Goal: Contribute content: Add original content to the website for others to see

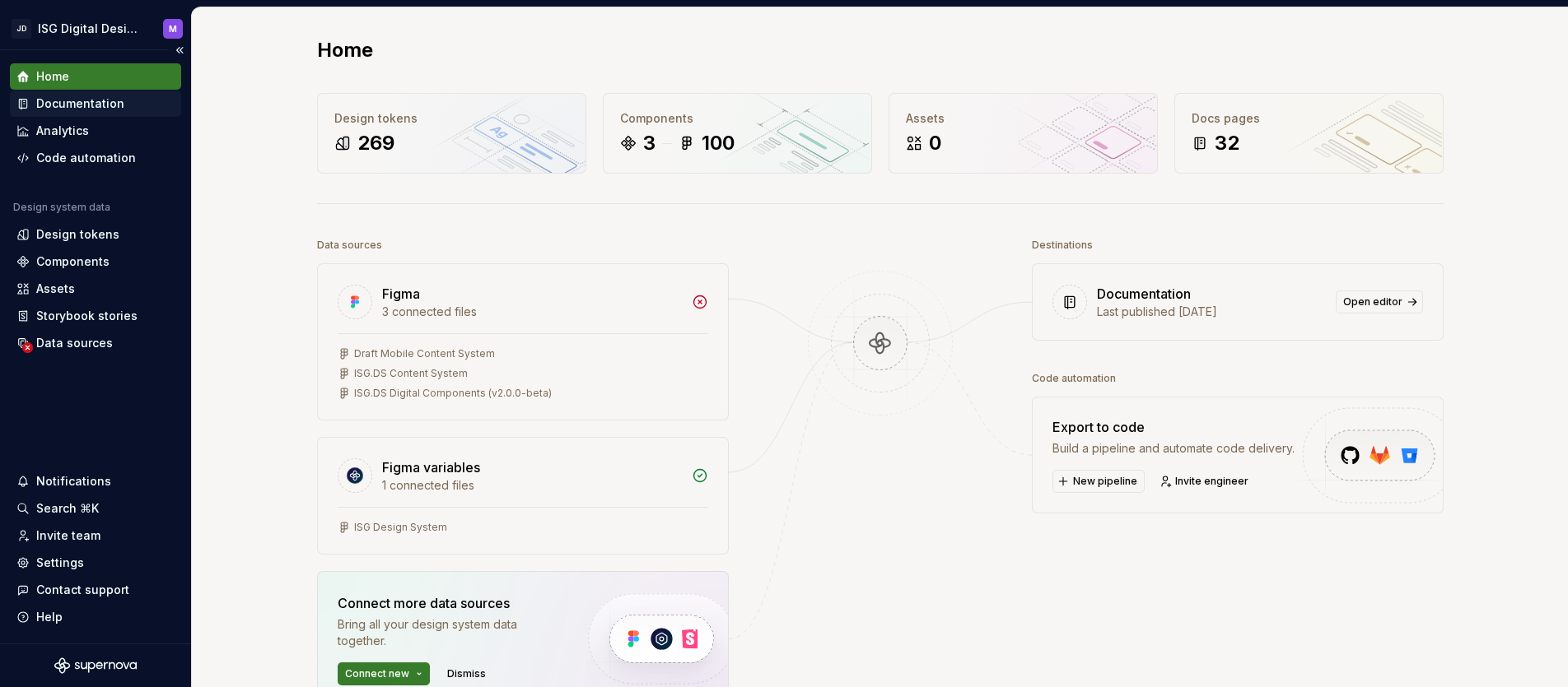
click at [81, 104] on div "Documentation" at bounding box center [80, 104] width 88 height 17
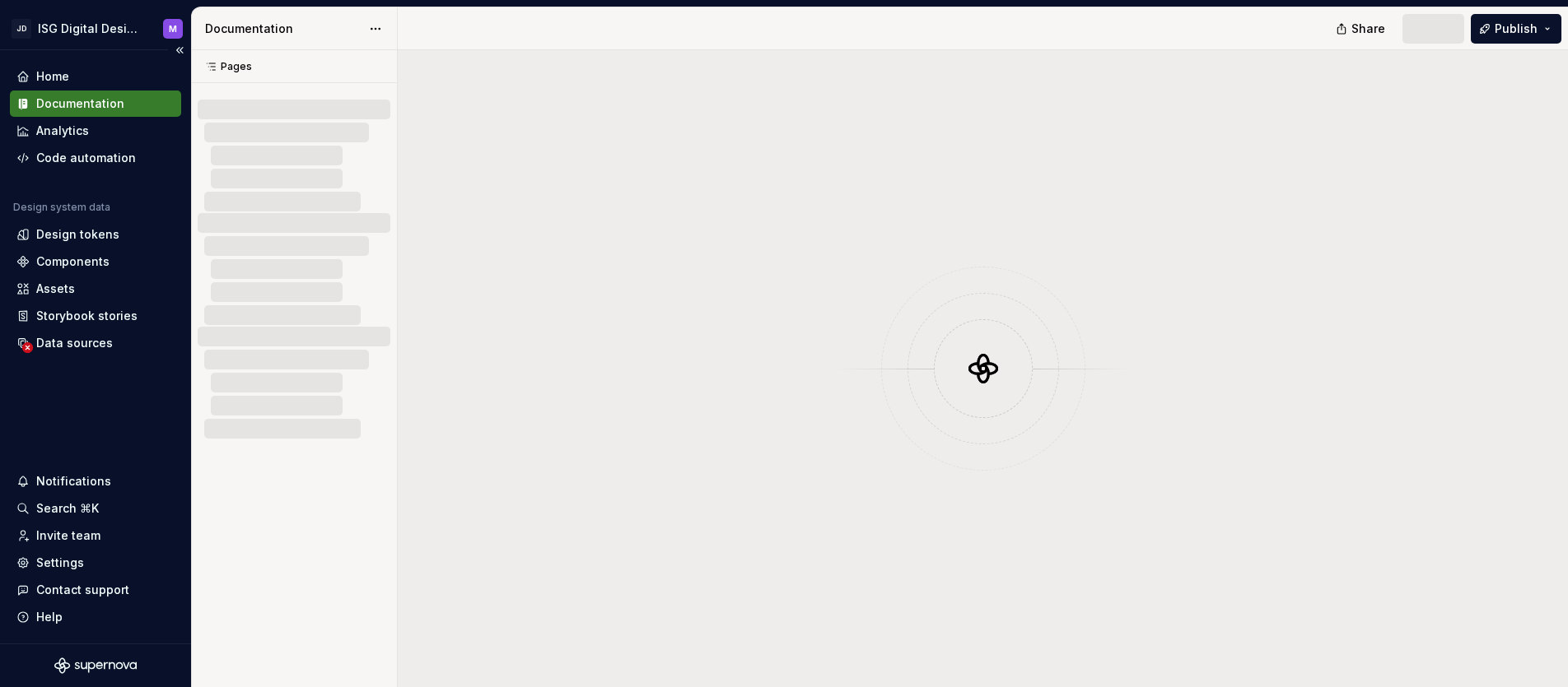
click at [67, 106] on div "Documentation" at bounding box center [80, 104] width 88 height 17
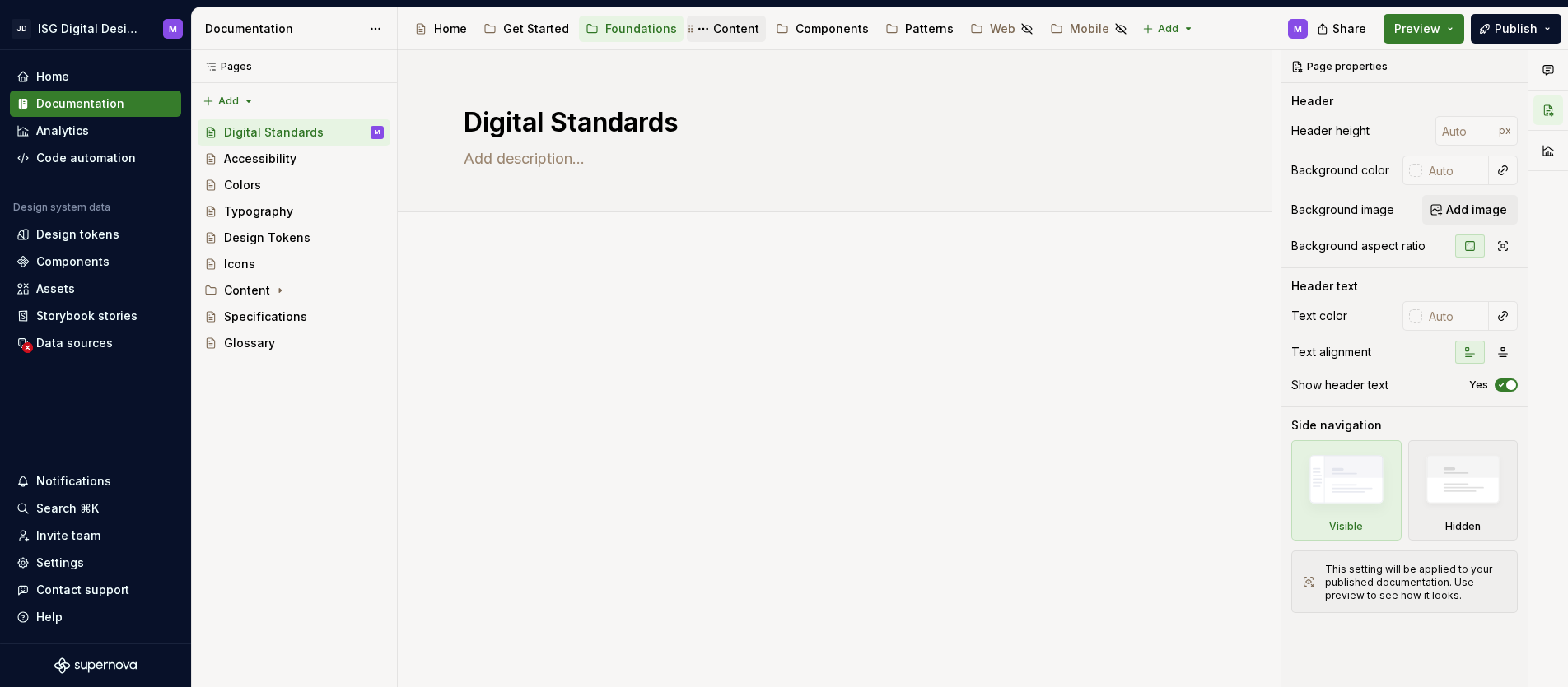
click at [730, 24] on div "Content" at bounding box center [736, 29] width 46 height 17
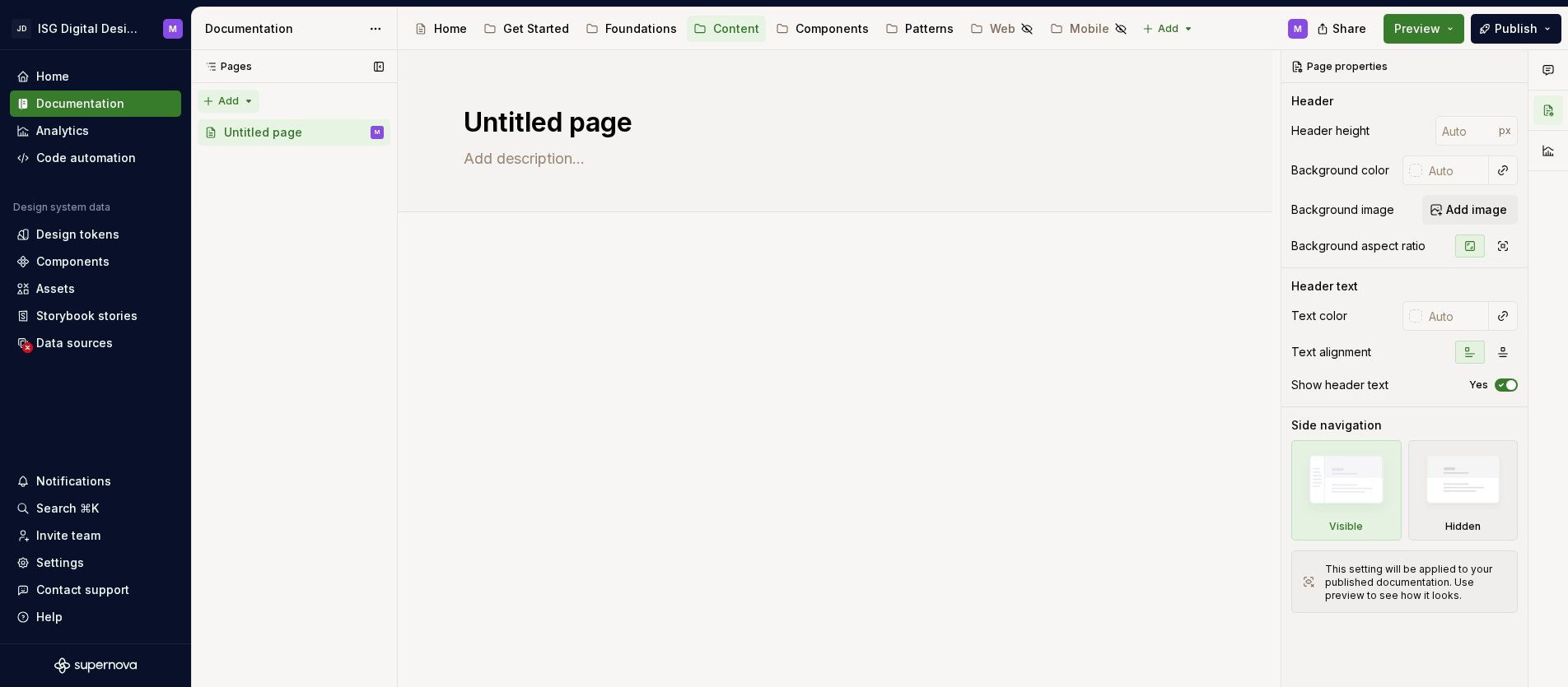
type textarea "*"
click at [248, 99] on div "Pages Pages Add Accessibility guide for tree Page tree. Navigate the tree with …" at bounding box center [294, 370] width 205 height 638
click at [259, 157] on div "New group" at bounding box center [281, 160] width 107 height 17
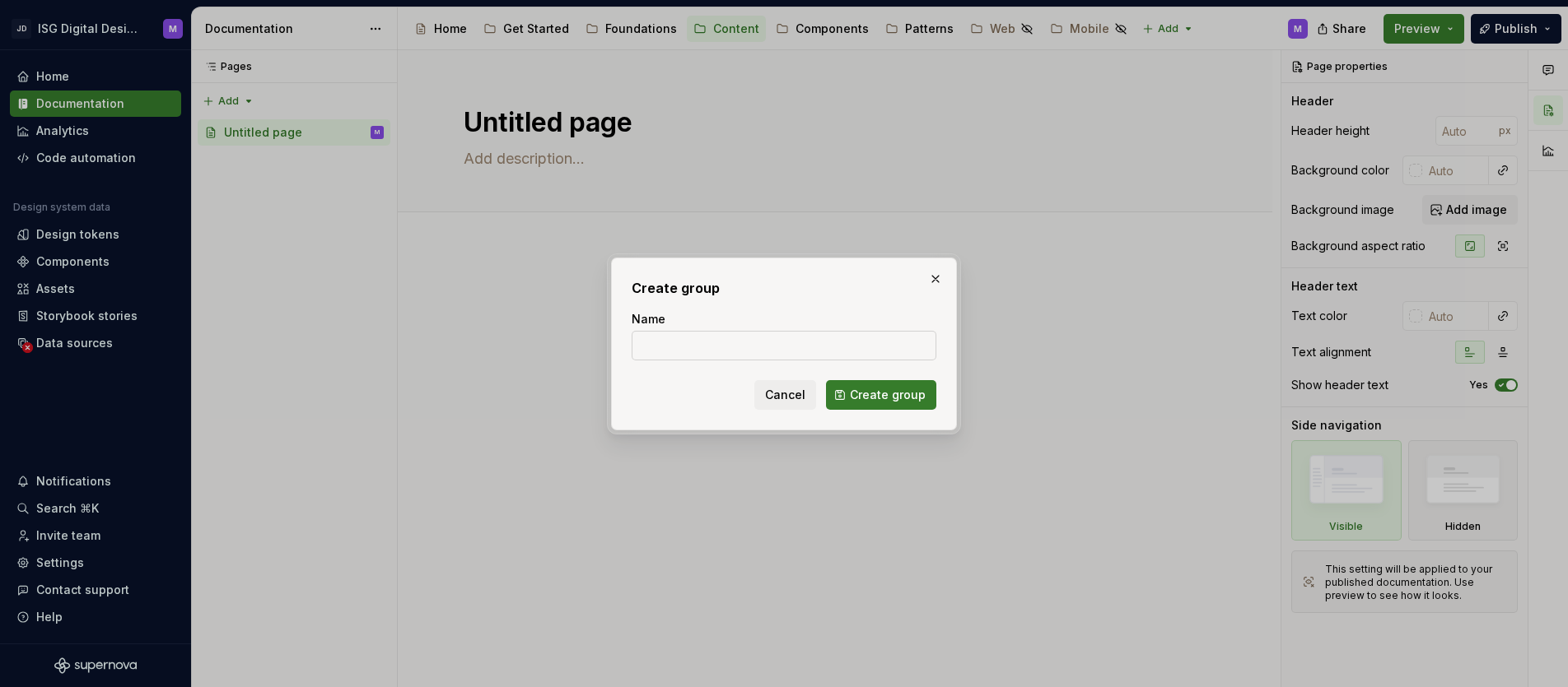
click at [668, 349] on input "Name" at bounding box center [784, 345] width 305 height 29
type input "Component Writing"
drag, startPoint x: 691, startPoint y: 352, endPoint x: 627, endPoint y: 351, distance: 64.0
click at [627, 351] on div "Create group Name Component Writing Cancel Create group" at bounding box center [783, 344] width 346 height 173
type textarea "*"
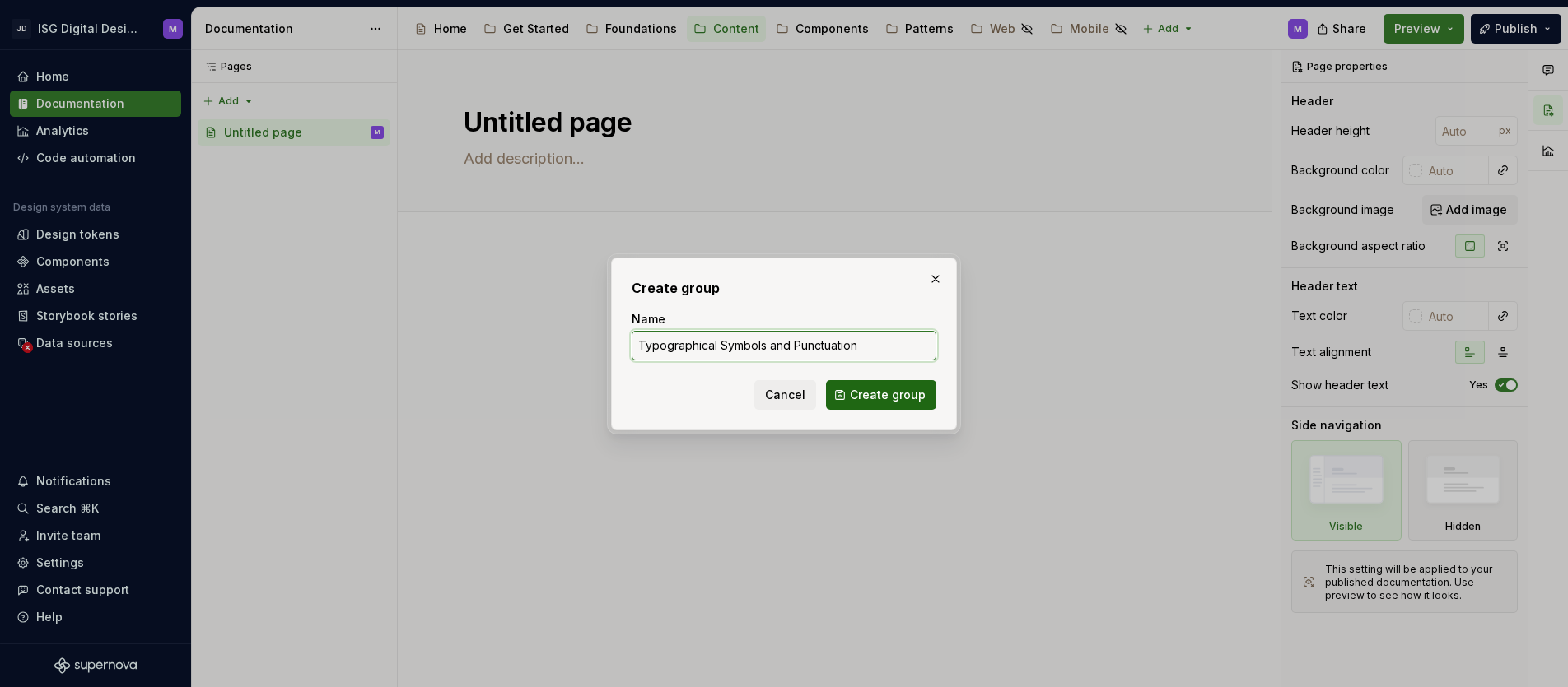
type input "Typographical Symbols and Punctuation"
click at [889, 397] on span "Create group" at bounding box center [888, 396] width 76 height 17
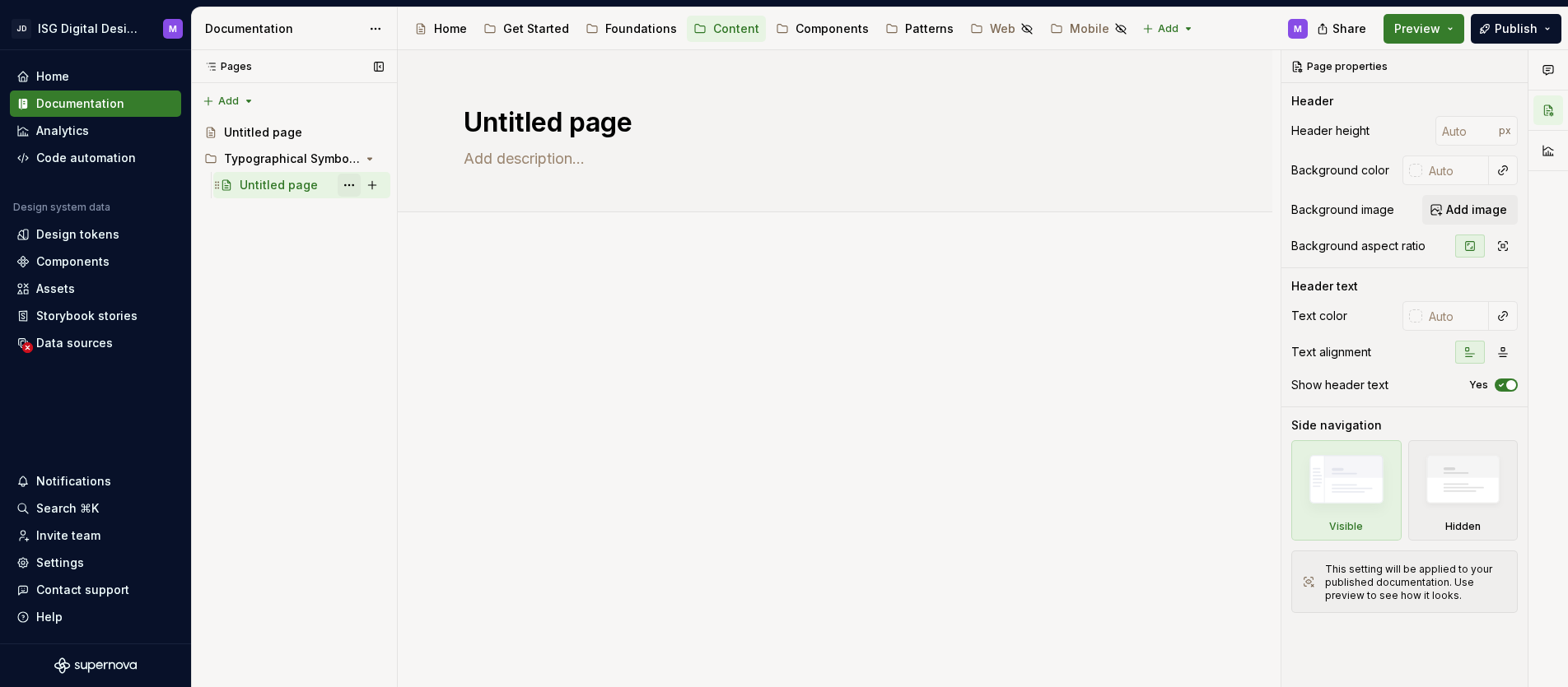
click at [351, 186] on button "Page tree" at bounding box center [349, 184] width 23 height 23
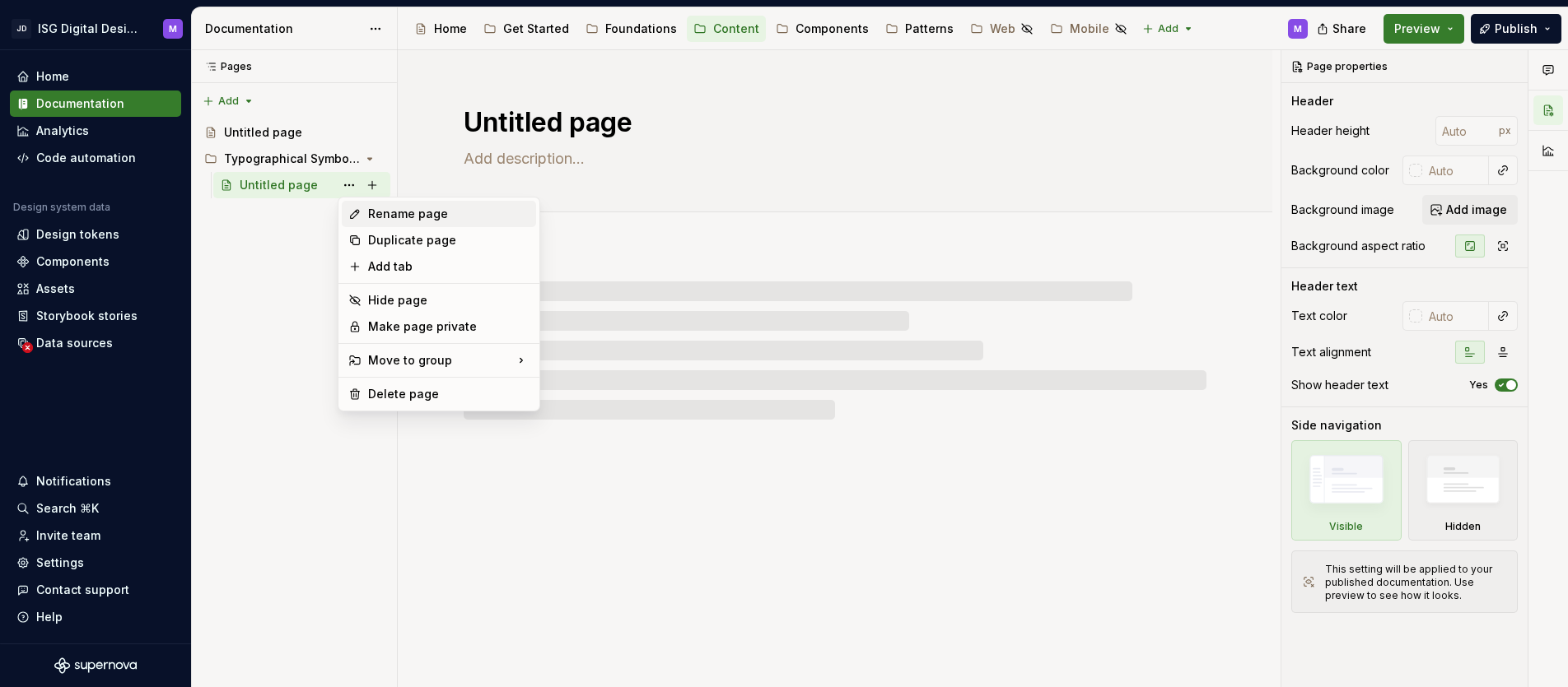
click at [377, 214] on div "Rename page" at bounding box center [449, 214] width 162 height 17
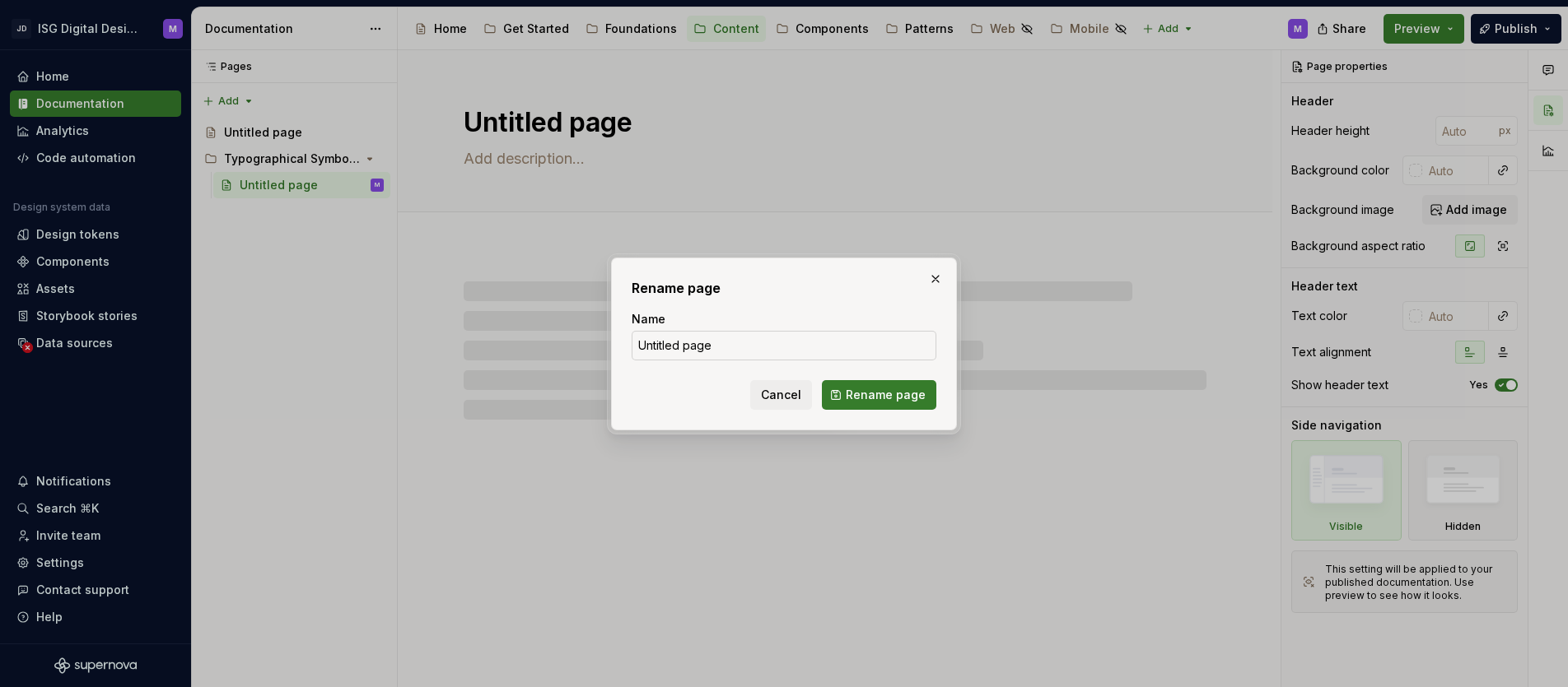
type textarea "*"
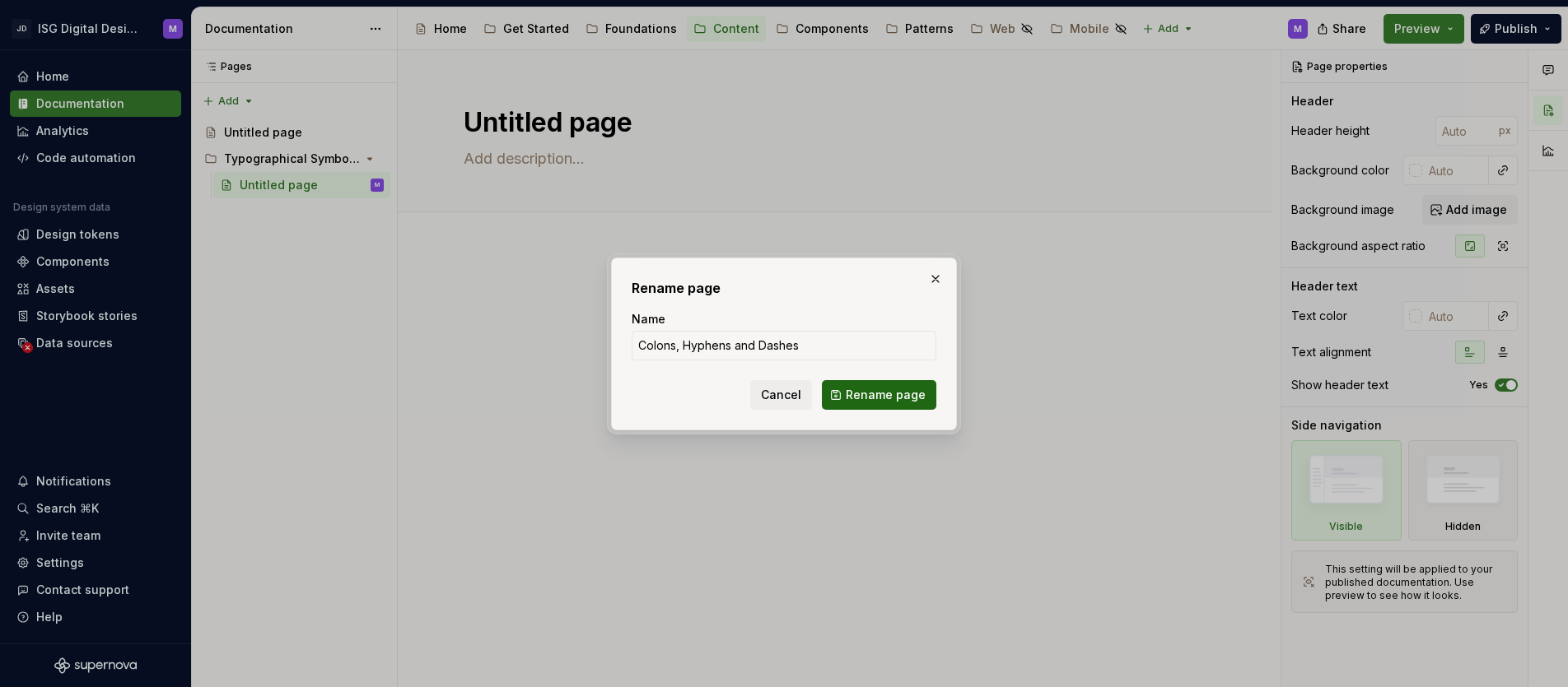
type input "Colons, Hyphens and Dashes"
click at [883, 396] on span "Rename page" at bounding box center [885, 396] width 80 height 17
type textarea "*"
type textarea "Colons, Hyphens and Dashes"
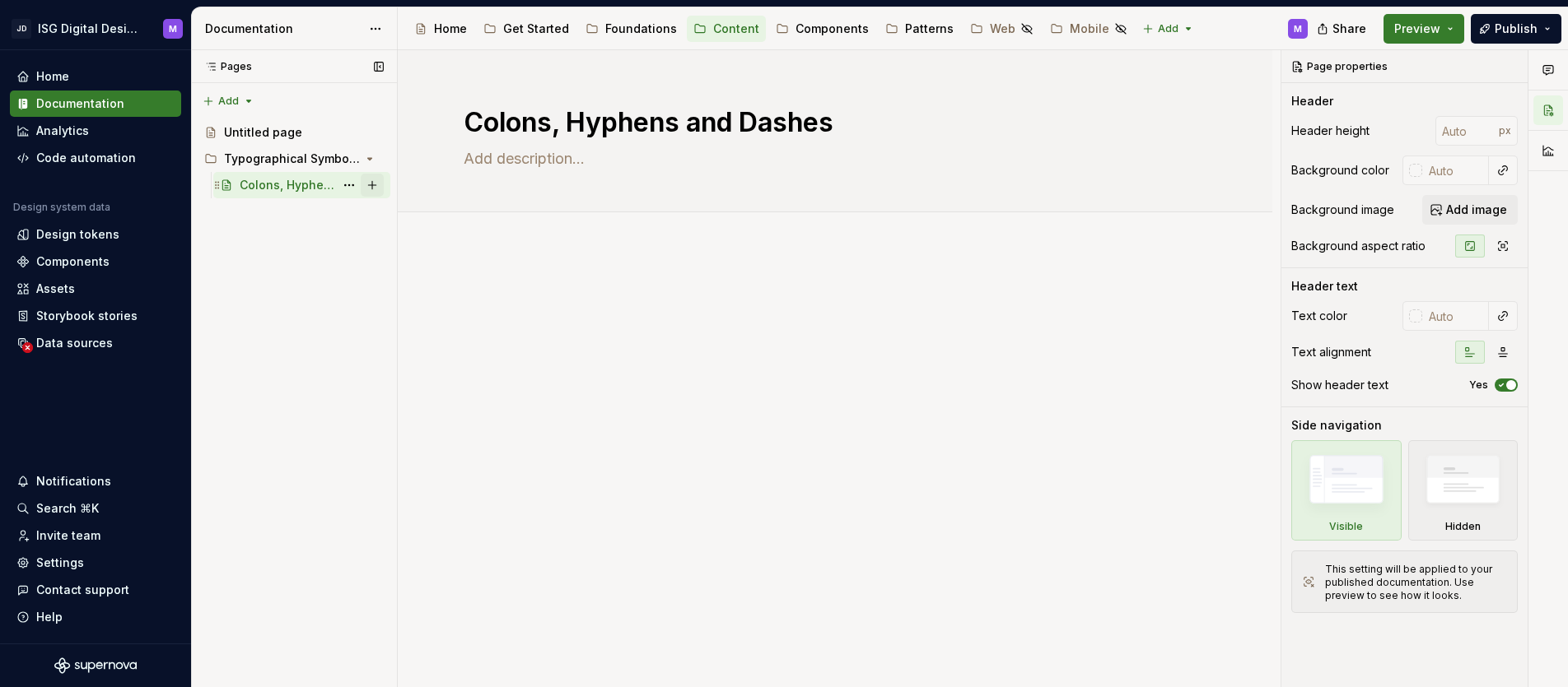
click at [372, 184] on button "Page tree" at bounding box center [371, 184] width 23 height 23
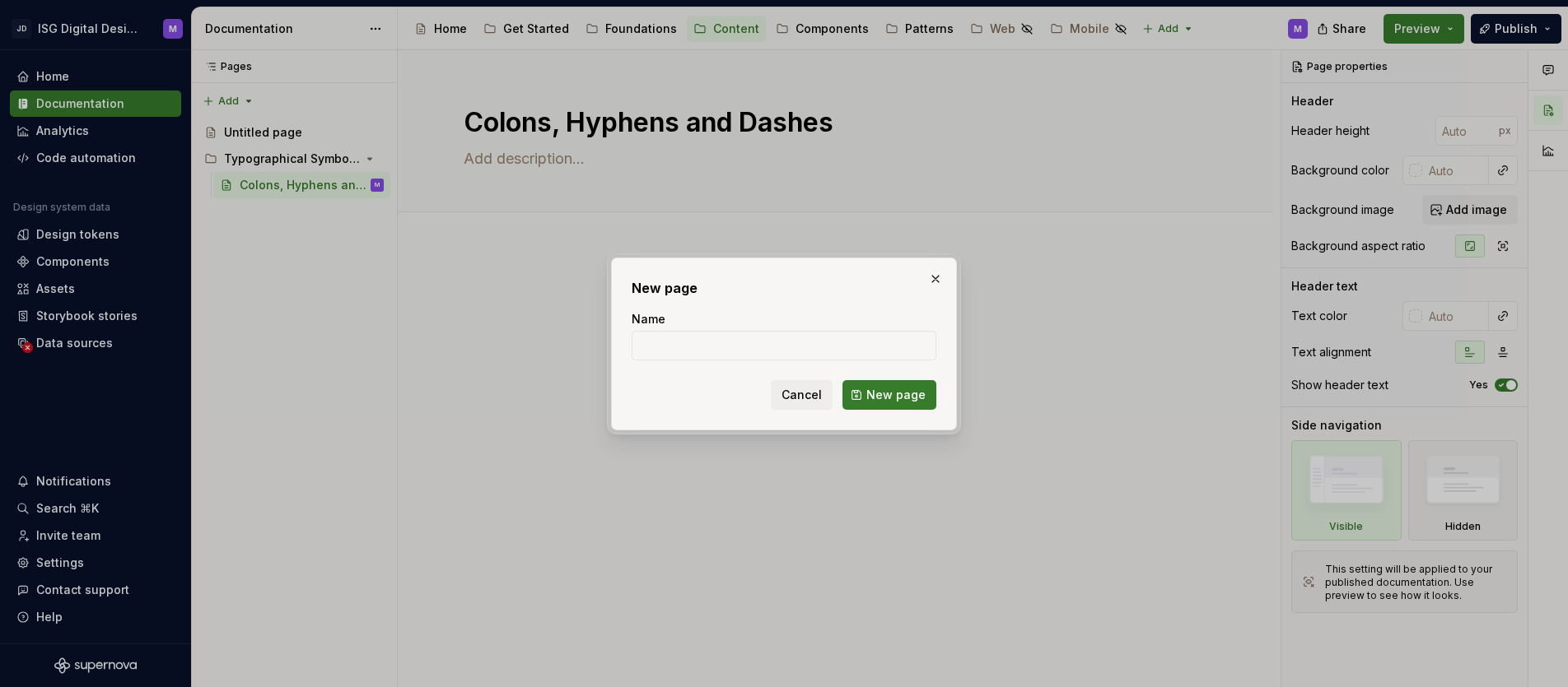
type textarea "*"
click at [695, 349] on input "Name" at bounding box center [784, 345] width 305 height 29
type input "Thousands Seporator"
click at [905, 393] on span "New page" at bounding box center [896, 396] width 59 height 17
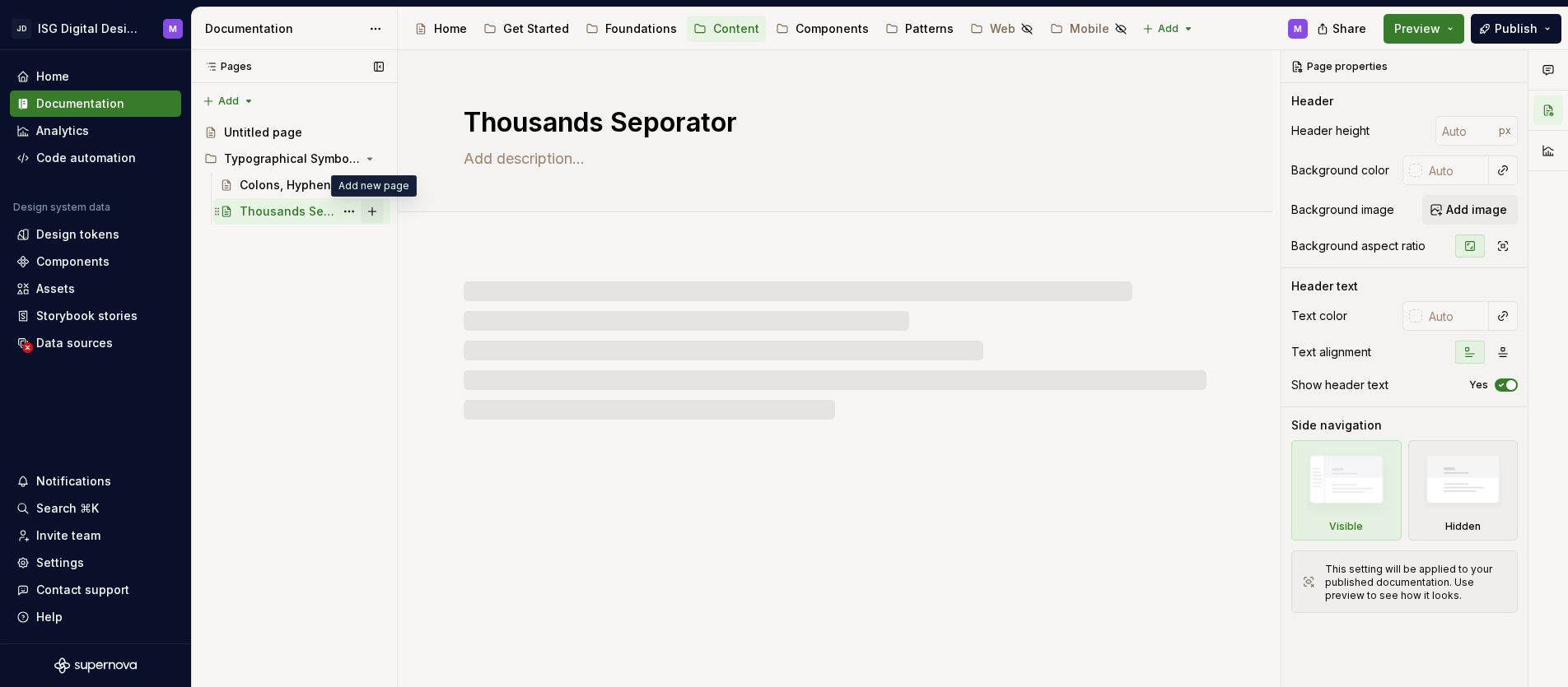
click at [372, 215] on button "Page tree" at bounding box center [371, 211] width 23 height 23
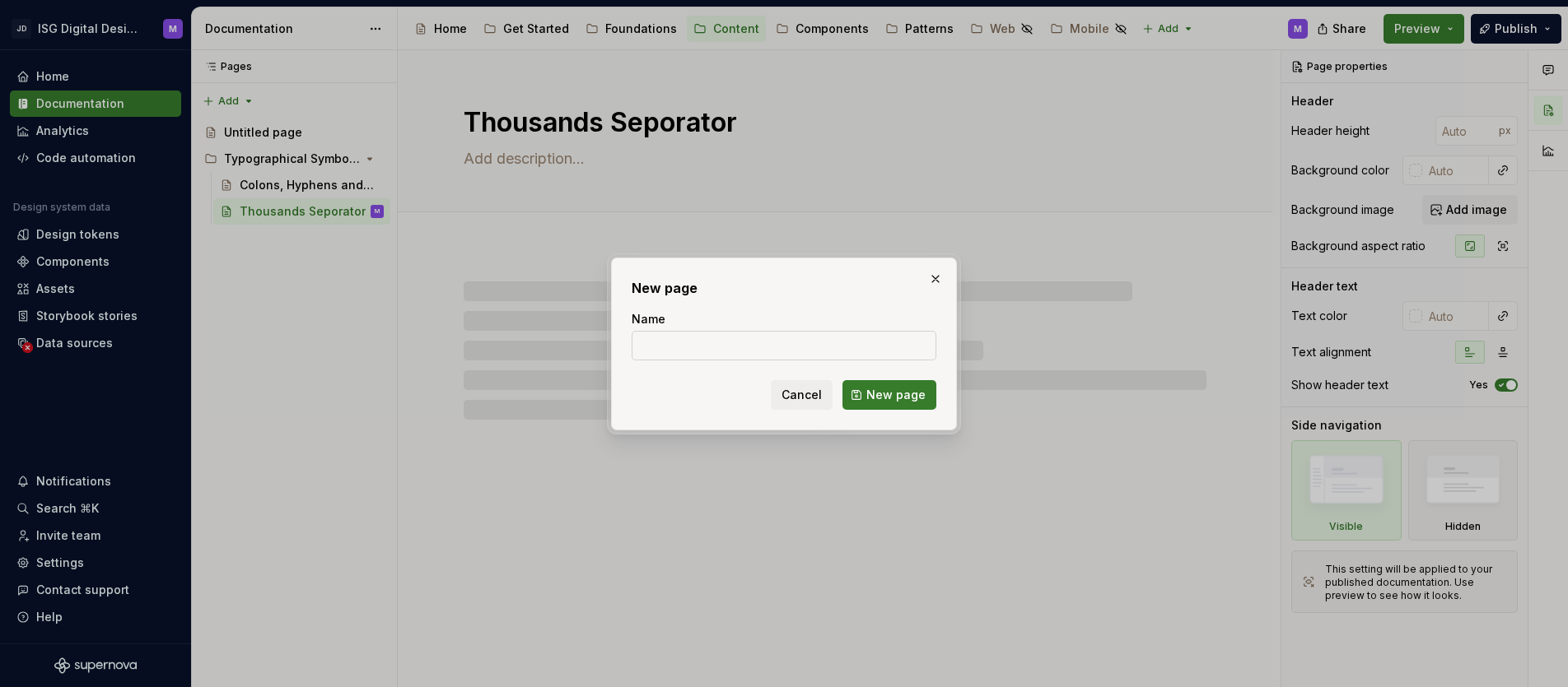
click at [658, 347] on input "Name" at bounding box center [784, 345] width 305 height 29
type textarea "*"
type input "T"
type textarea "*"
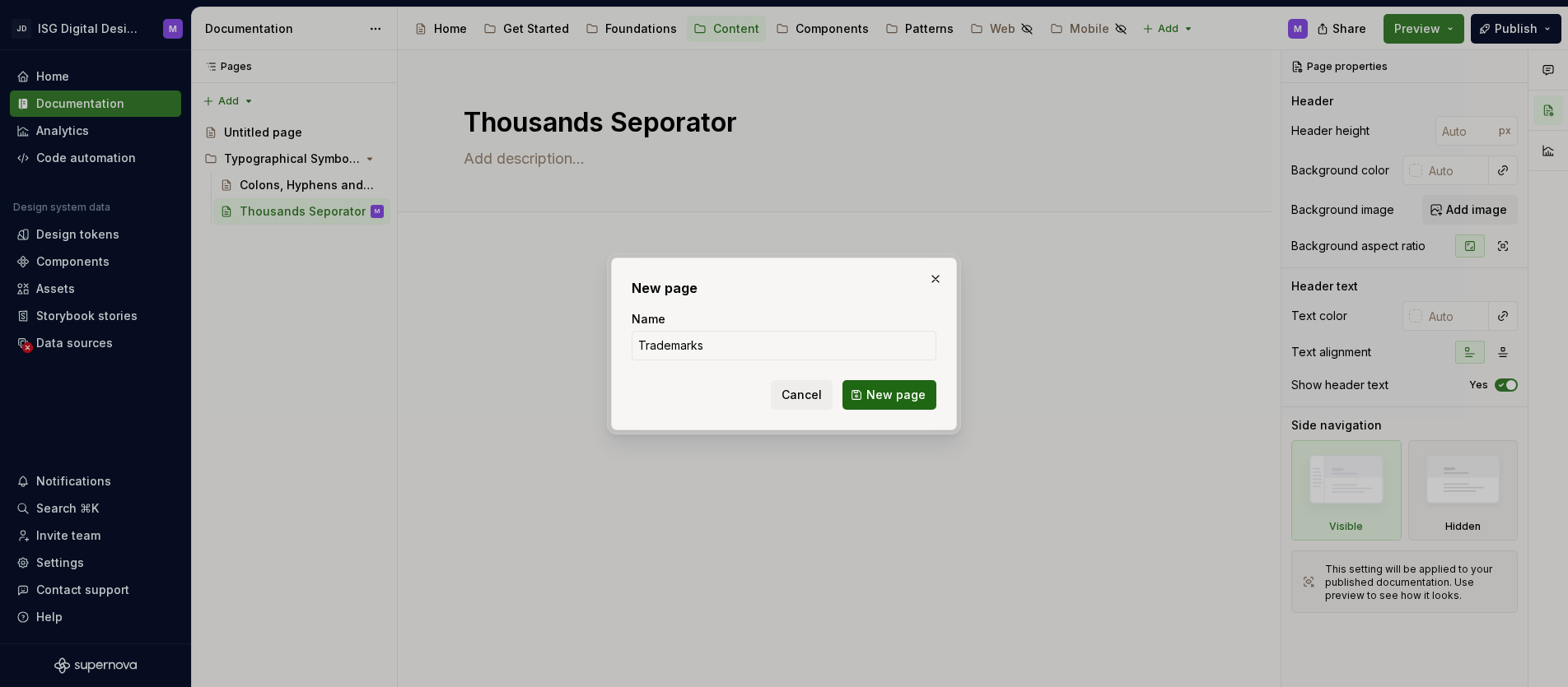
type input "Trademarks"
click at [914, 402] on span "New page" at bounding box center [896, 396] width 59 height 17
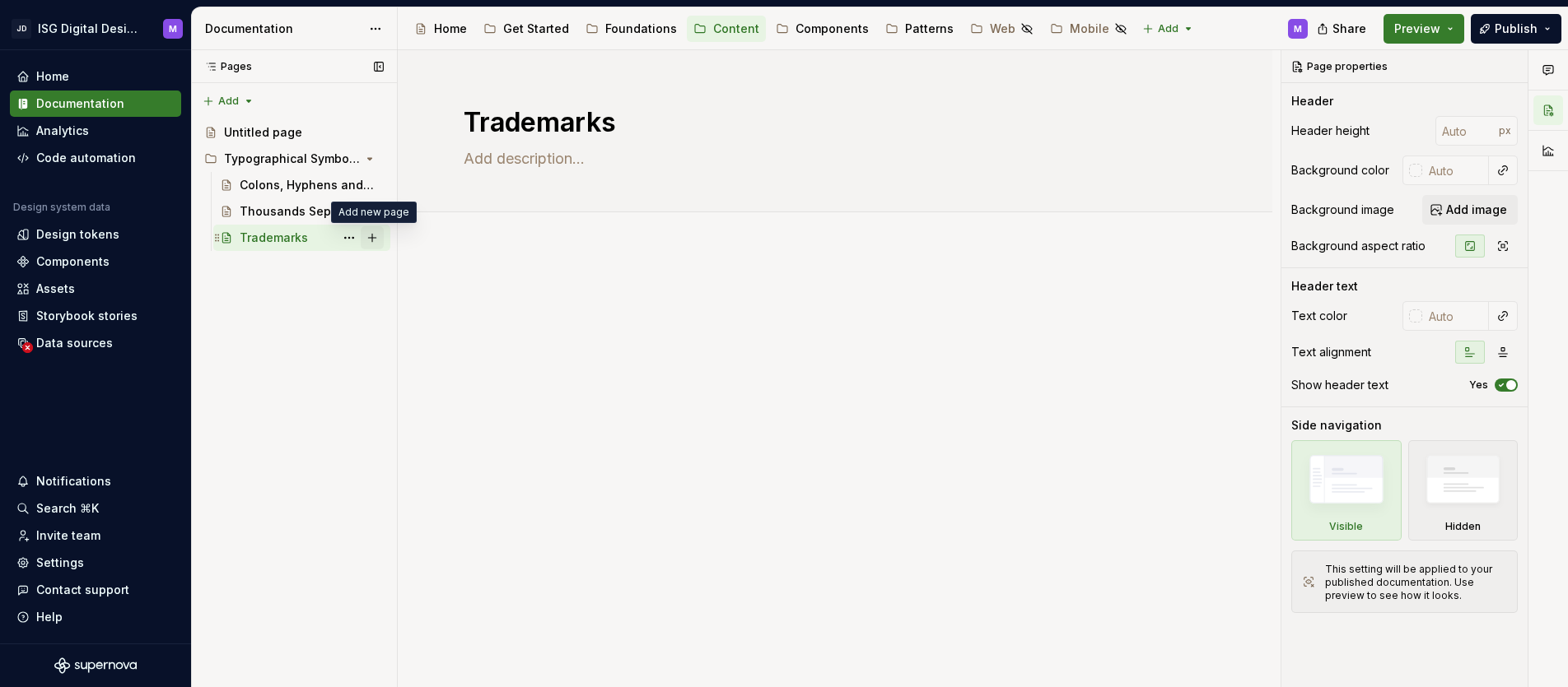
click at [376, 237] on button "Page tree" at bounding box center [371, 237] width 23 height 23
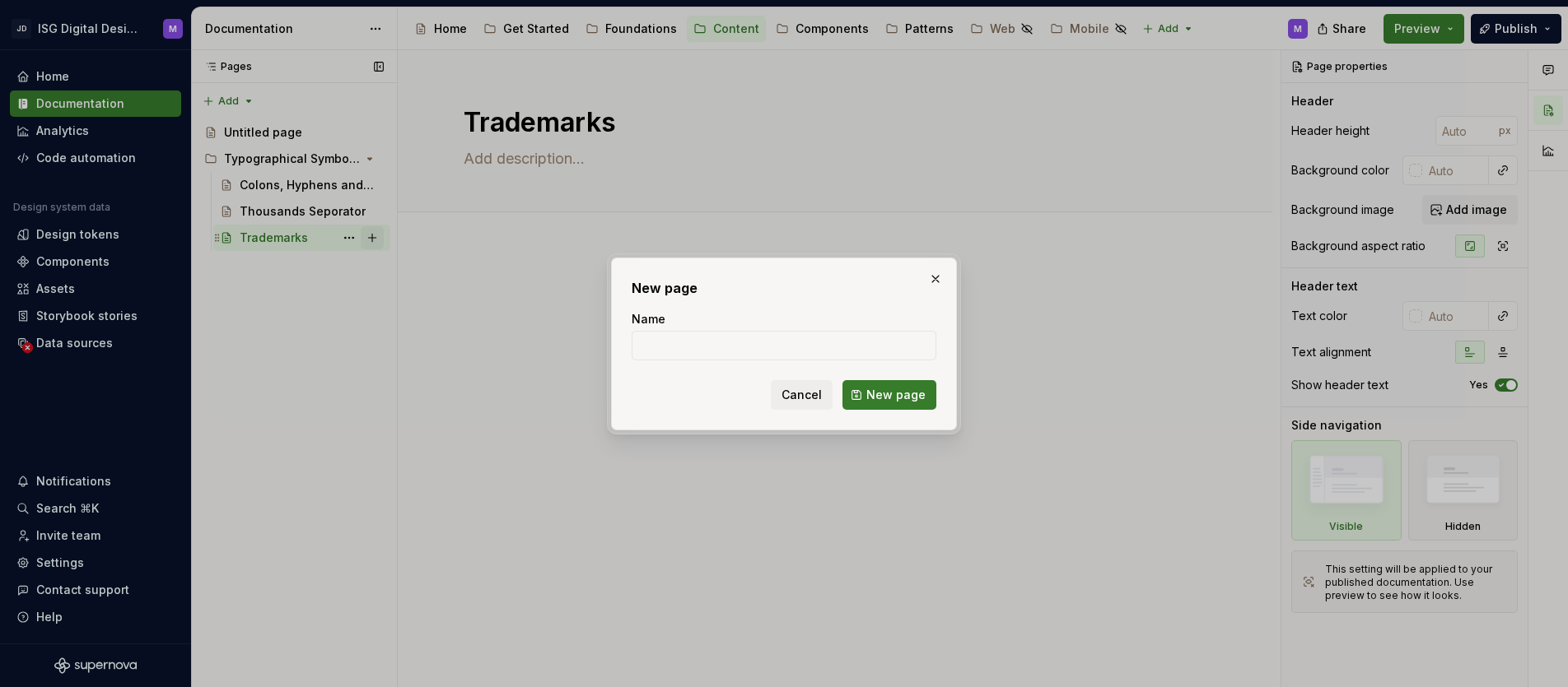
type textarea "*"
type input "Bar separator"
click button "New page" at bounding box center [888, 395] width 93 height 29
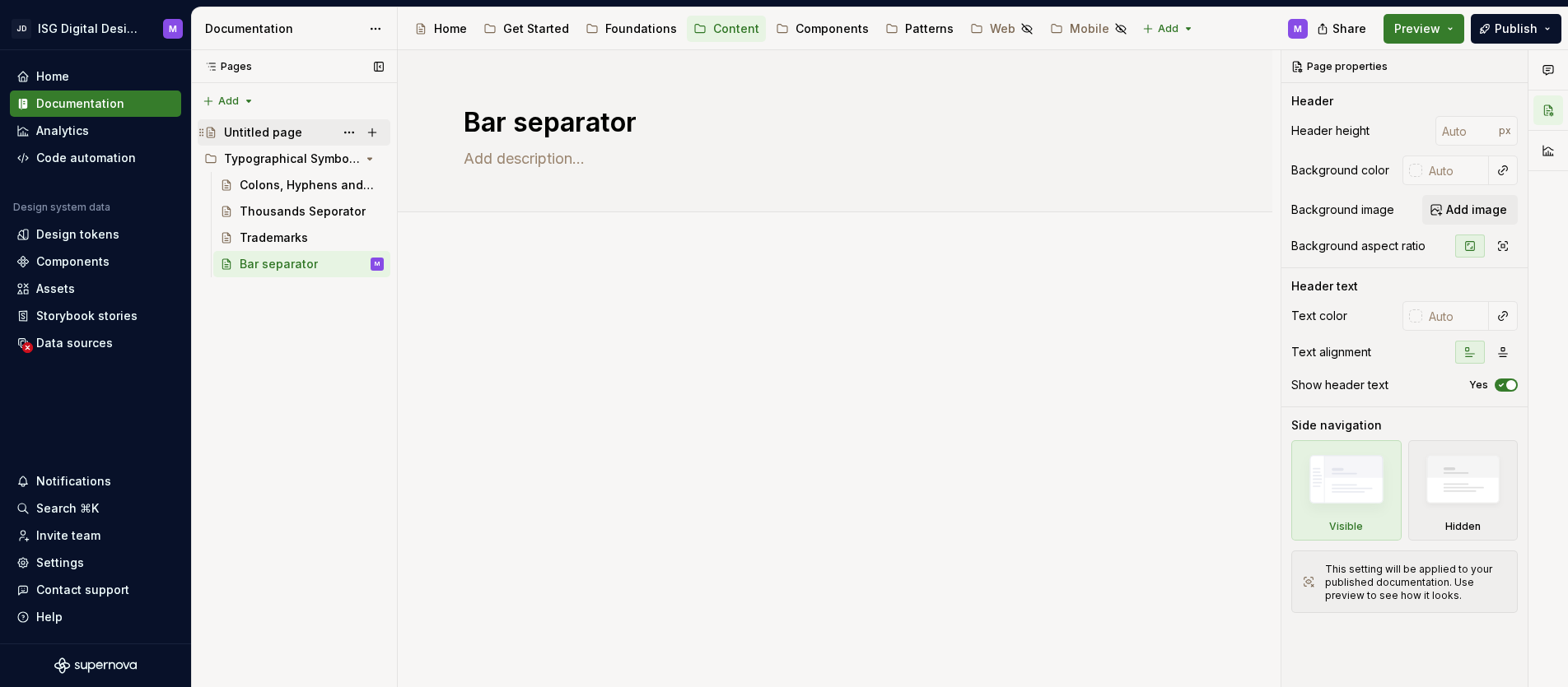
click at [270, 134] on div "Untitled page" at bounding box center [263, 133] width 78 height 17
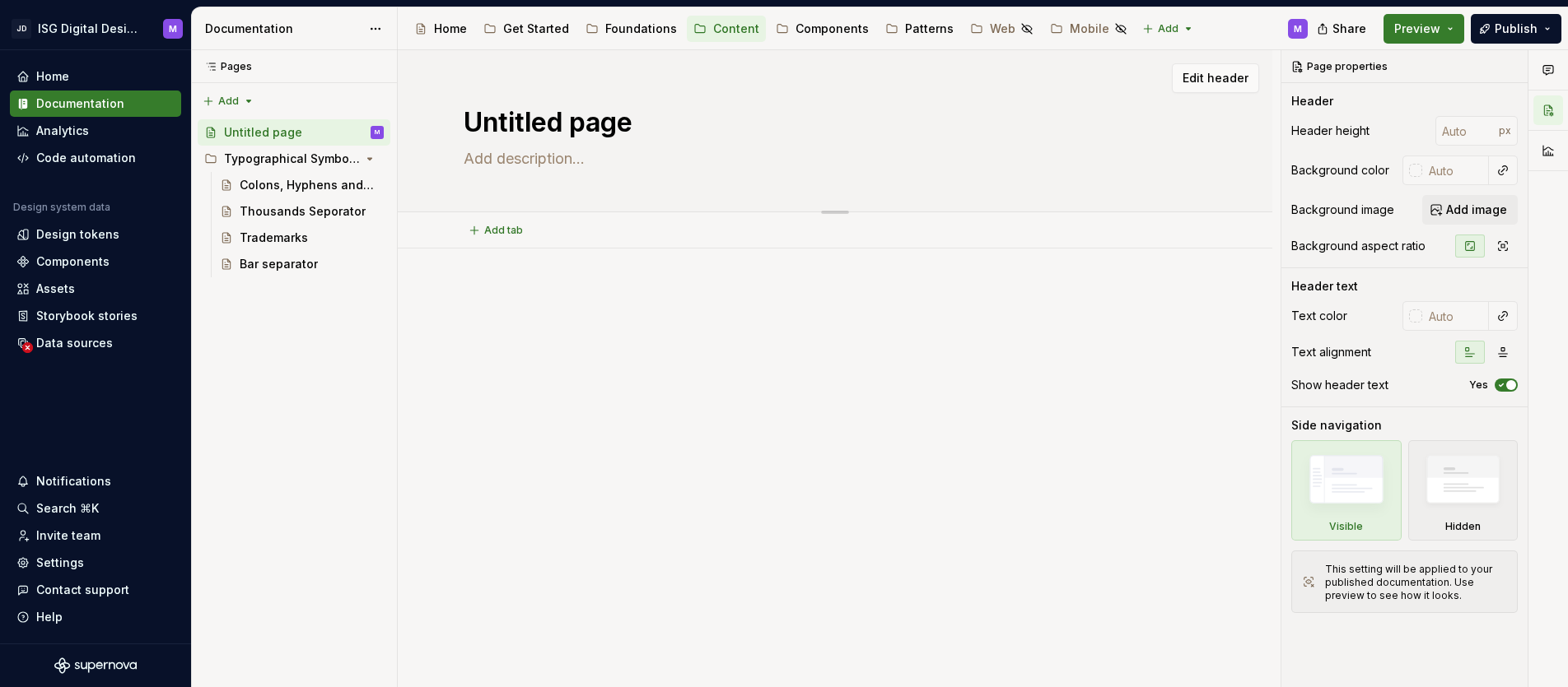
click at [584, 126] on textarea "Untitled page" at bounding box center [832, 122] width 743 height 40
type textarea "*"
type textarea "O"
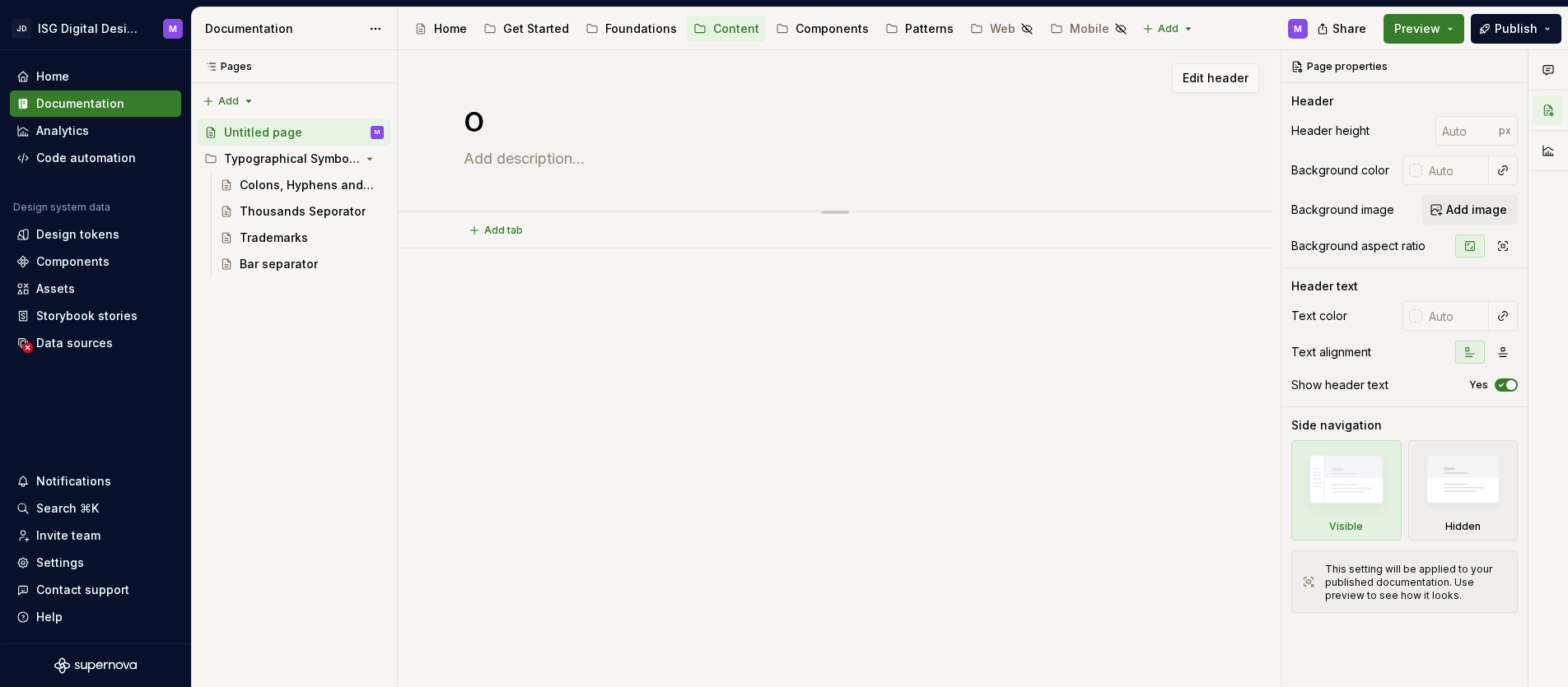
type textarea "*"
type textarea "Ov"
type textarea "*"
type textarea "Ove"
type textarea "*"
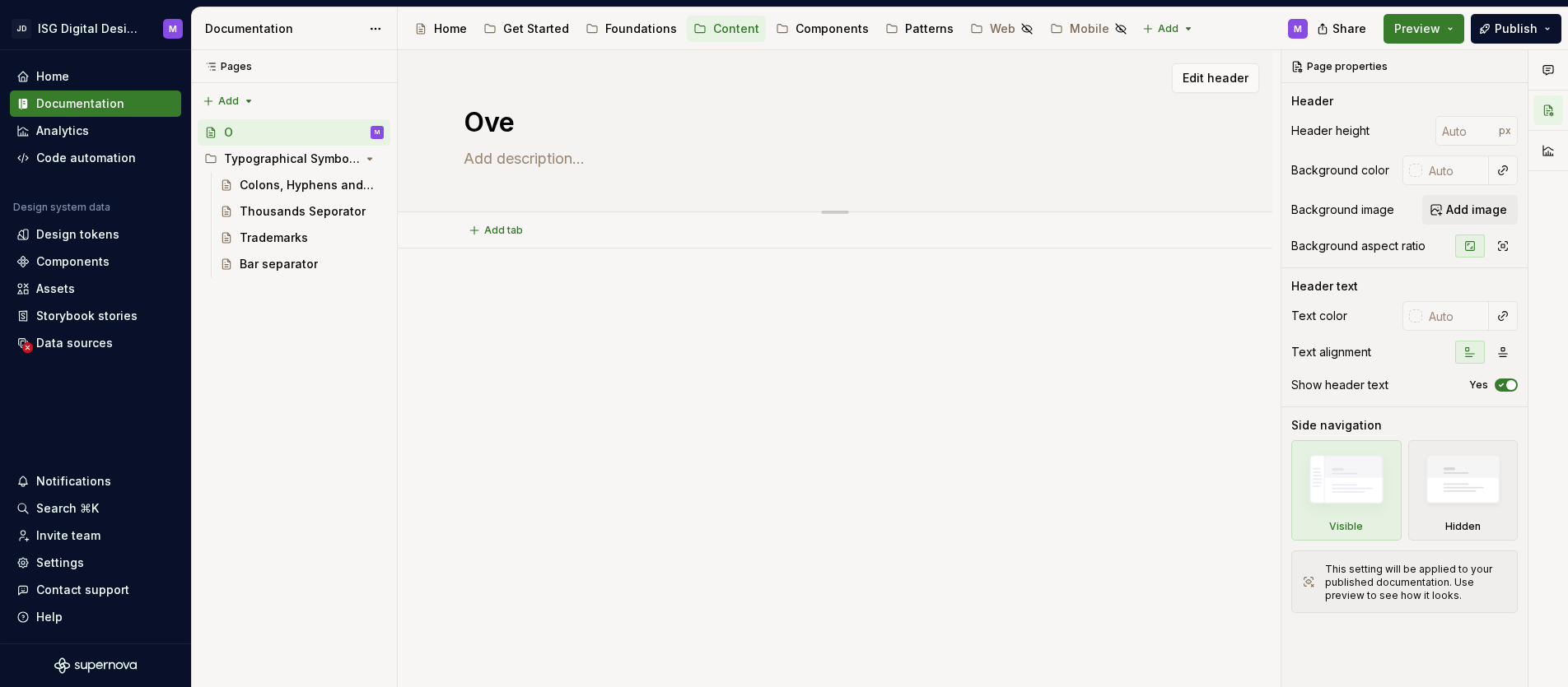
type textarea "Over"
type textarea "*"
type textarea "Overv"
type textarea "*"
type textarea "Overvi"
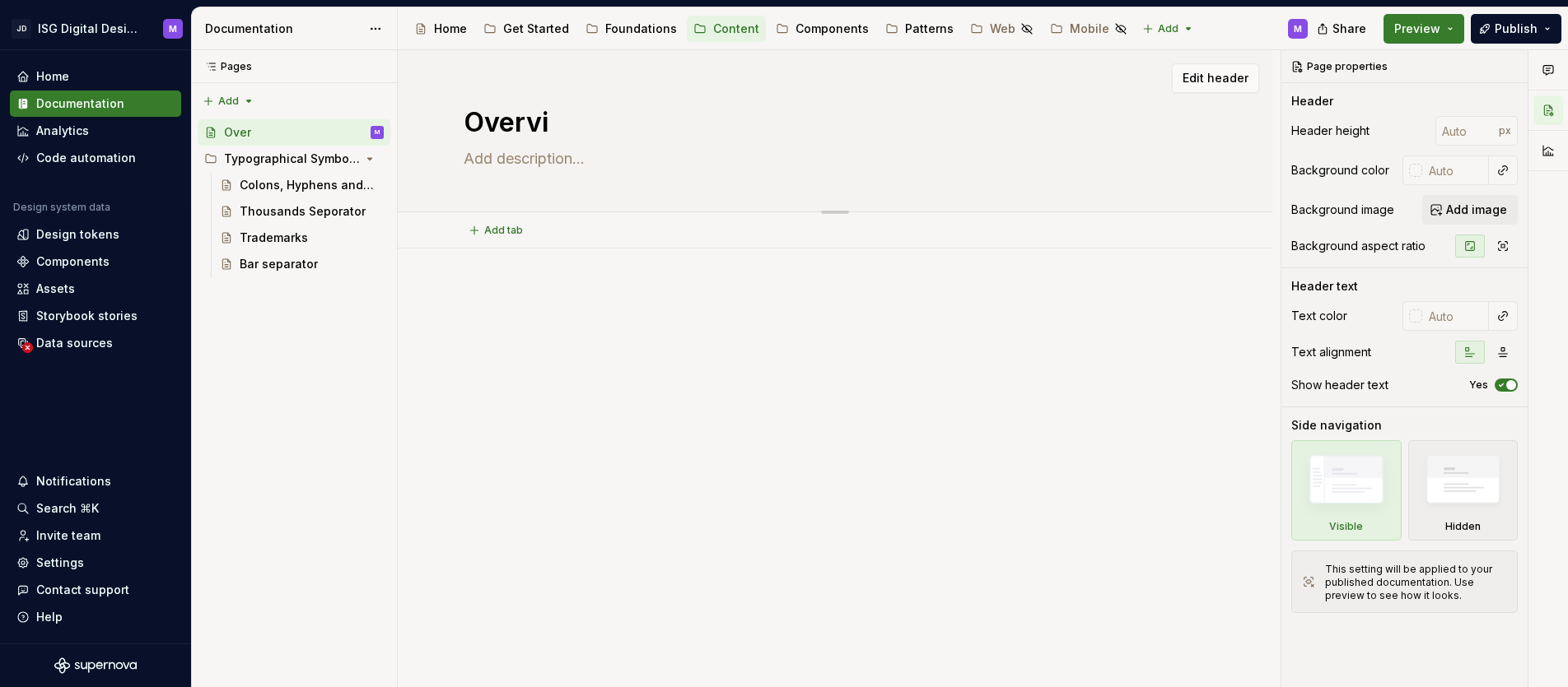
type textarea "*"
type textarea "Overvie"
type textarea "*"
type textarea "Overview"
type textarea "*"
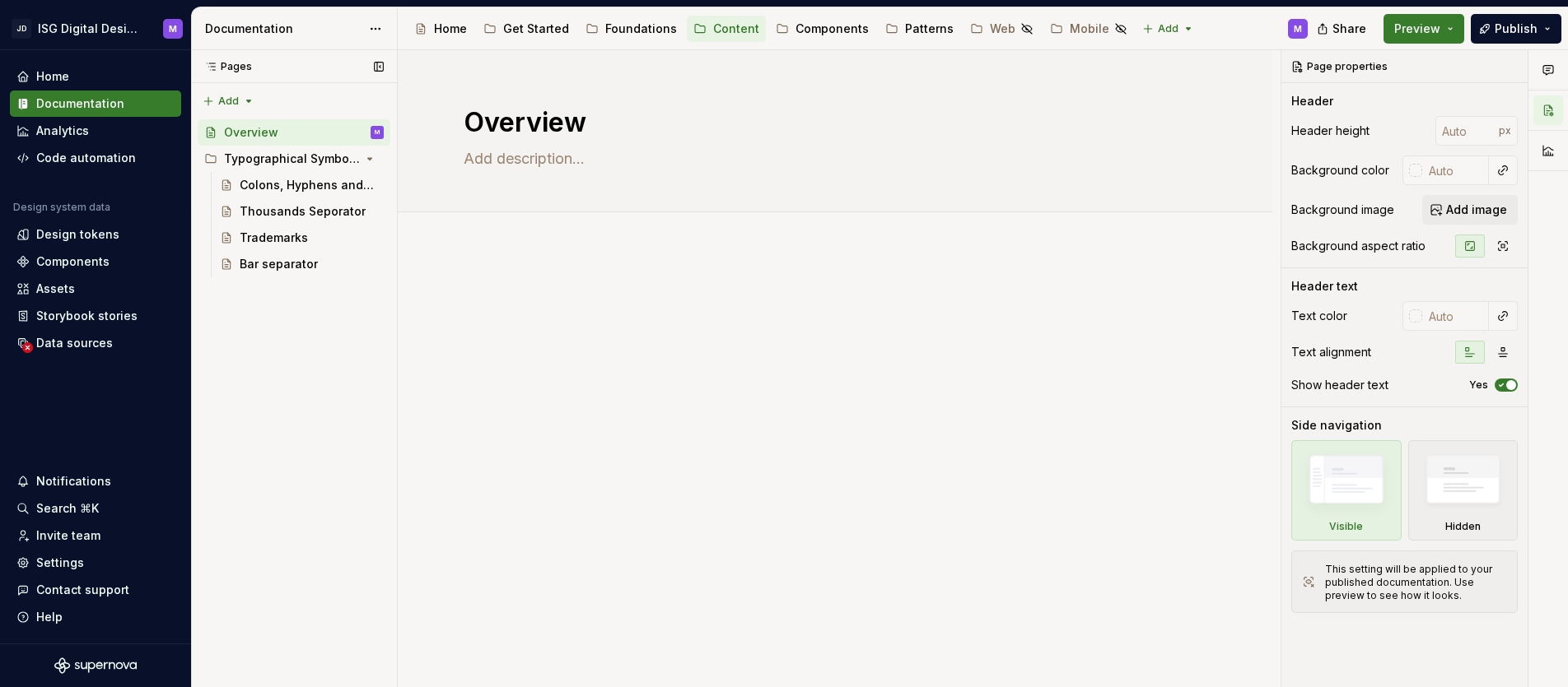
type textarea "Overview"
drag, startPoint x: 335, startPoint y: 349, endPoint x: 320, endPoint y: 342, distance: 16.6
click at [335, 349] on div "Pages Pages Add Accessibility guide for tree Page tree. Navigate the tree with …" at bounding box center [294, 370] width 205 height 638
click at [328, 157] on icon "Page tree" at bounding box center [328, 159] width 13 height 13
click at [326, 238] on div "Pages Pages Add Accessibility guide for tree Page tree. Navigate the tree with …" at bounding box center [294, 370] width 205 height 638
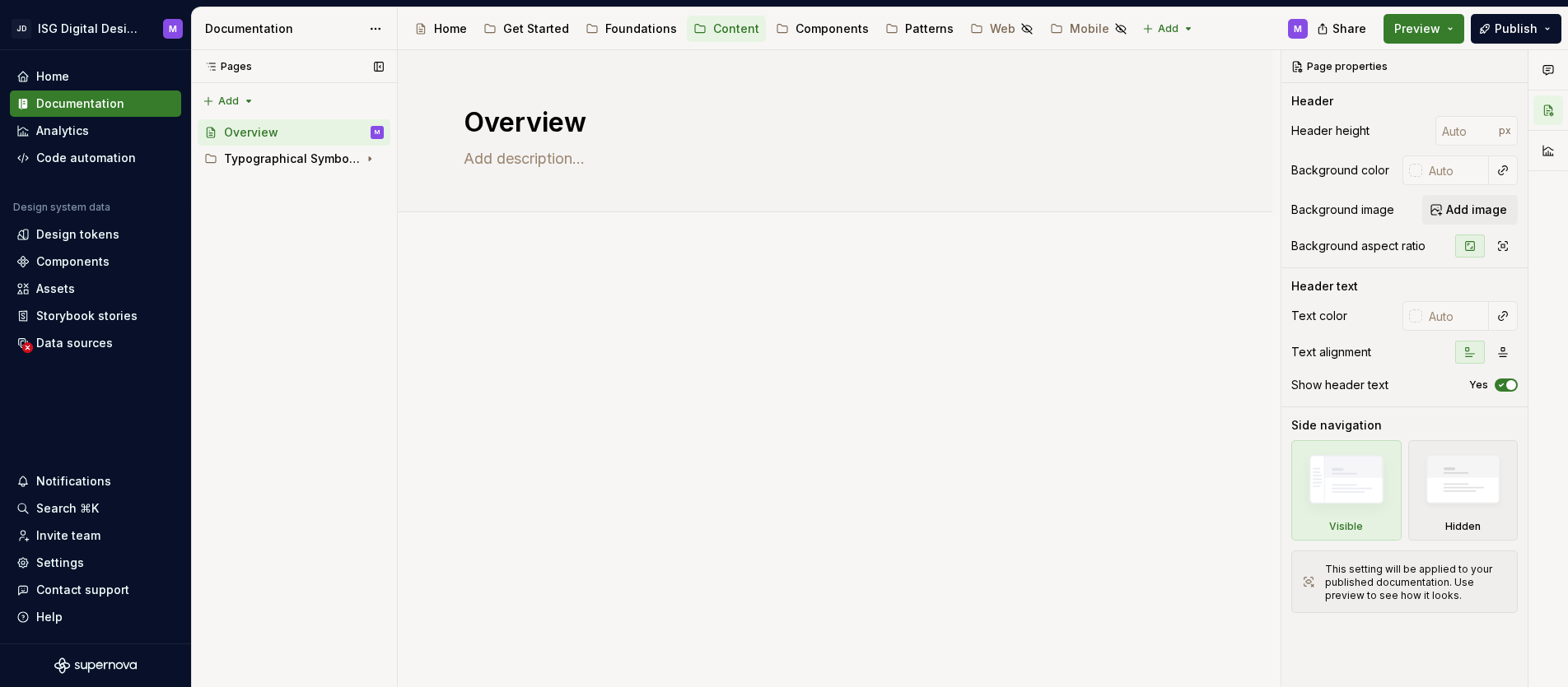
type textarea "*"
click at [247, 98] on div "Pages Pages Add Accessibility guide for tree Page tree. Navigate the tree with …" at bounding box center [294, 370] width 205 height 638
click at [276, 157] on div "New group" at bounding box center [281, 160] width 107 height 17
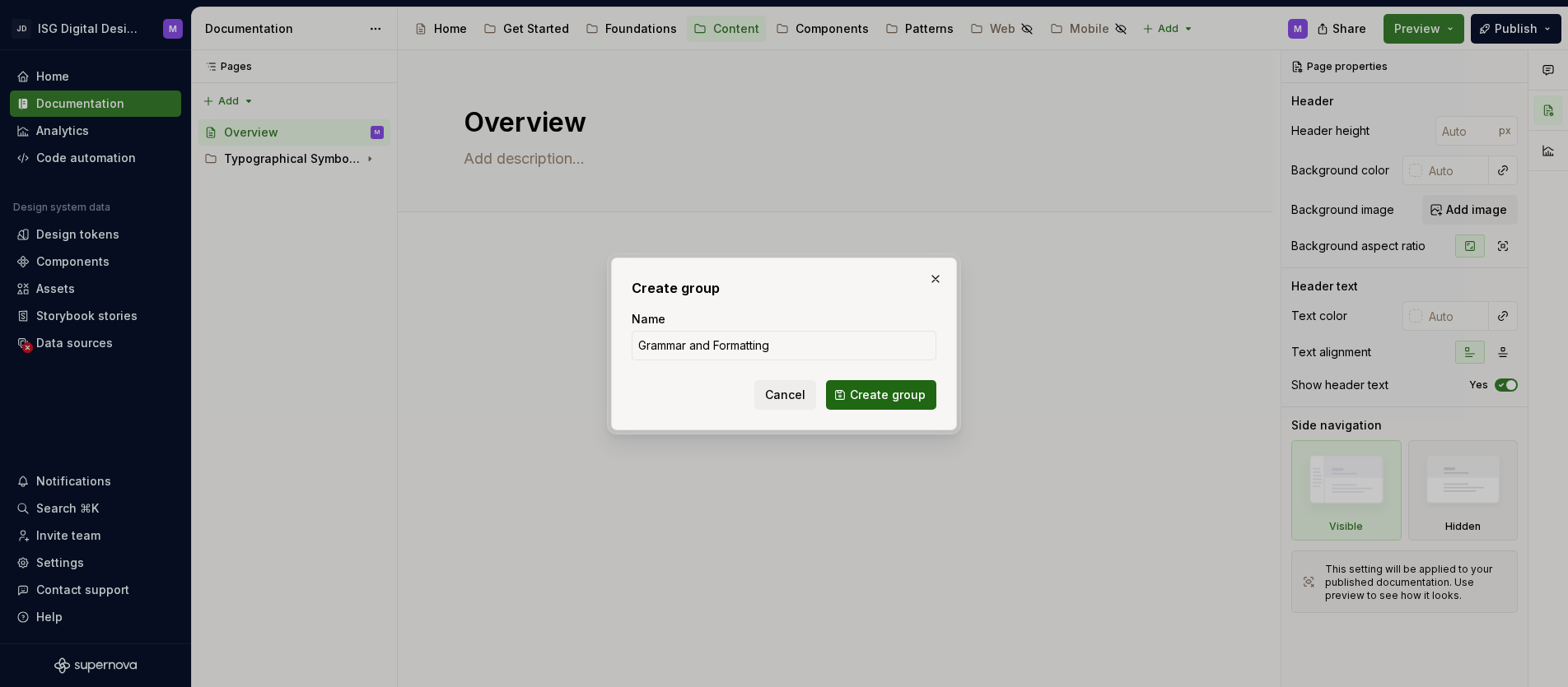
type input "Grammar and Formatting"
drag, startPoint x: 888, startPoint y: 393, endPoint x: 866, endPoint y: 392, distance: 22.0
click at [889, 393] on span "Create group" at bounding box center [888, 396] width 76 height 17
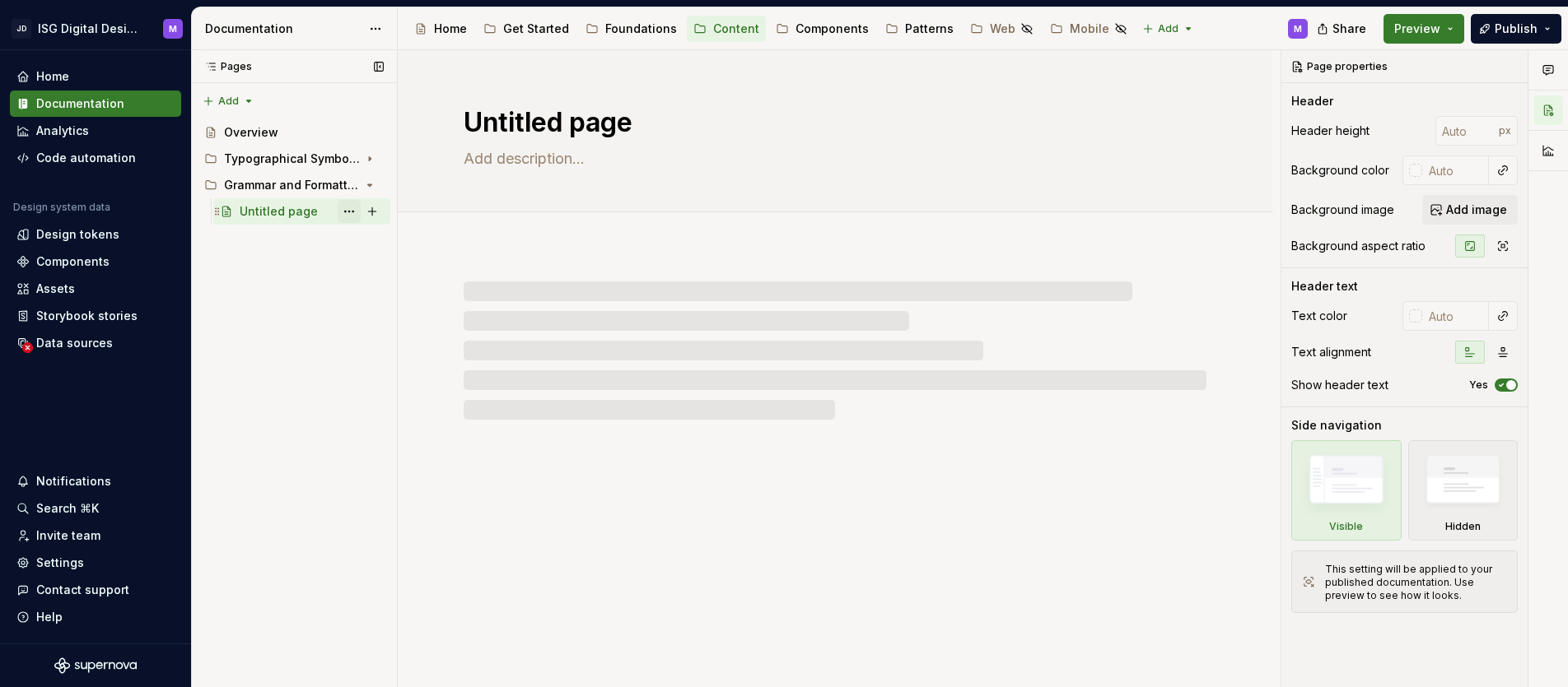
click at [350, 213] on button "Page tree" at bounding box center [349, 211] width 23 height 23
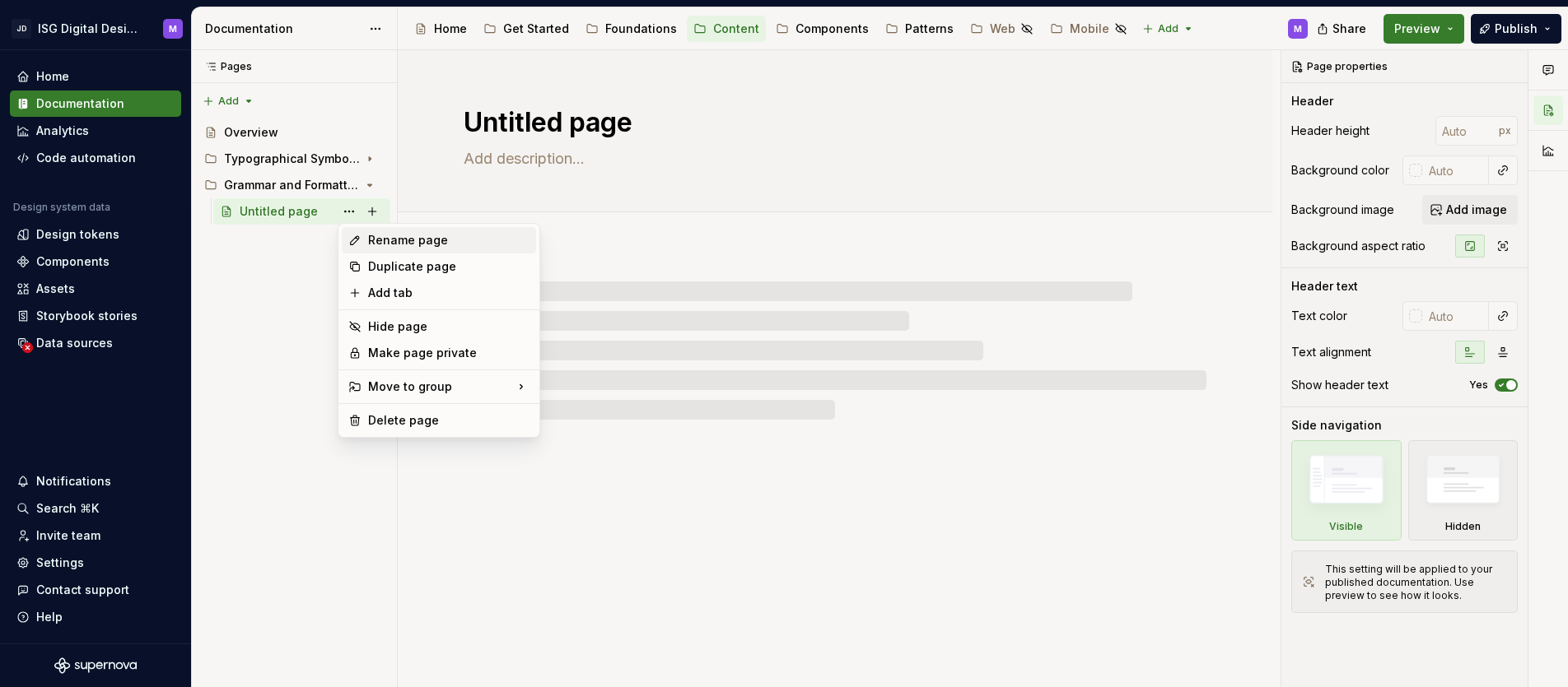
click at [376, 238] on div "Rename page" at bounding box center [449, 241] width 162 height 17
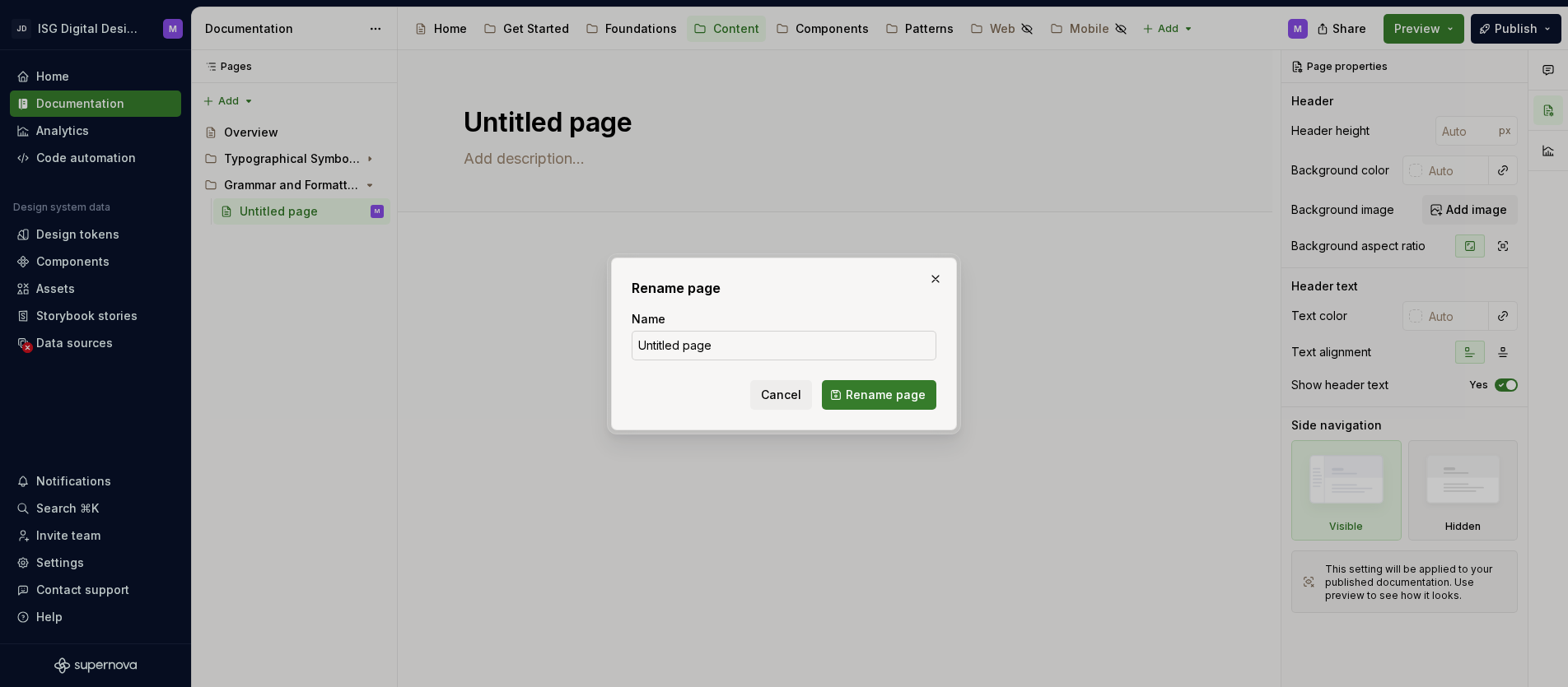
click at [682, 345] on input "Untitled page" at bounding box center [784, 345] width 305 height 29
type textarea "*"
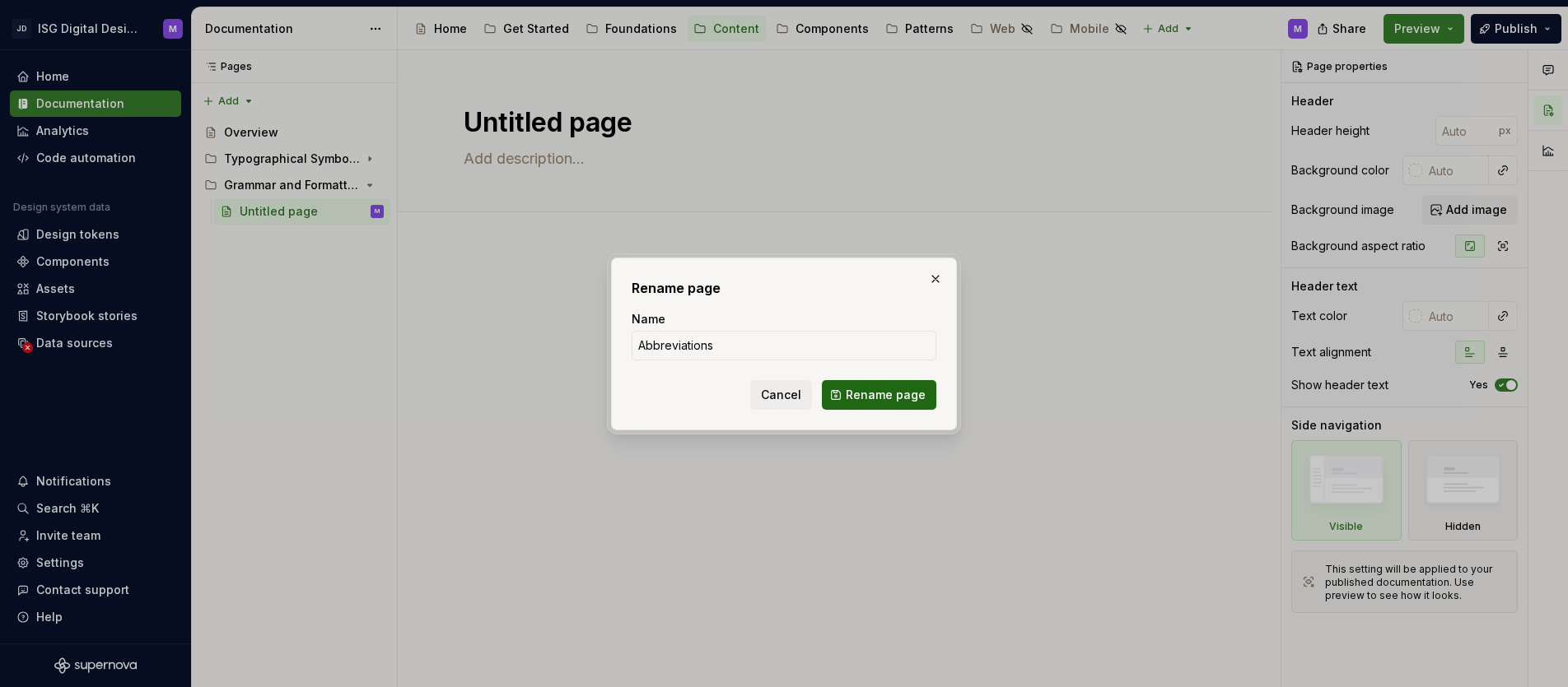
type input "Abbreviations"
click at [879, 389] on span "Rename page" at bounding box center [885, 396] width 80 height 17
type textarea "*"
type textarea "Abbreviations"
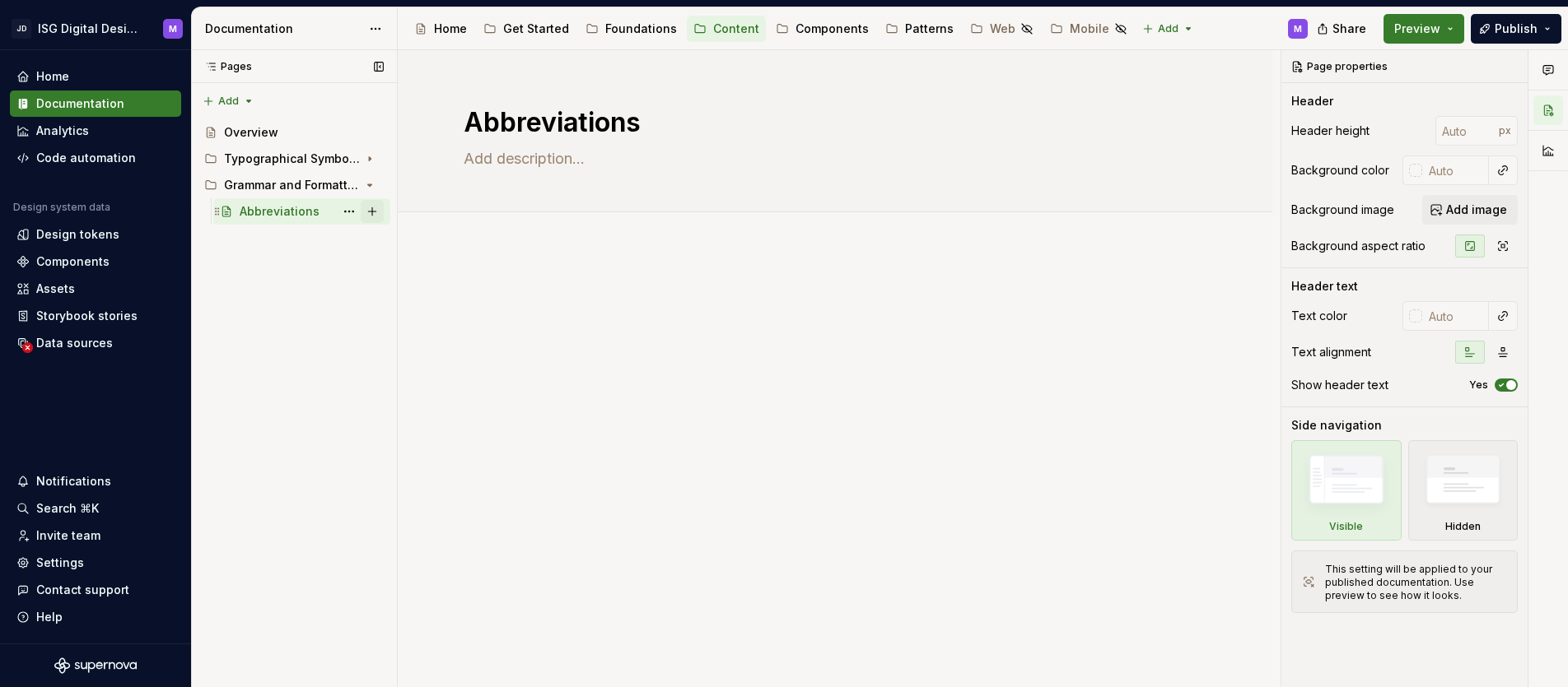
click at [371, 211] on button "Page tree" at bounding box center [371, 211] width 23 height 23
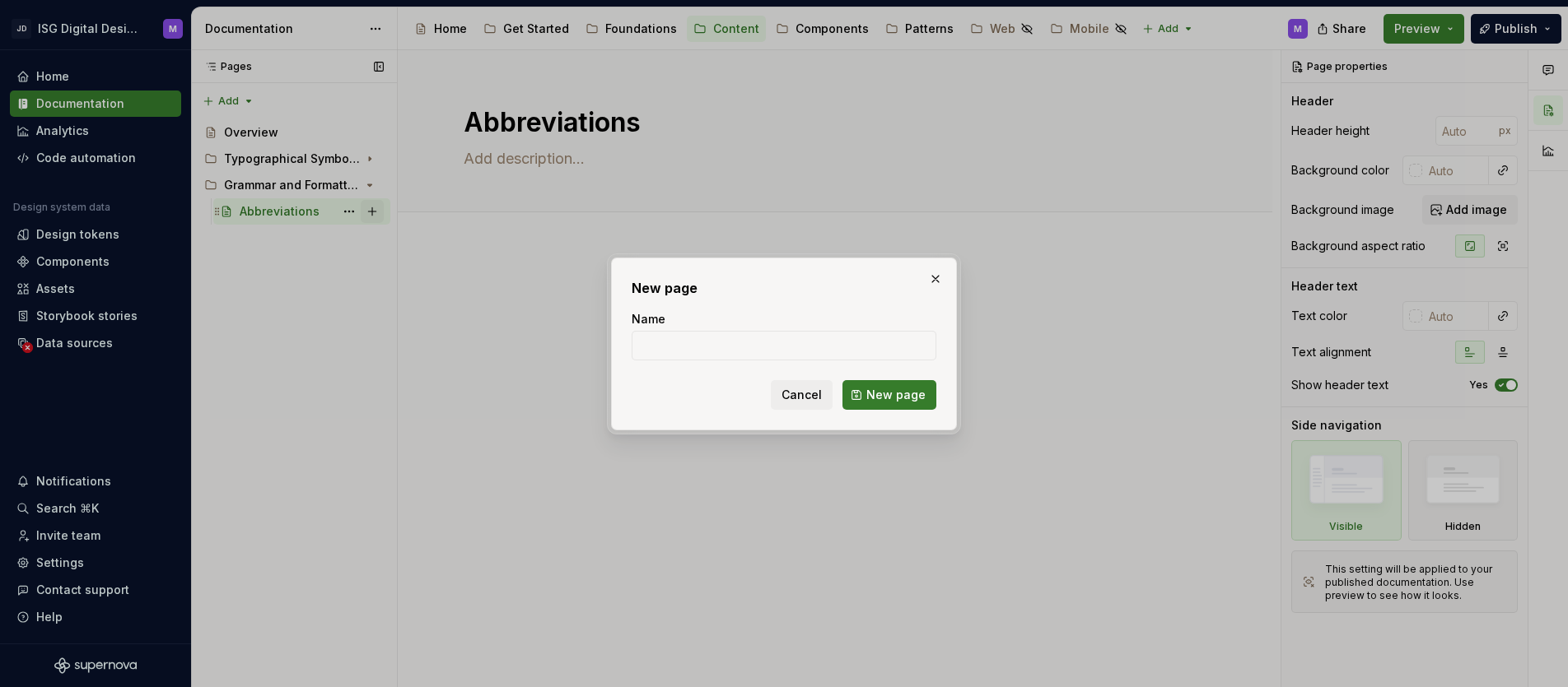
type textarea "*"
type input "Date and Time"
click at [872, 389] on span "New page" at bounding box center [896, 396] width 59 height 17
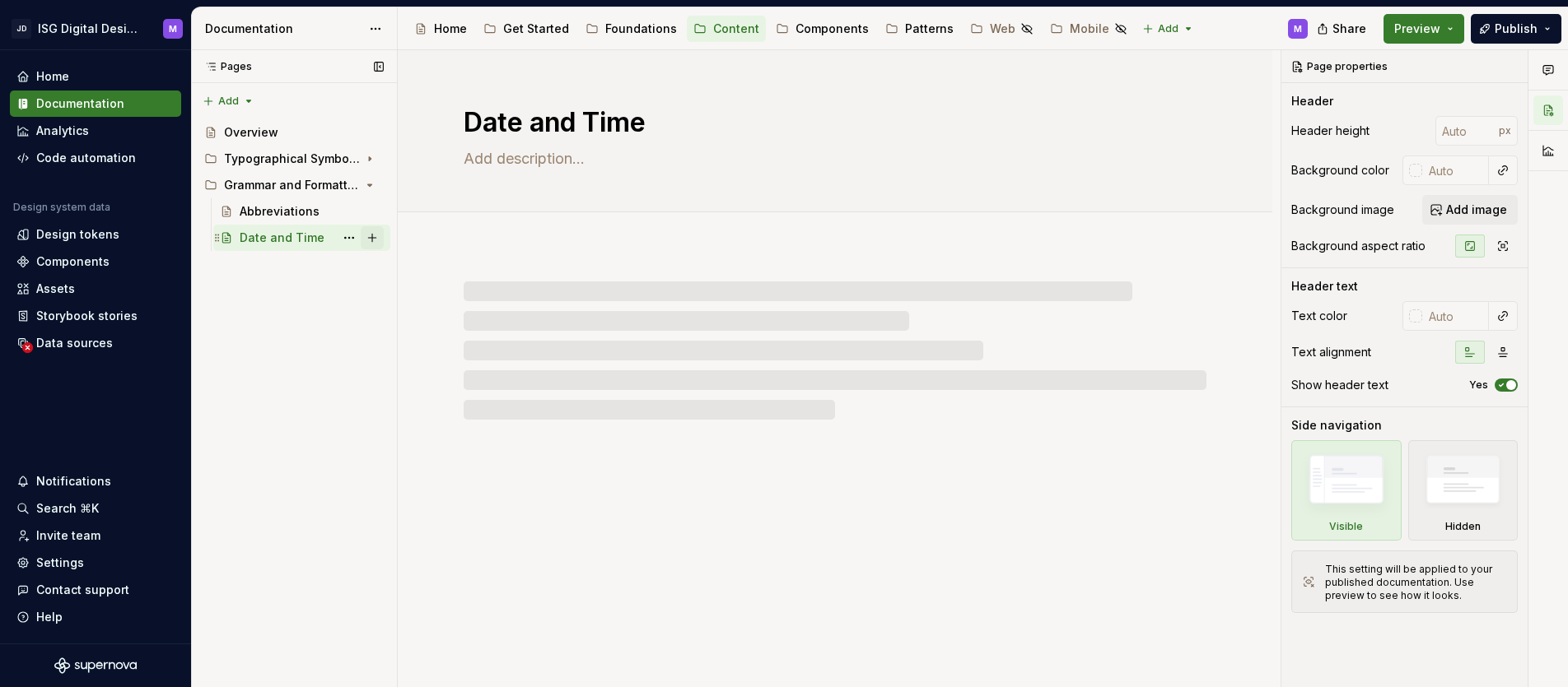
click at [376, 237] on button "Page tree" at bounding box center [371, 237] width 23 height 23
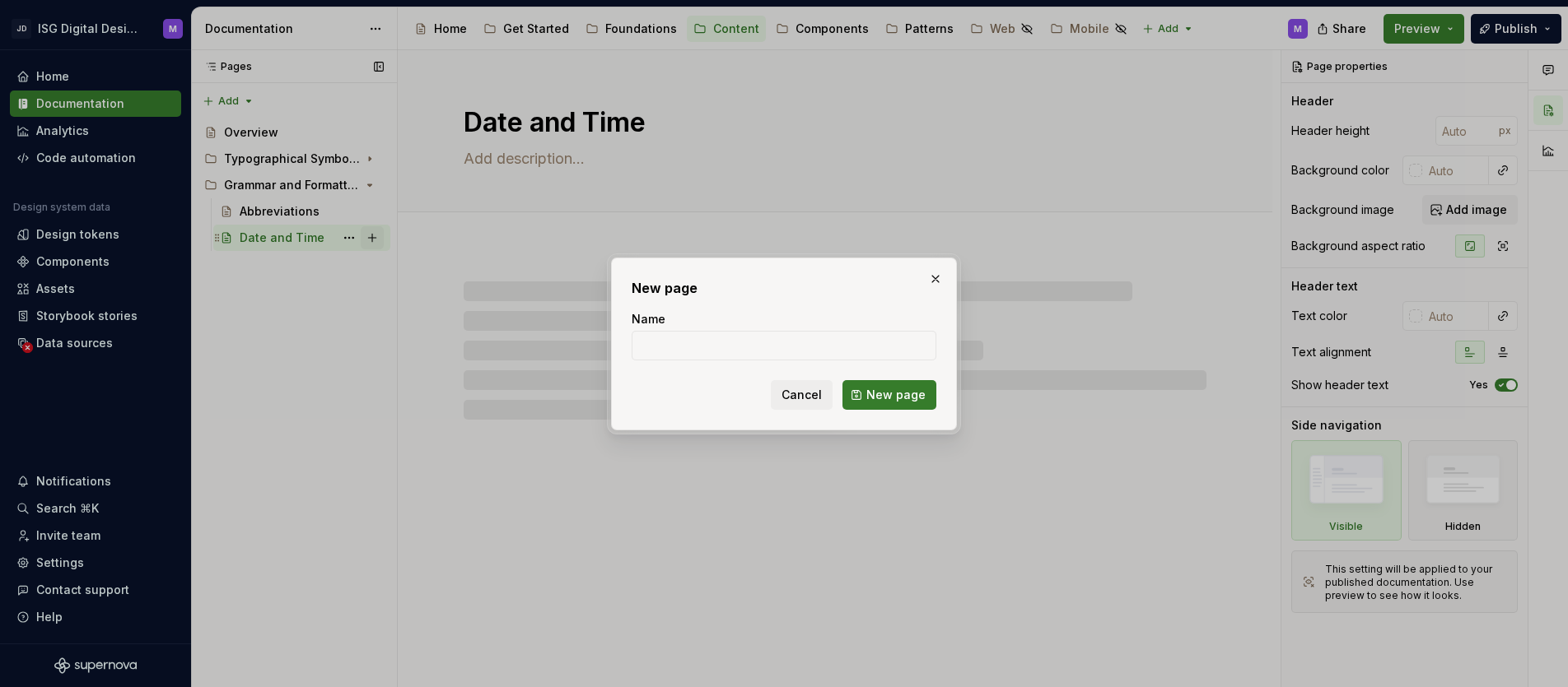
type textarea "*"
type input "G"
type textarea "*"
type input "Gramma"
type textarea "*"
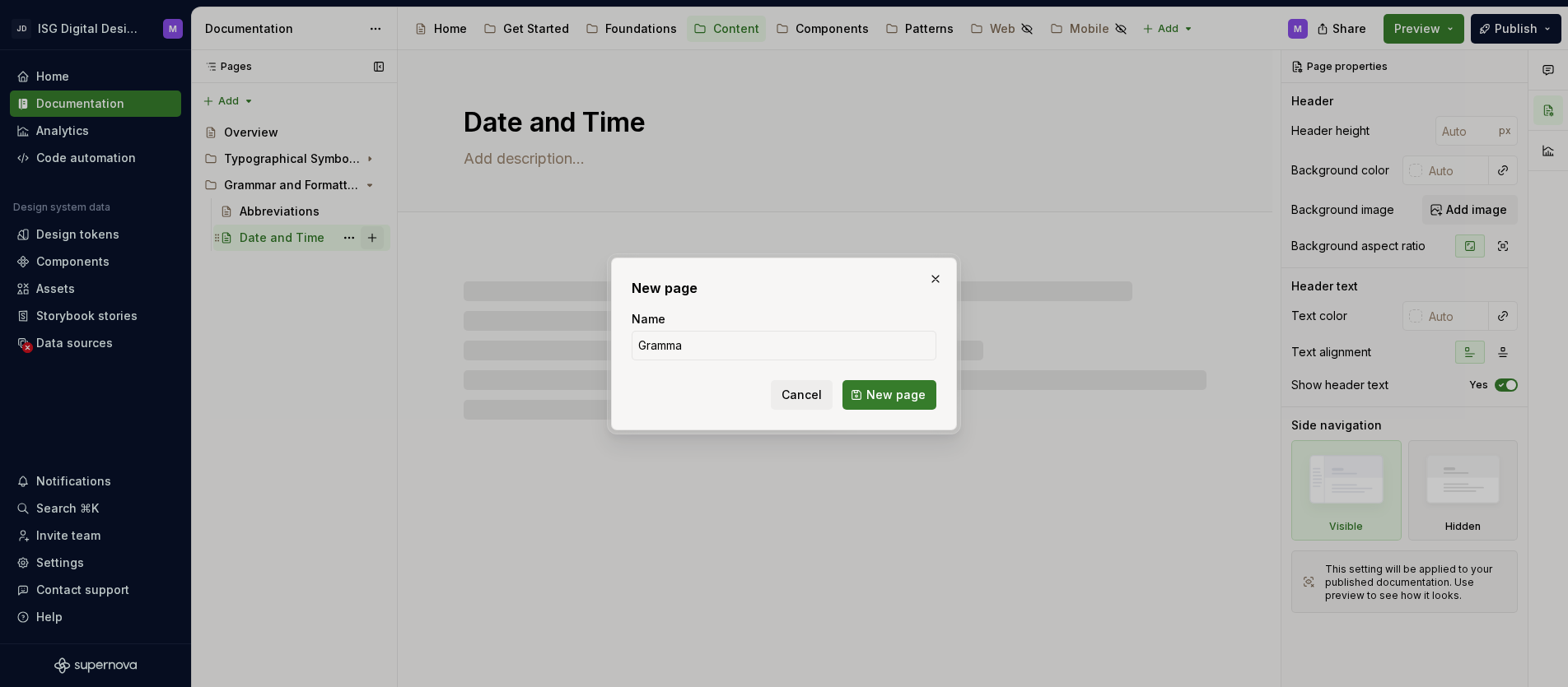
type input "Grammar"
type textarea "*"
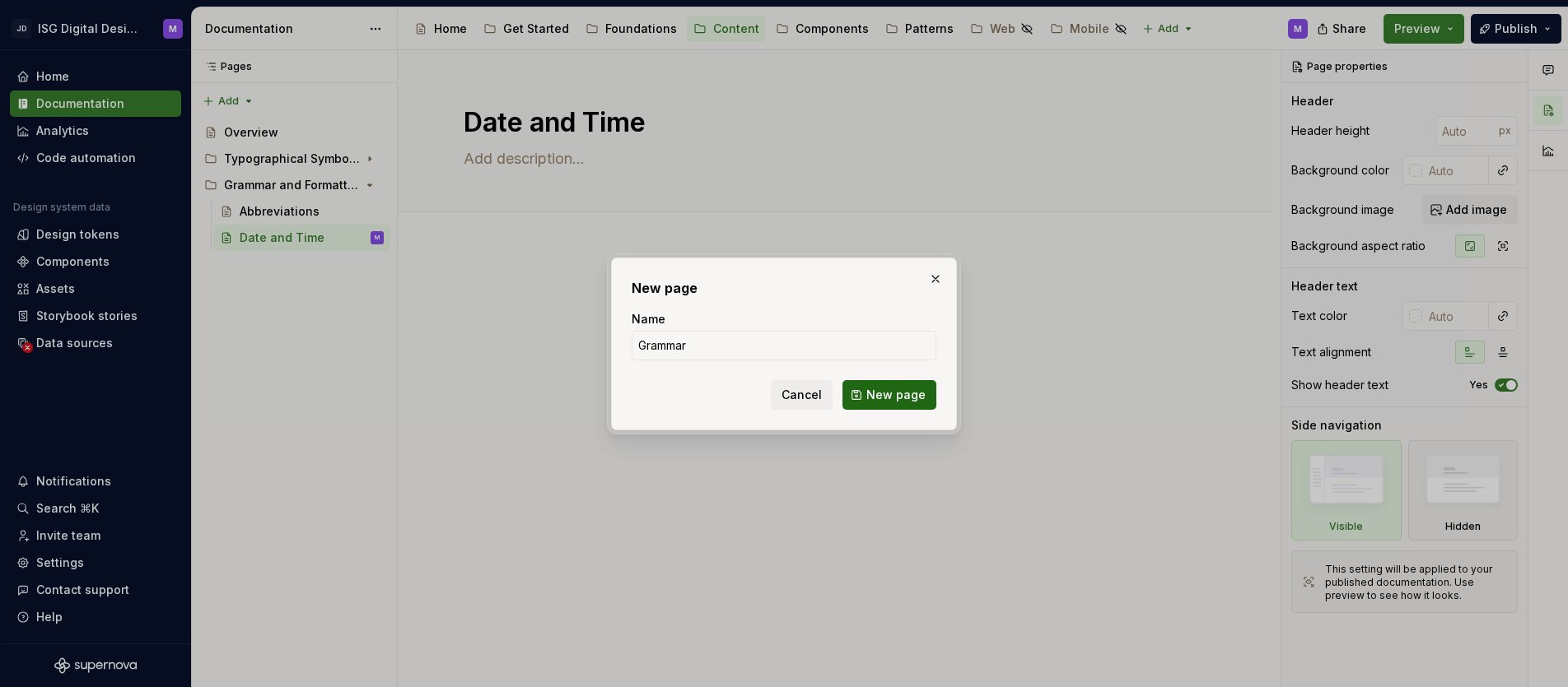
type input "Grammar"
click at [919, 398] on span "New page" at bounding box center [896, 396] width 59 height 17
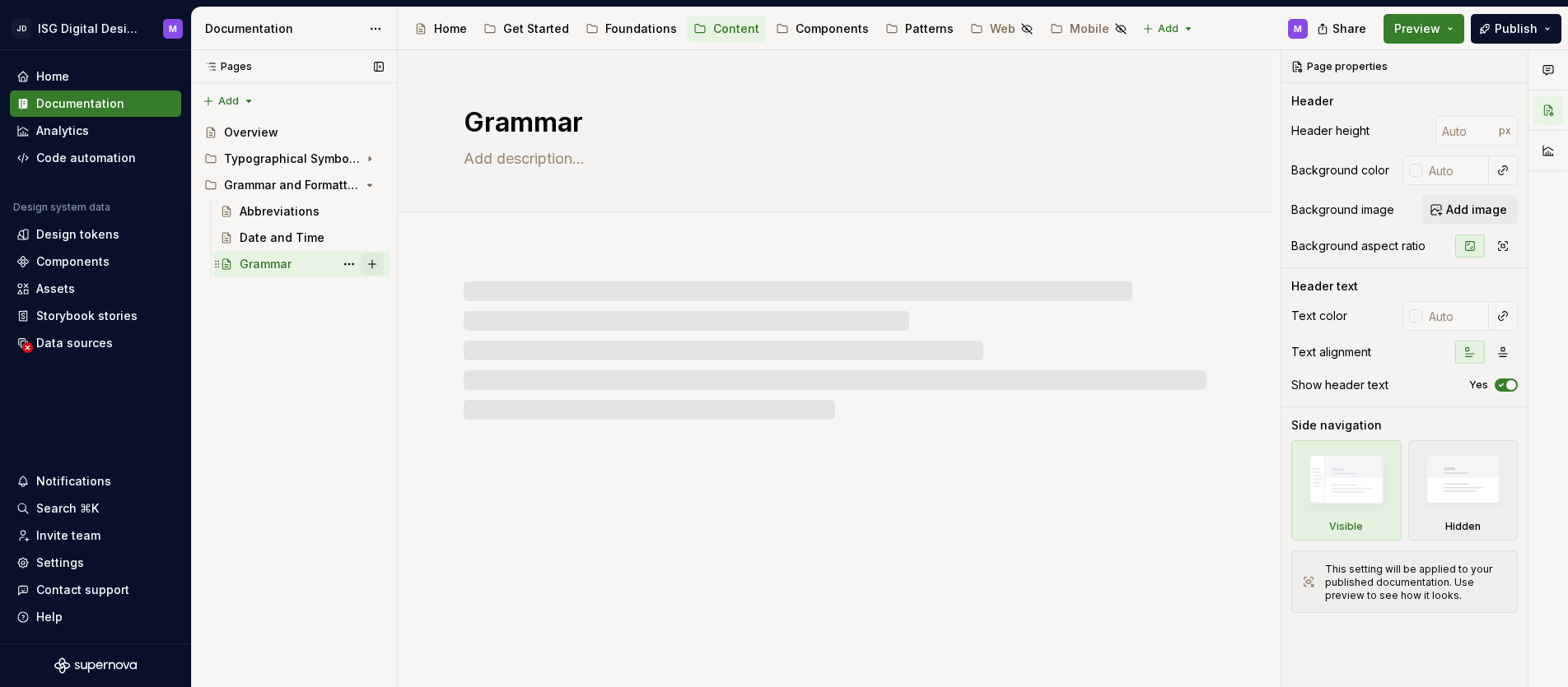
click at [371, 268] on button "Page tree" at bounding box center [371, 264] width 23 height 23
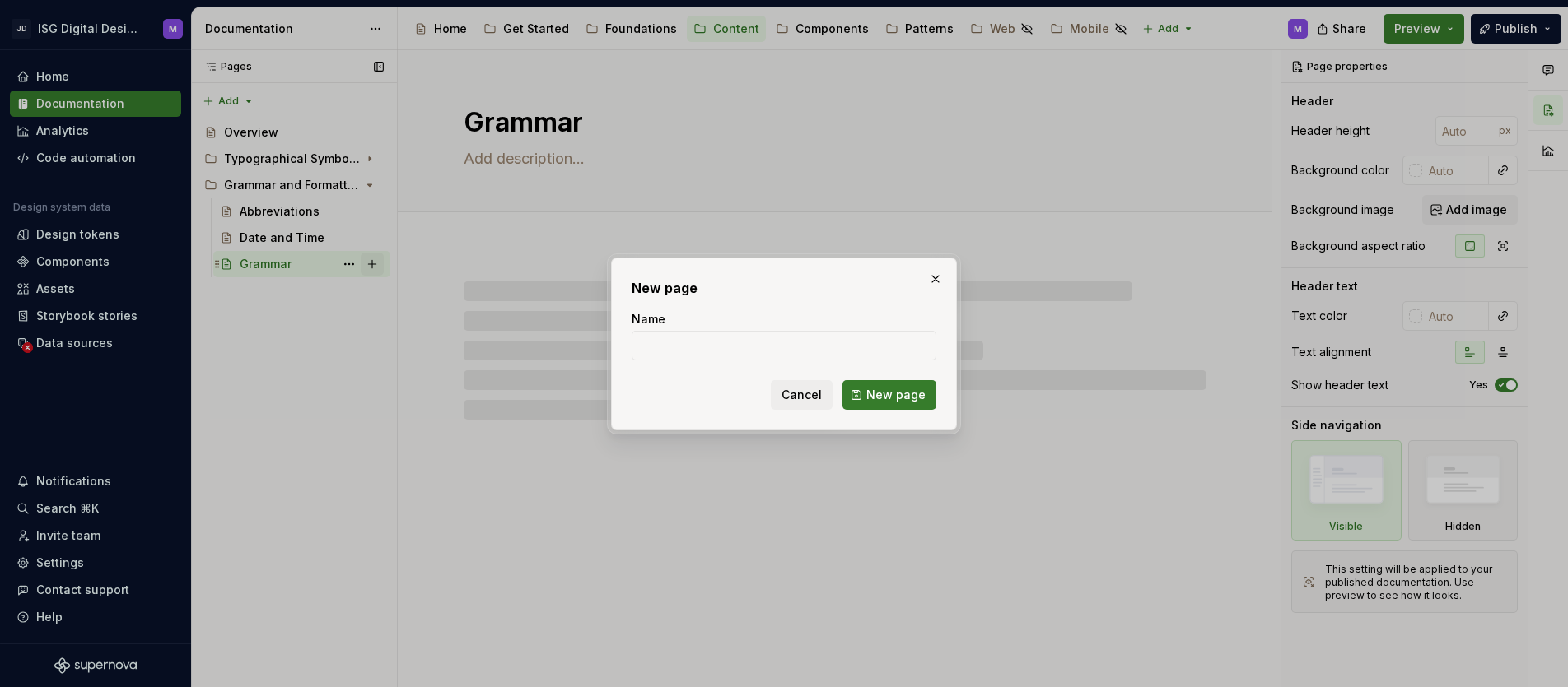
type textarea "*"
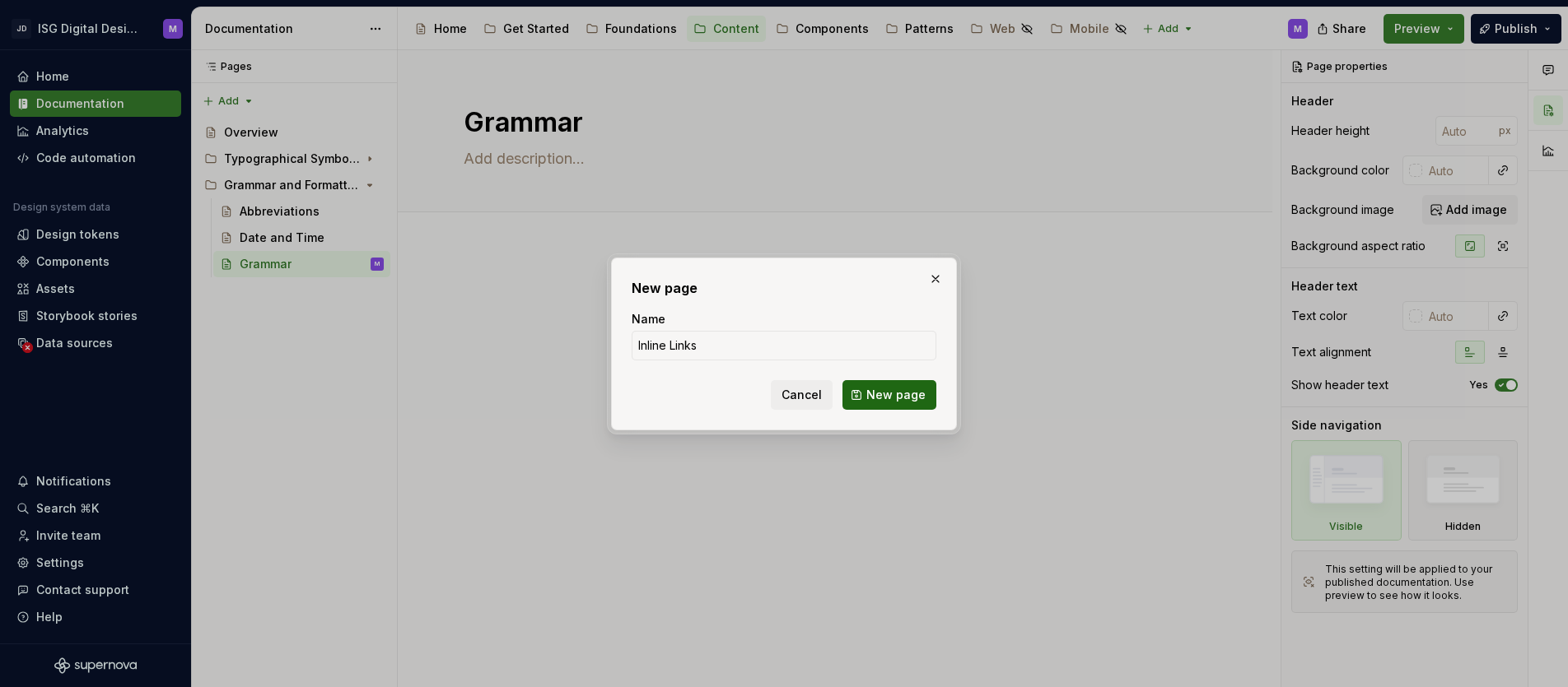
type input "Inline Links"
click at [904, 399] on span "New page" at bounding box center [896, 396] width 59 height 17
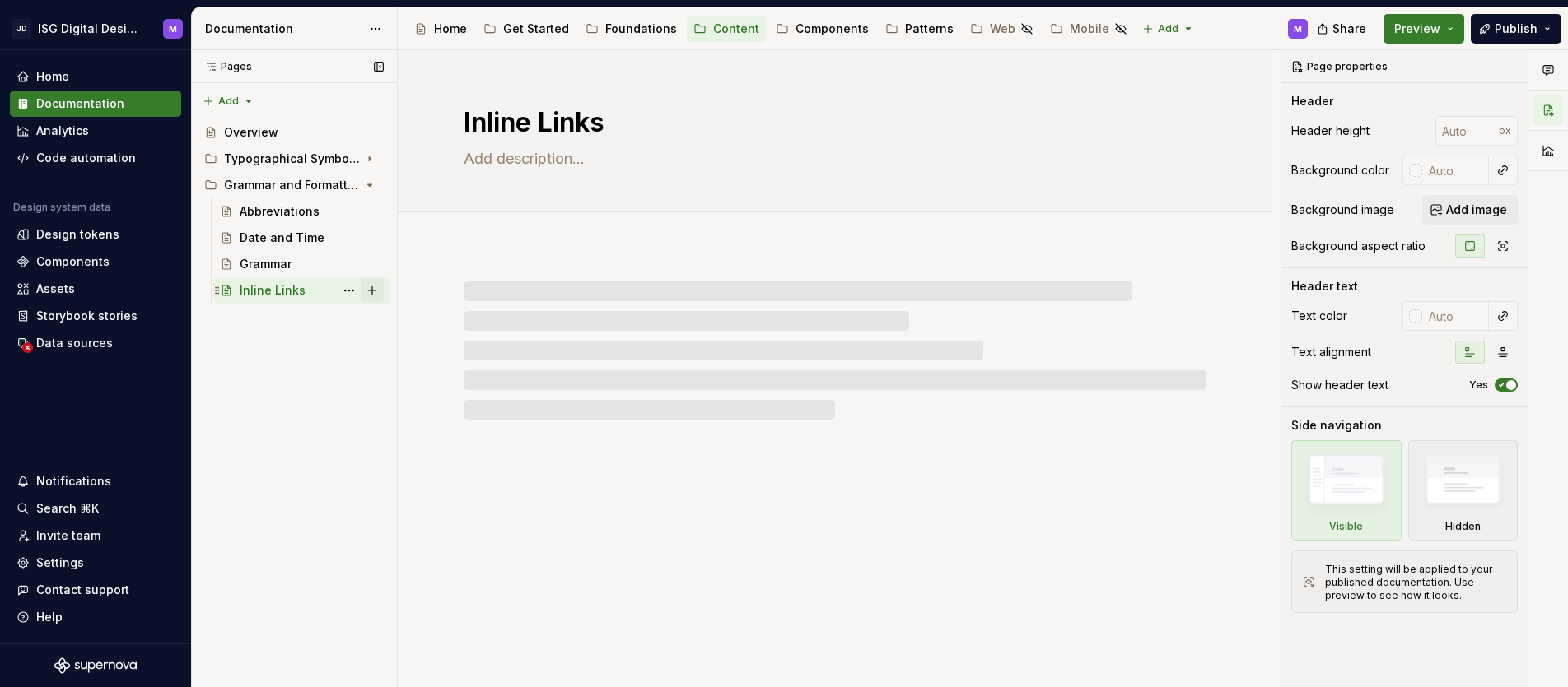
click at [376, 289] on button "Page tree" at bounding box center [371, 290] width 23 height 23
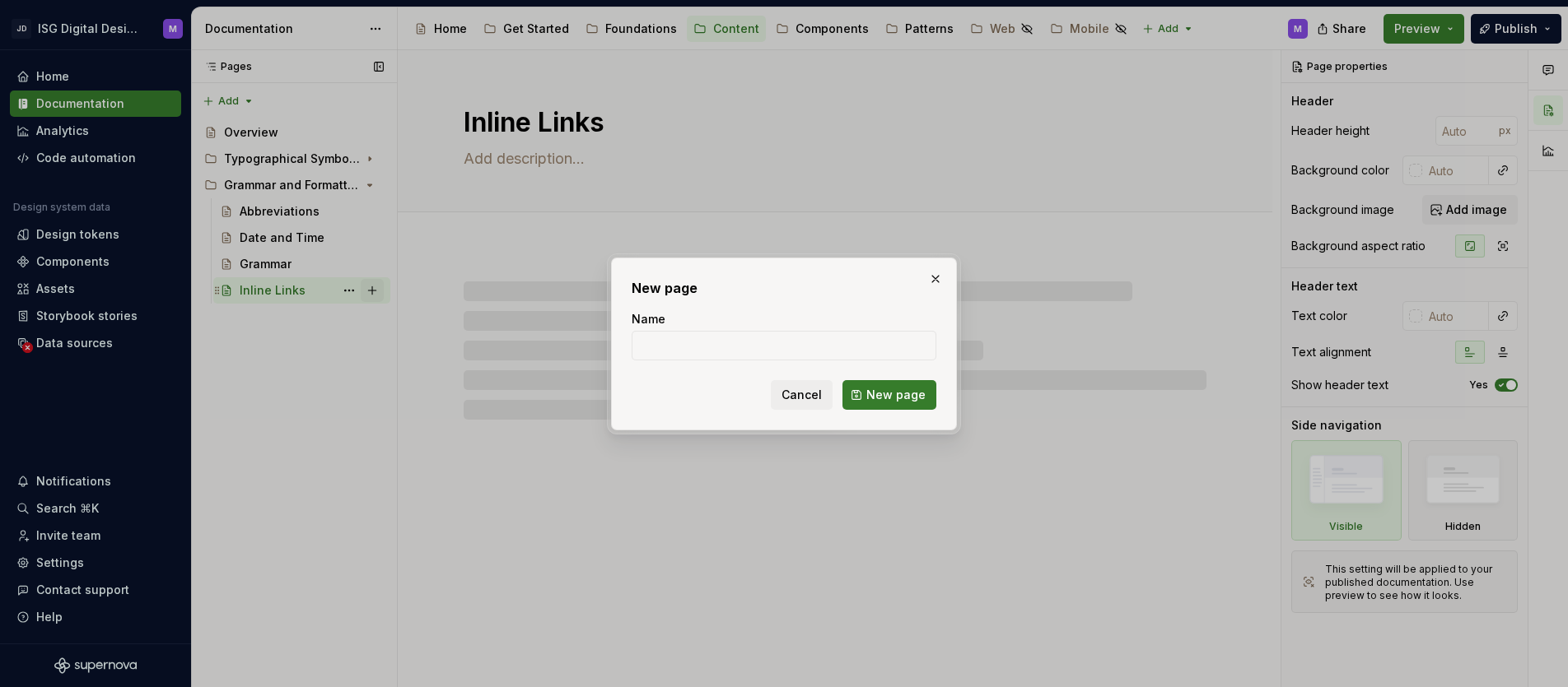
type textarea "*"
type input "Tabl"
type textarea "*"
type input "Table"
type textarea "*"
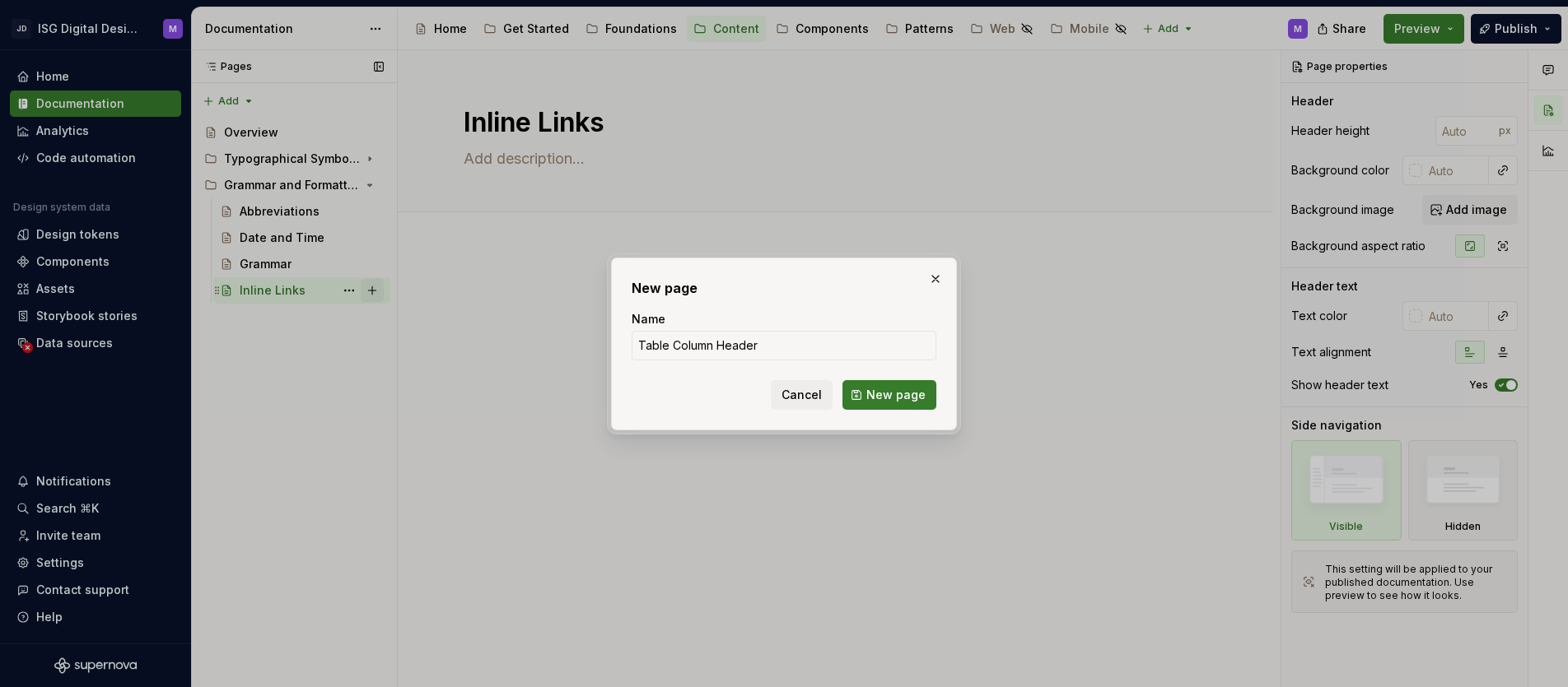
type input "Table Column Headers"
click button "New page" at bounding box center [888, 395] width 93 height 29
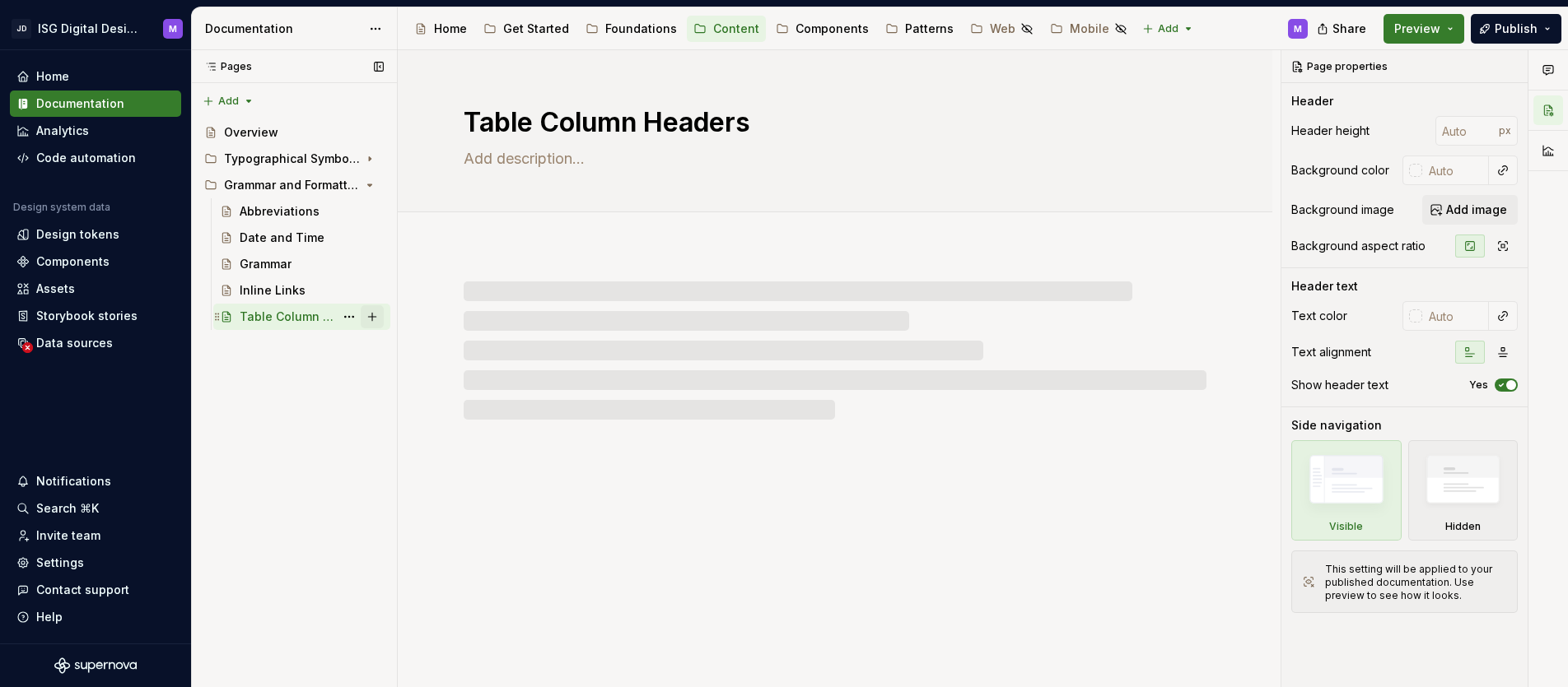
click at [373, 318] on button "Page tree" at bounding box center [371, 317] width 23 height 23
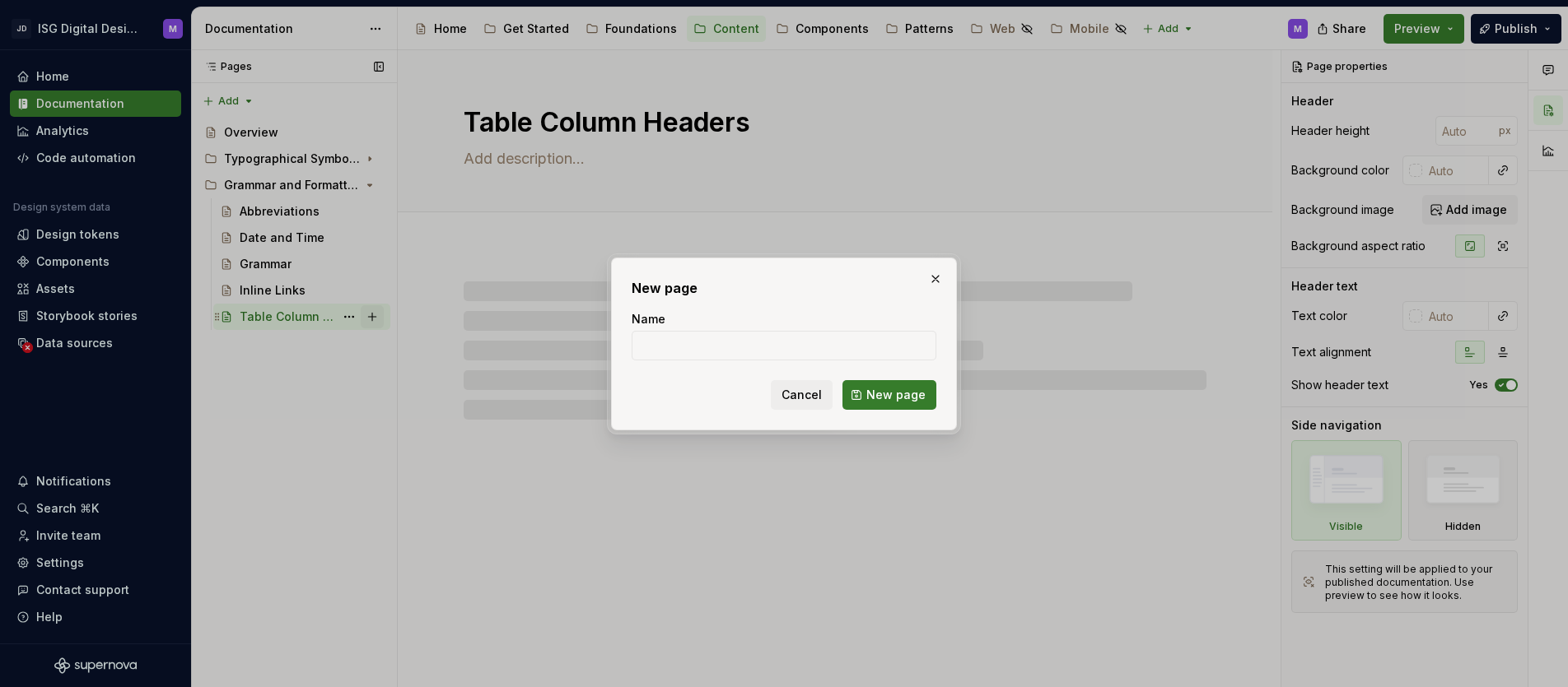
type textarea "*"
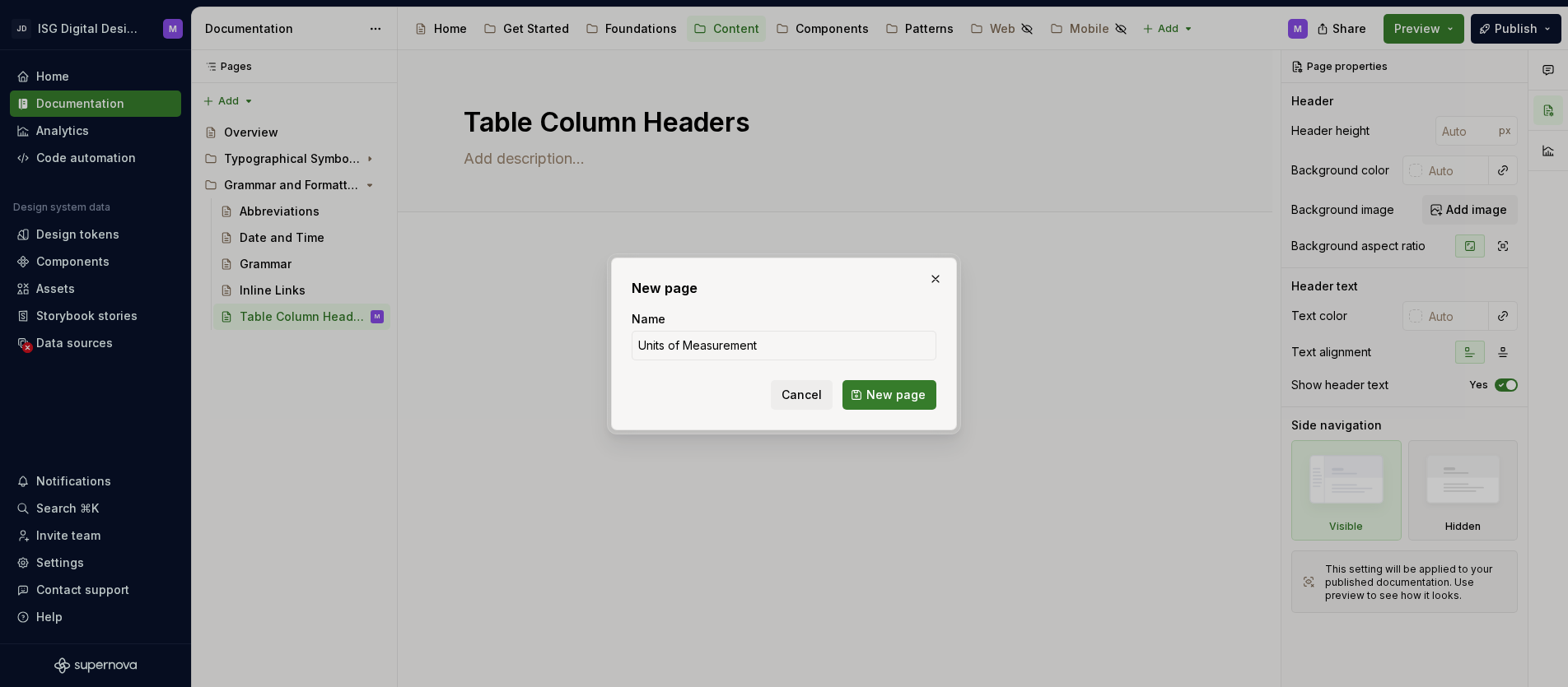
type input "Units of Measurement"
click at [899, 394] on span "New page" at bounding box center [896, 396] width 59 height 17
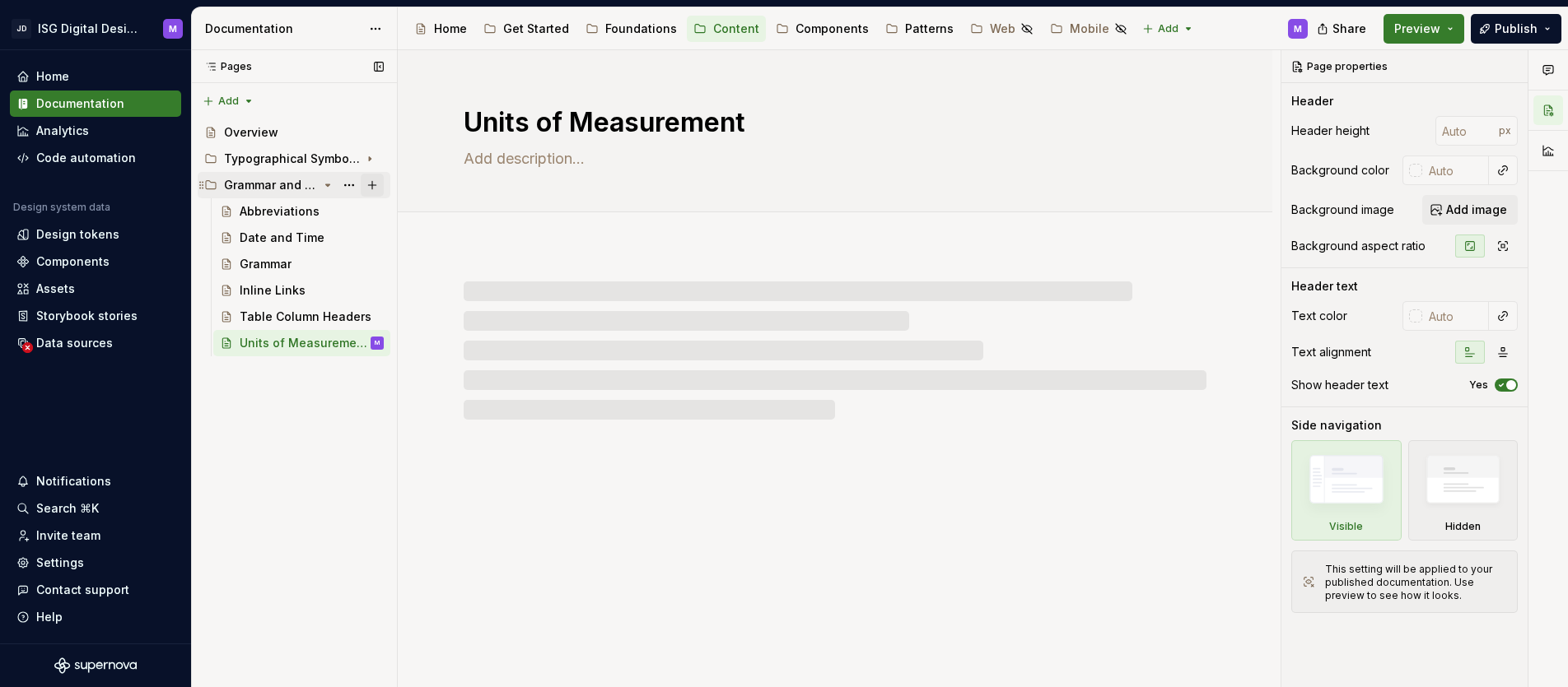
click at [372, 181] on button "Page tree" at bounding box center [371, 184] width 23 height 23
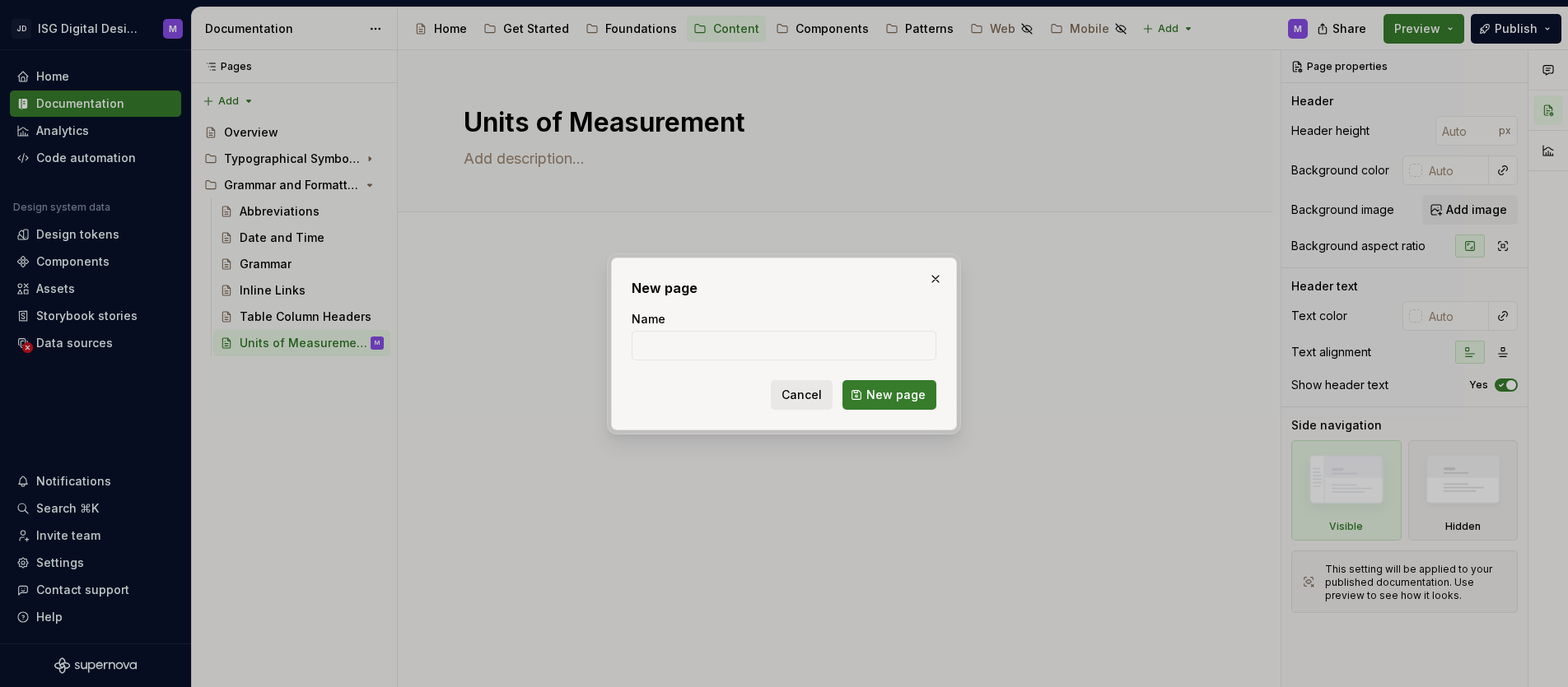
click at [795, 396] on span "Cancel" at bounding box center [802, 396] width 40 height 17
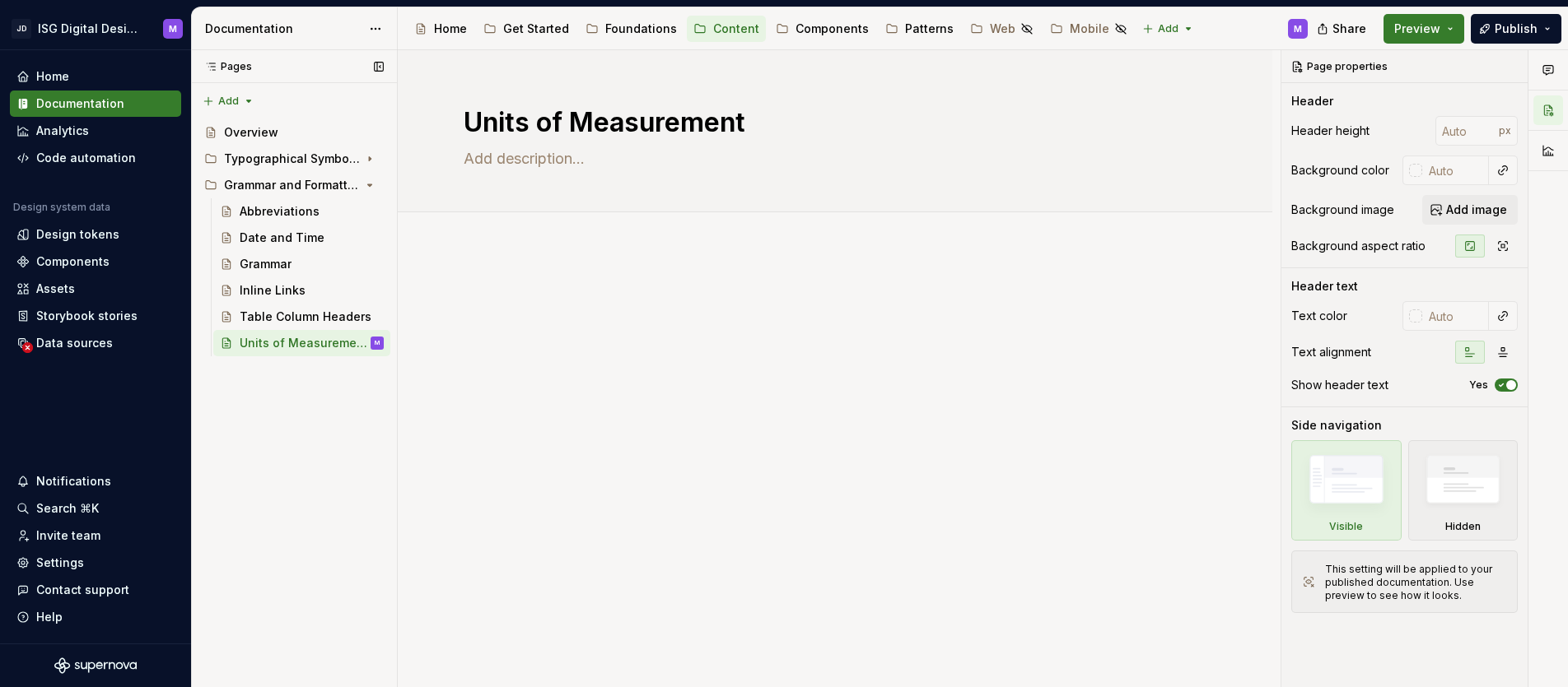
click at [295, 461] on div "Pages Pages Add Accessibility guide for tree Page tree. Navigate the tree with …" at bounding box center [294, 370] width 205 height 638
click at [328, 186] on icon "Page tree" at bounding box center [328, 185] width 4 height 2
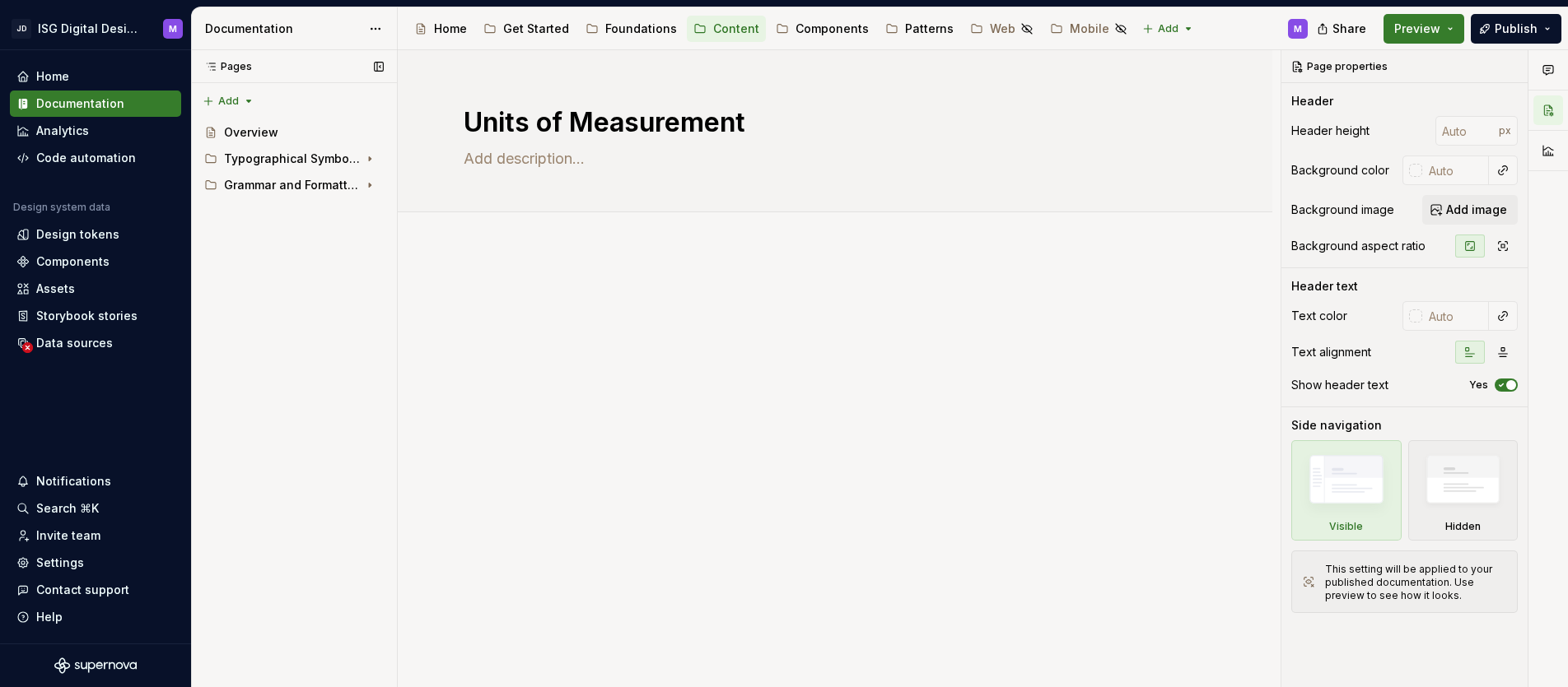
click at [284, 410] on div "Pages Pages Add Accessibility guide for tree Page tree. Navigate the tree with …" at bounding box center [294, 370] width 205 height 638
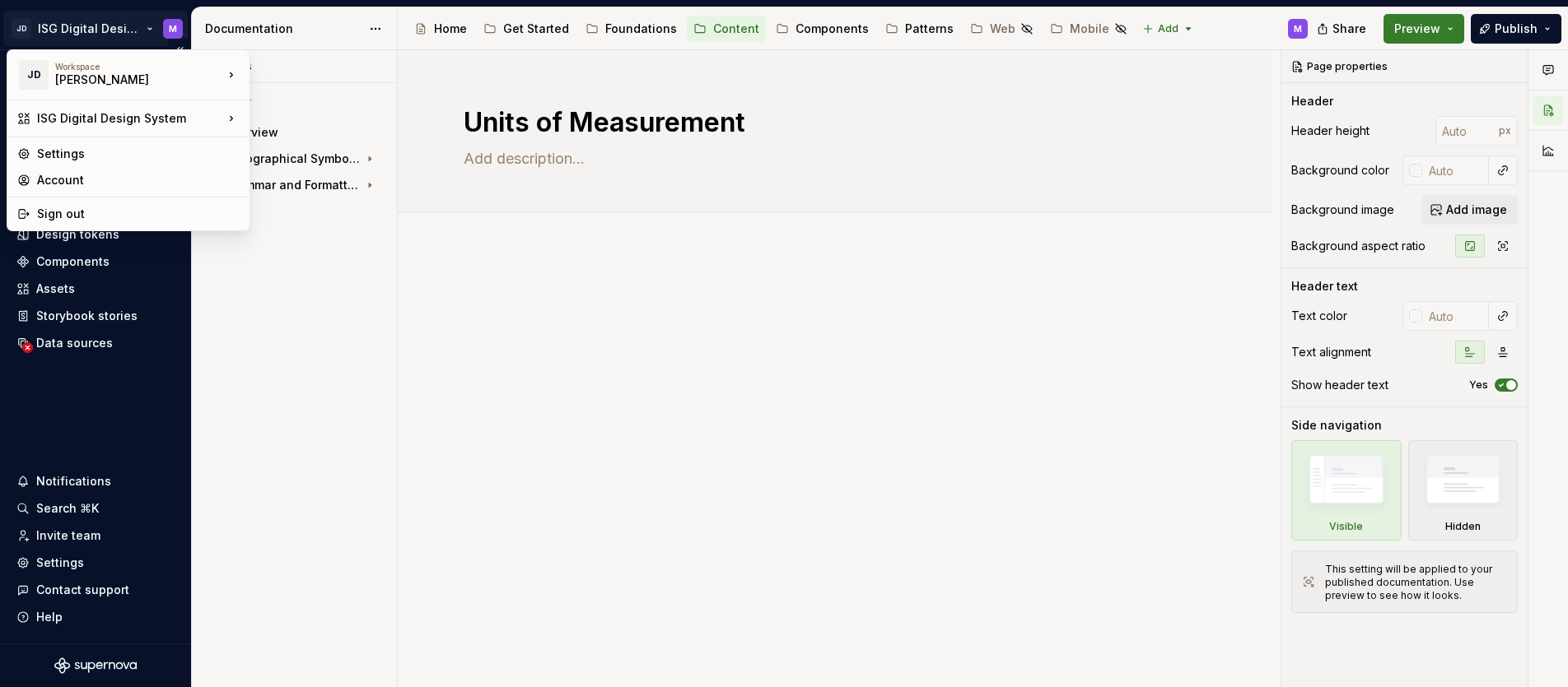
click at [148, 27] on html "JD ISG Digital Design System M Home Documentation Analytics Code automation Des…" at bounding box center [784, 344] width 1568 height 687
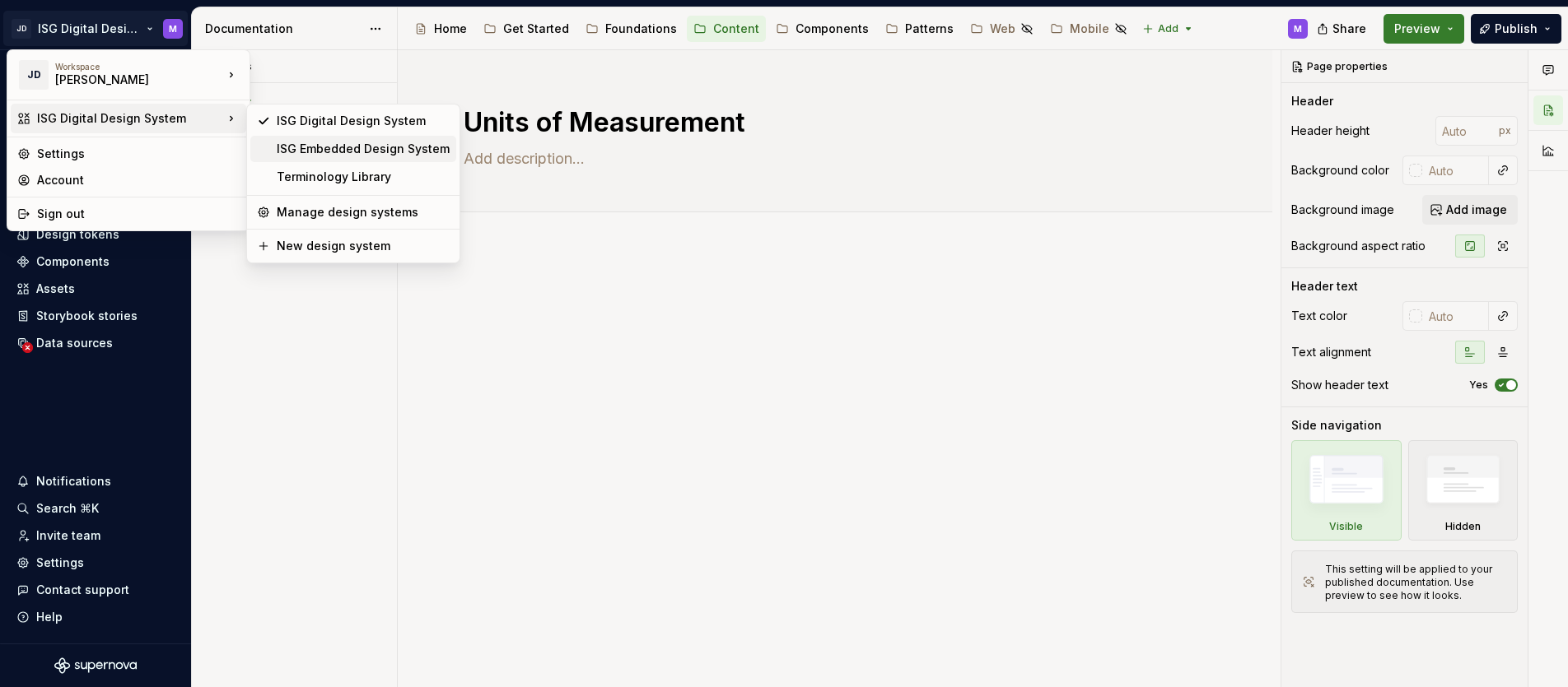
click at [328, 146] on div "ISG Embedded Design System" at bounding box center [363, 149] width 173 height 17
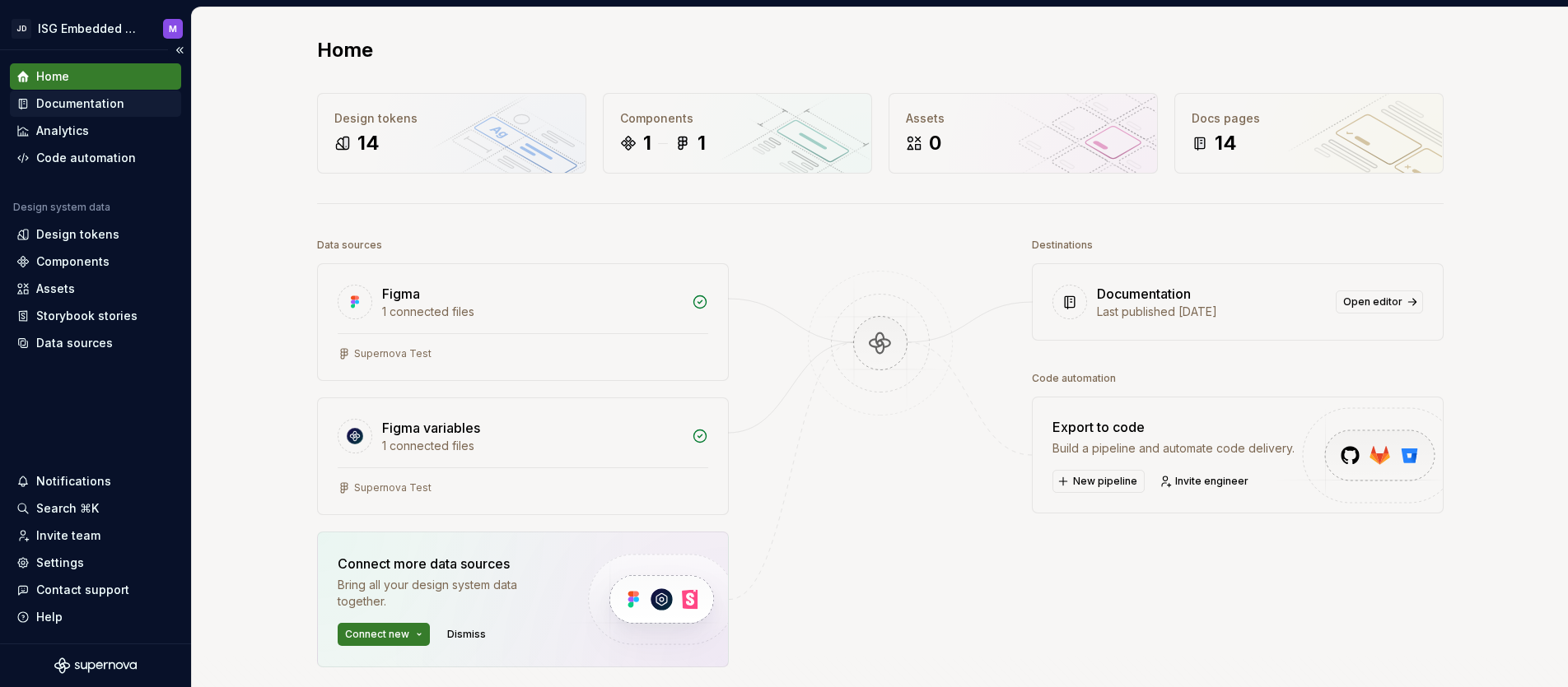
click at [73, 105] on div "Documentation" at bounding box center [80, 104] width 88 height 17
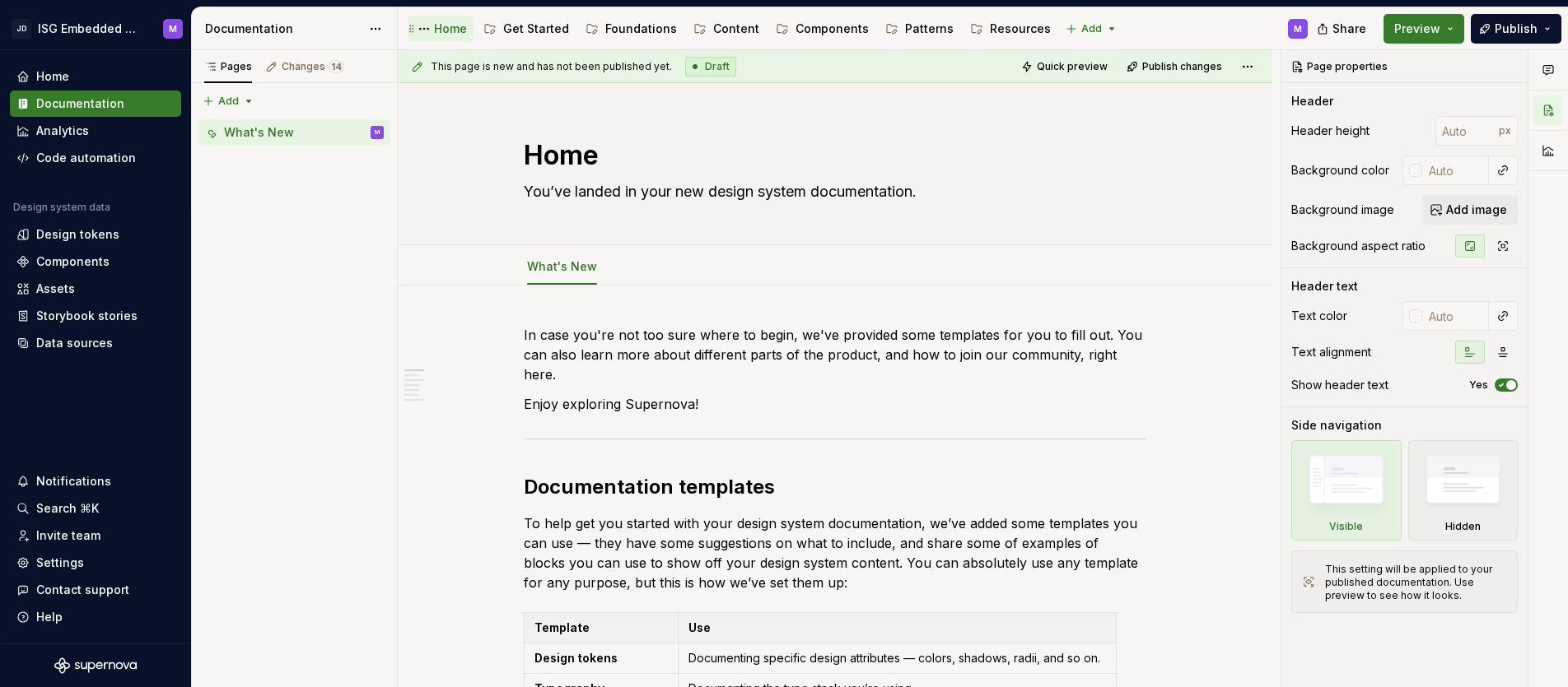
click at [446, 29] on div "Home" at bounding box center [450, 29] width 33 height 17
click at [534, 27] on div "Get Started" at bounding box center [536, 29] width 66 height 17
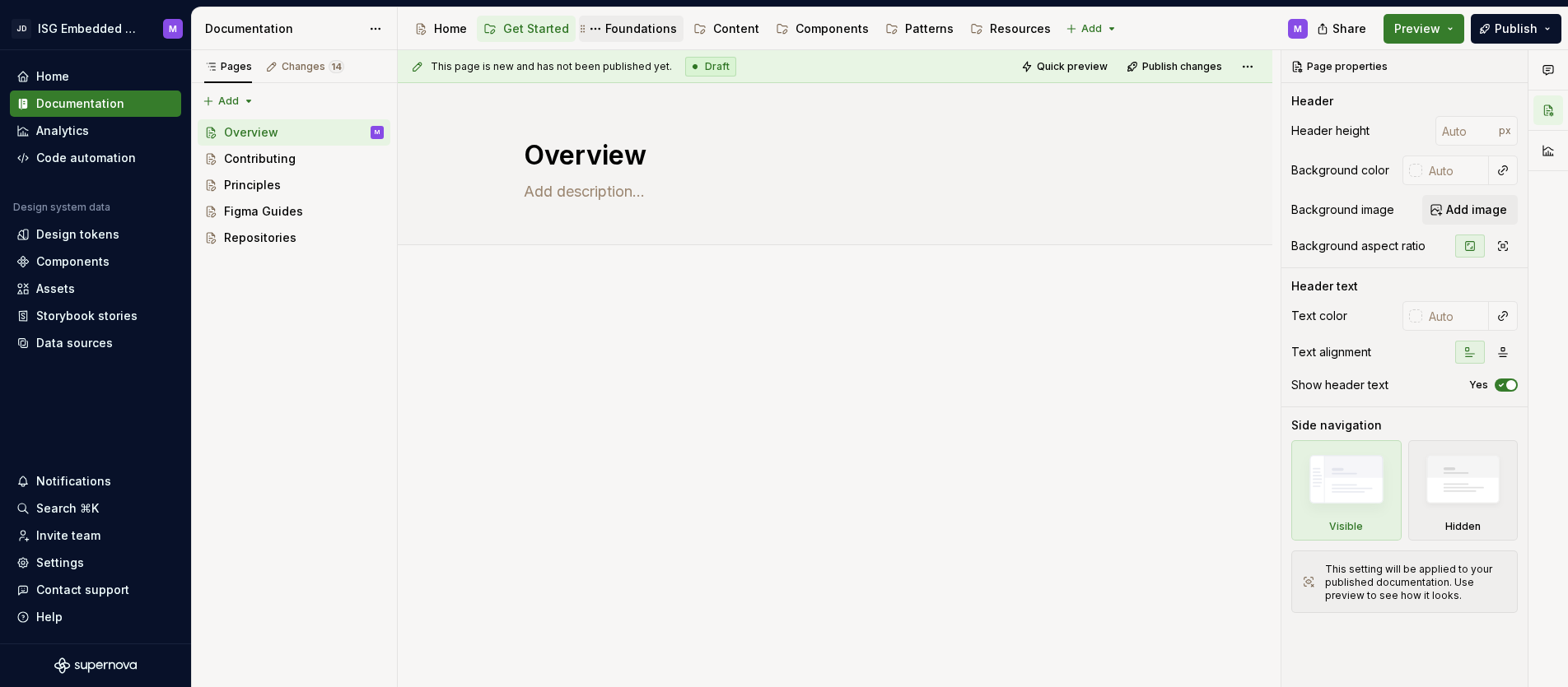
click at [627, 30] on div "Foundations" at bounding box center [641, 29] width 72 height 17
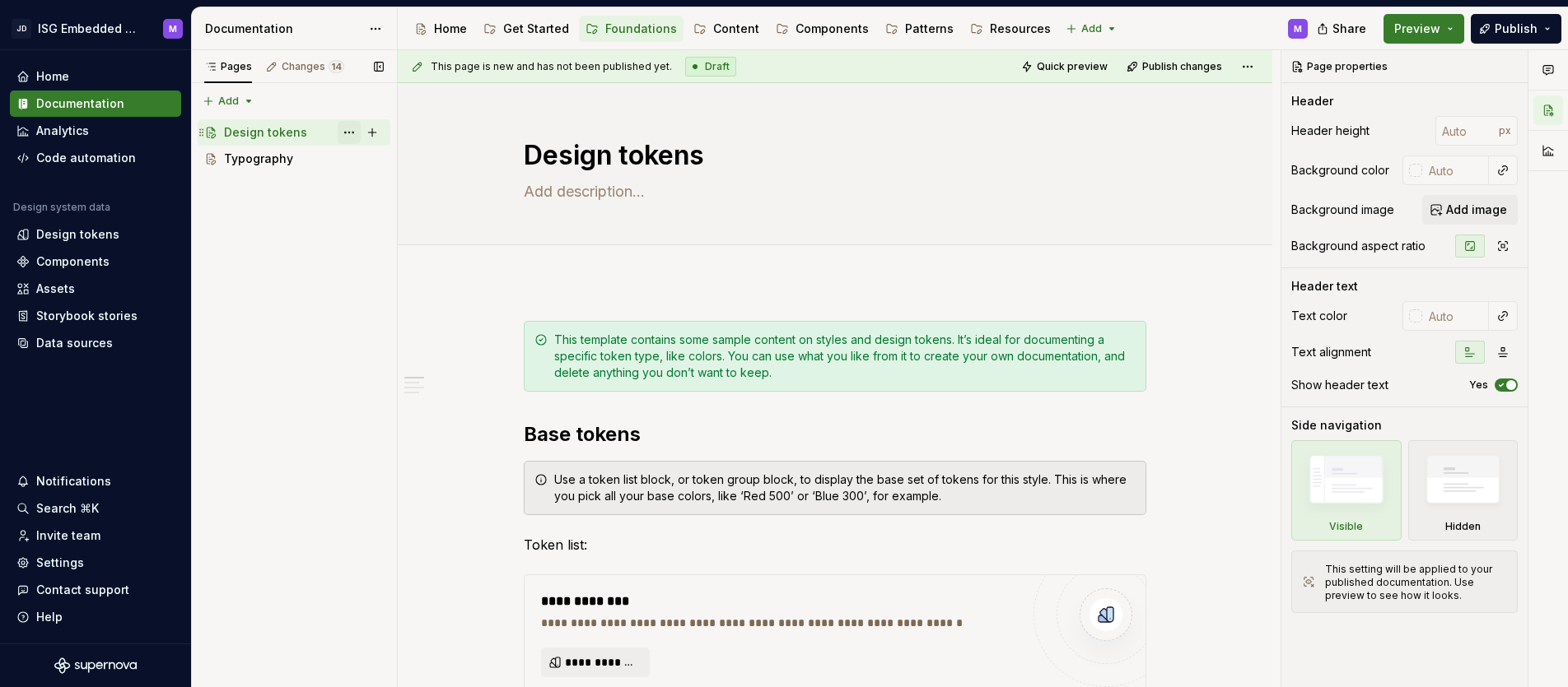
click at [349, 132] on button "Page tree" at bounding box center [349, 132] width 23 height 23
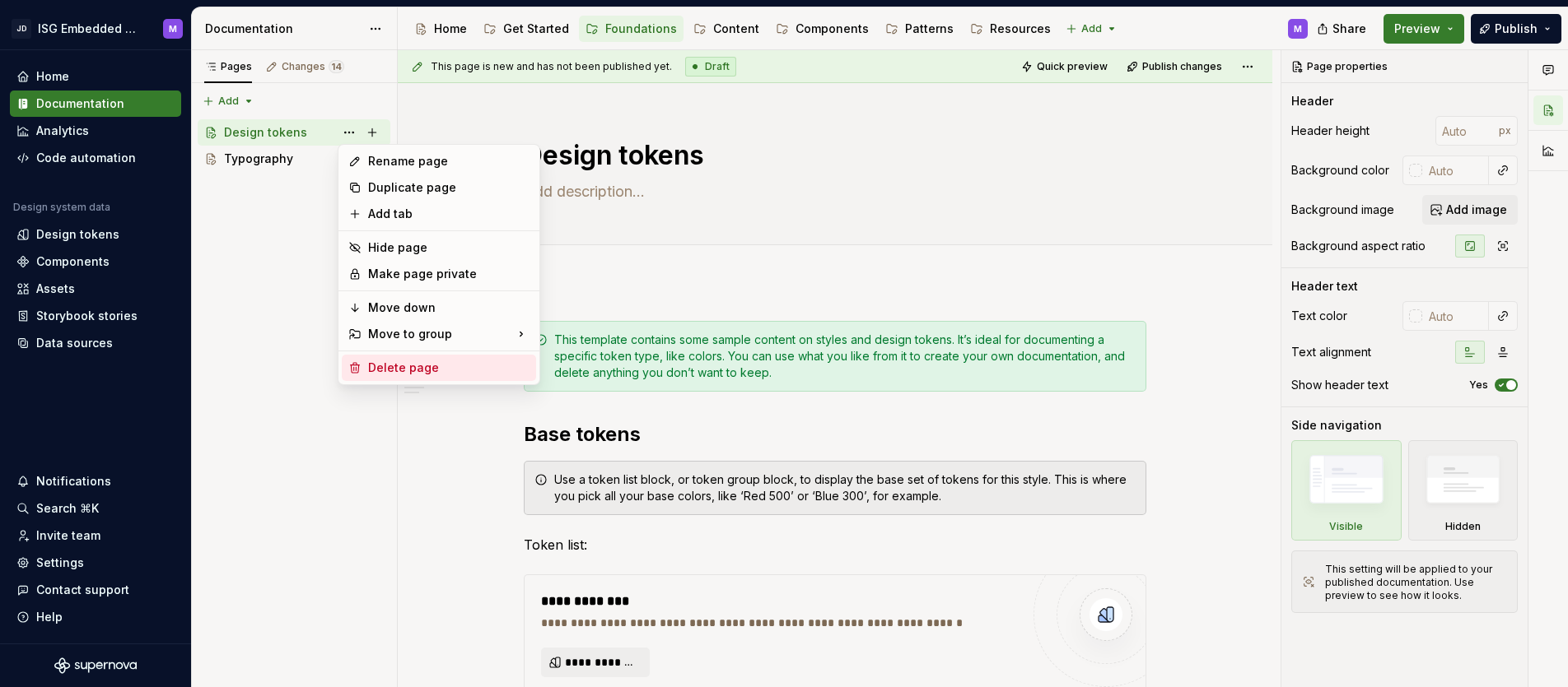
click at [393, 367] on div "Delete page" at bounding box center [449, 368] width 162 height 17
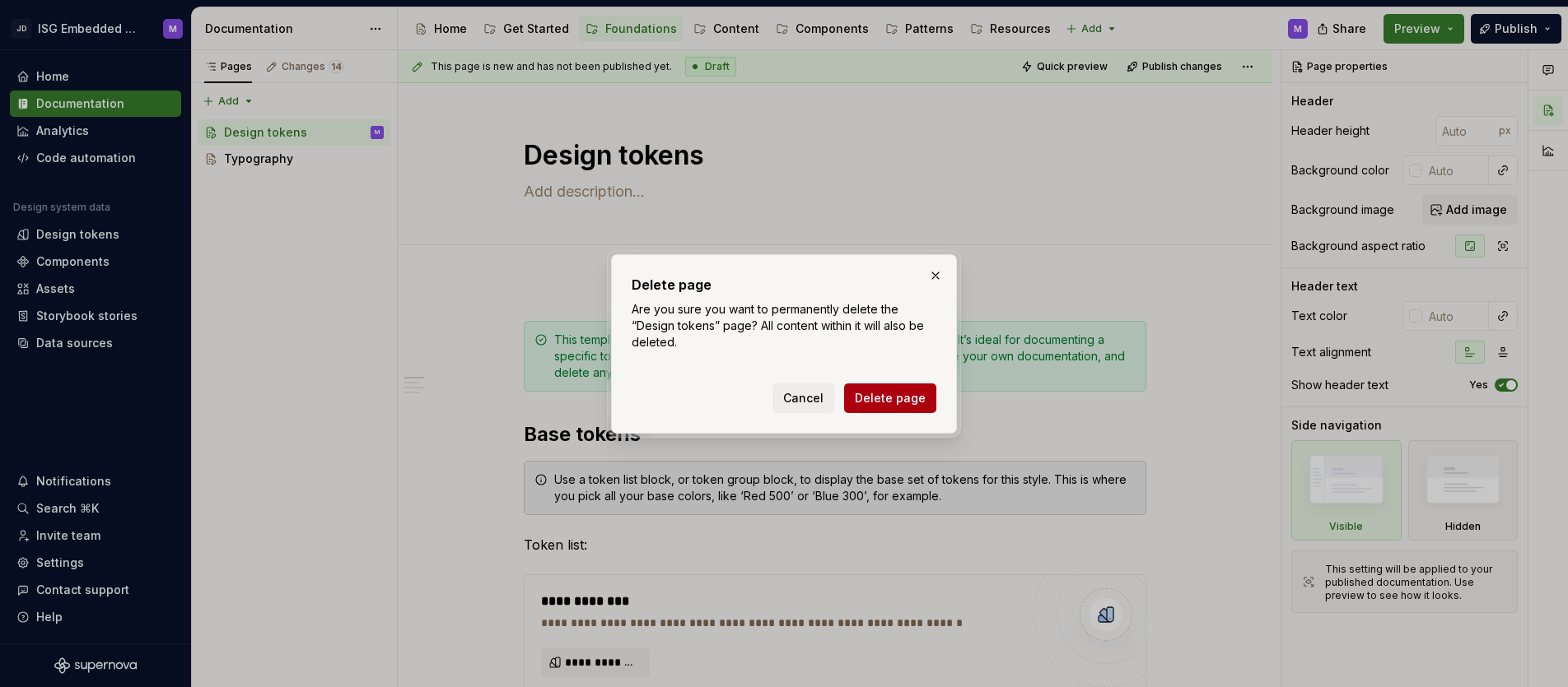
click at [904, 397] on span "Delete page" at bounding box center [890, 398] width 71 height 17
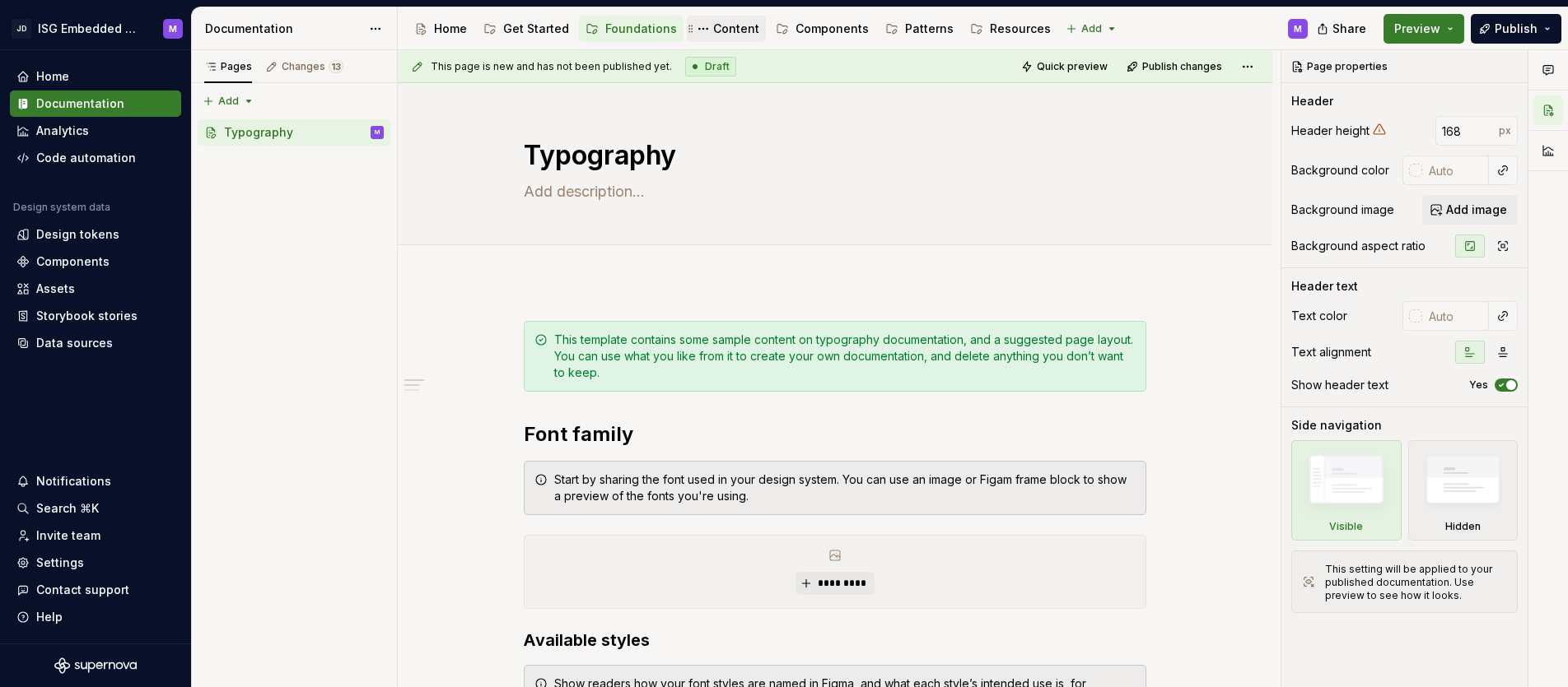
click at [723, 28] on div "Content" at bounding box center [736, 29] width 46 height 17
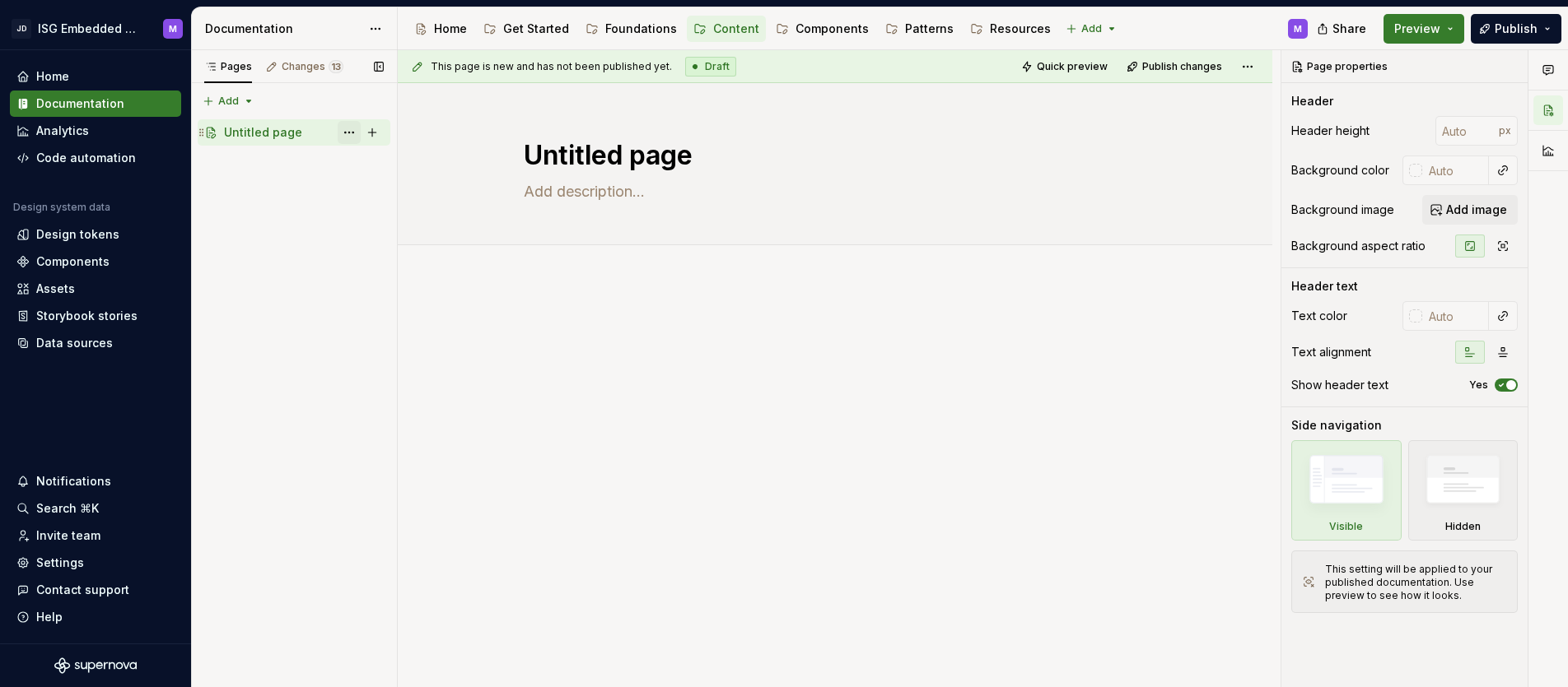
click at [349, 131] on button "Page tree" at bounding box center [349, 132] width 23 height 23
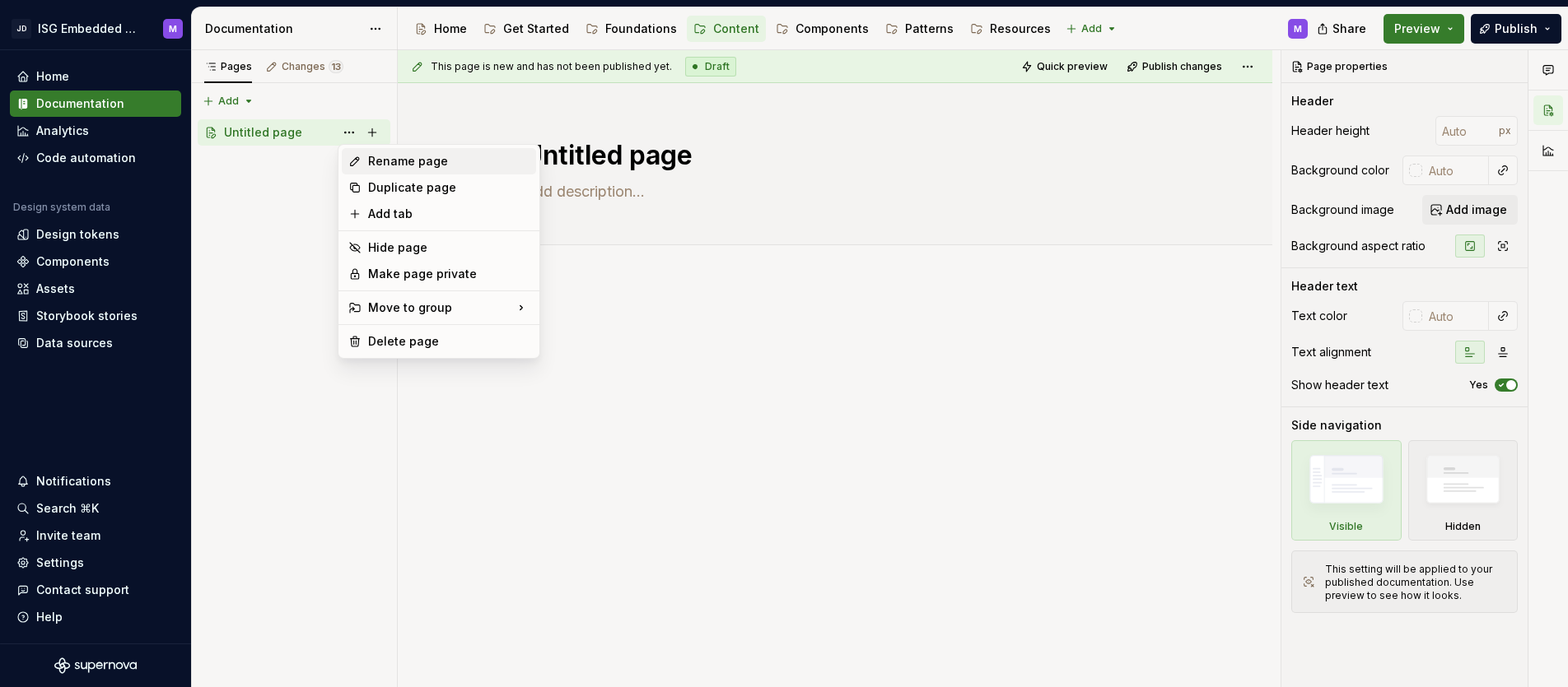
type textarea "*"
click at [377, 157] on div "Rename page" at bounding box center [449, 162] width 162 height 17
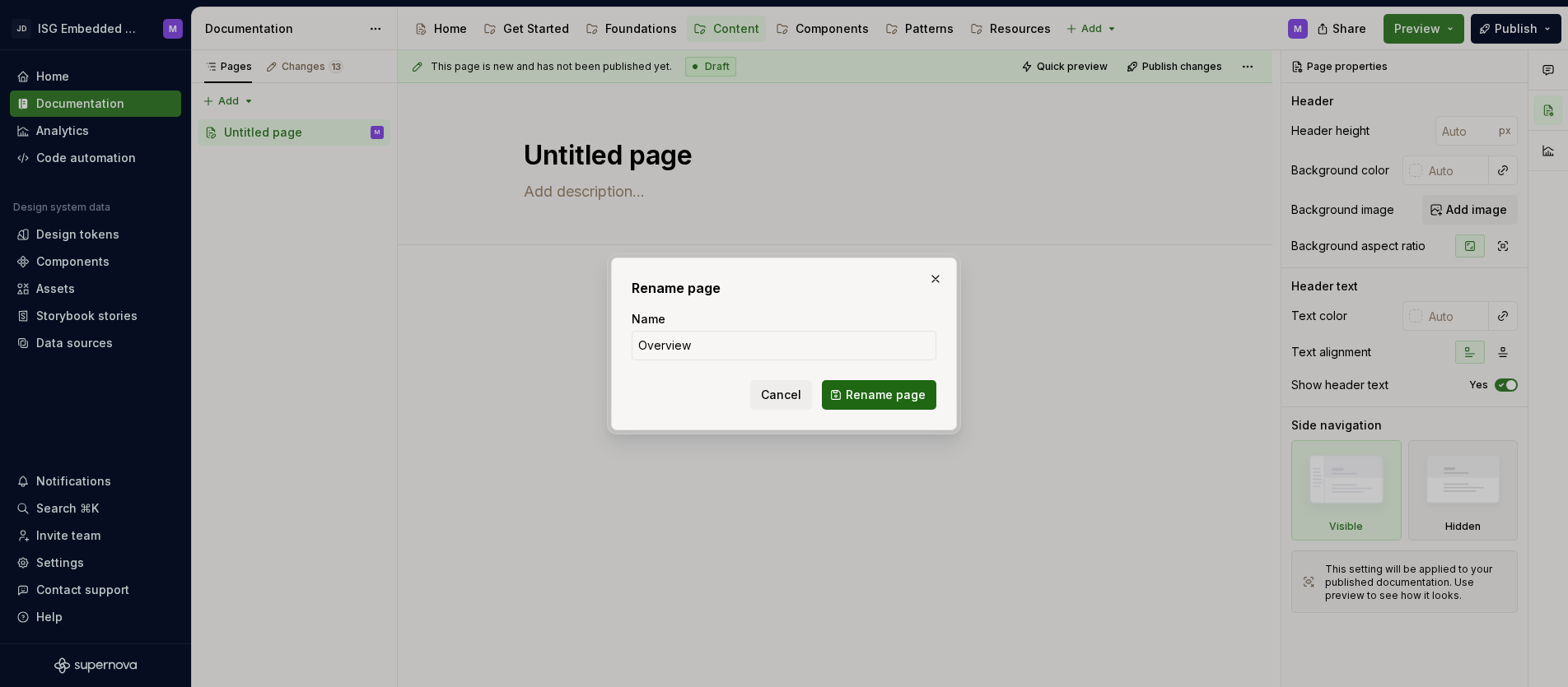
type input "Overview"
click at [877, 386] on button "Rename page" at bounding box center [879, 395] width 115 height 29
type textarea "*"
type textarea "Overview"
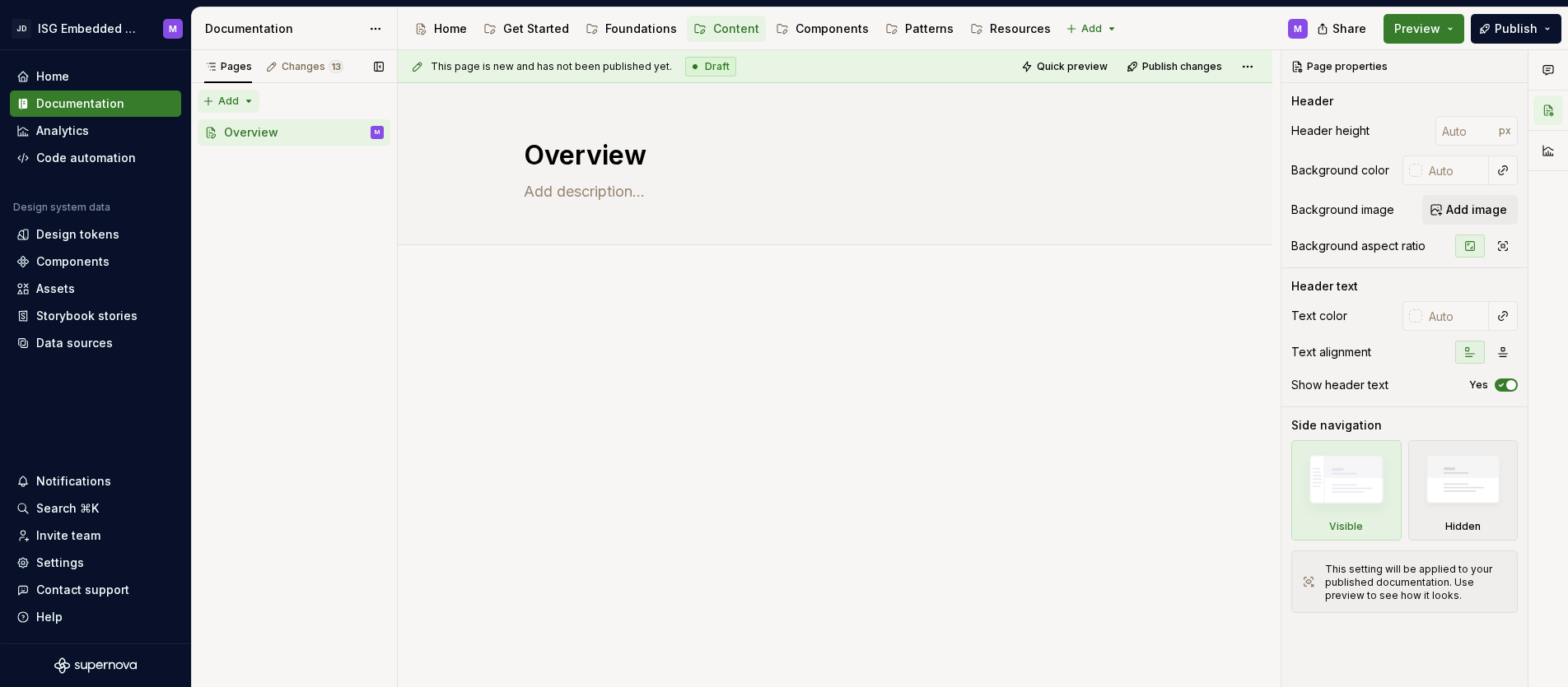
type textarea "*"
click at [247, 97] on div "Pages Changes 13 Add Accessibility guide for tree Page tree. Navigate the tree …" at bounding box center [294, 370] width 205 height 638
click at [248, 158] on div "New group" at bounding box center [281, 160] width 107 height 17
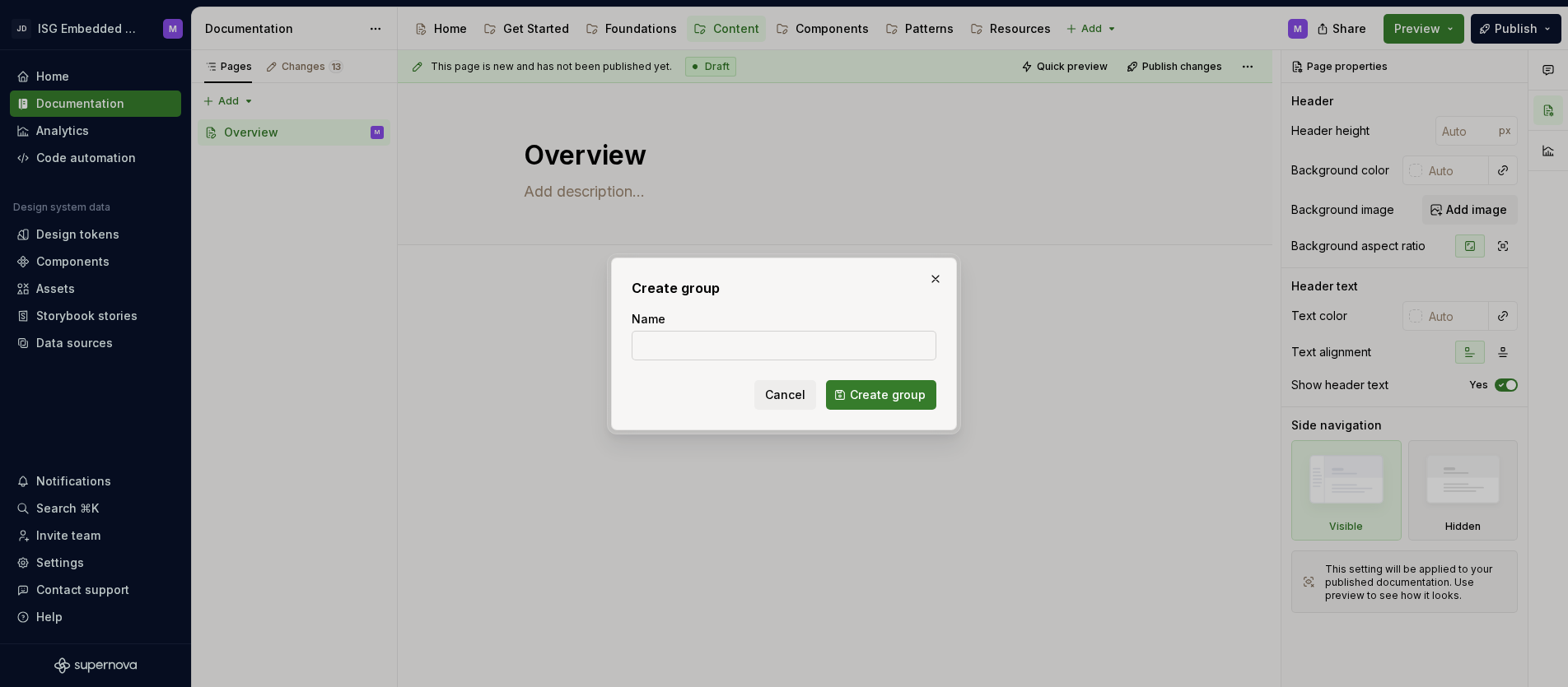
click at [677, 348] on input "Name" at bounding box center [784, 345] width 305 height 29
type input "Typographical Symbols and Punctuation"
click at [892, 396] on span "Create group" at bounding box center [888, 396] width 76 height 17
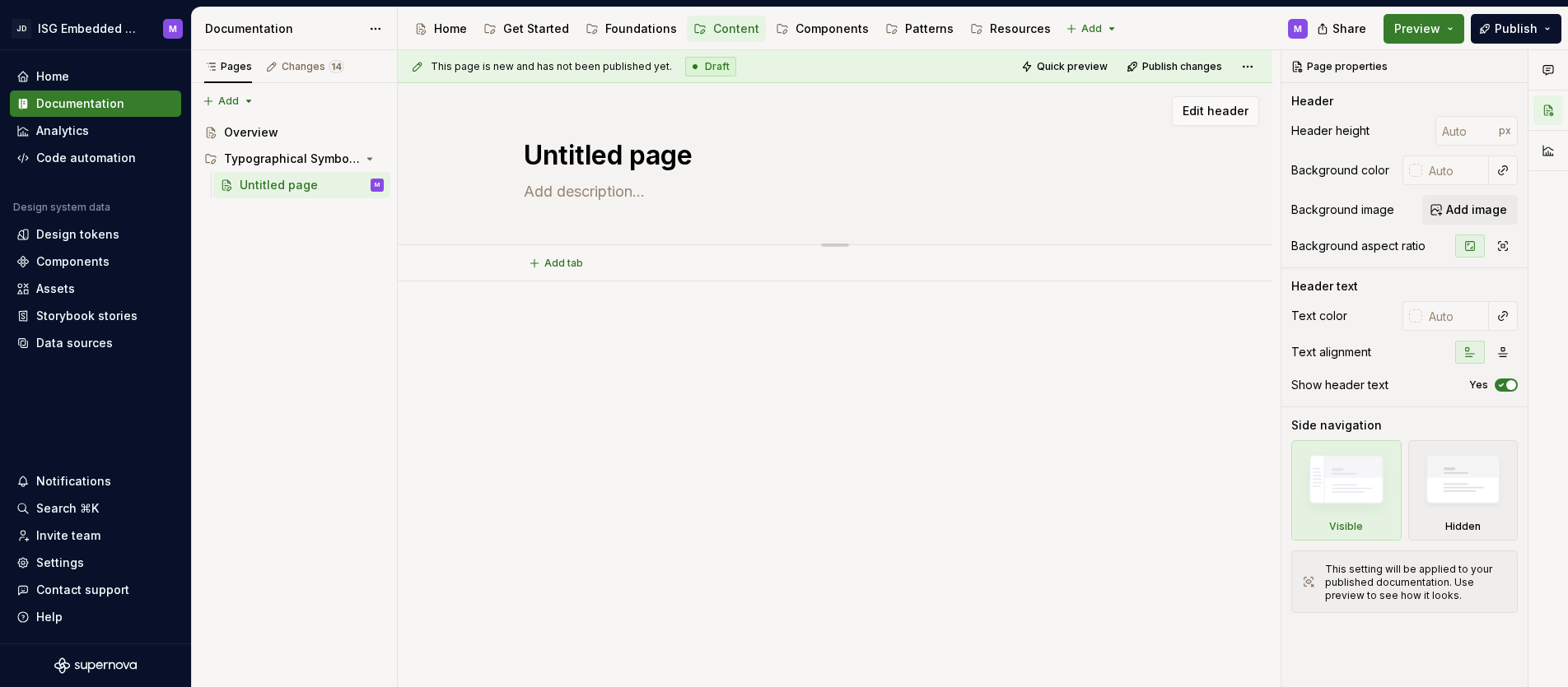
click at [587, 156] on textarea "Untitled page" at bounding box center [831, 155] width 622 height 40
type textarea "*"
type textarea "C"
type textarea "*"
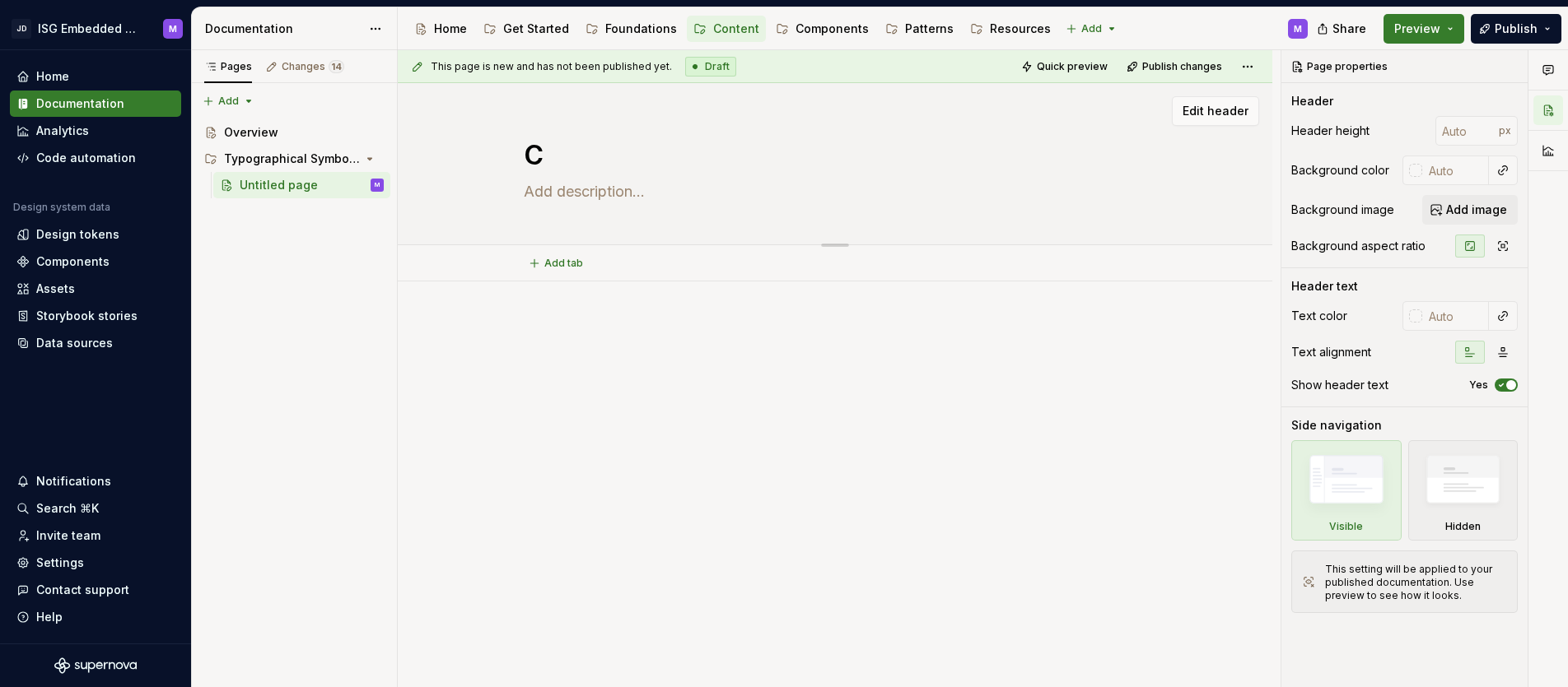
type textarea "Co"
type textarea "*"
type textarea "Col"
type textarea "*"
type textarea "Colo"
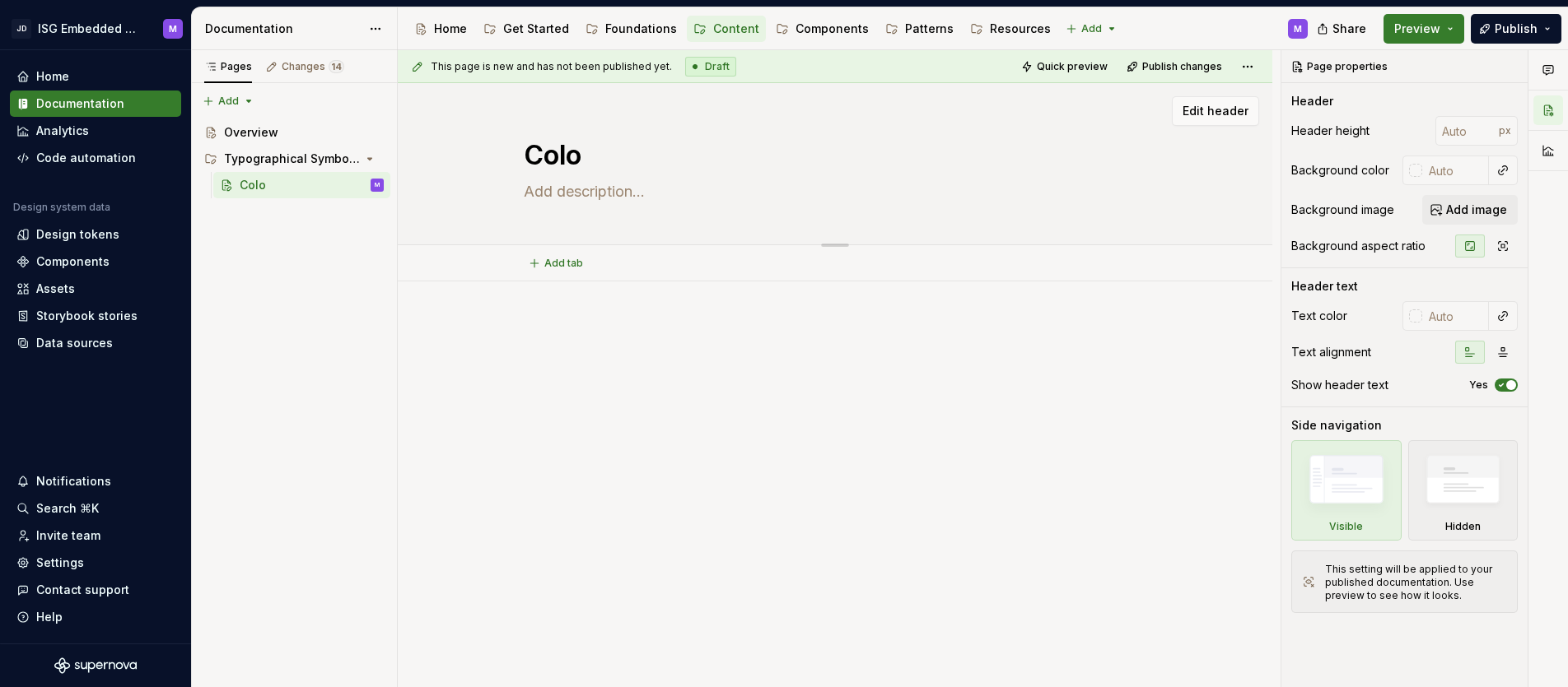
type textarea "*"
type textarea "Colon"
type textarea "*"
type textarea "Colons"
type textarea "*"
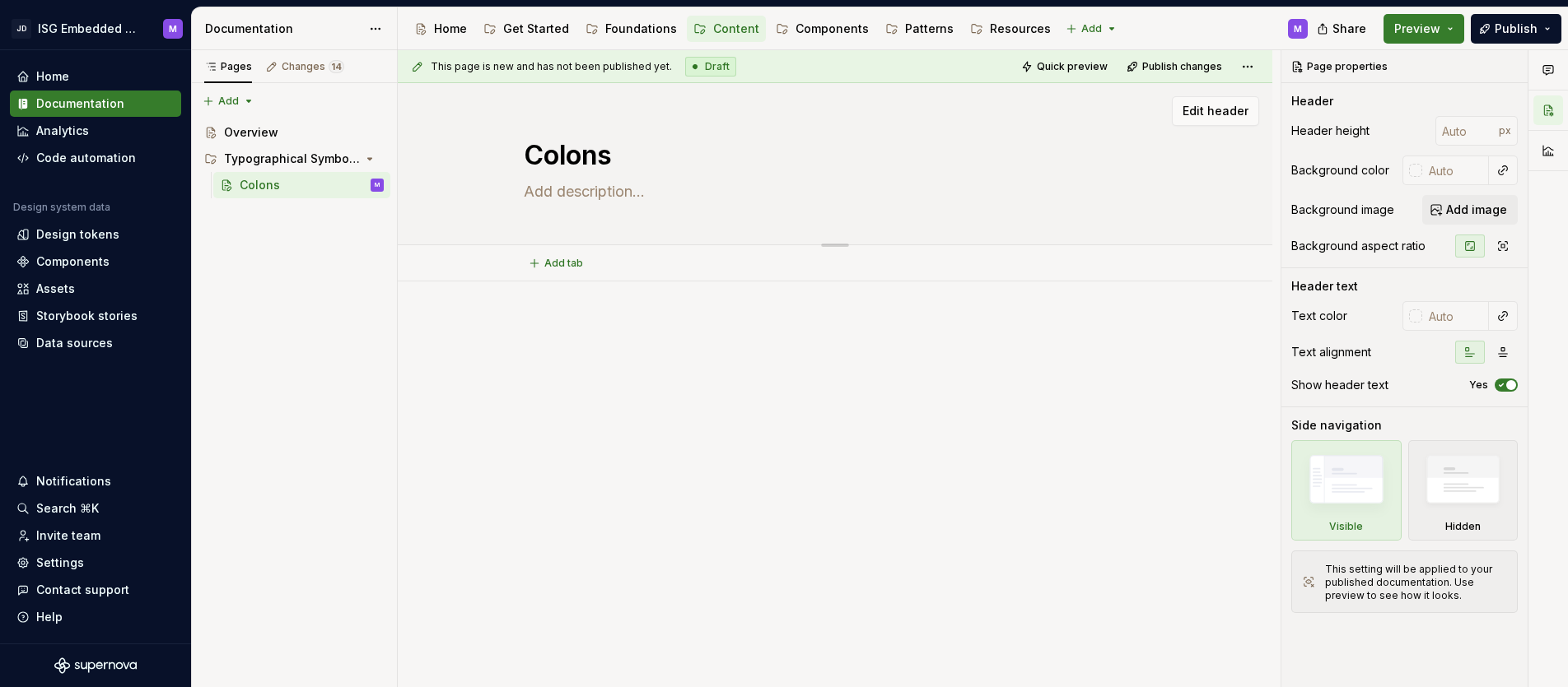
type textarea "Colons,"
type textarea "*"
type textarea "Colons,"
type textarea "*"
type textarea "Colons, H"
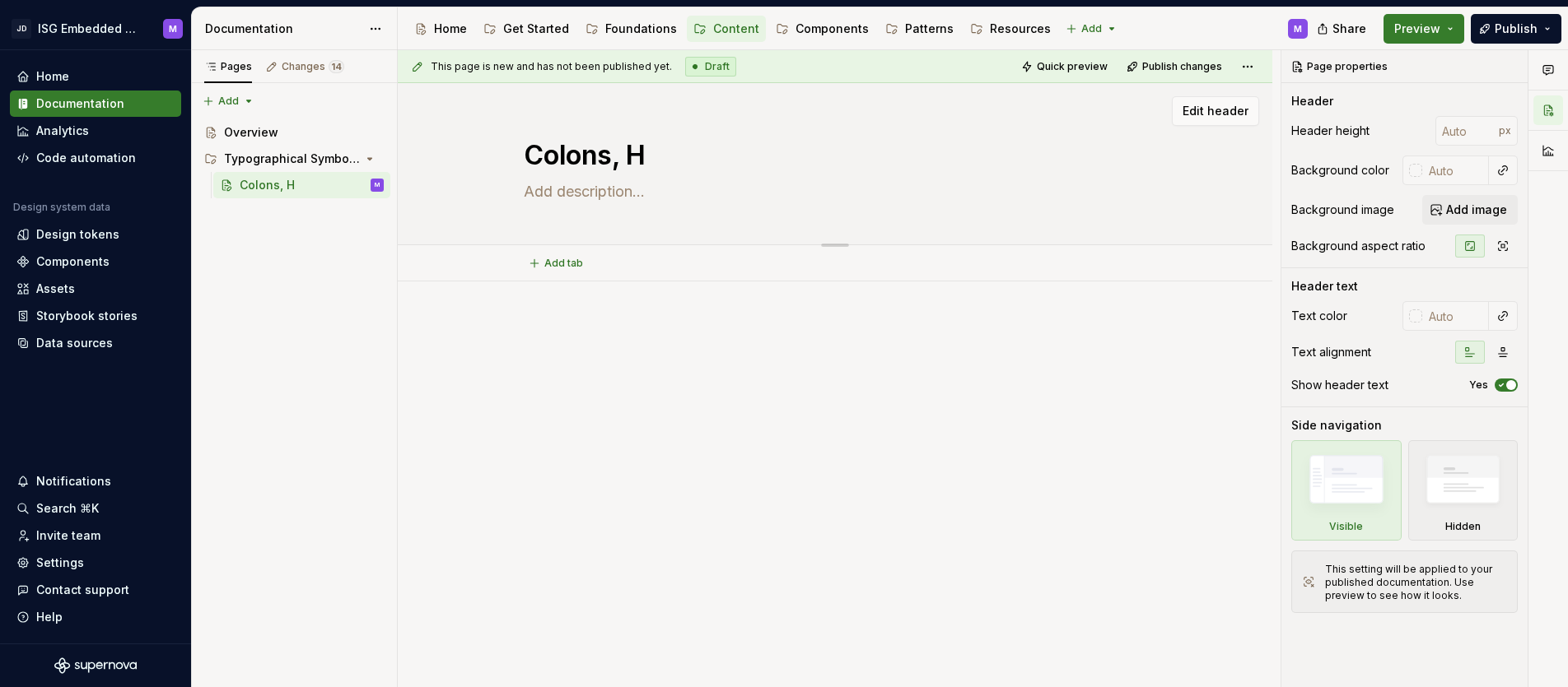
type textarea "*"
type textarea "Colons, Hy"
type textarea "*"
type textarea "Colons, Hyp"
type textarea "*"
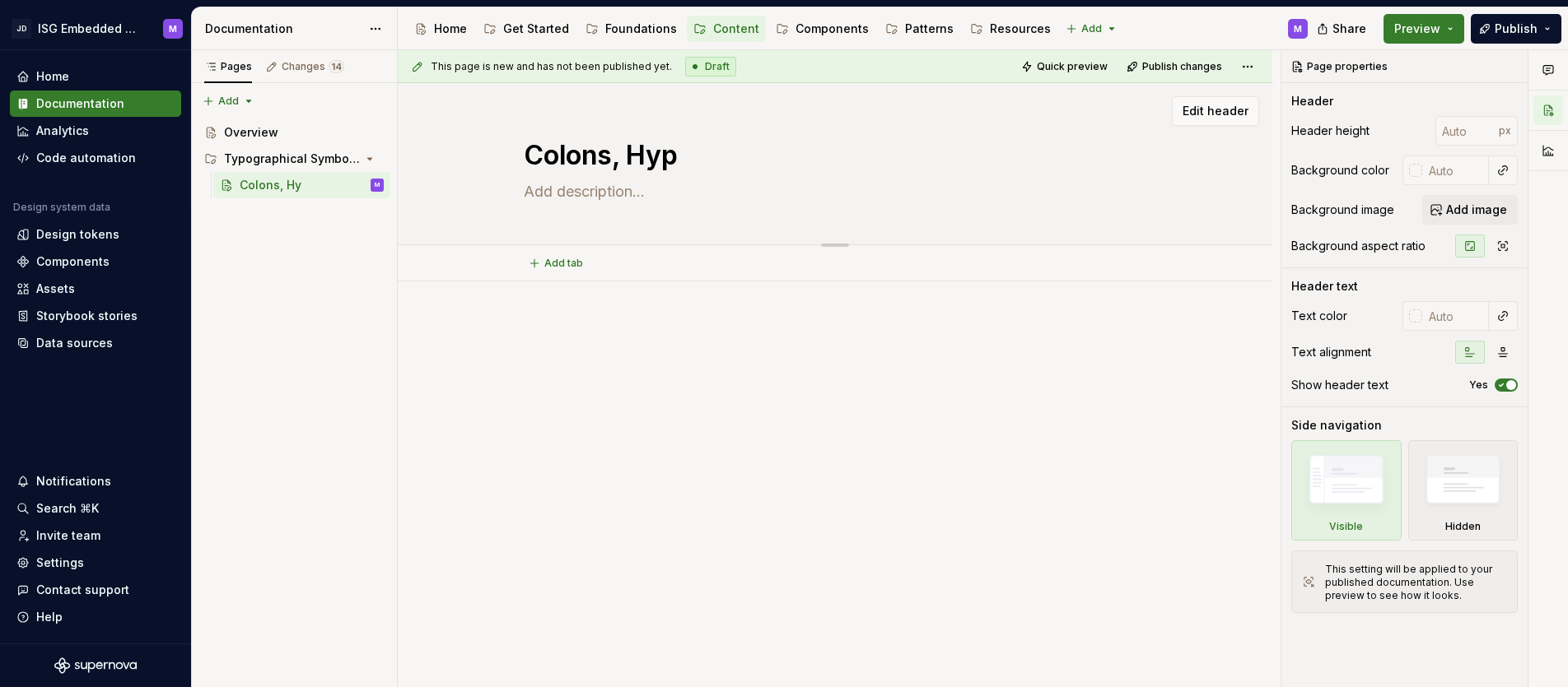
type textarea "Colons, Hyph"
type textarea "*"
type textarea "Colons, Hyphe"
type textarea "*"
type textarea "Colons, Hyphen"
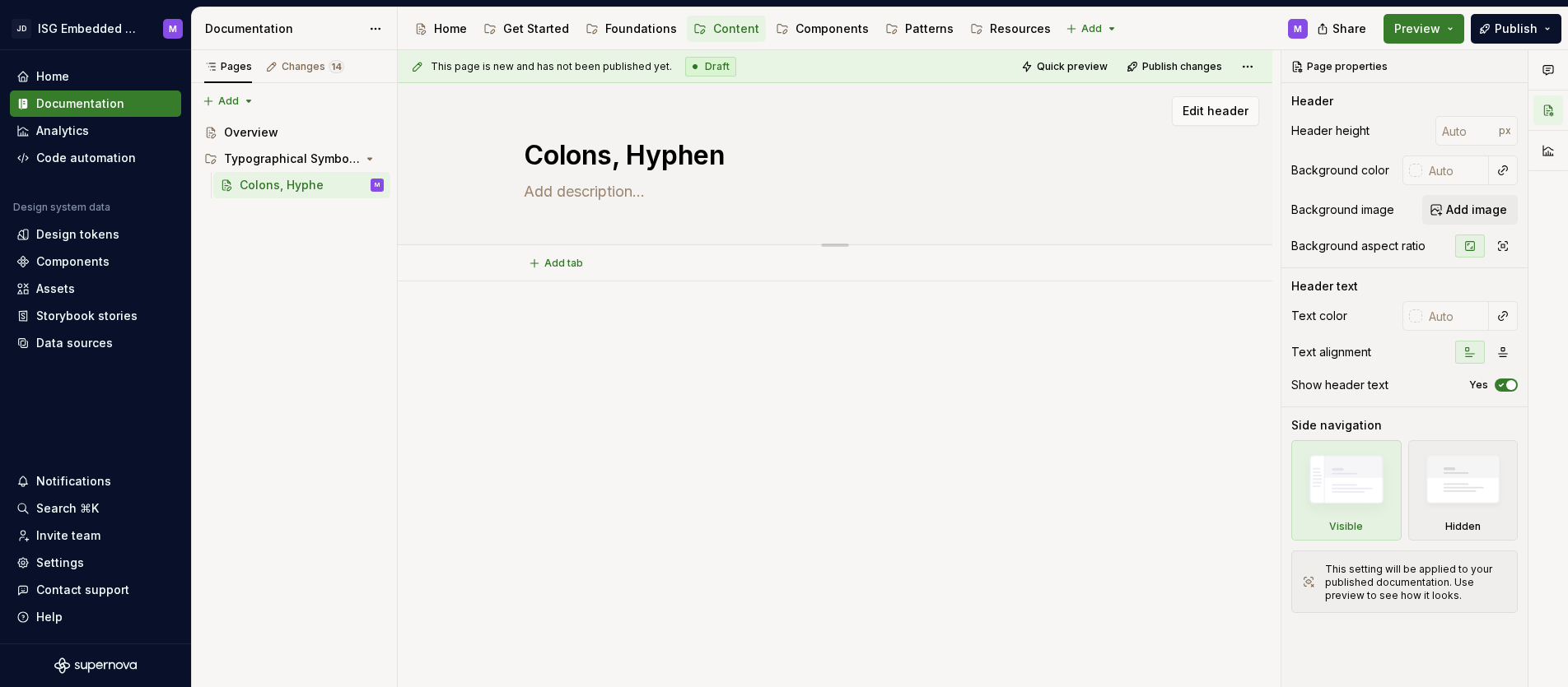
type textarea "*"
type textarea "Colons, Hyphens"
type textarea "*"
type textarea "Colons, Hyphens a"
type textarea "*"
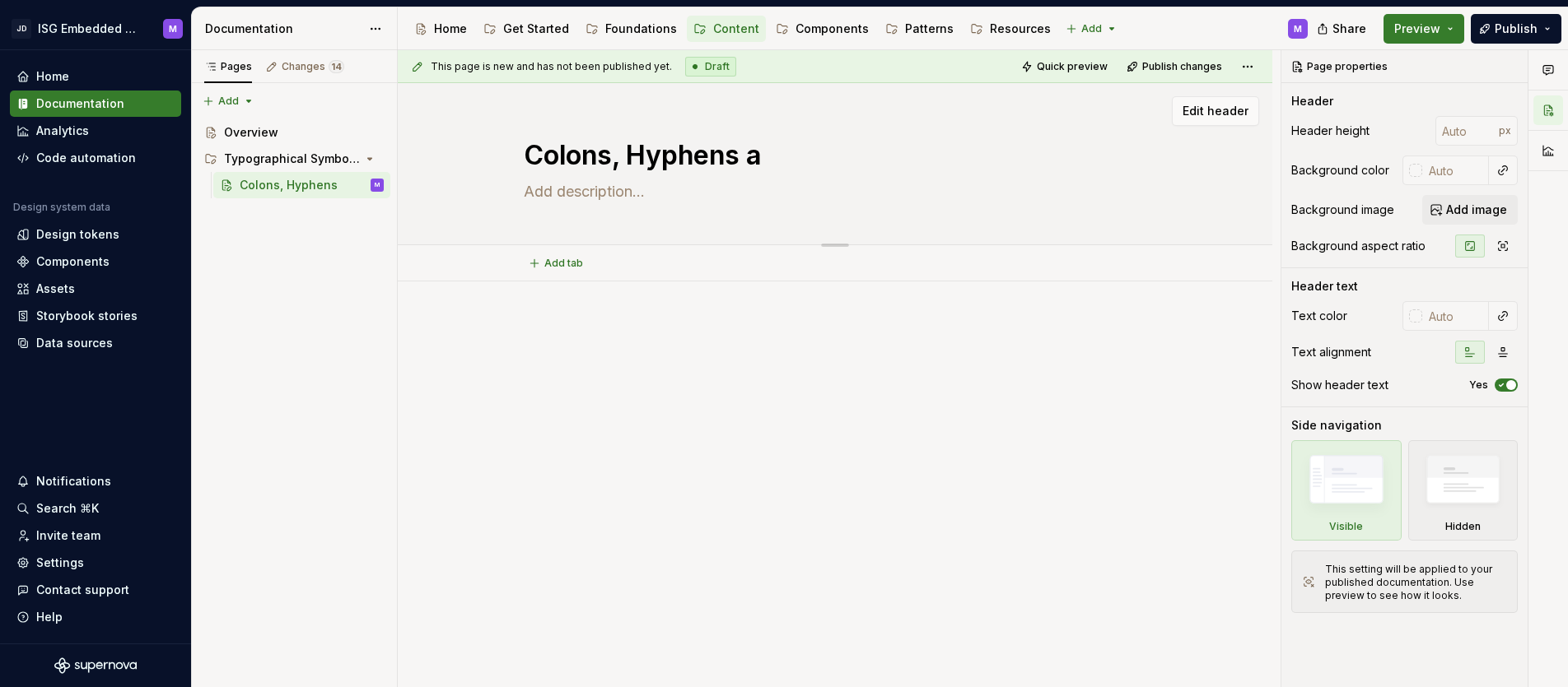
type textarea "Colons, Hyphens an"
type textarea "*"
type textarea "Colons, Hyphens and"
type textarea "*"
type textarea "Colons, Hyphens and"
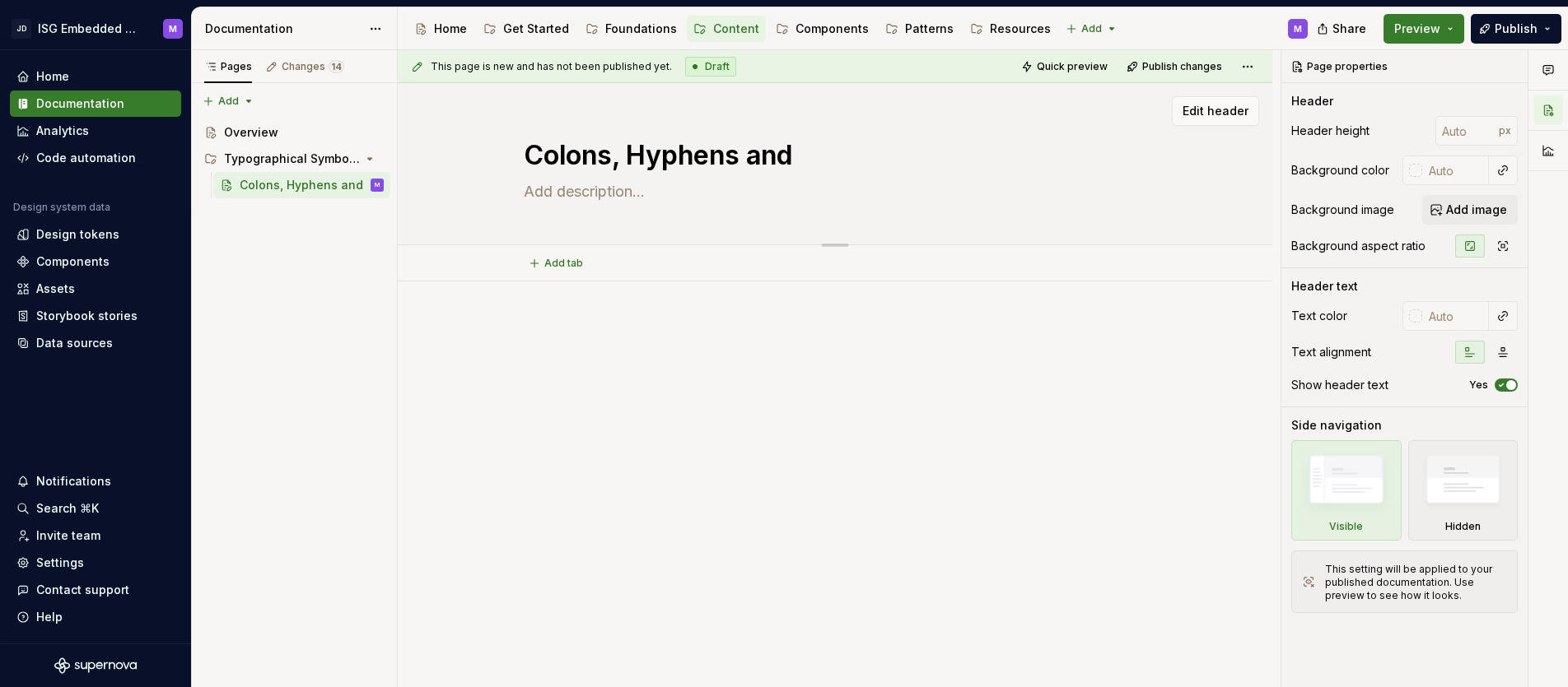
type textarea "*"
type textarea "Colons, Hyphens and D"
type textarea "*"
type textarea "Colons, Hyphens and Da"
type textarea "*"
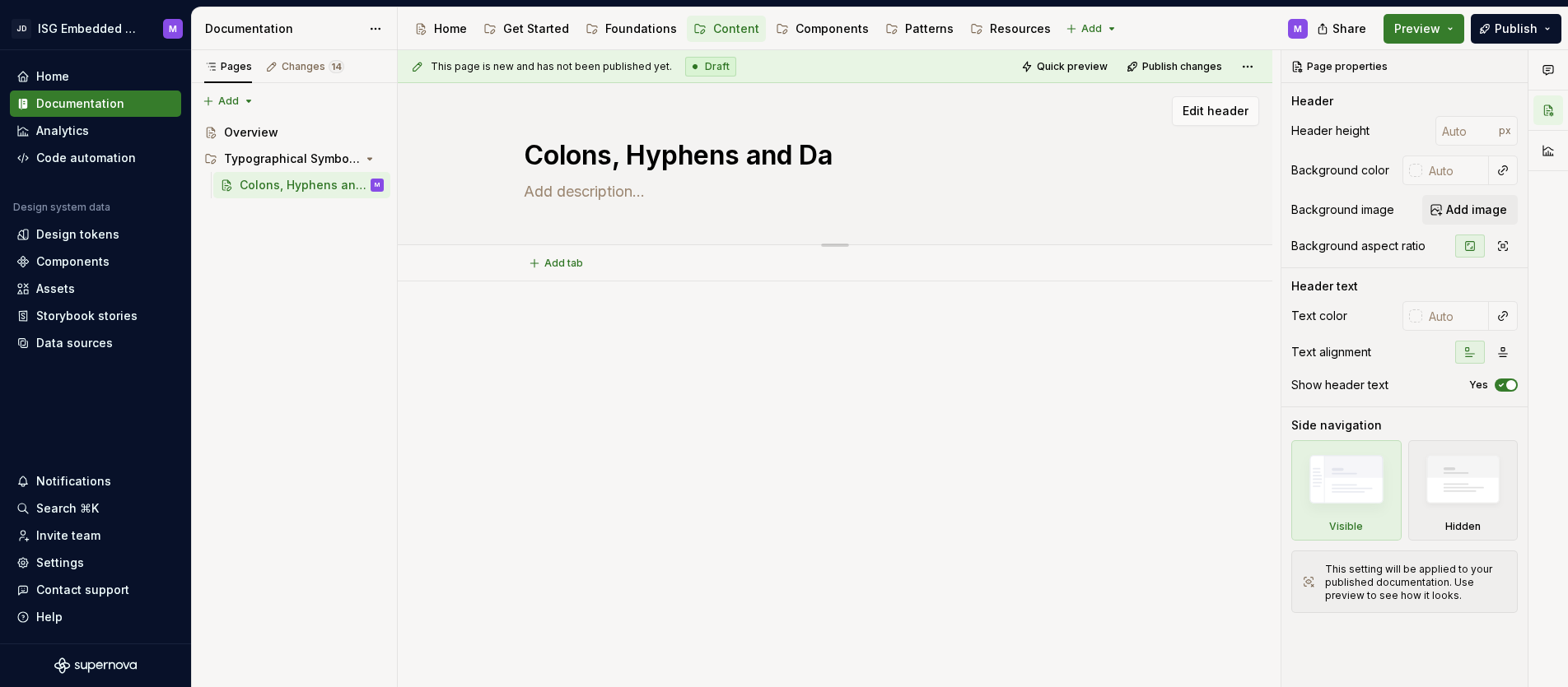
type textarea "Colons, Hyphens and Das"
type textarea "*"
type textarea "Colons, Hyphens and Dash"
type textarea "*"
type textarea "Colons, Hyphens and Dashe"
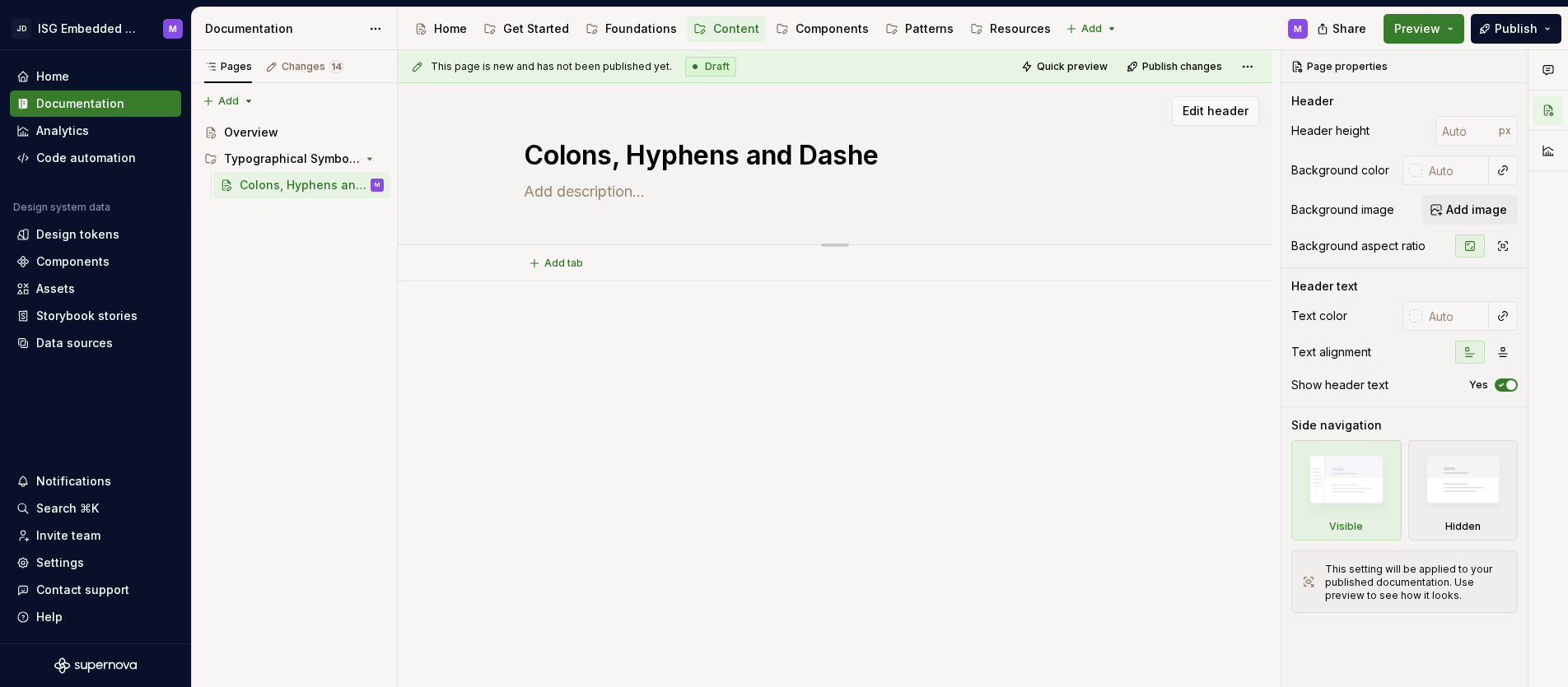
type textarea "*"
type textarea "Colons, Hyphens and Dashes"
type textarea "*"
type textarea "Colons, Hyphens and Dashes"
click at [361, 214] on div "Pages Changes 14 Add Accessibility guide for tree Page tree. Navigate the tree …" at bounding box center [294, 370] width 205 height 638
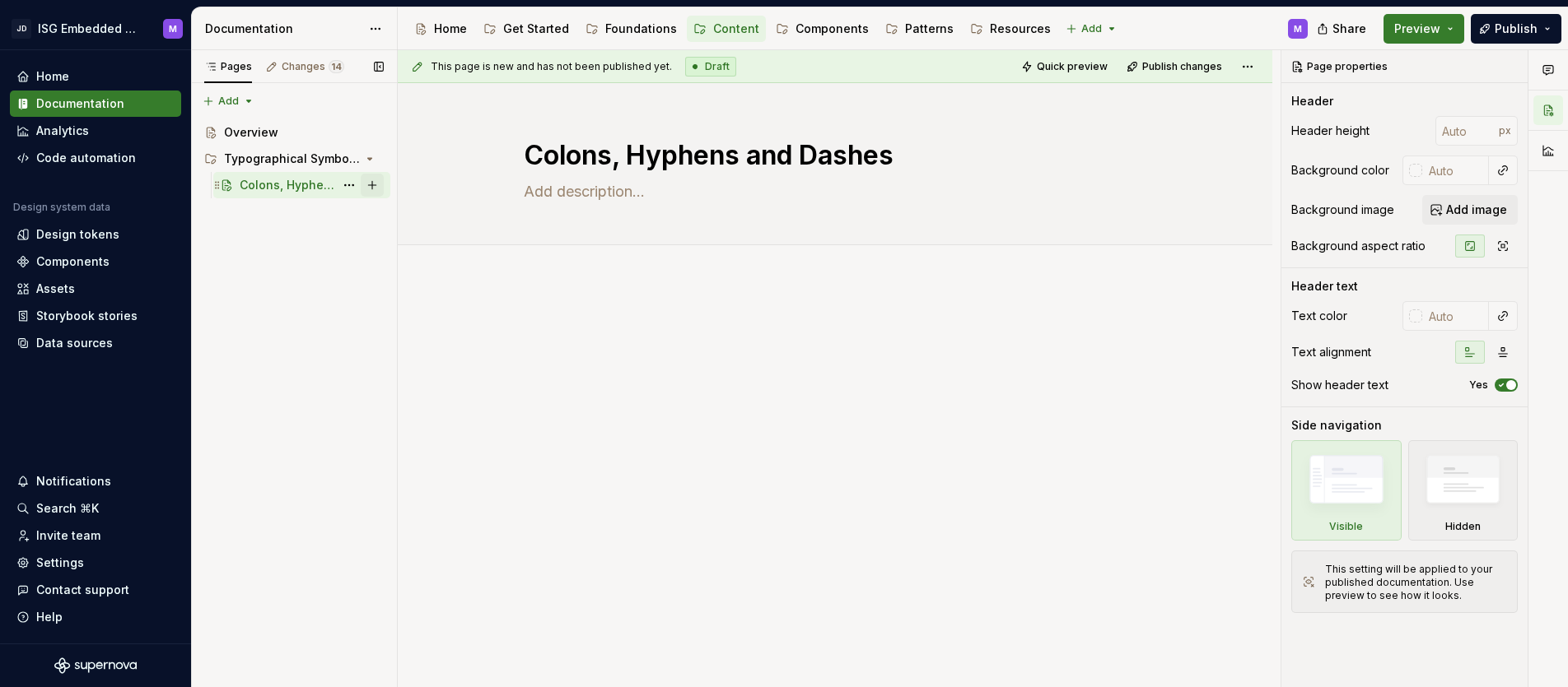
click at [376, 184] on button "Page tree" at bounding box center [371, 184] width 23 height 23
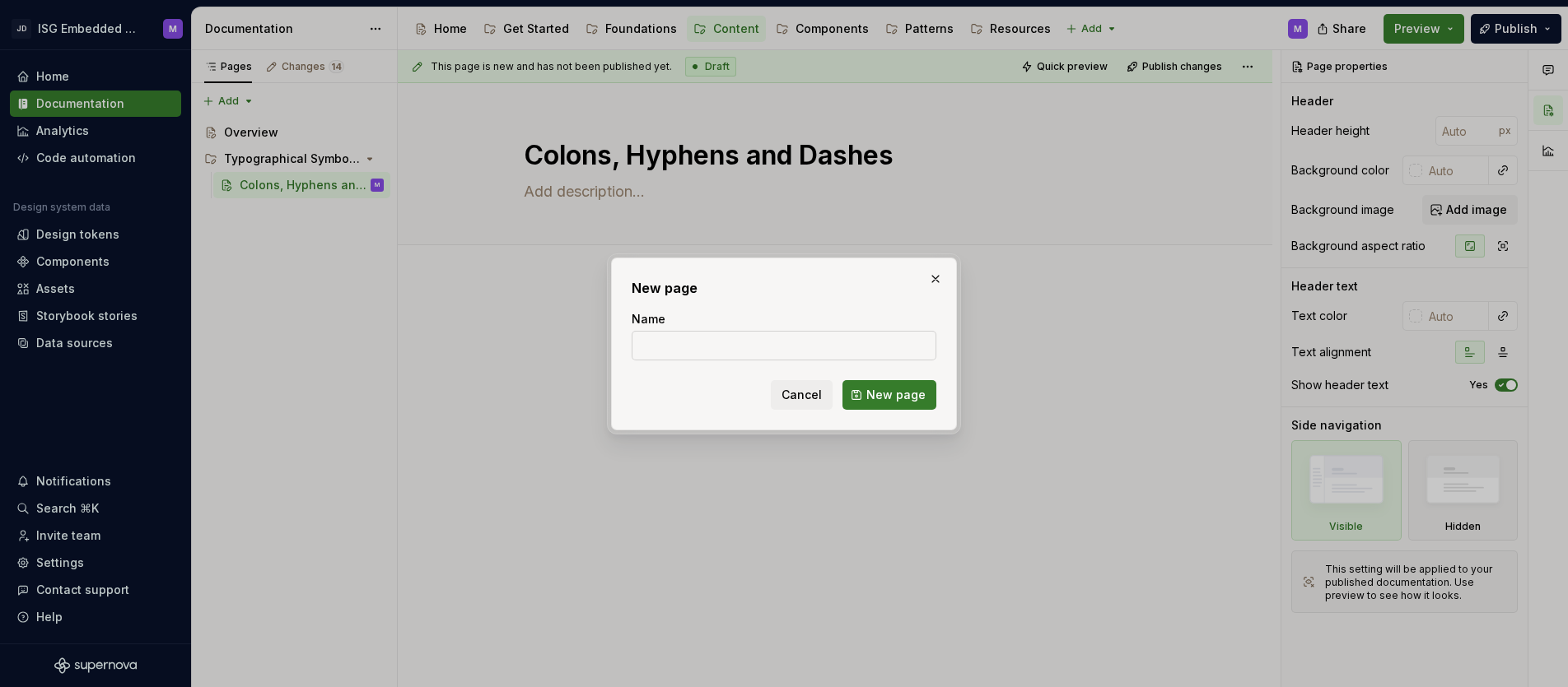
click at [659, 338] on input "Name" at bounding box center [784, 345] width 305 height 29
type textarea "*"
drag, startPoint x: 729, startPoint y: 347, endPoint x: 755, endPoint y: 379, distance: 41.2
click at [729, 348] on input "Thousands Seporator" at bounding box center [784, 345] width 305 height 29
type input "Thousands Separator"
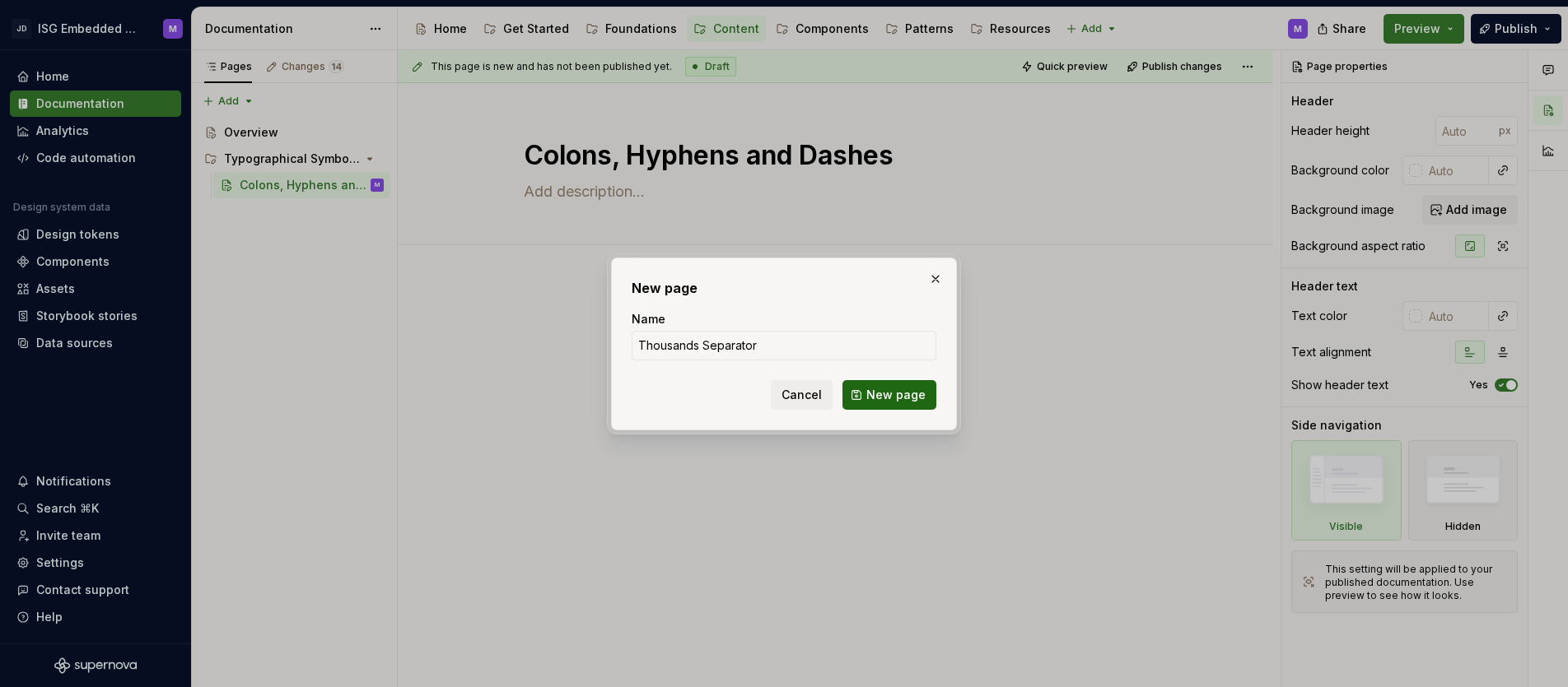
click at [909, 398] on span "New page" at bounding box center [896, 396] width 59 height 17
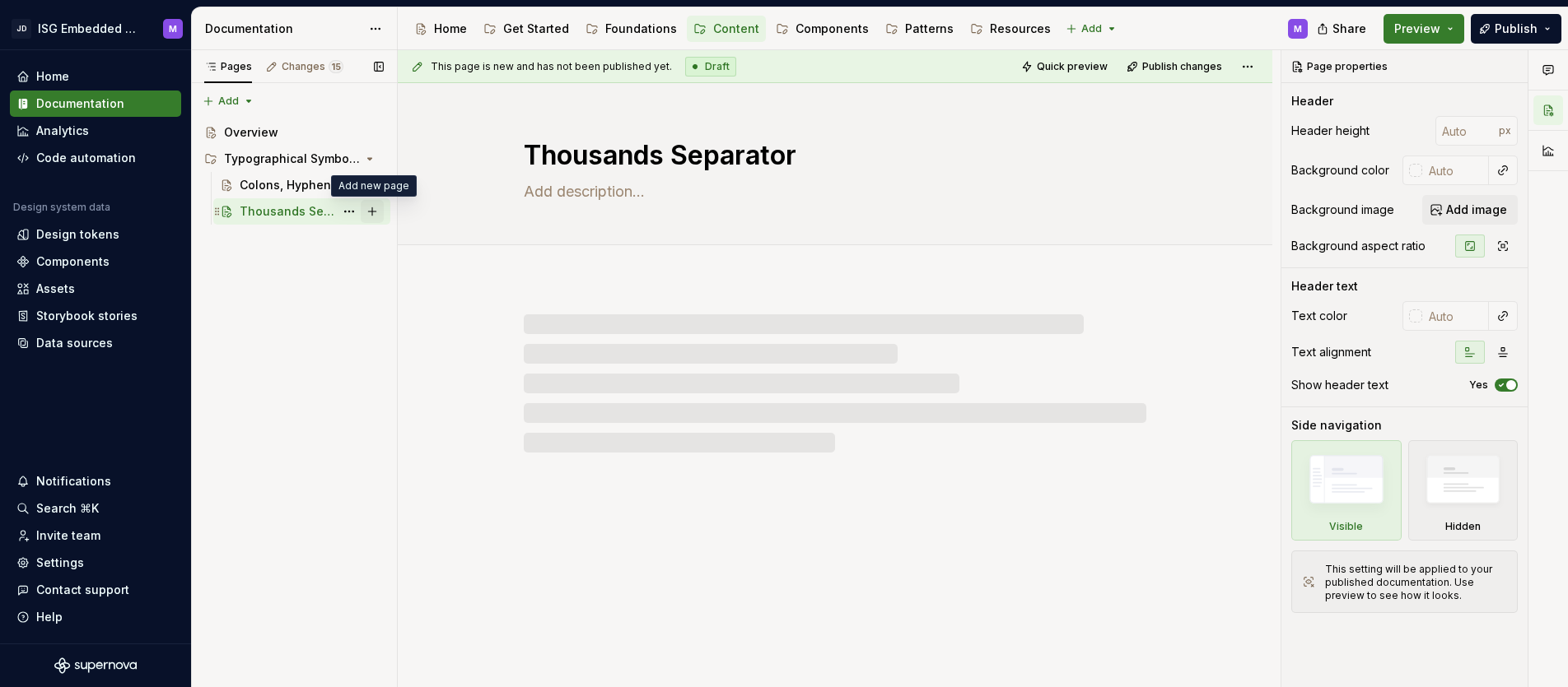
click at [374, 214] on button "Page tree" at bounding box center [371, 211] width 23 height 23
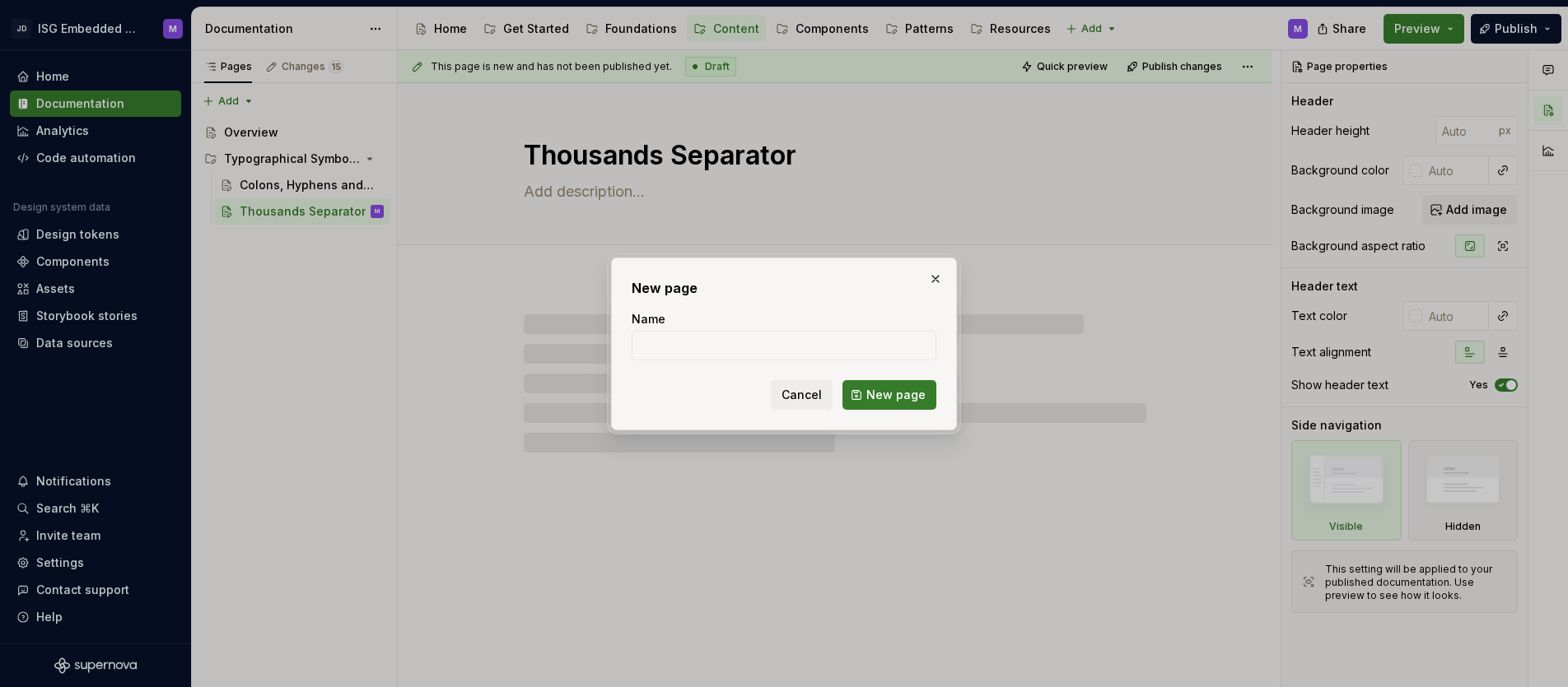
type textarea "*"
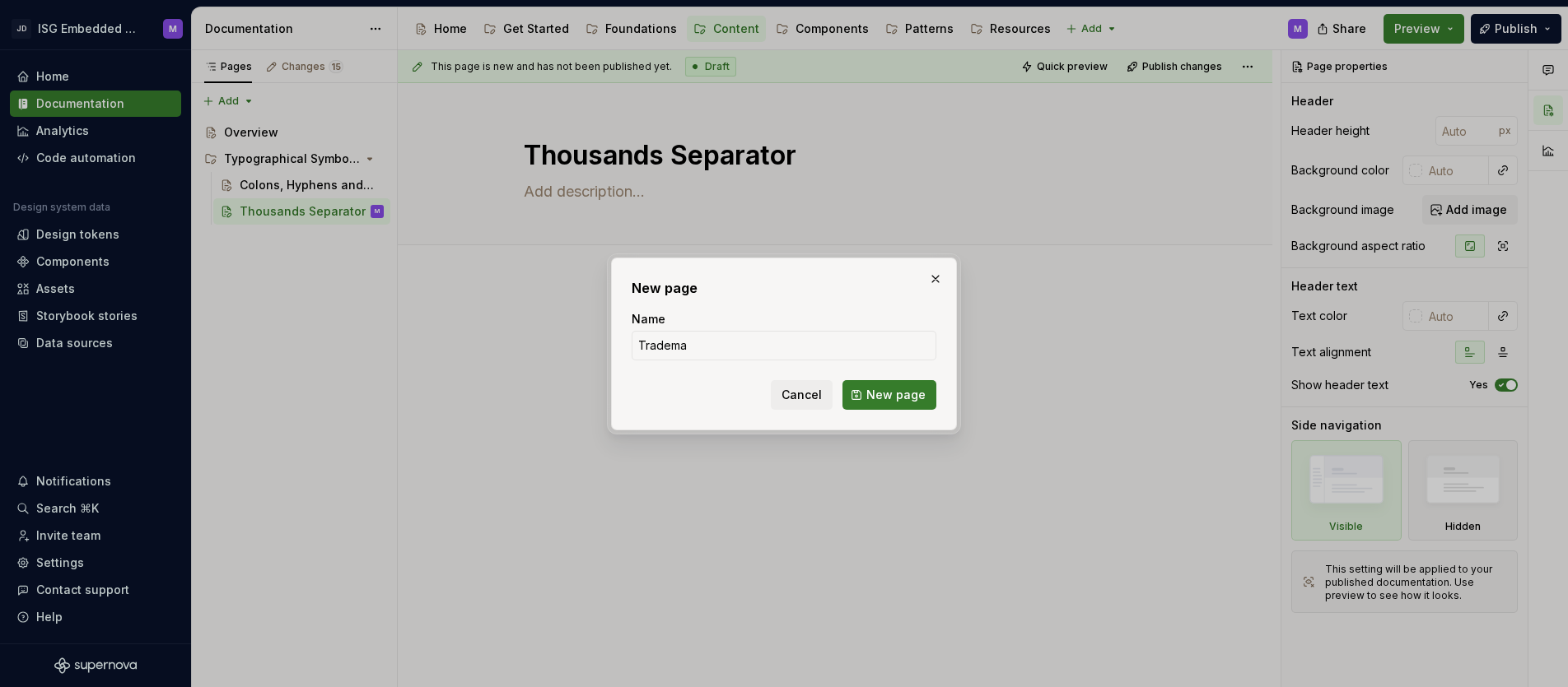
type input "Trademar"
type textarea "*"
type input "Trademarks"
click button "New page" at bounding box center [888, 395] width 93 height 29
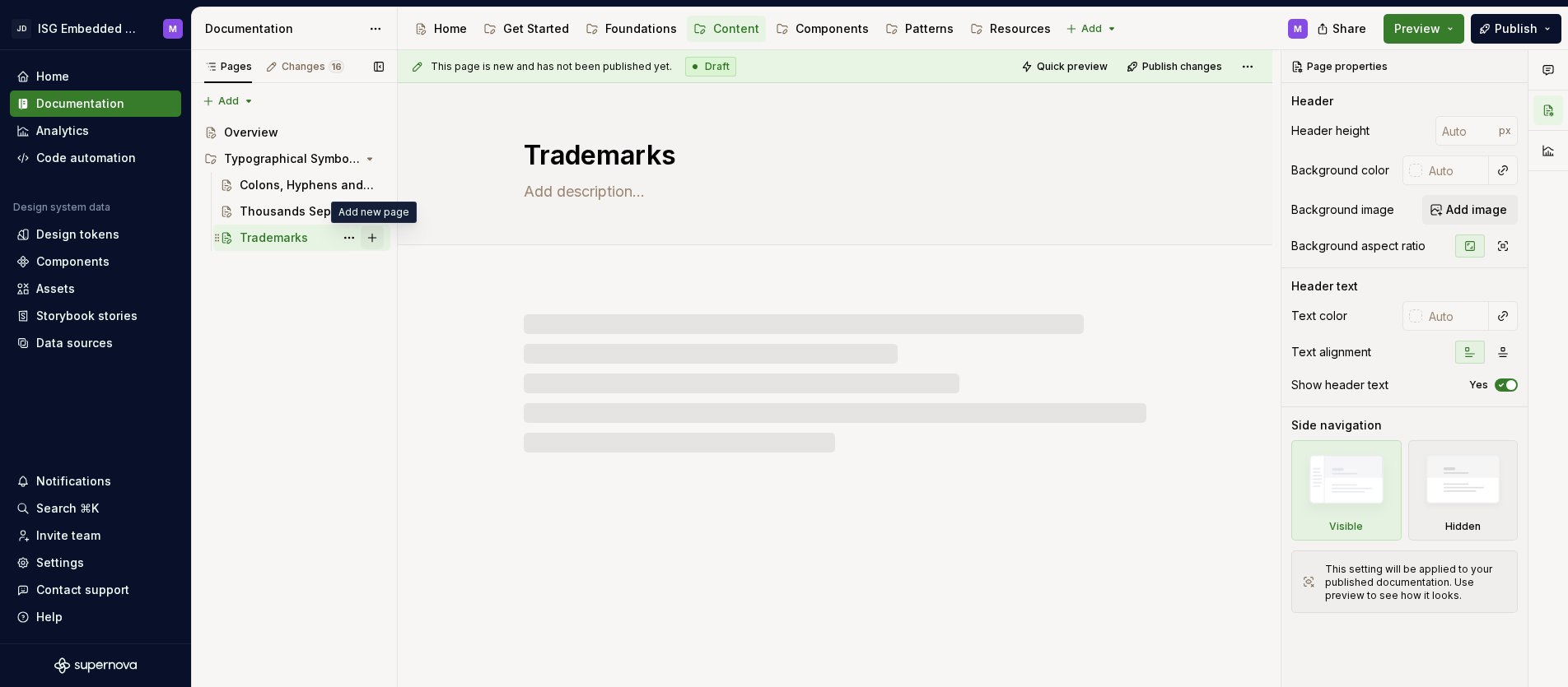
click at [373, 237] on button "Page tree" at bounding box center [371, 237] width 23 height 23
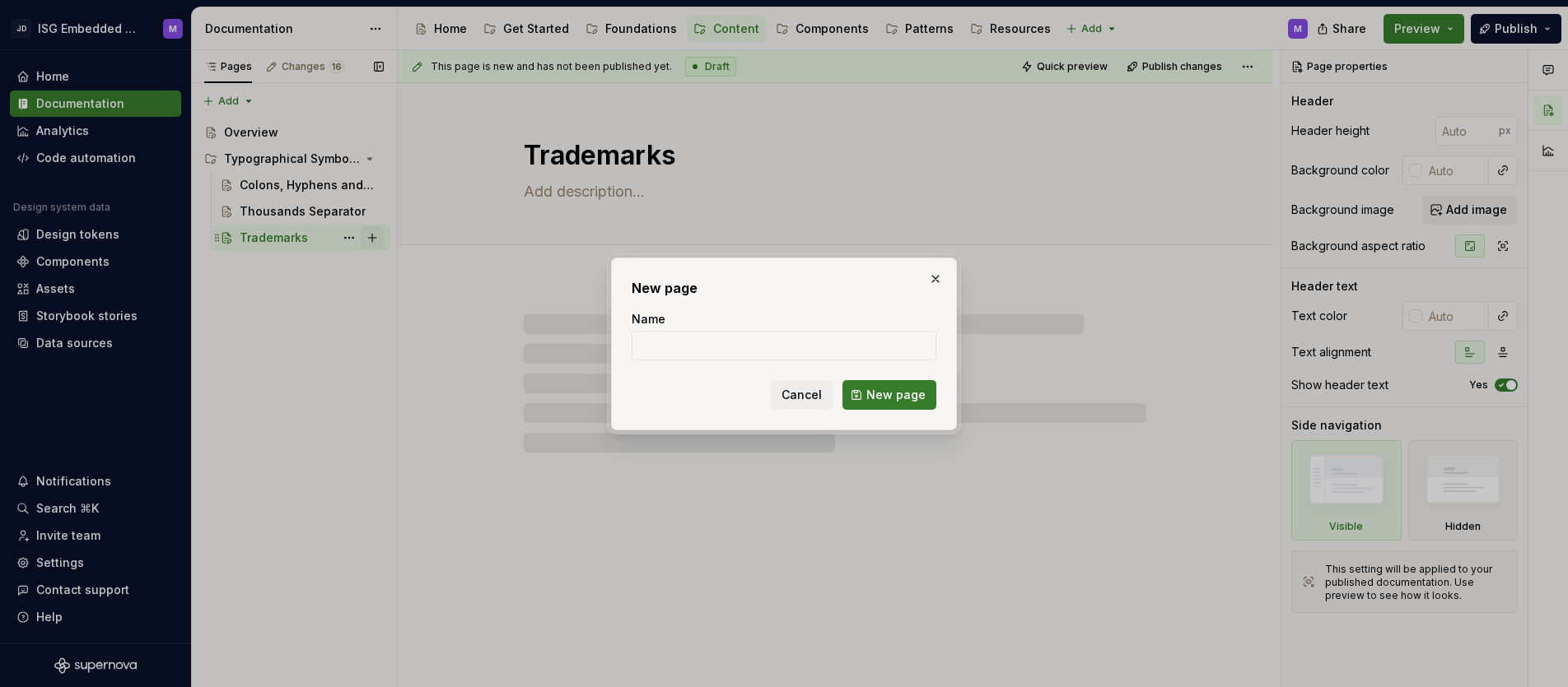
type textarea "*"
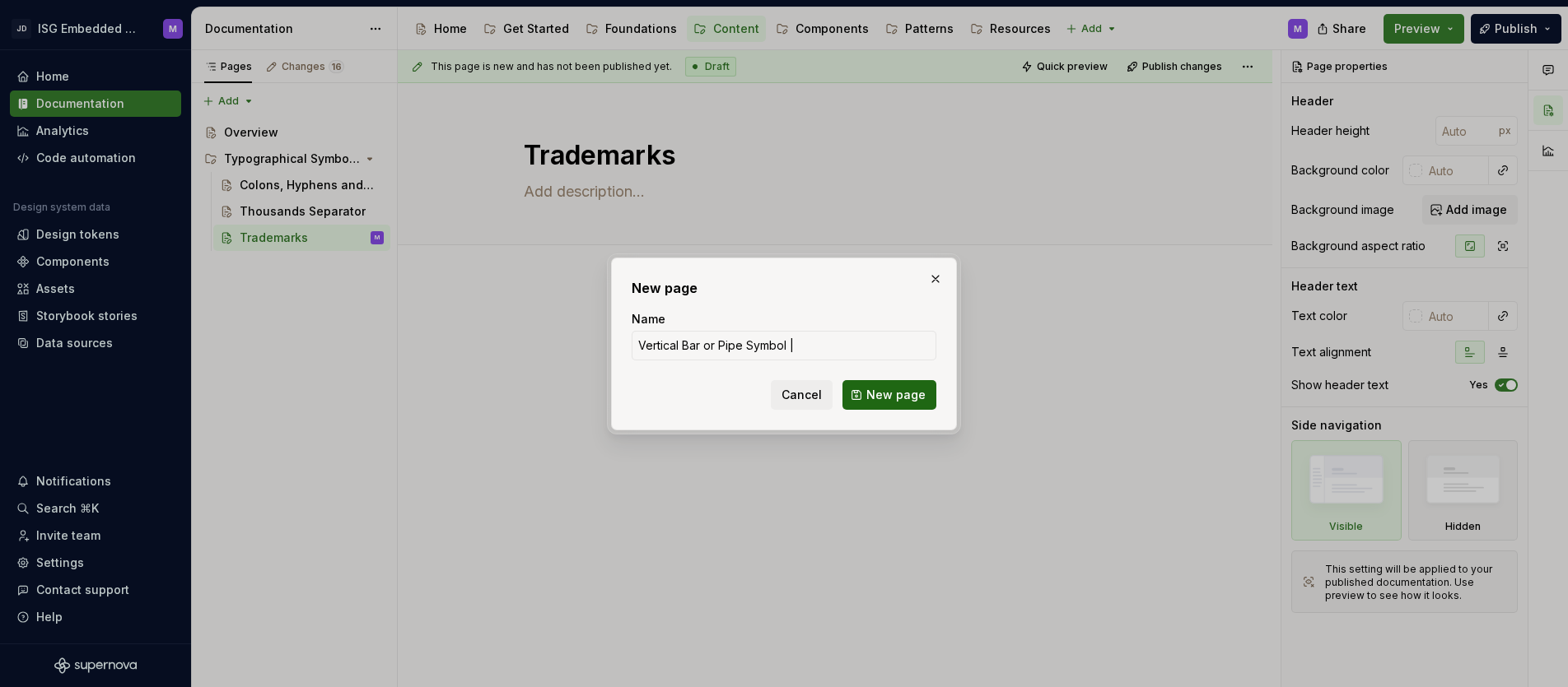
type input "Vertical Bar or Pipe Symbol |"
click at [898, 393] on span "New page" at bounding box center [896, 396] width 59 height 17
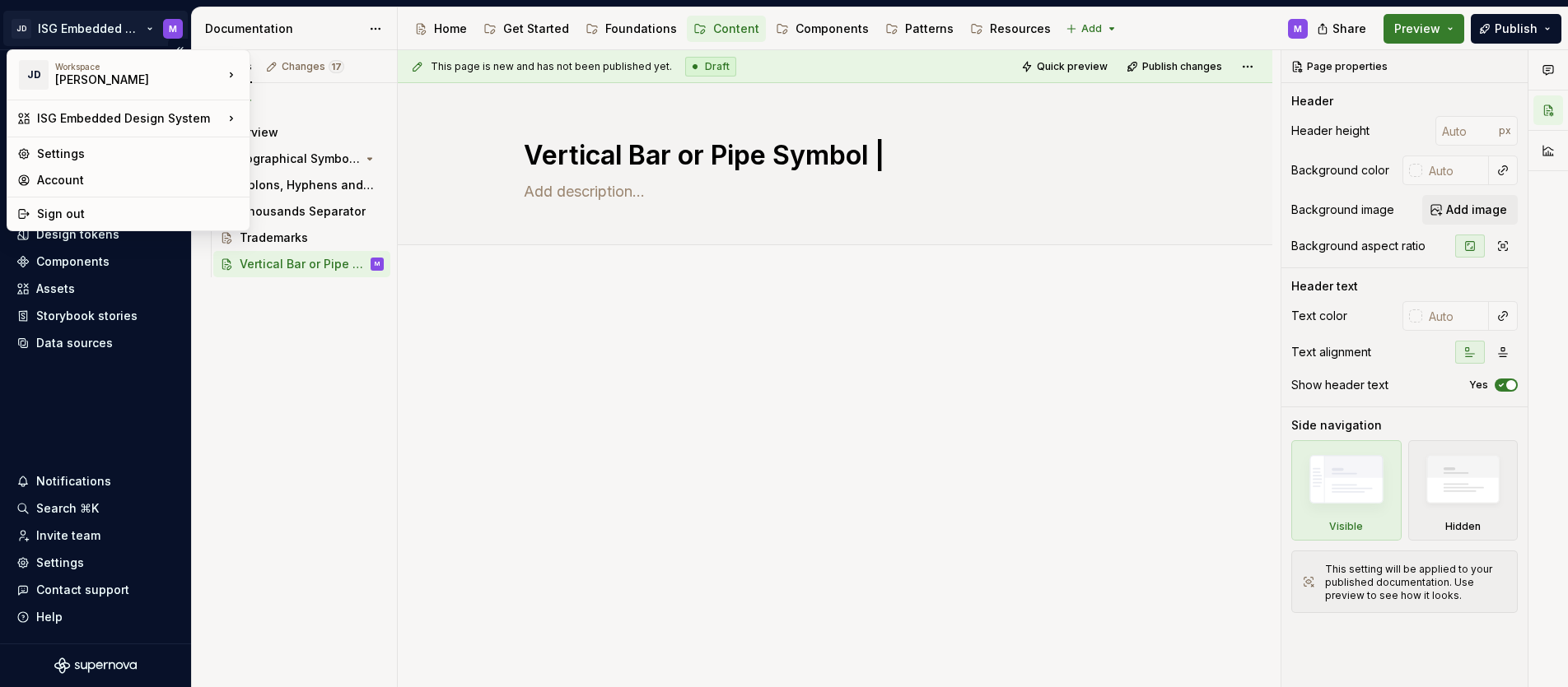
click at [150, 24] on html "JD ISG Embedded Design System M Home Documentation Analytics Code automation De…" at bounding box center [784, 344] width 1568 height 687
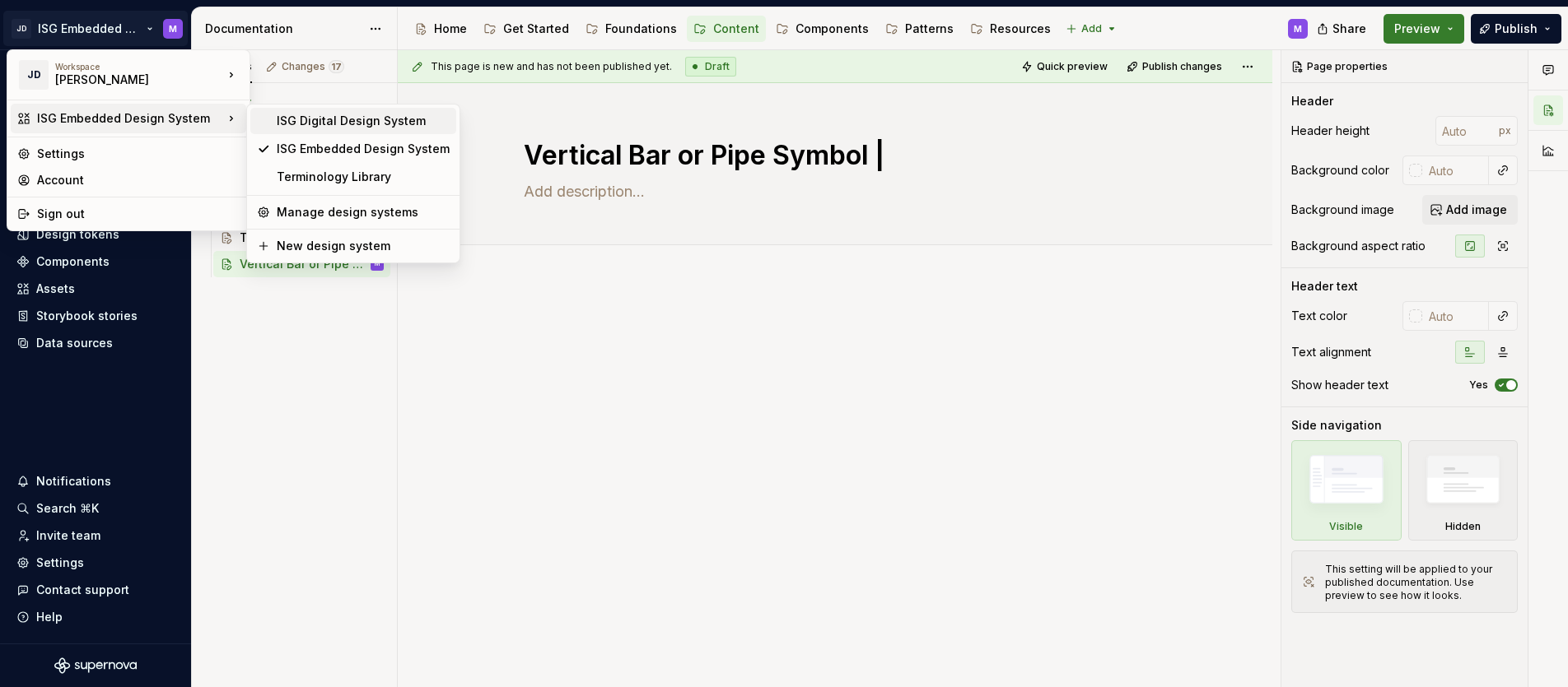
click at [308, 120] on div "ISG Digital Design System" at bounding box center [363, 121] width 173 height 17
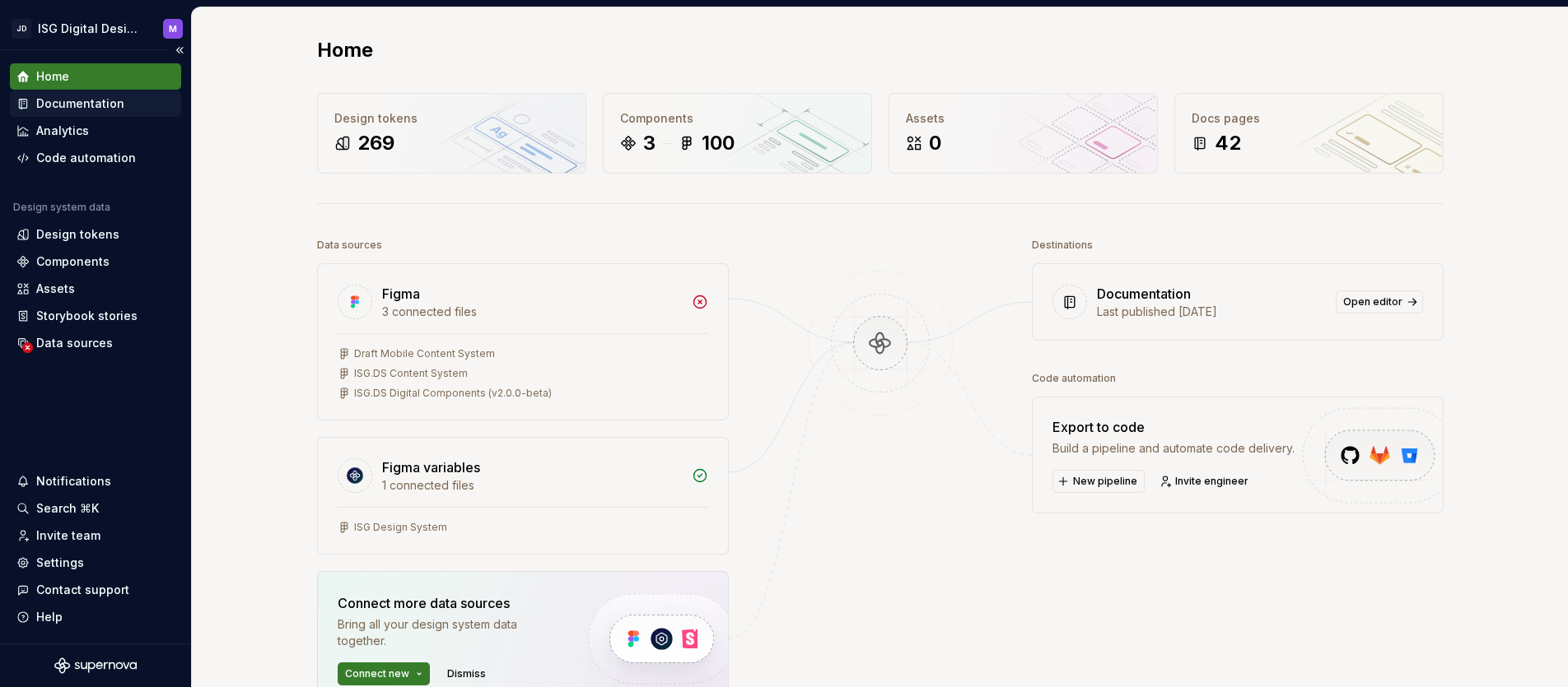
click at [77, 103] on div "Documentation" at bounding box center [80, 104] width 88 height 17
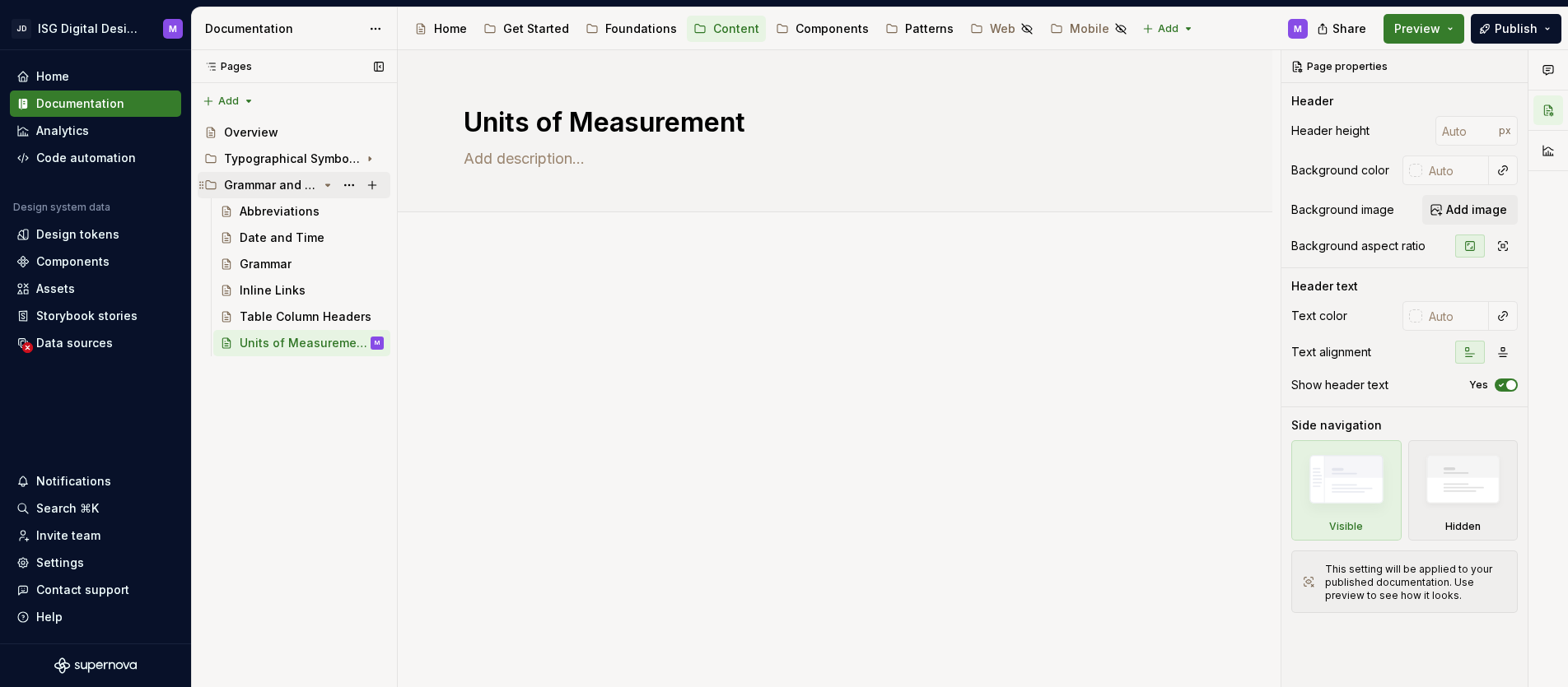
click at [329, 184] on icon "Page tree" at bounding box center [328, 185] width 4 height 2
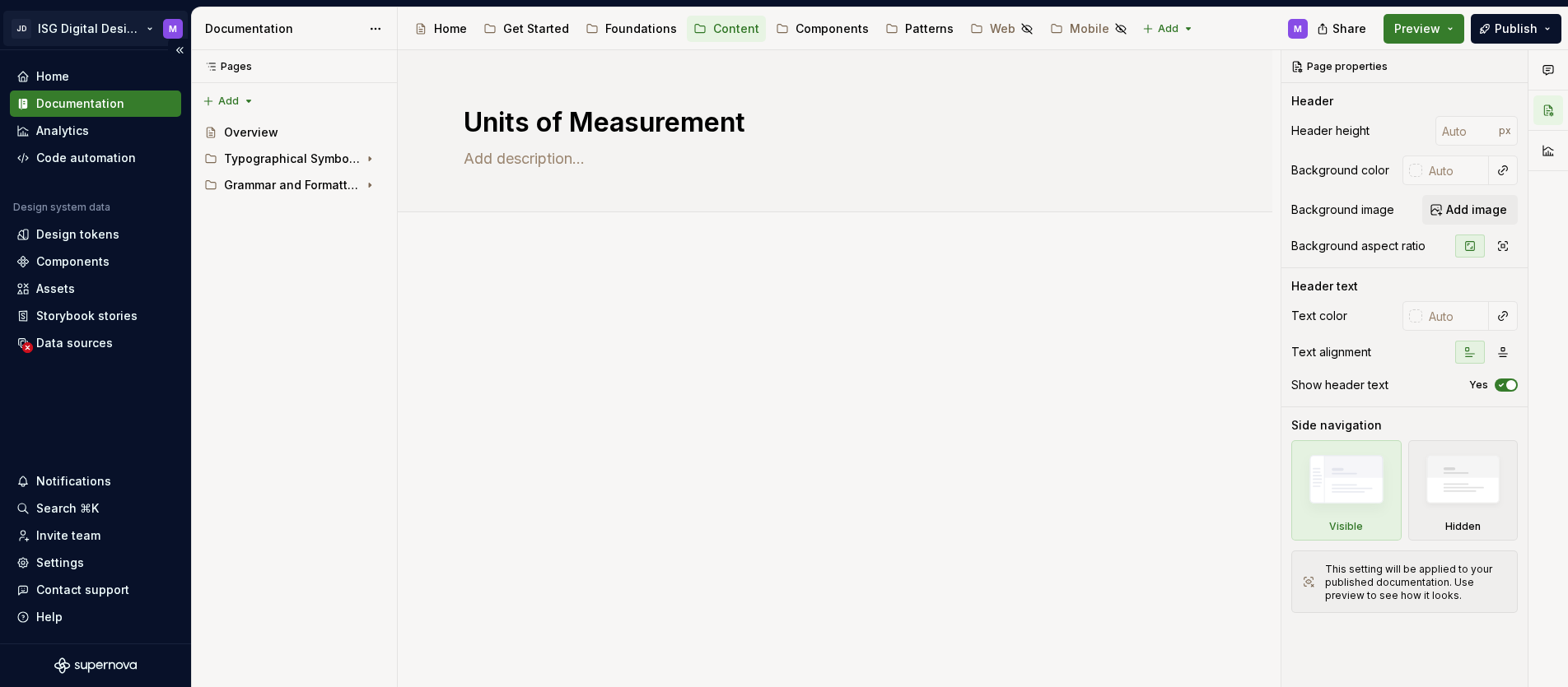
click at [148, 26] on html "JD ISG Digital Design System M Home Documentation Analytics Code automation Des…" at bounding box center [784, 344] width 1568 height 687
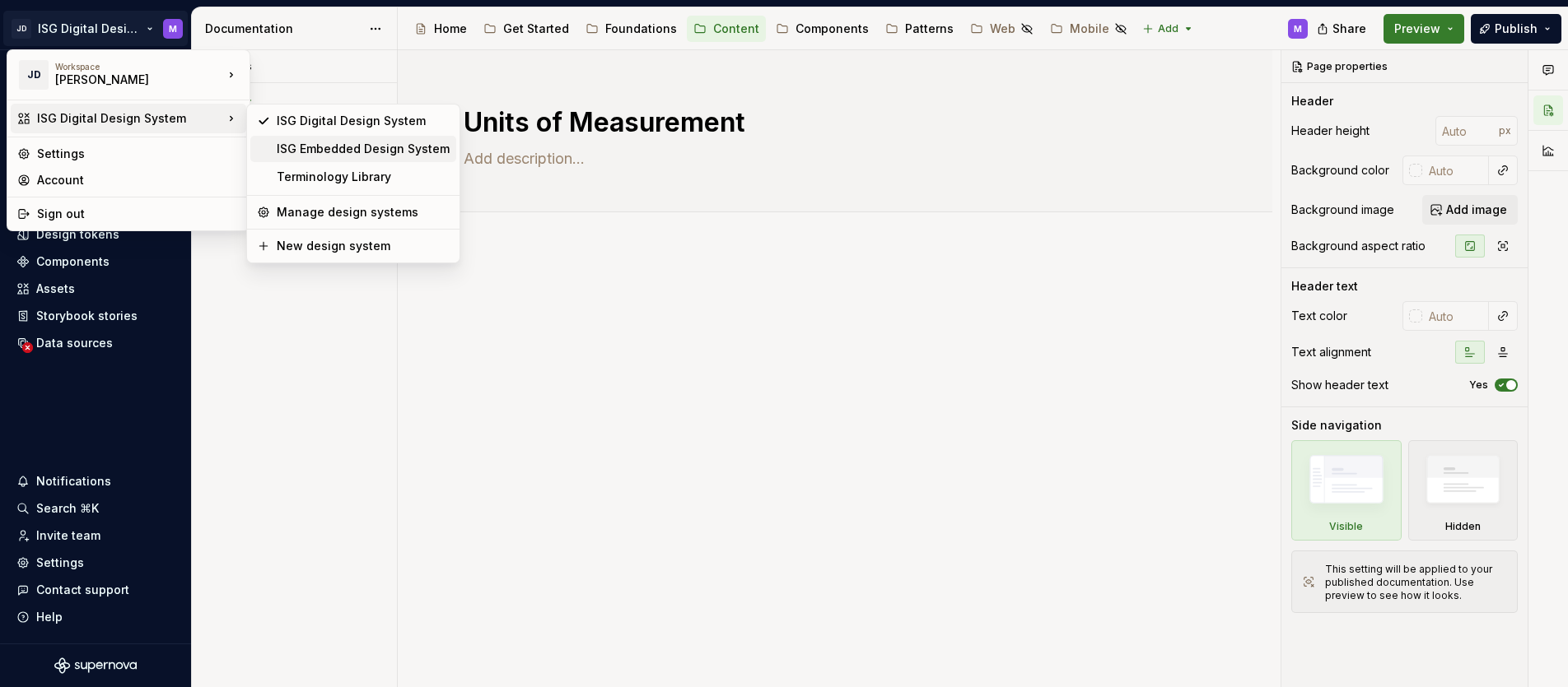
click at [318, 143] on div "ISG Embedded Design System" at bounding box center [363, 149] width 173 height 17
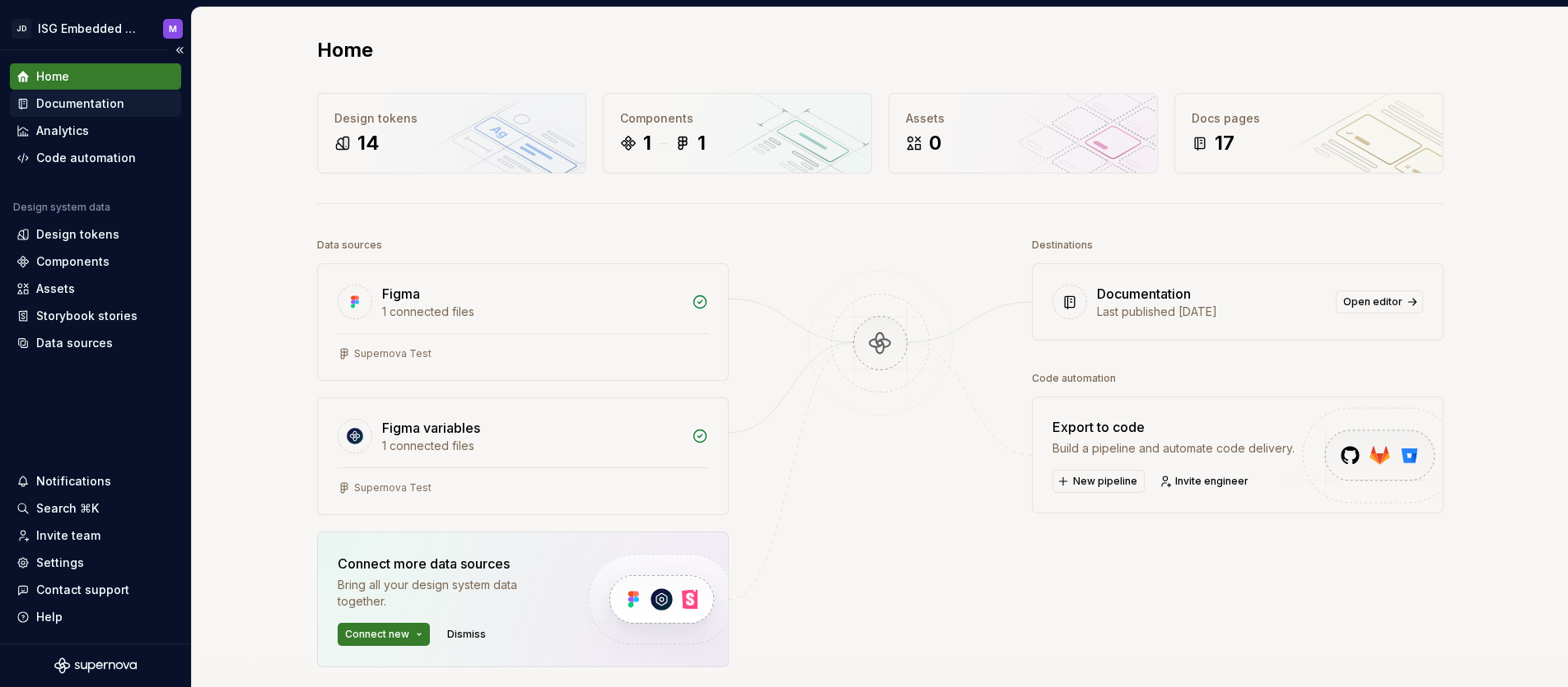
click at [83, 100] on div "Documentation" at bounding box center [80, 104] width 88 height 17
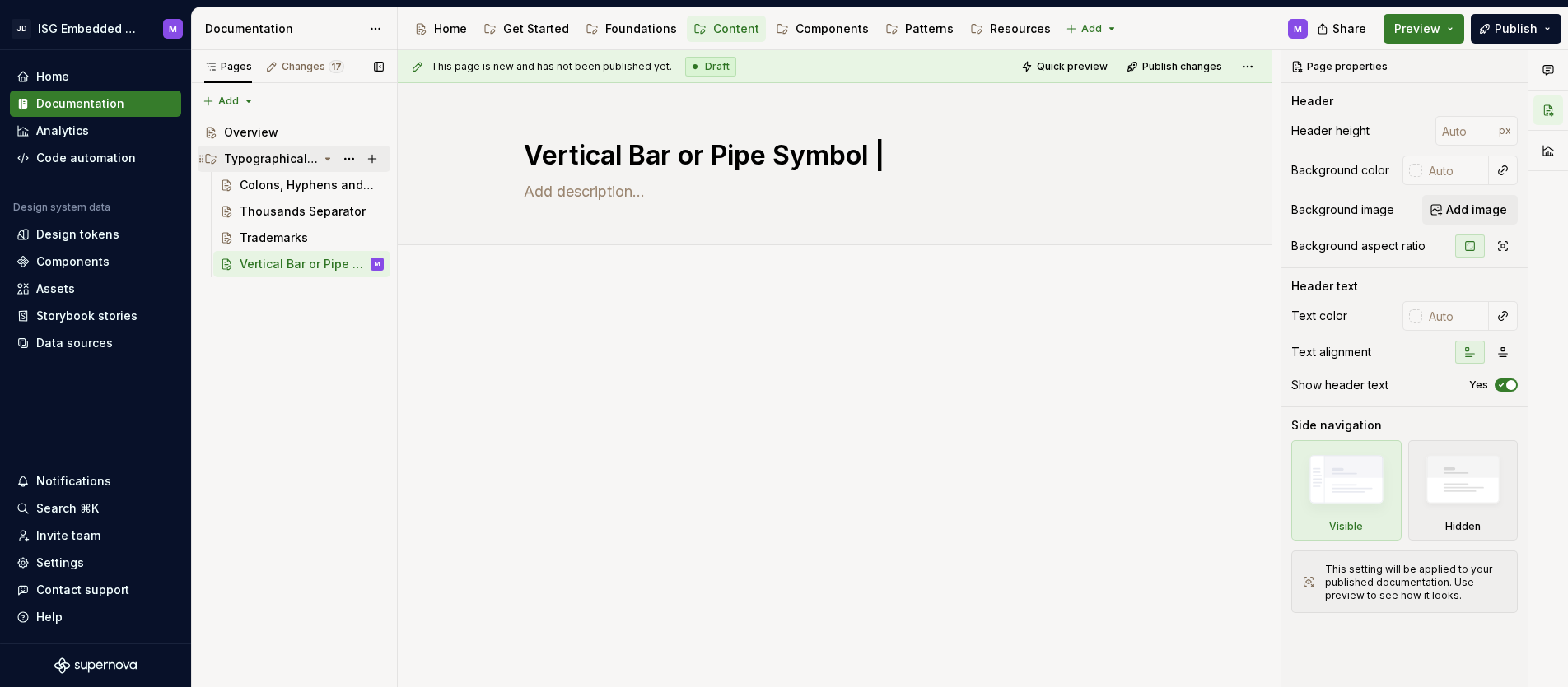
click at [328, 158] on icon "Page tree" at bounding box center [328, 159] width 4 height 2
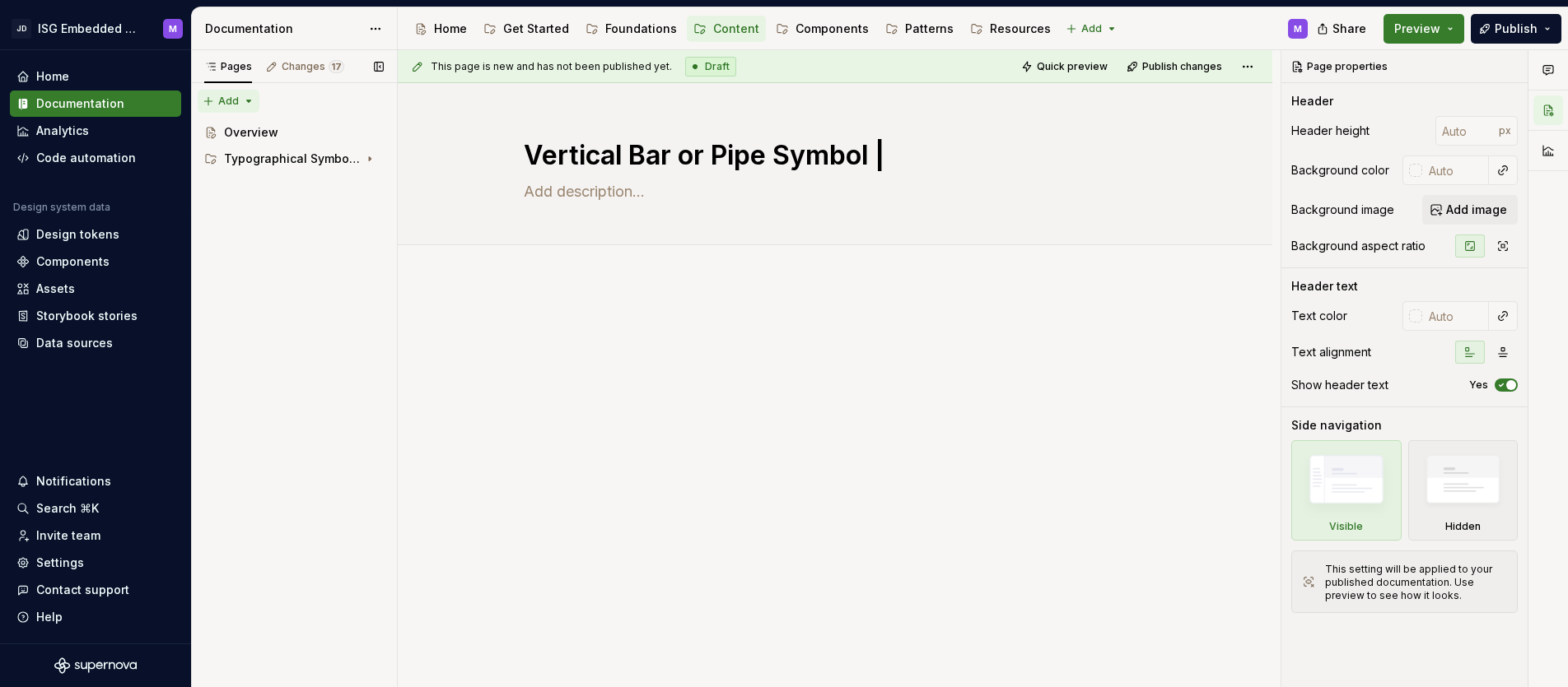
type textarea "*"
click at [241, 97] on div "Pages Changes 17 Add Accessibility guide for tree Page tree. Navigate the tree …" at bounding box center [294, 370] width 205 height 638
click at [237, 161] on div "New group" at bounding box center [281, 160] width 107 height 17
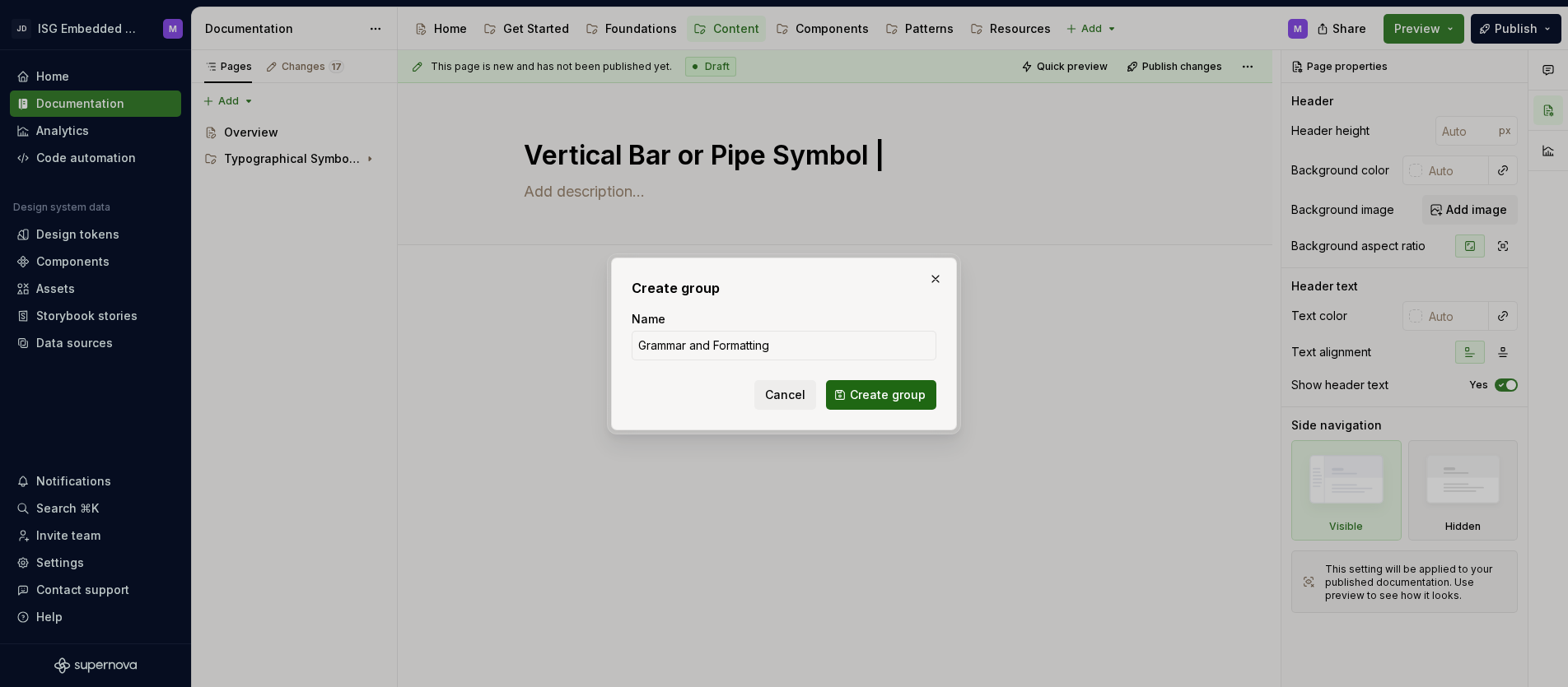
type input "Grammar and Formatting"
click at [864, 395] on span "Create group" at bounding box center [888, 396] width 76 height 17
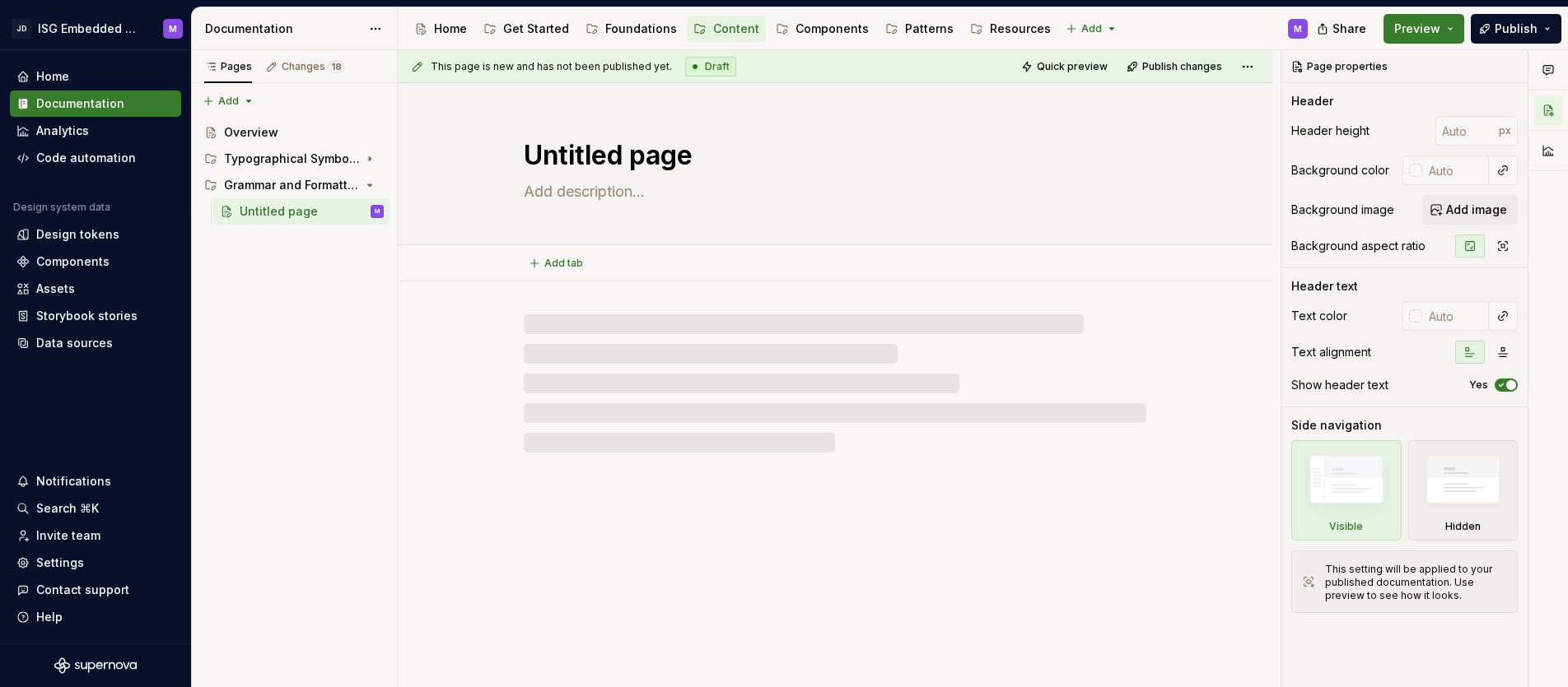
click at [587, 154] on textarea "Untitled page" at bounding box center [831, 155] width 622 height 40
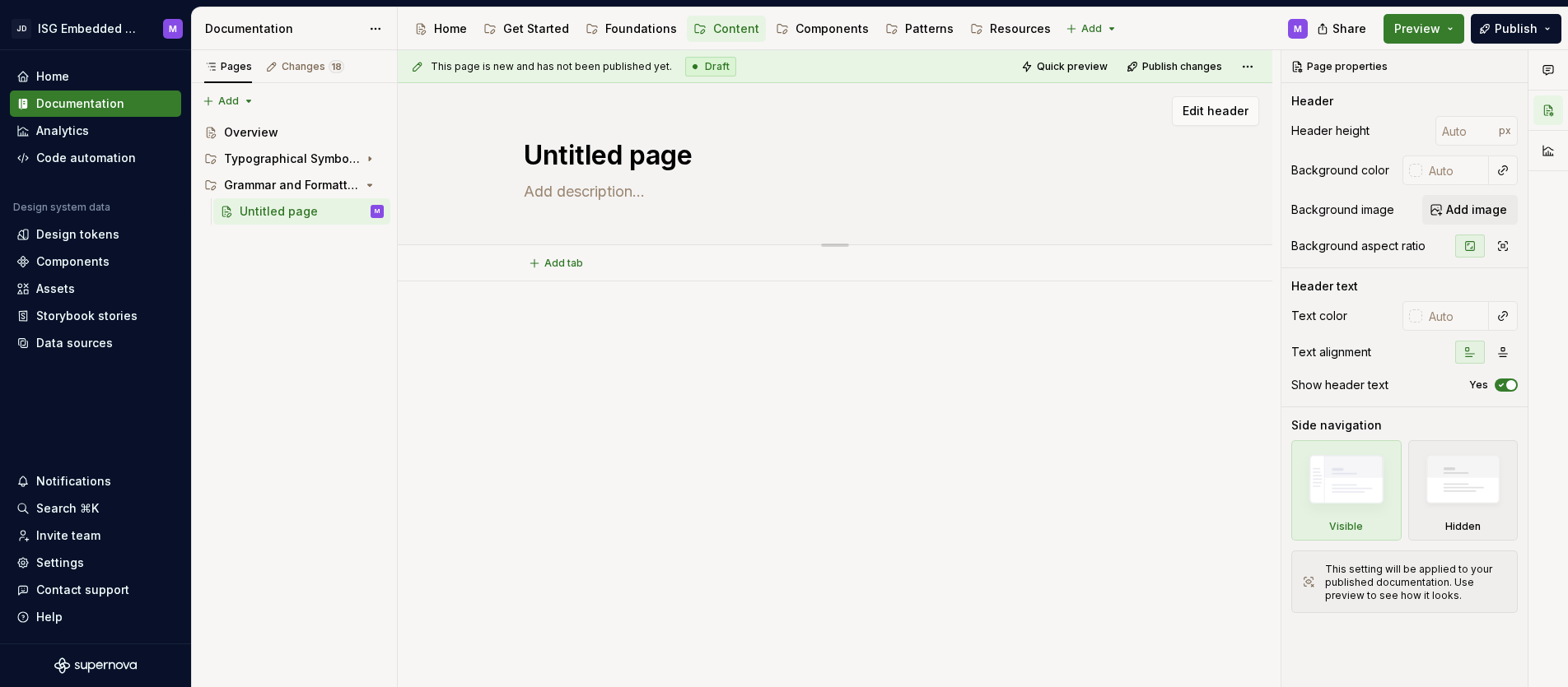
type textarea "*"
type textarea "A"
type textarea "*"
type textarea "Ab"
type textarea "*"
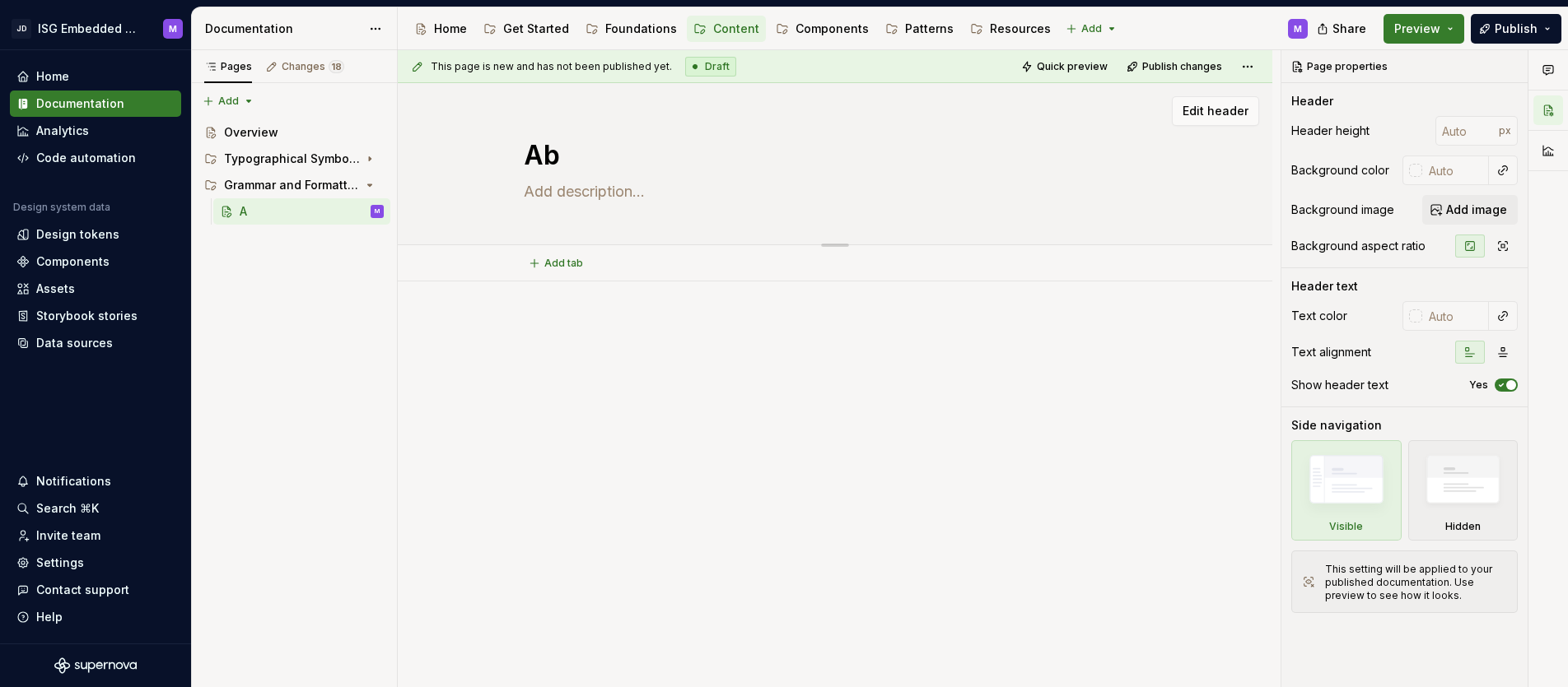
type textarea "Abb"
type textarea "*"
type textarea "Abbr"
type textarea "*"
type textarea "Abbre"
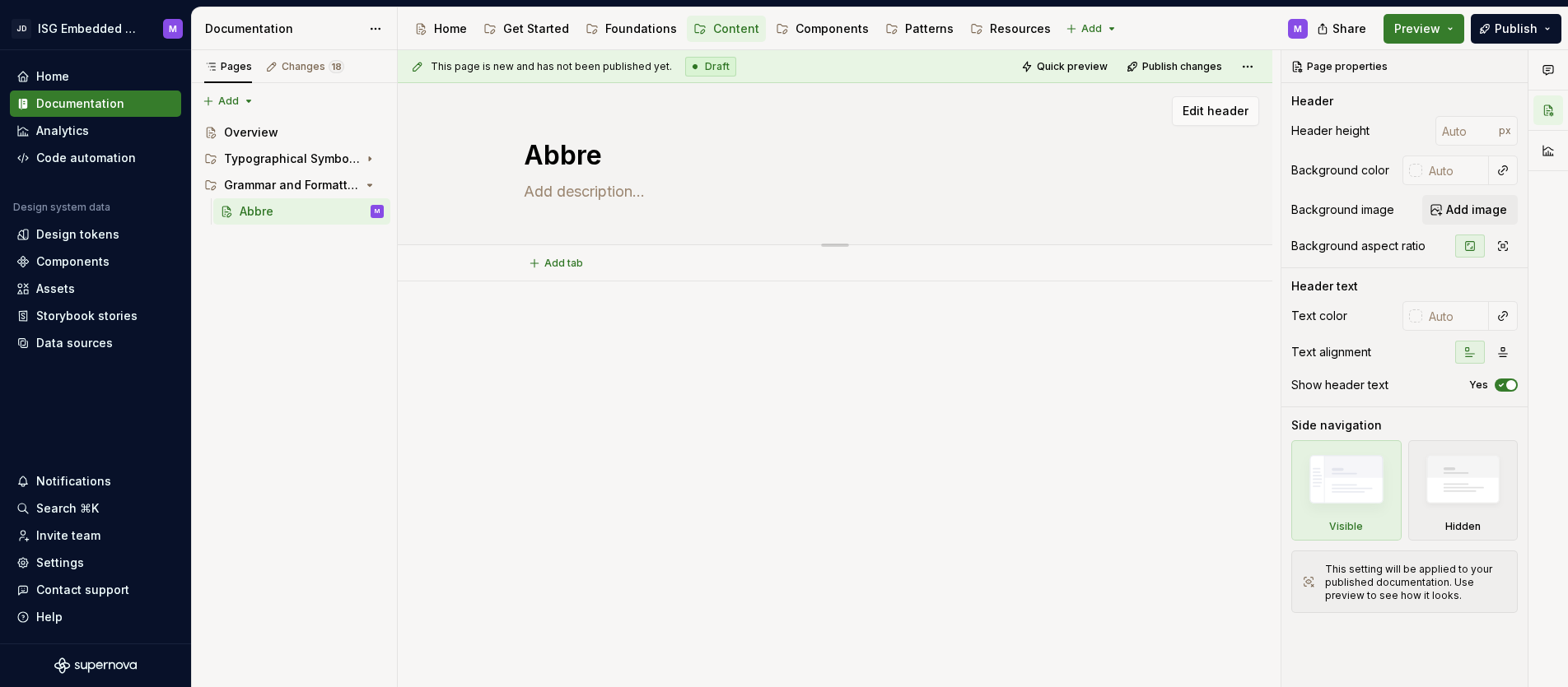
type textarea "*"
type textarea "Abbrev"
type textarea "*"
type textarea "Abbrevi"
type textarea "*"
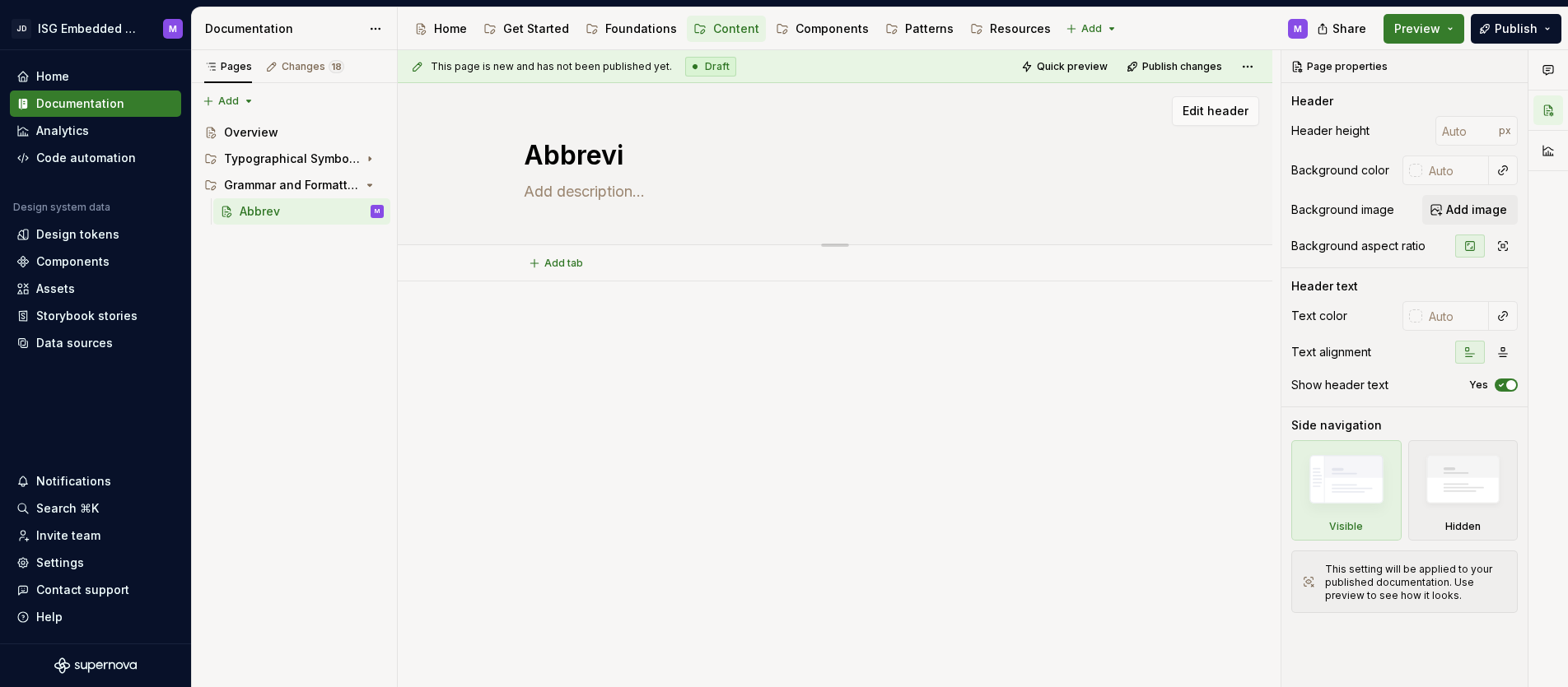
type textarea "Abbrevia"
type textarea "*"
type textarea "Abbreviat"
type textarea "*"
type textarea "Abbreviati"
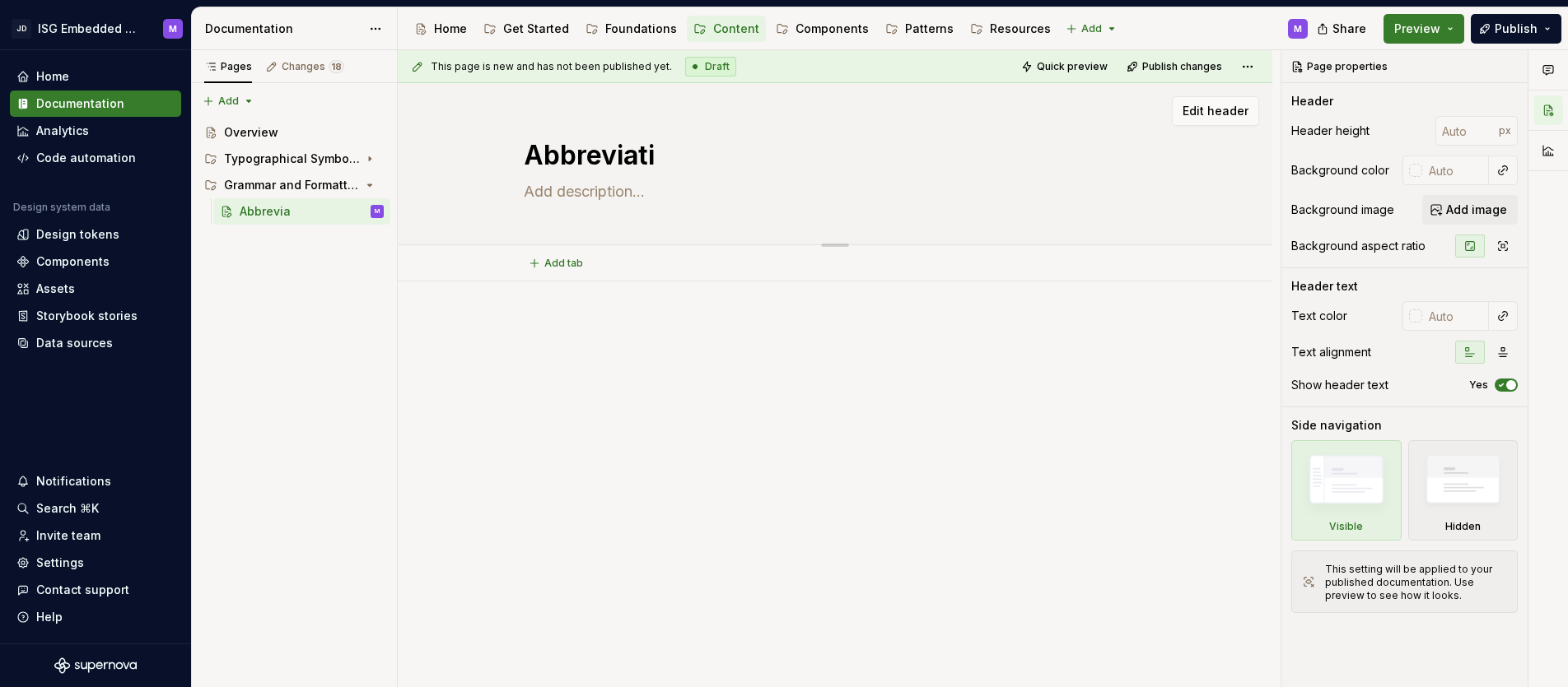
type textarea "*"
type textarea "Abbreviatio"
type textarea "*"
type textarea "Abbreviation"
type textarea "*"
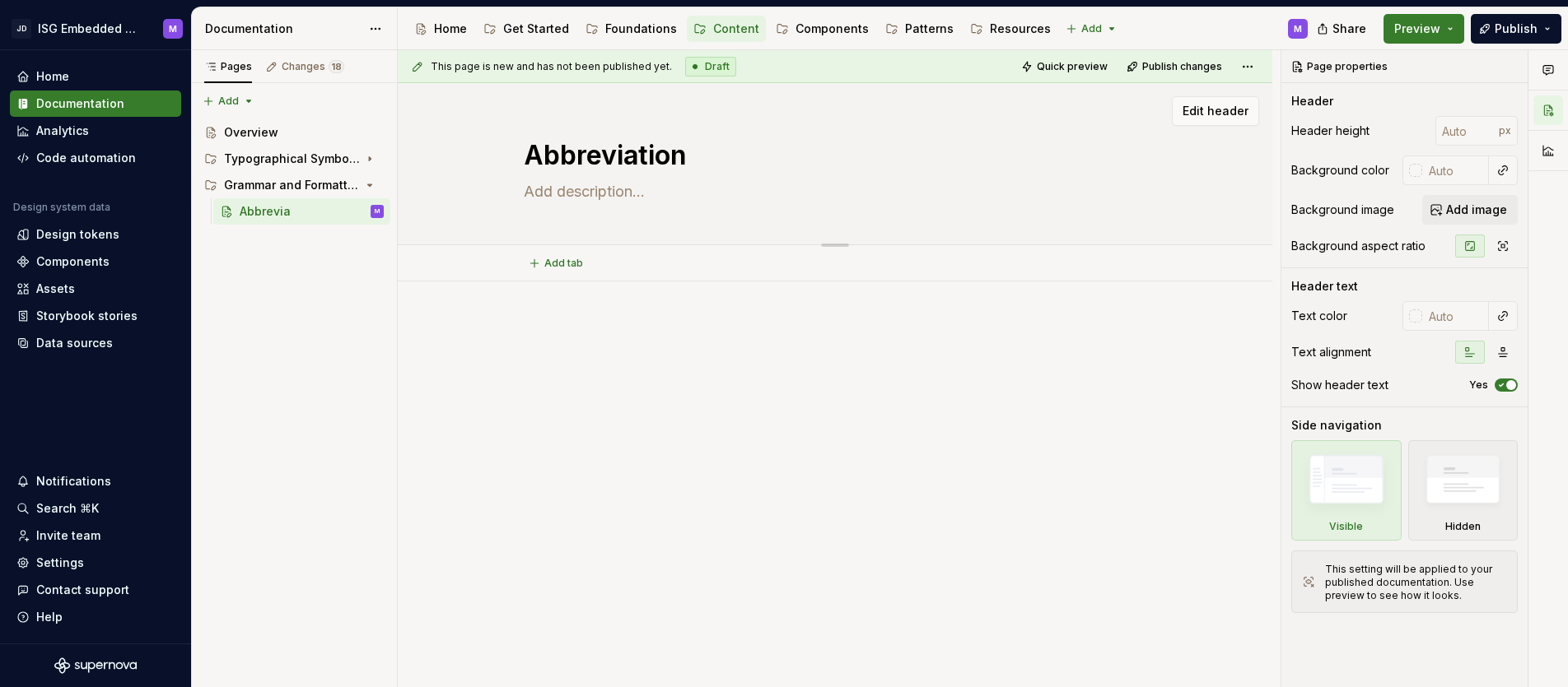
type textarea "Abbreviations"
type textarea "*"
type textarea "Abbreviations a"
type textarea "*"
type textarea "Abbreviations an"
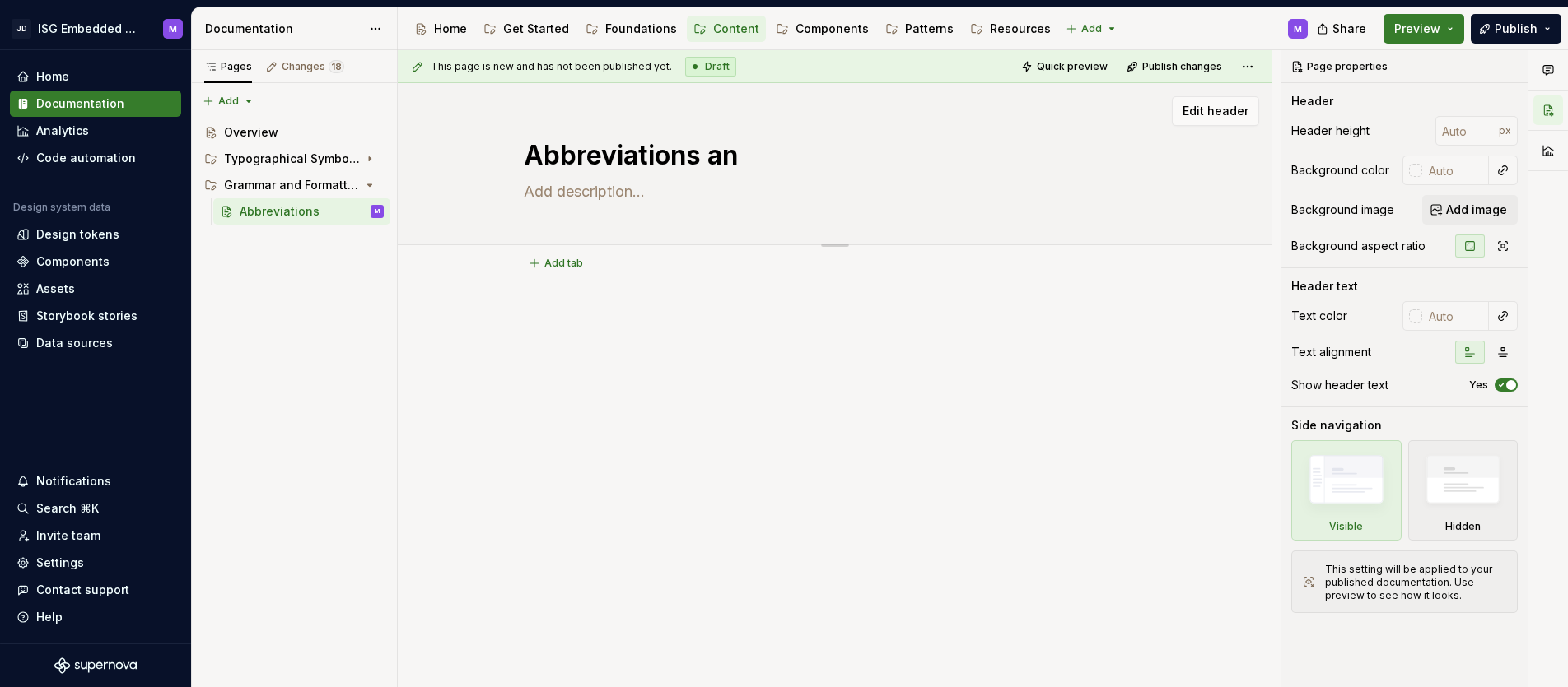
type textarea "*"
type textarea "Abbreviations and"
type textarea "*"
type textarea "Abbreviations and"
type textarea "*"
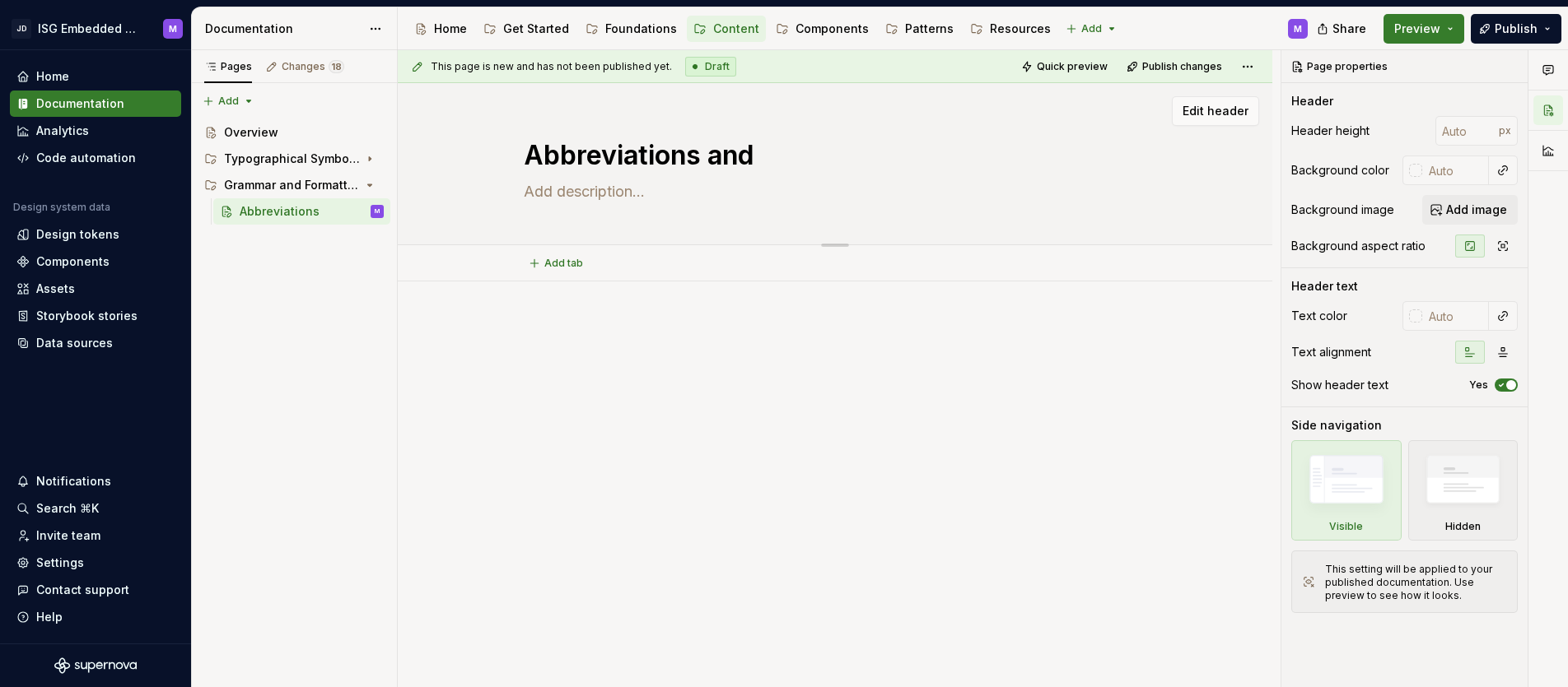
type textarea "Abbreviations and A"
type textarea "*"
type textarea "Abbreviations and Ac"
type textarea "*"
type textarea "Abbreviations and Acr"
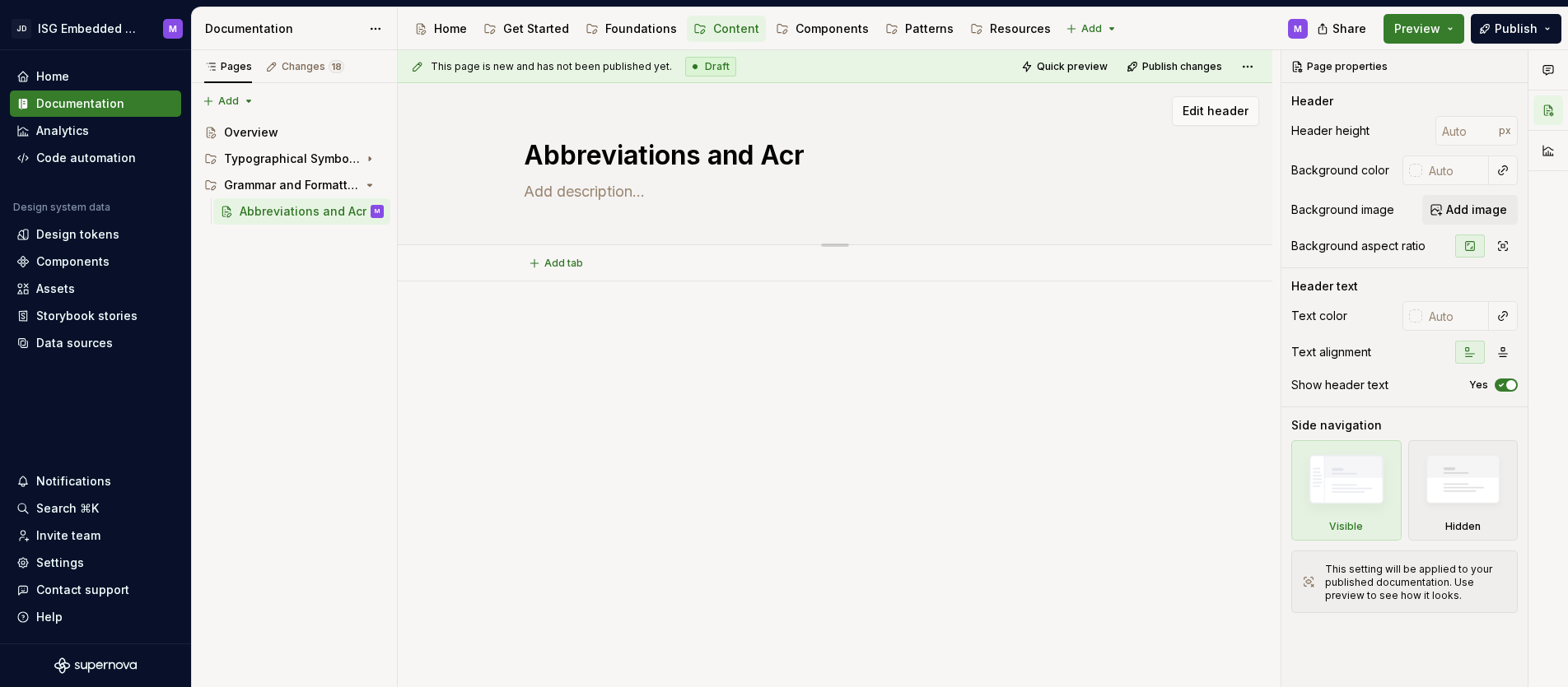
type textarea "*"
type textarea "Abbreviations and Acro"
type textarea "*"
type textarea "Abbreviations and Acron"
type textarea "*"
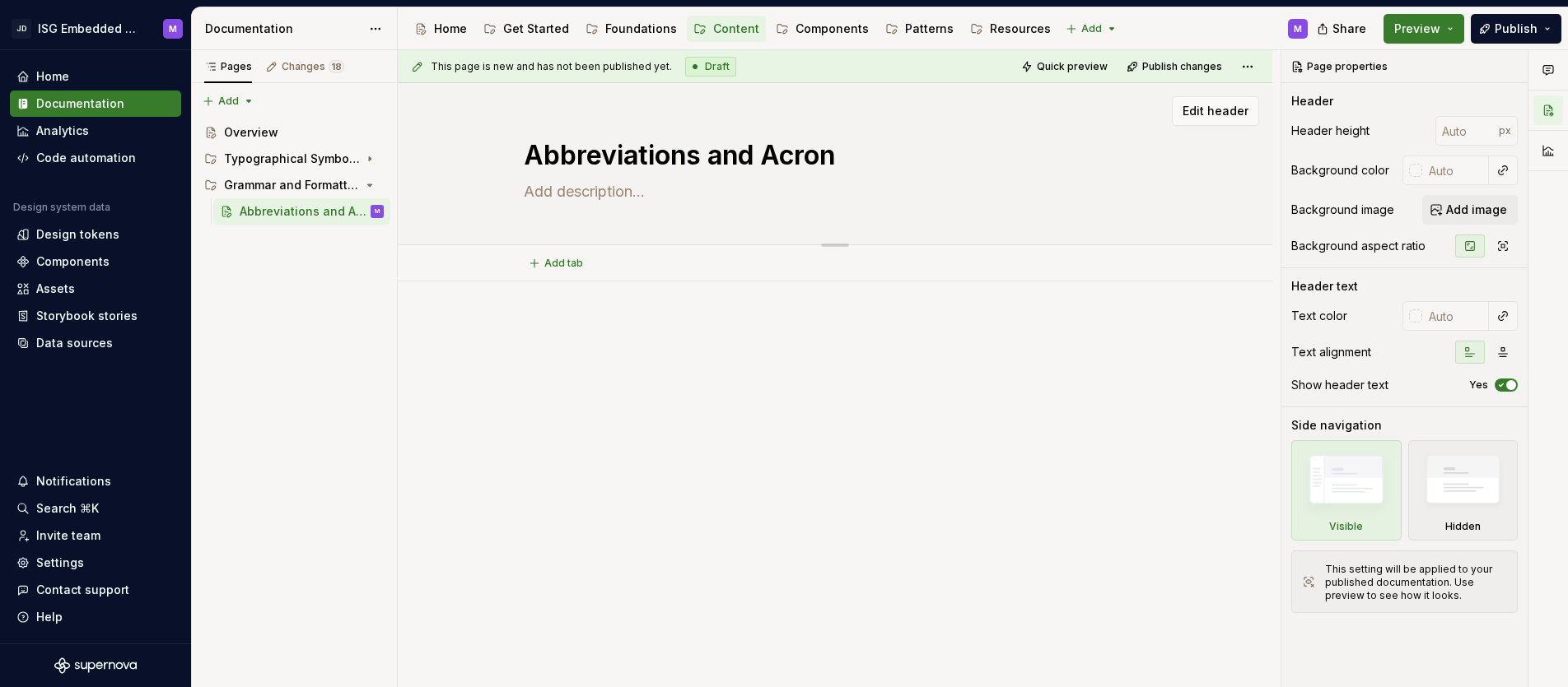
type textarea "Abbreviations and Acrony"
type textarea "*"
type textarea "Abbreviations and Acronym"
type textarea "*"
type textarea "Abbreviations and Acronyms"
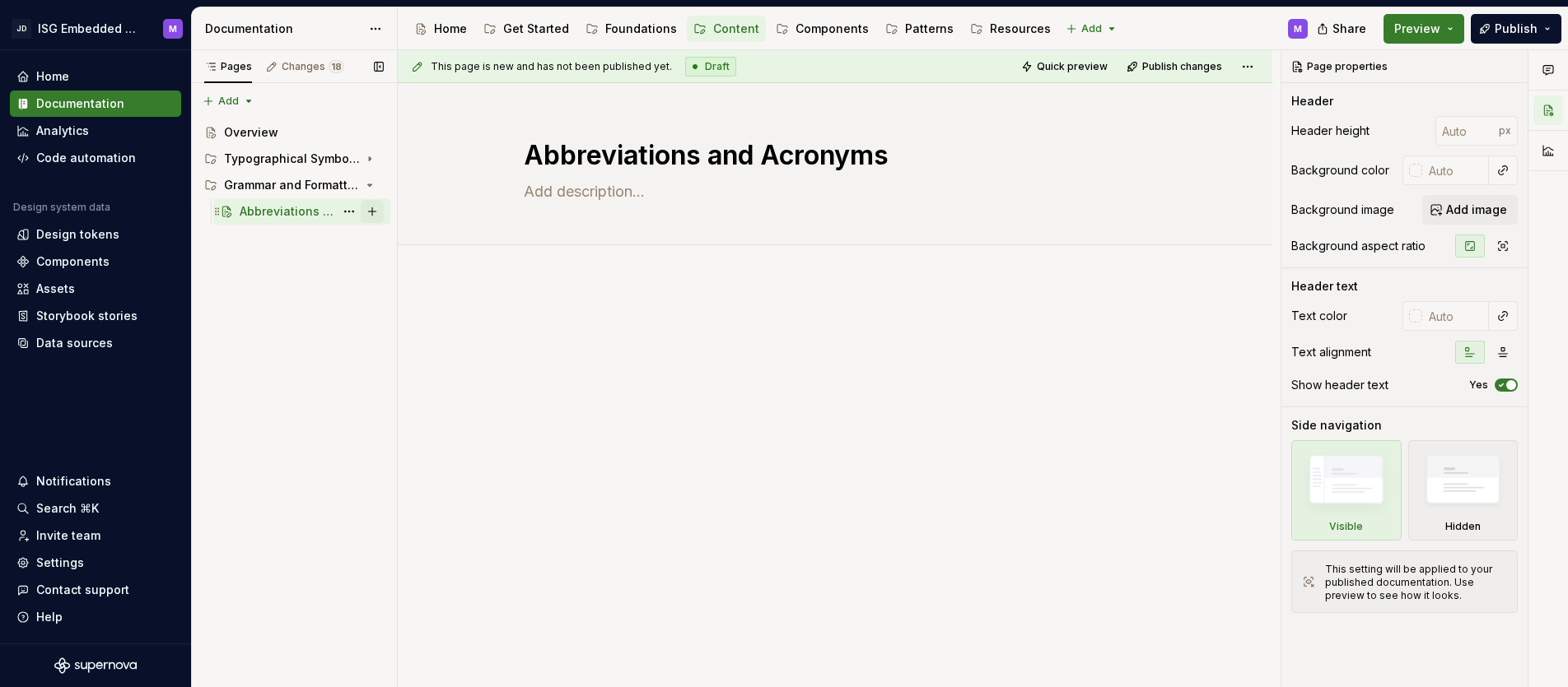
type textarea "*"
type textarea "Abbreviations and Acronyms"
click at [379, 208] on button "Page tree" at bounding box center [371, 211] width 23 height 23
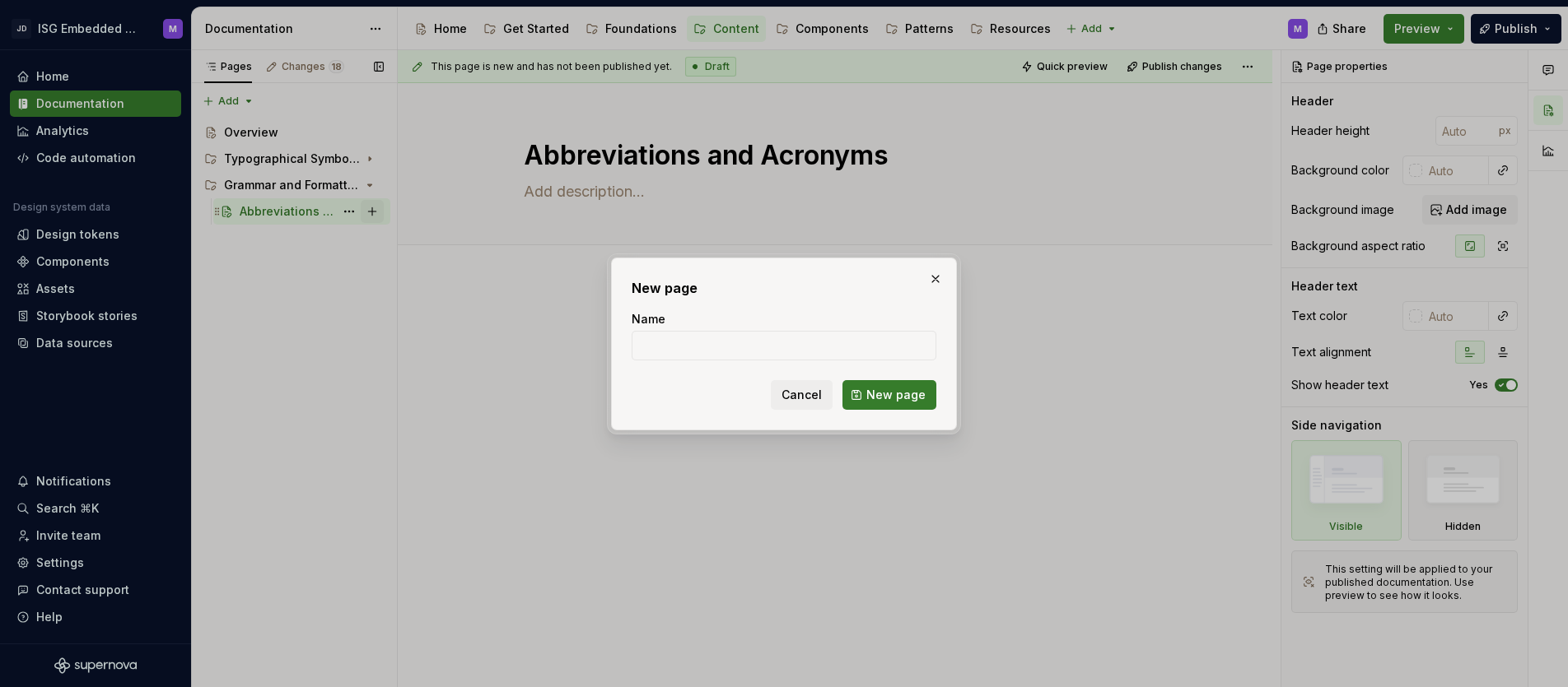
type textarea "*"
type input "Date"
type textarea "*"
type input "Date, Time and Duration"
click at [909, 391] on span "New page" at bounding box center [896, 396] width 59 height 17
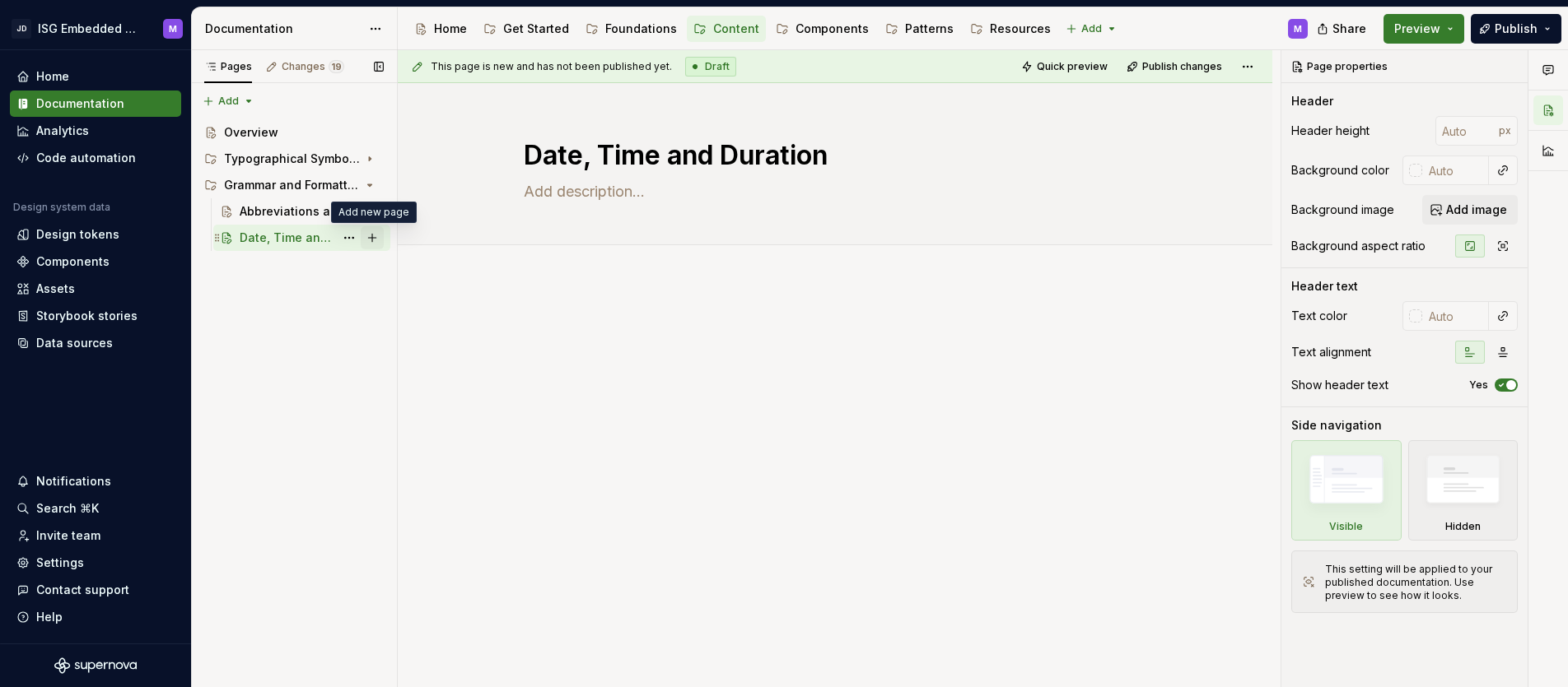
click at [376, 237] on button "Page tree" at bounding box center [371, 237] width 23 height 23
type textarea "*"
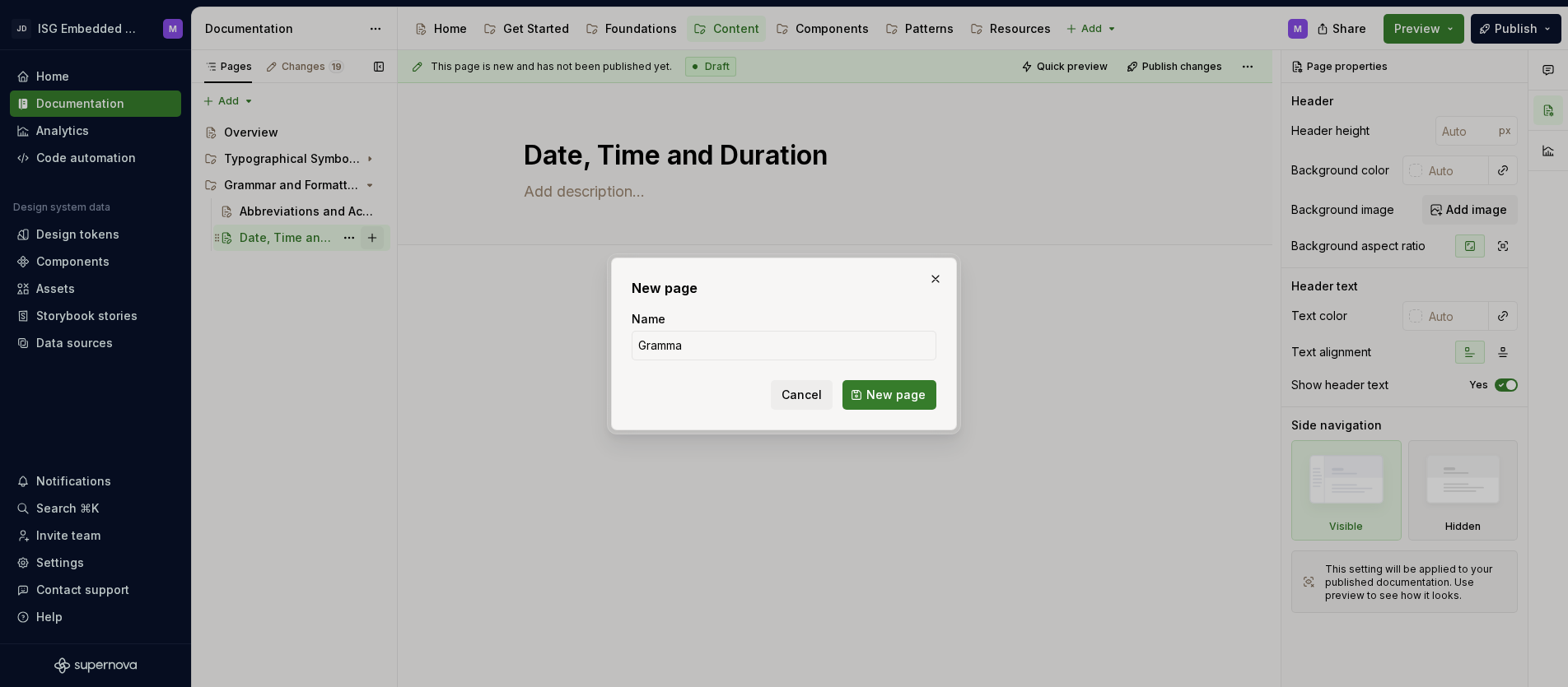
type input "Grammar"
click button "New page" at bounding box center [888, 395] width 93 height 29
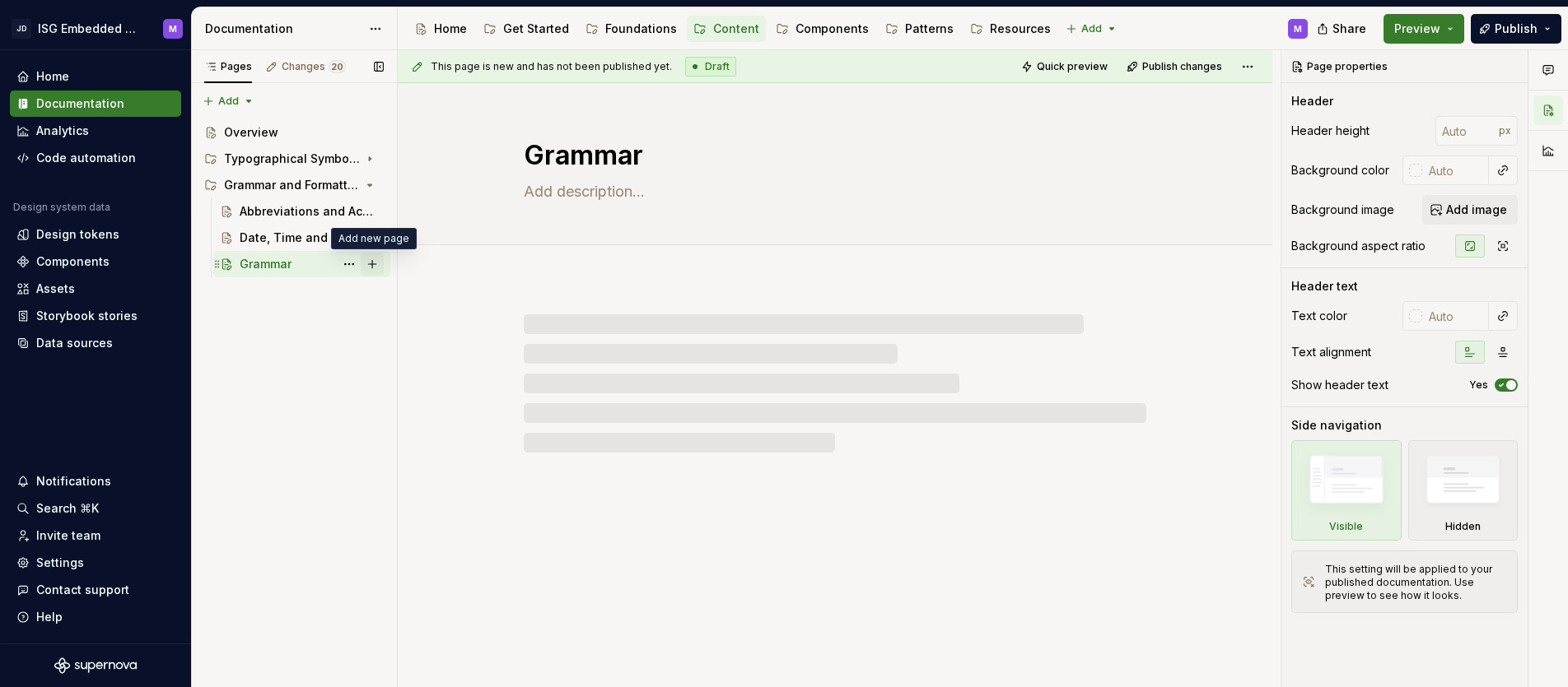
click at [376, 264] on button "Page tree" at bounding box center [371, 264] width 23 height 23
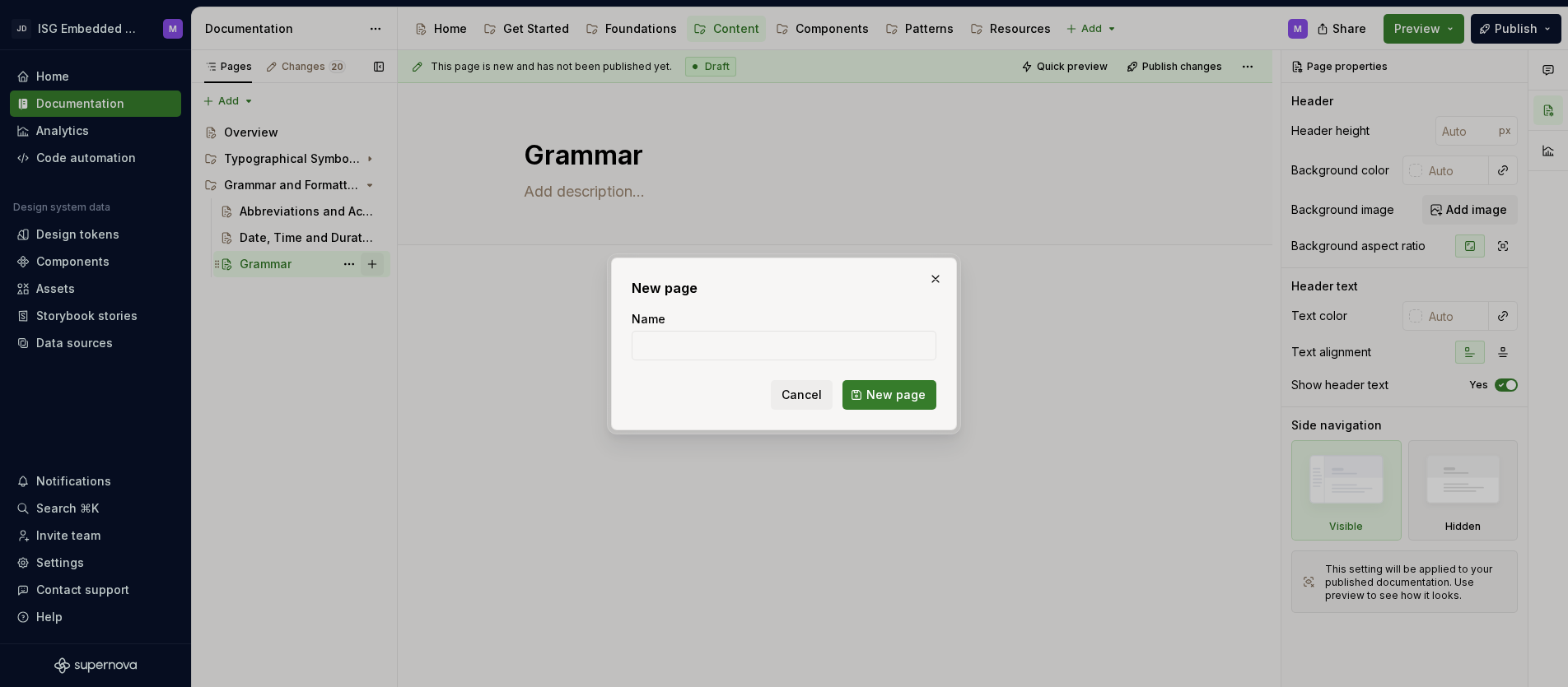
type textarea "*"
type input "Formatting"
click at [892, 389] on span "New page" at bounding box center [896, 396] width 59 height 17
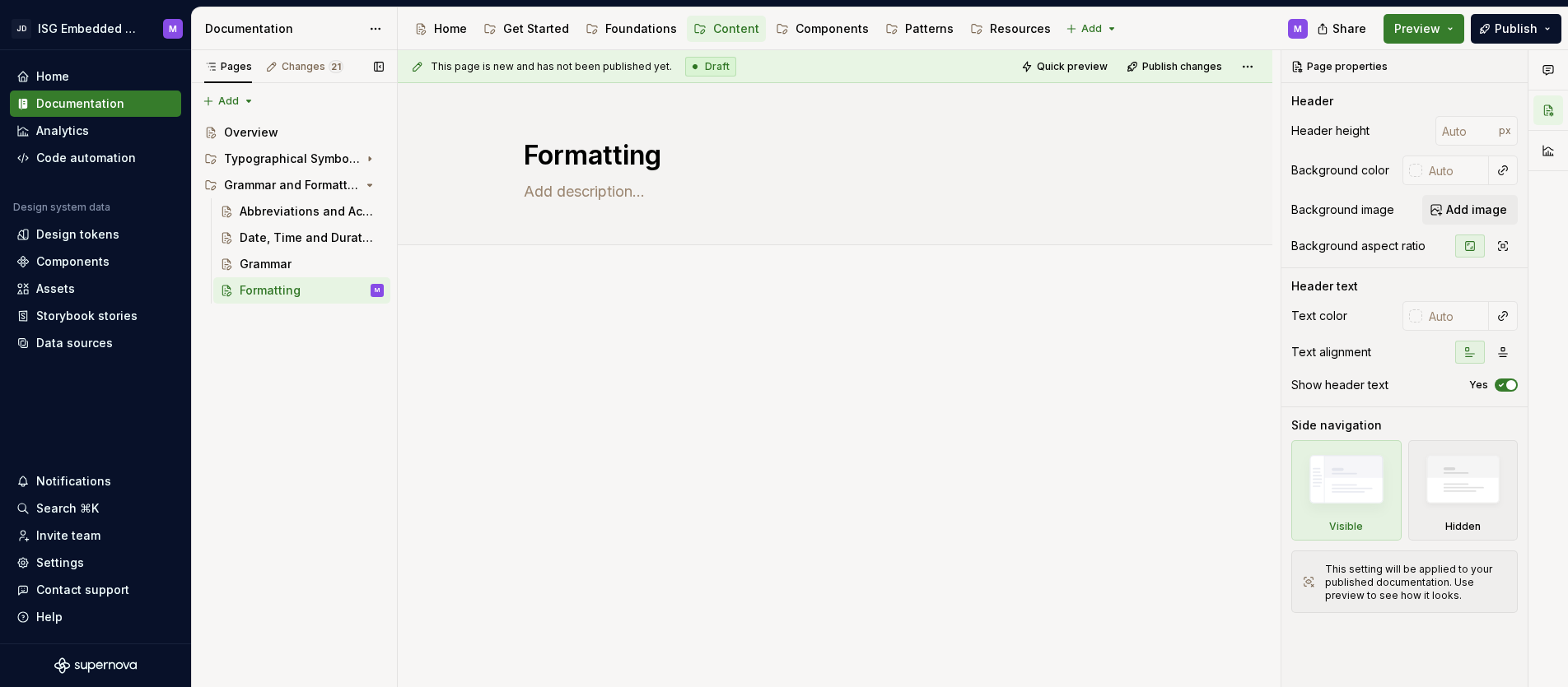
click at [339, 385] on div "Pages Changes 21 Add Accessibility guide for tree Page tree. Navigate the tree …" at bounding box center [294, 370] width 205 height 638
click at [375, 289] on button "Page tree" at bounding box center [371, 290] width 23 height 23
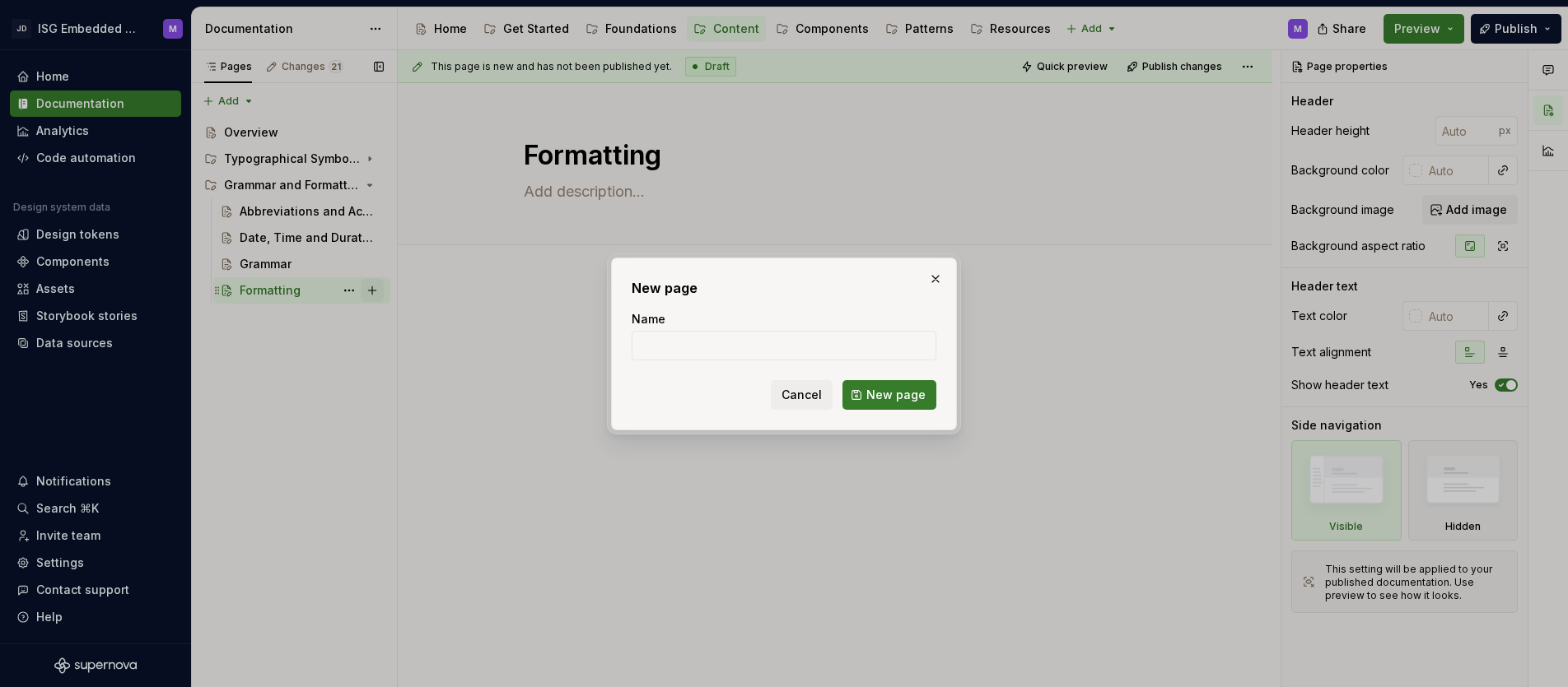
type textarea "*"
type input "Inline Links"
click button "New page" at bounding box center [888, 395] width 93 height 29
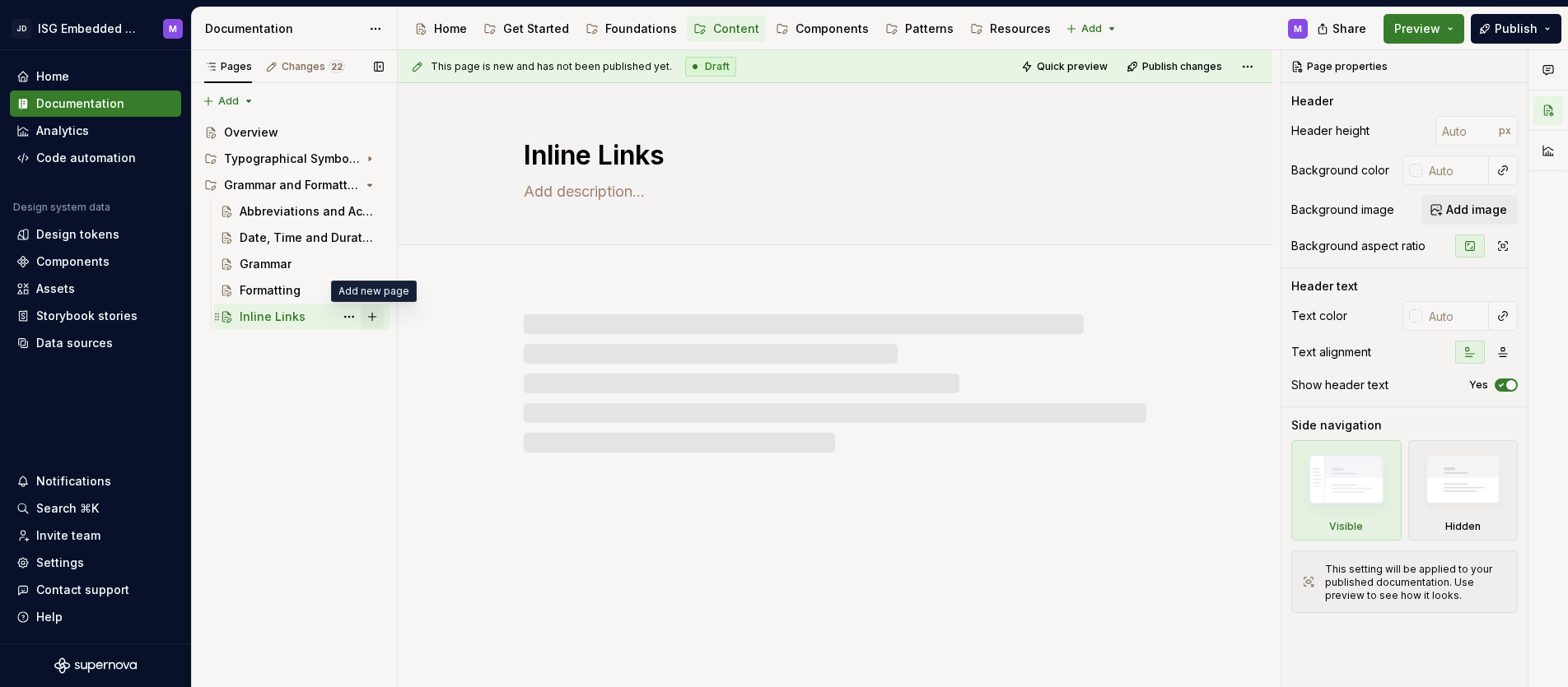
click at [373, 315] on button "Page tree" at bounding box center [371, 317] width 23 height 23
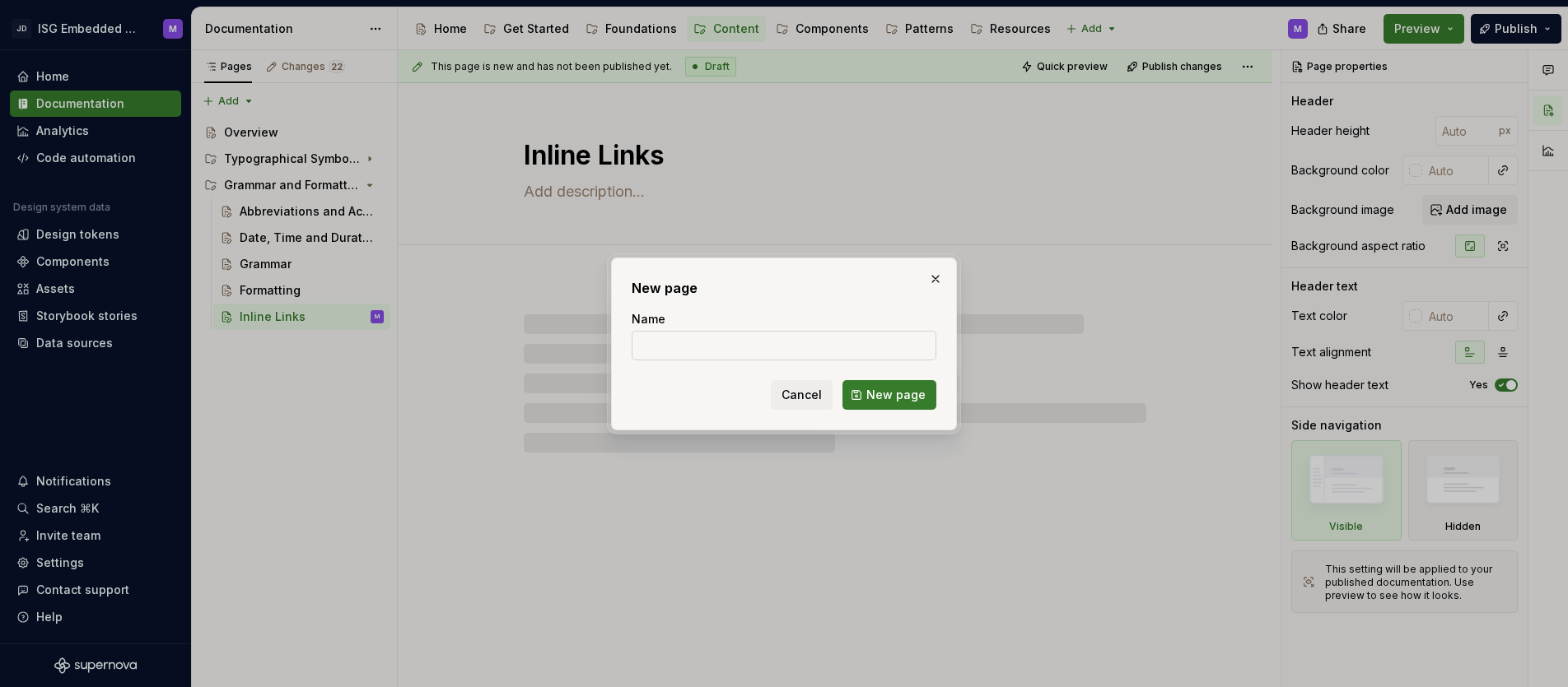
type textarea "*"
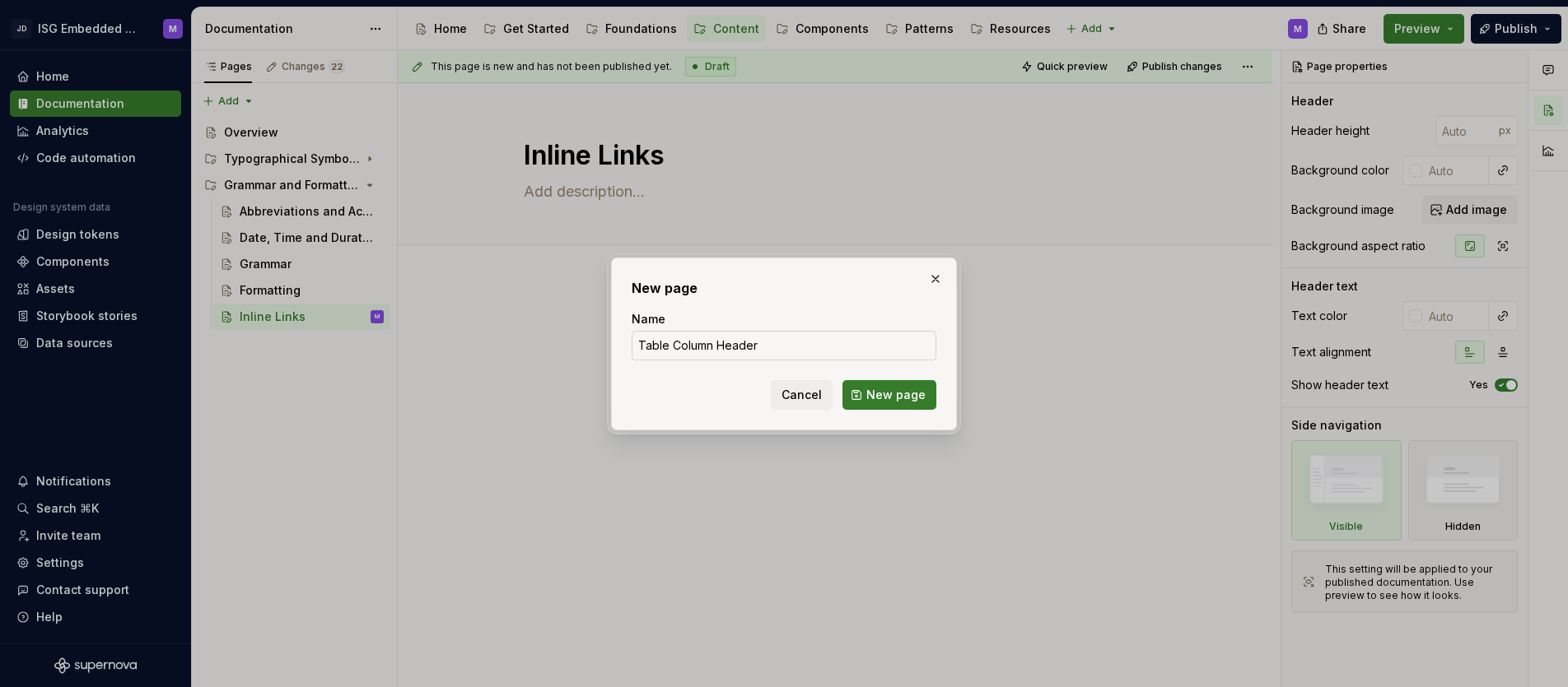
type input "Table Column Headers"
click button "New page" at bounding box center [888, 395] width 93 height 29
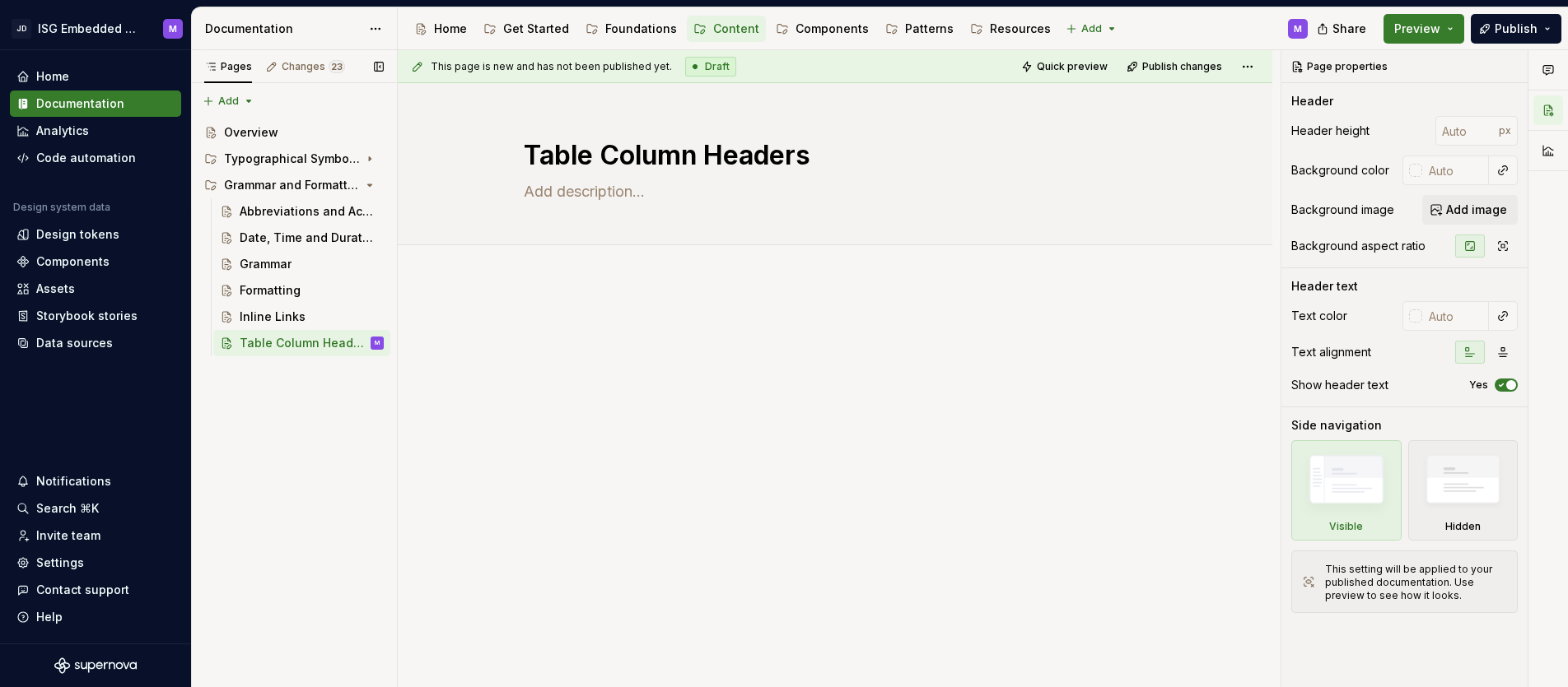
click at [367, 376] on div "Pages Changes 23 Add Accessibility guide for tree Page tree. Navigate the tree …" at bounding box center [294, 370] width 205 height 638
click at [366, 375] on div "Pages Changes 23 Add Accessibility guide for tree Page tree. Navigate the tree …" at bounding box center [294, 370] width 205 height 638
click at [376, 344] on button "Page tree" at bounding box center [371, 343] width 23 height 23
type textarea "*"
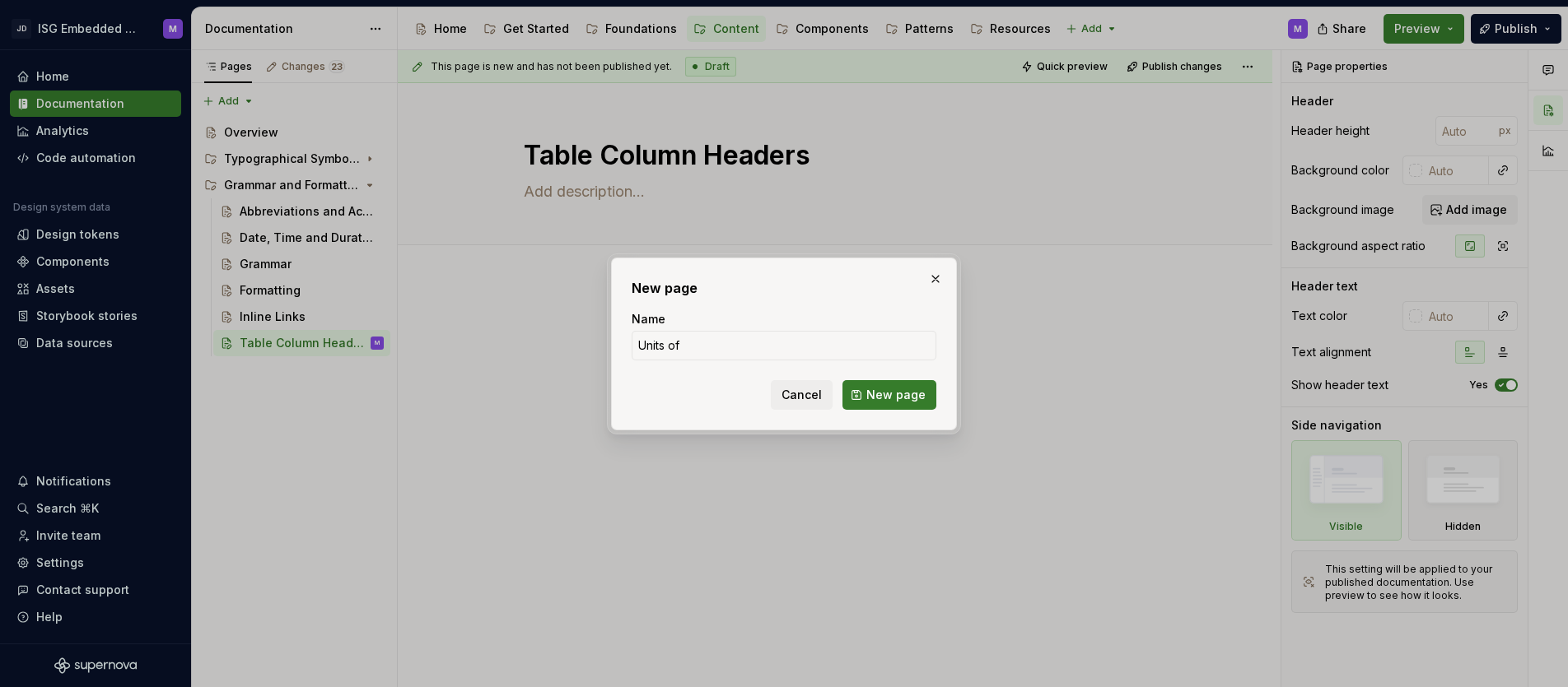
type input "Units of Measurement"
click at [905, 396] on span "New page" at bounding box center [896, 396] width 59 height 17
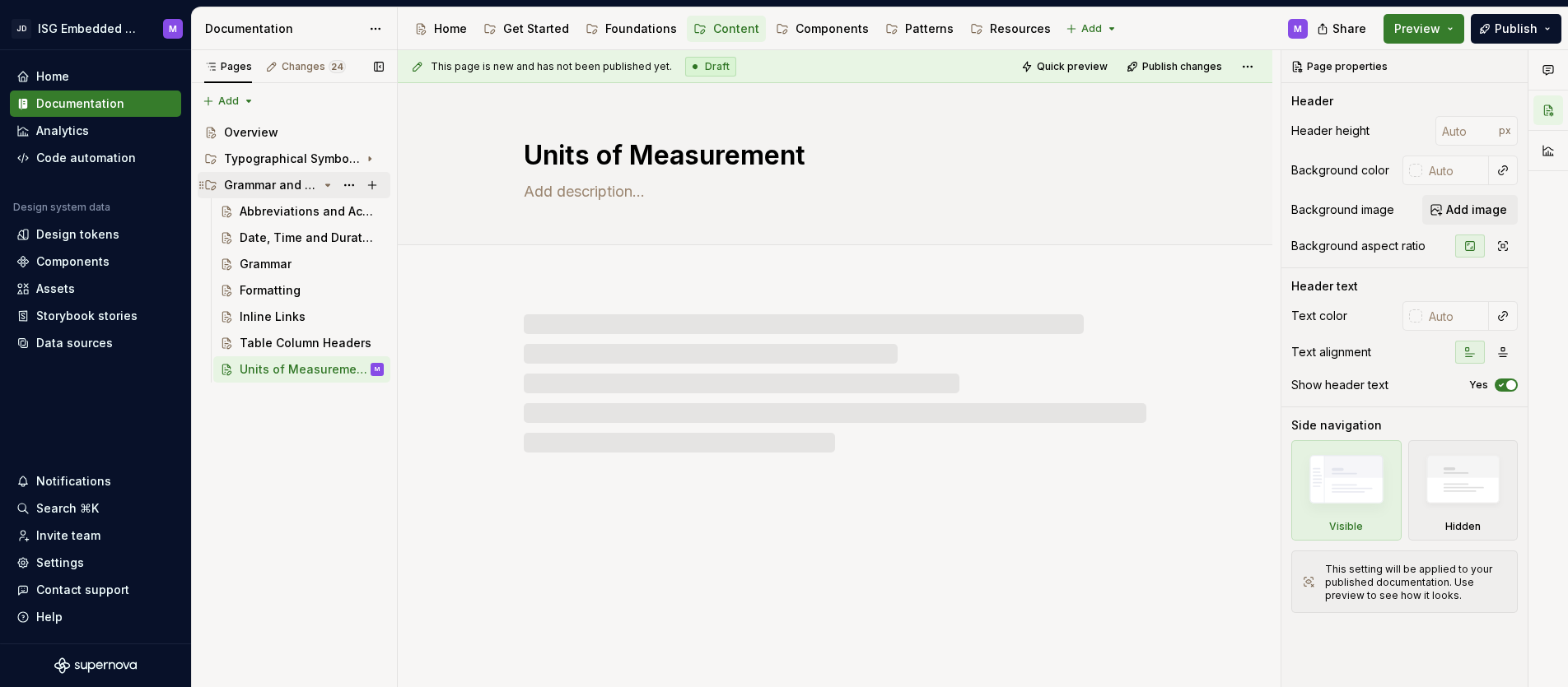
click at [328, 186] on icon "Page tree" at bounding box center [328, 185] width 4 height 2
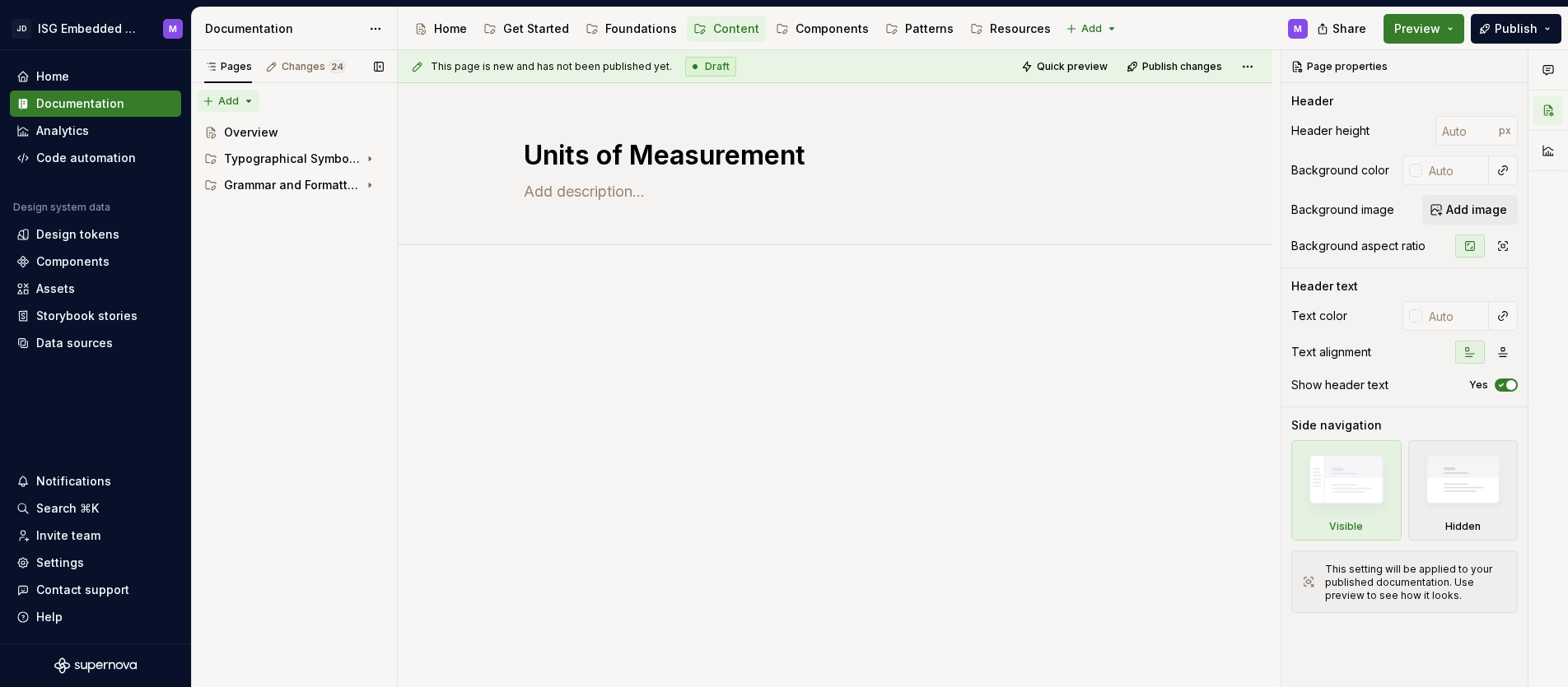
type textarea "*"
click at [247, 102] on div "Pages Changes 24 Add Accessibility guide for tree Page tree. Navigate the tree …" at bounding box center [294, 370] width 205 height 638
click at [248, 157] on div "New group" at bounding box center [281, 160] width 107 height 17
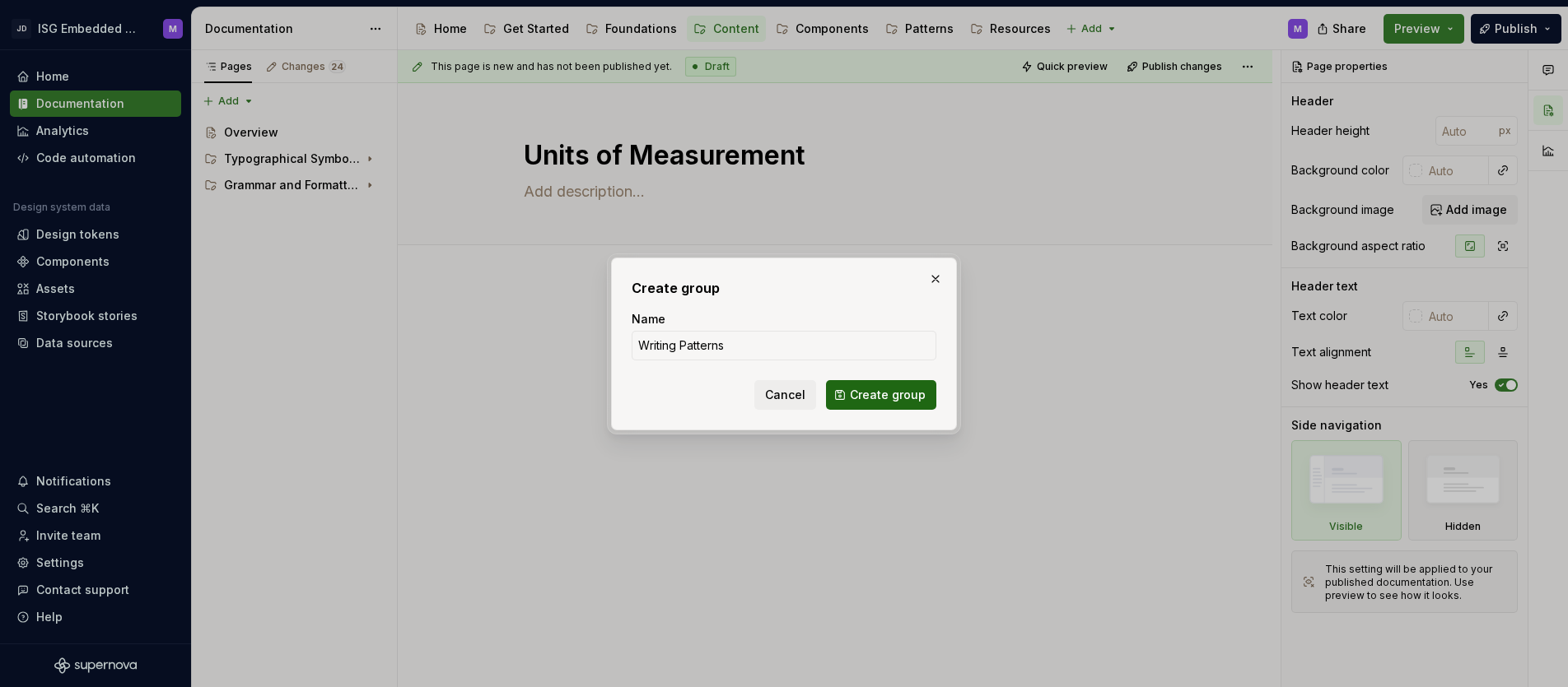
type input "Writing Patterns"
click at [876, 397] on span "Create group" at bounding box center [888, 396] width 76 height 17
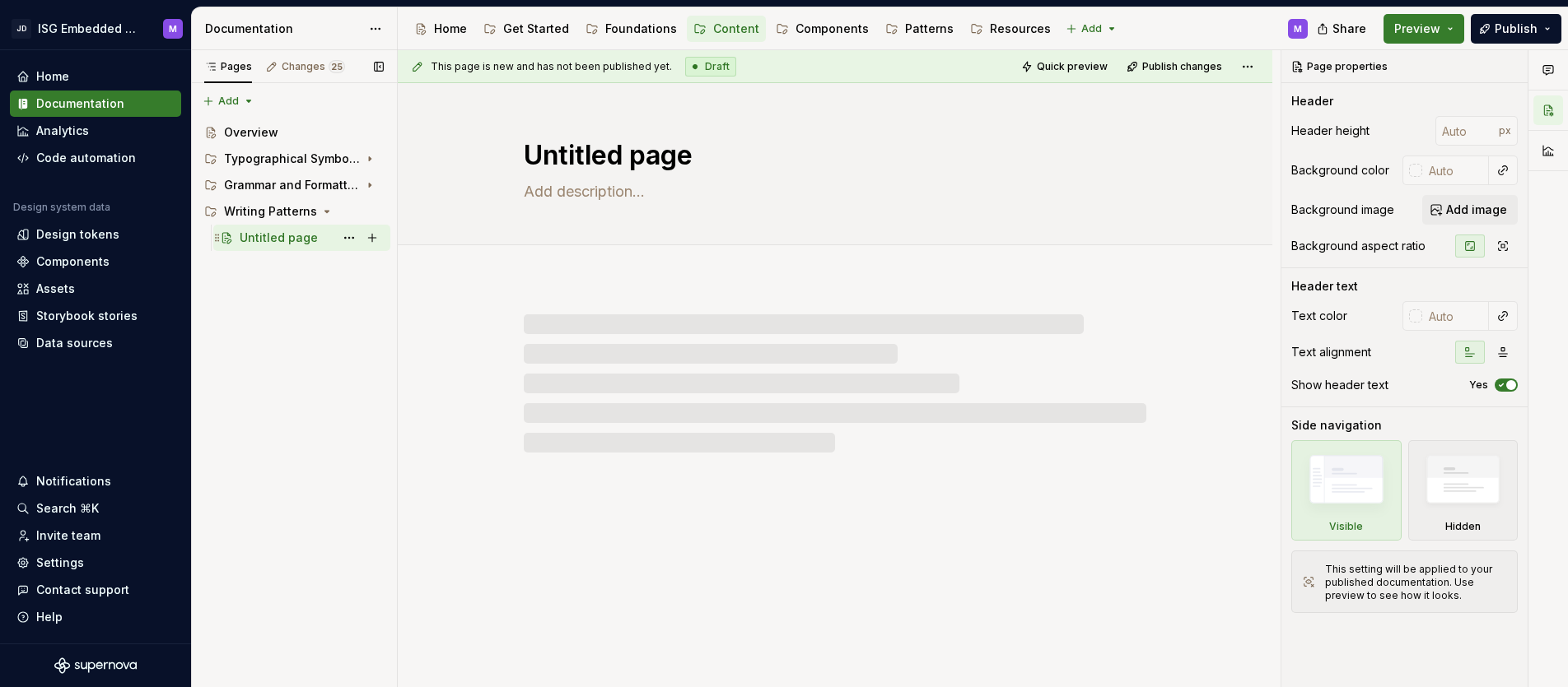
click at [283, 237] on div "Untitled page" at bounding box center [279, 238] width 78 height 17
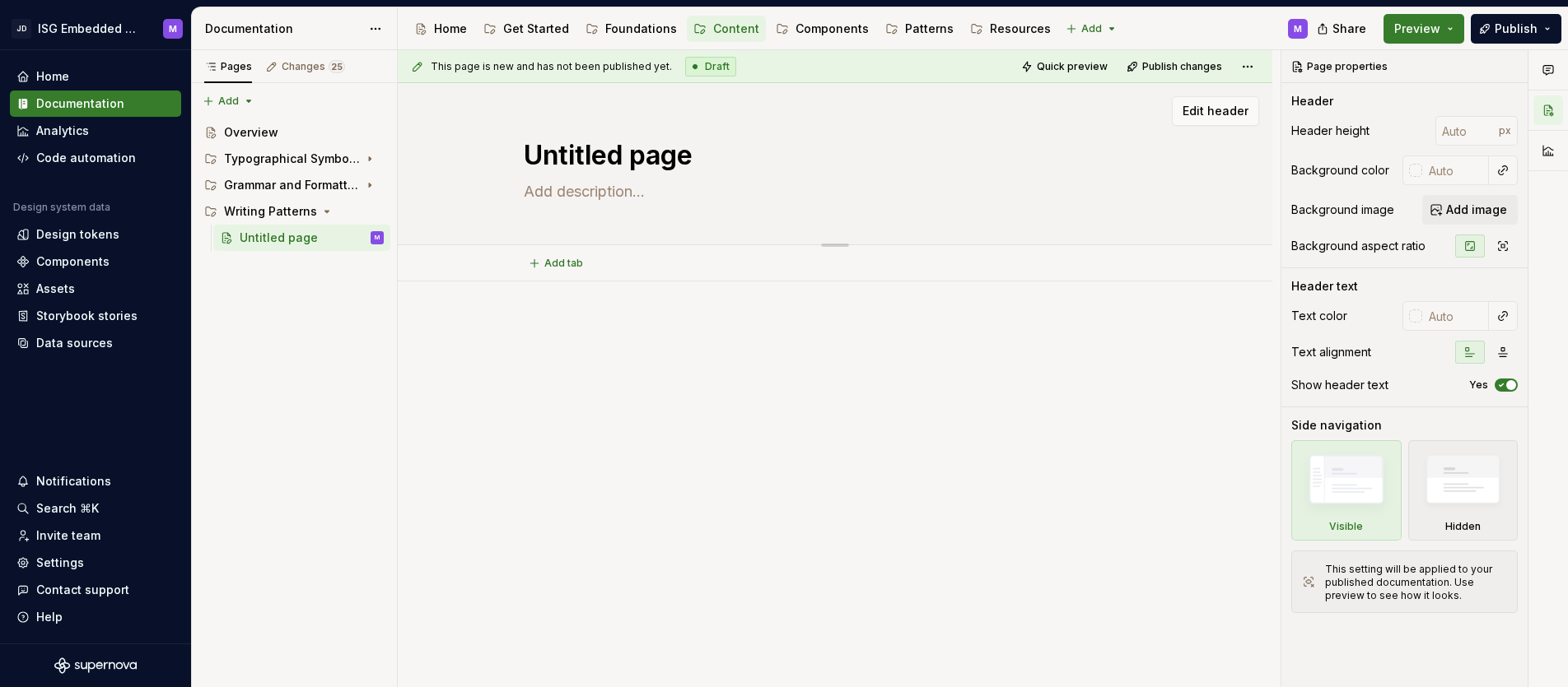
click at [589, 163] on textarea "Untitled page" at bounding box center [831, 155] width 622 height 40
type textarea "*"
type textarea "A"
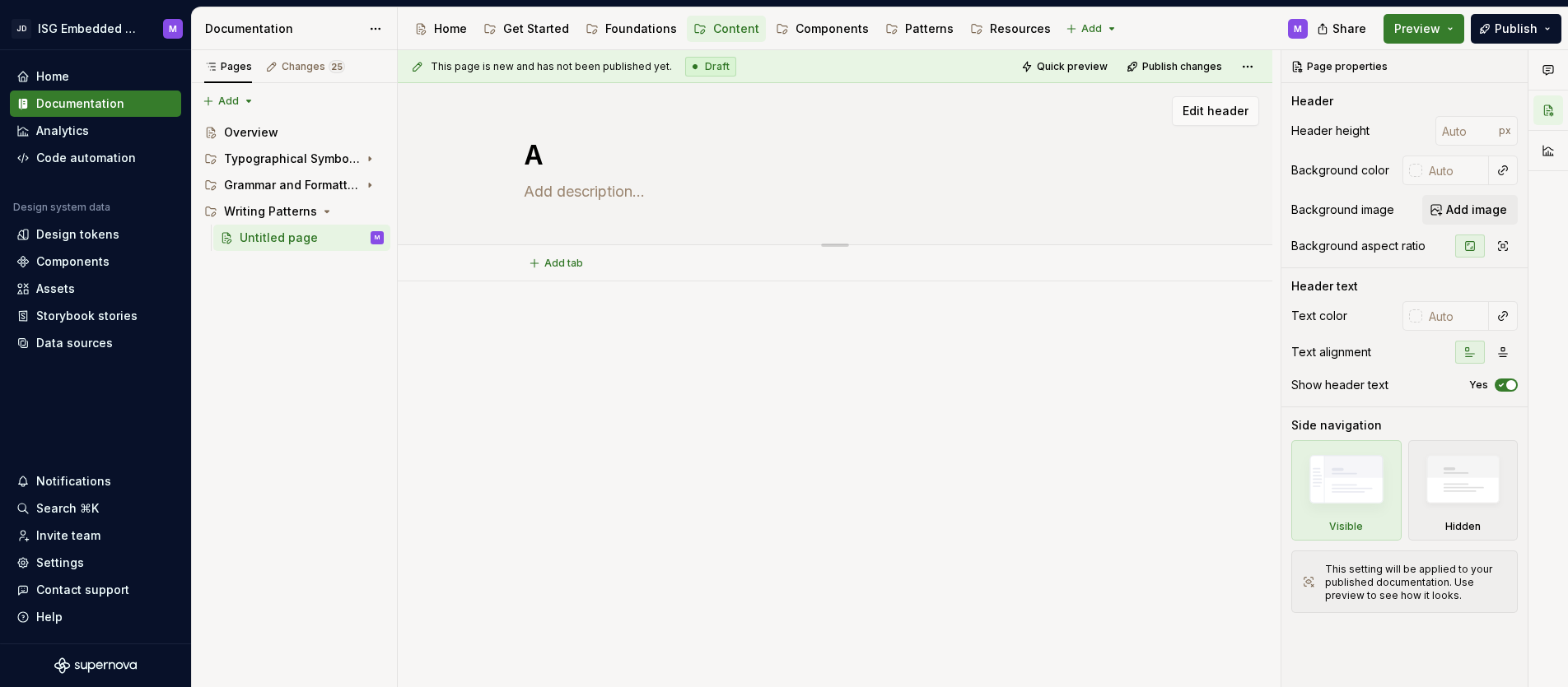
type textarea "*"
drag, startPoint x: 352, startPoint y: 296, endPoint x: 363, endPoint y: 277, distance: 22.0
click at [352, 294] on div "Pages Changes 25 Add Accessibility guide for tree Page tree. Navigate the tree …" at bounding box center [294, 370] width 205 height 638
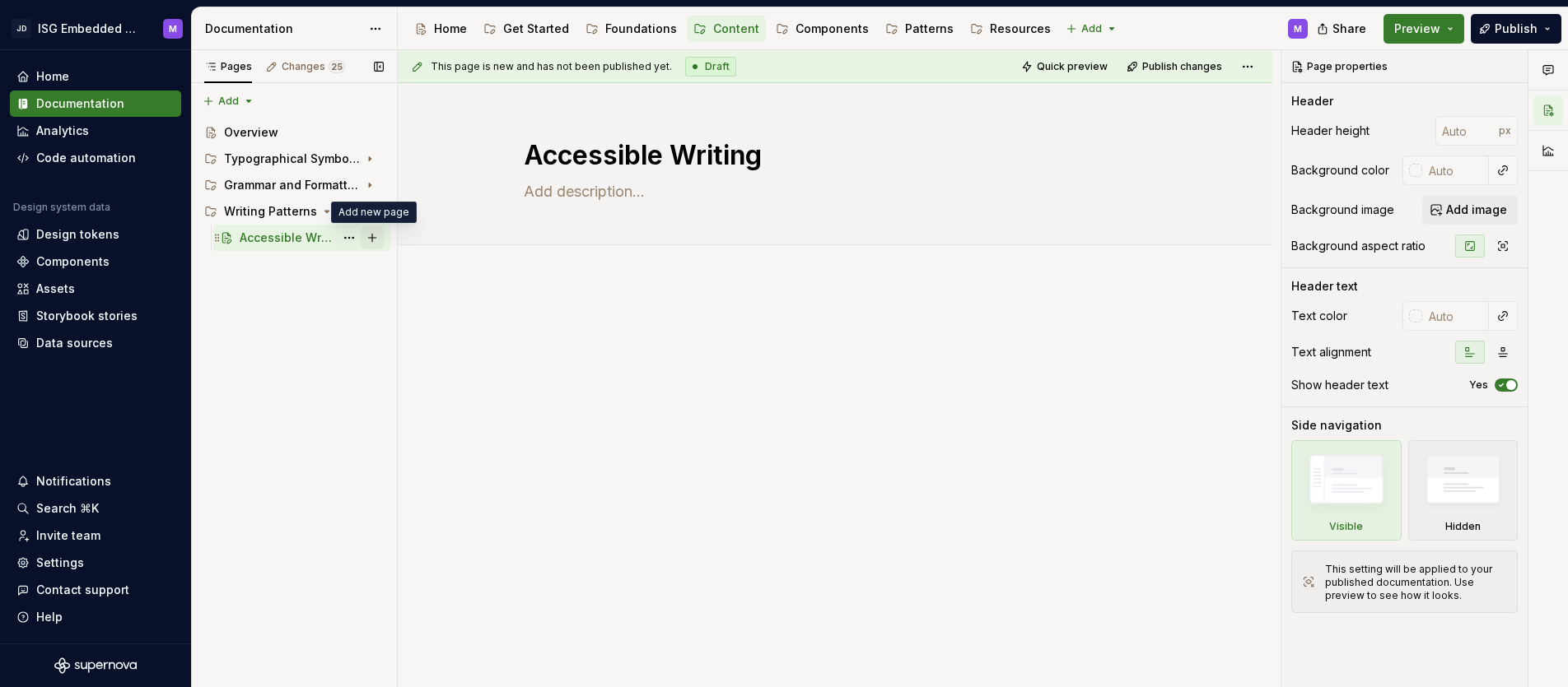
click at [376, 237] on button "Page tree" at bounding box center [371, 237] width 23 height 23
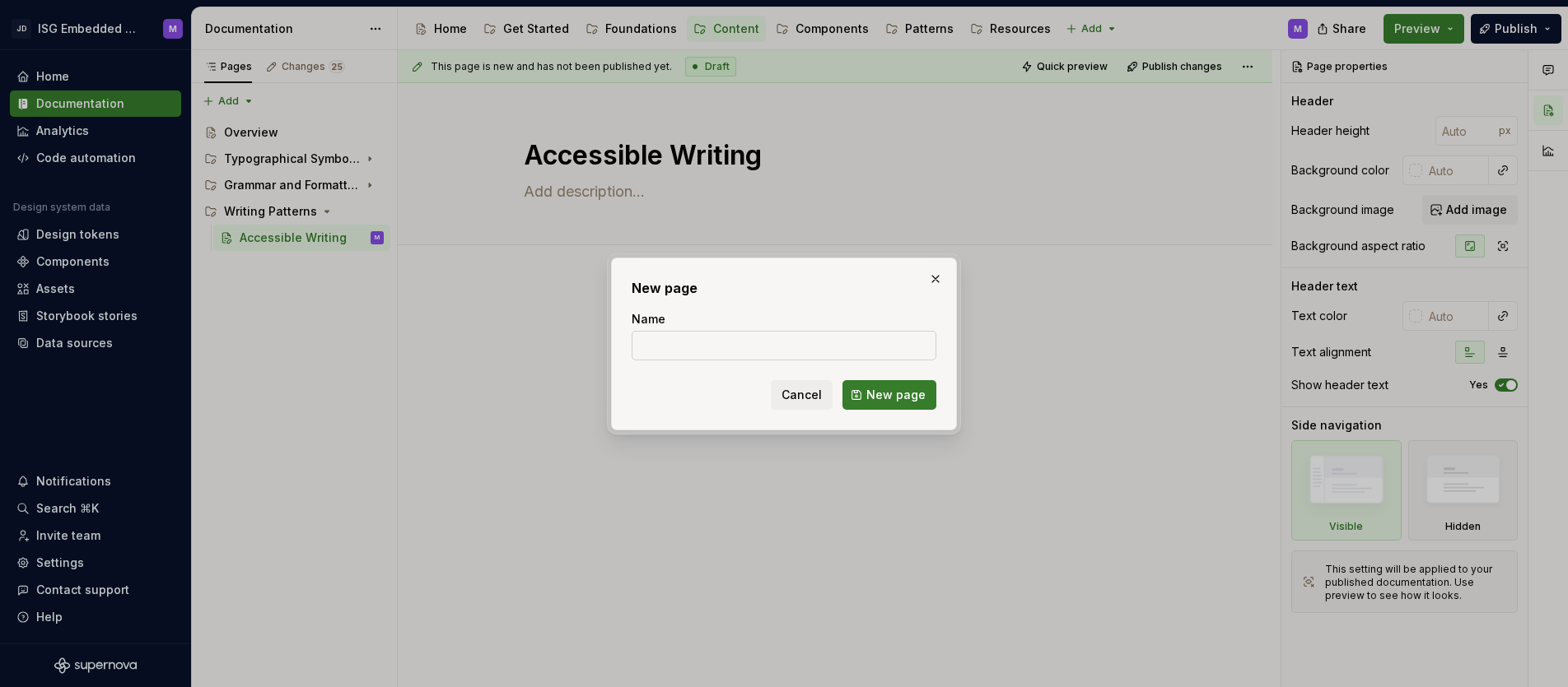
click at [675, 345] on input "Name" at bounding box center [784, 345] width 305 height 29
click button "New page" at bounding box center [888, 395] width 93 height 29
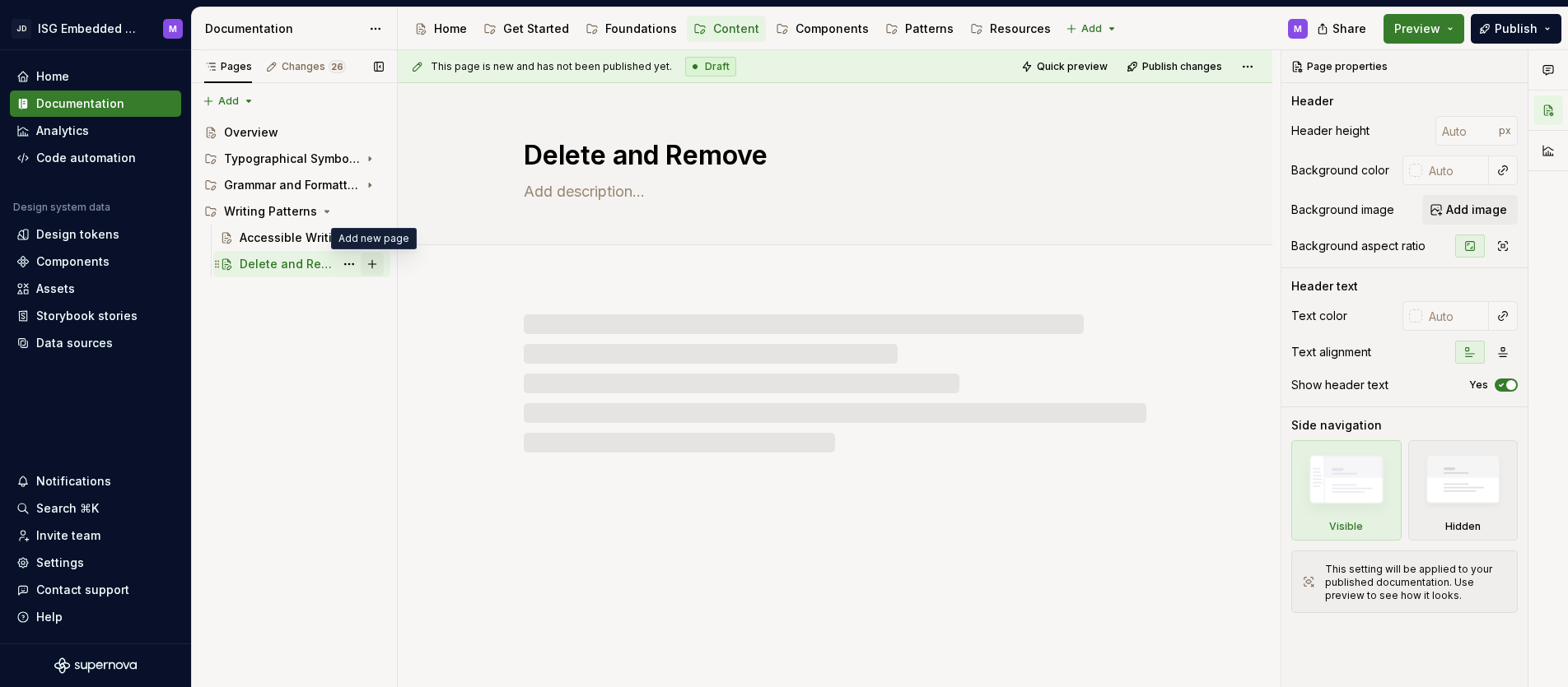
click at [377, 266] on button "Page tree" at bounding box center [371, 264] width 23 height 23
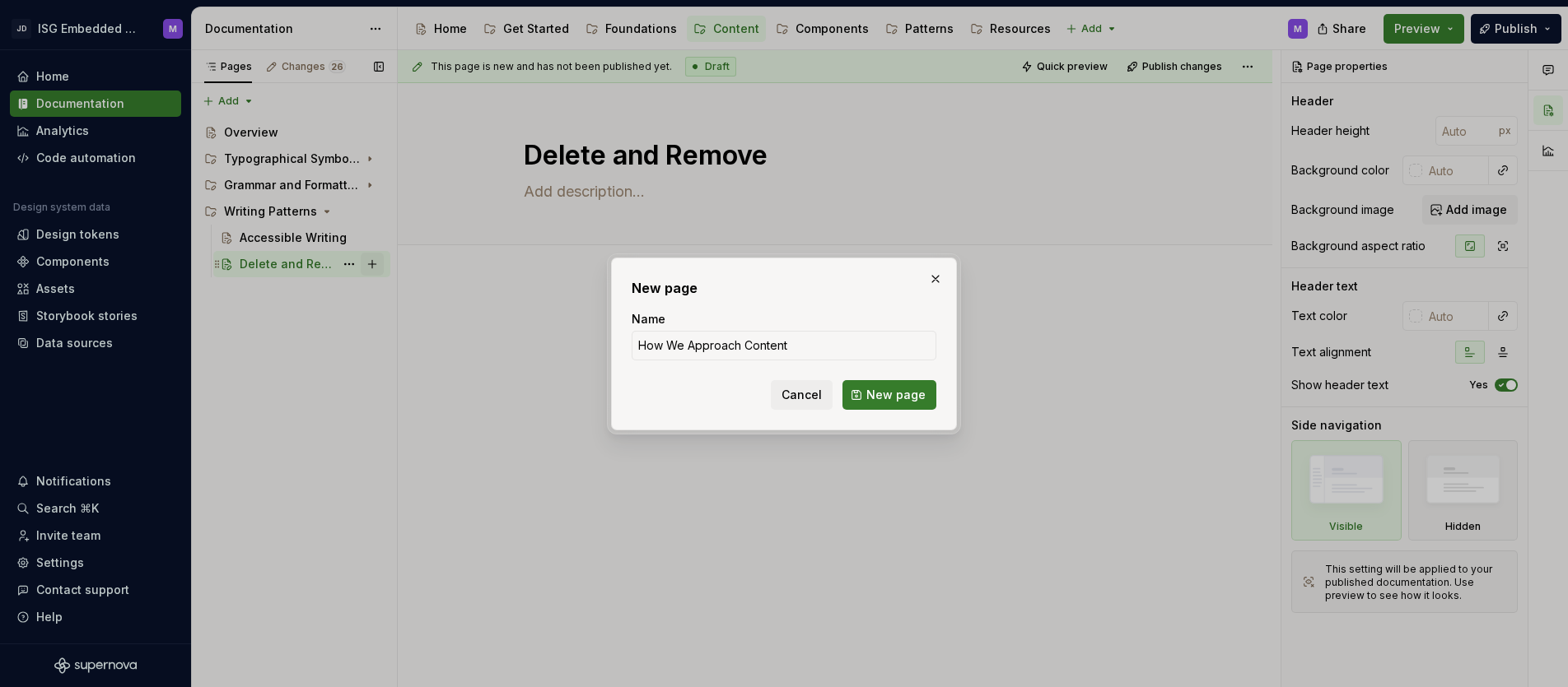
click button "New page" at bounding box center [888, 395] width 93 height 29
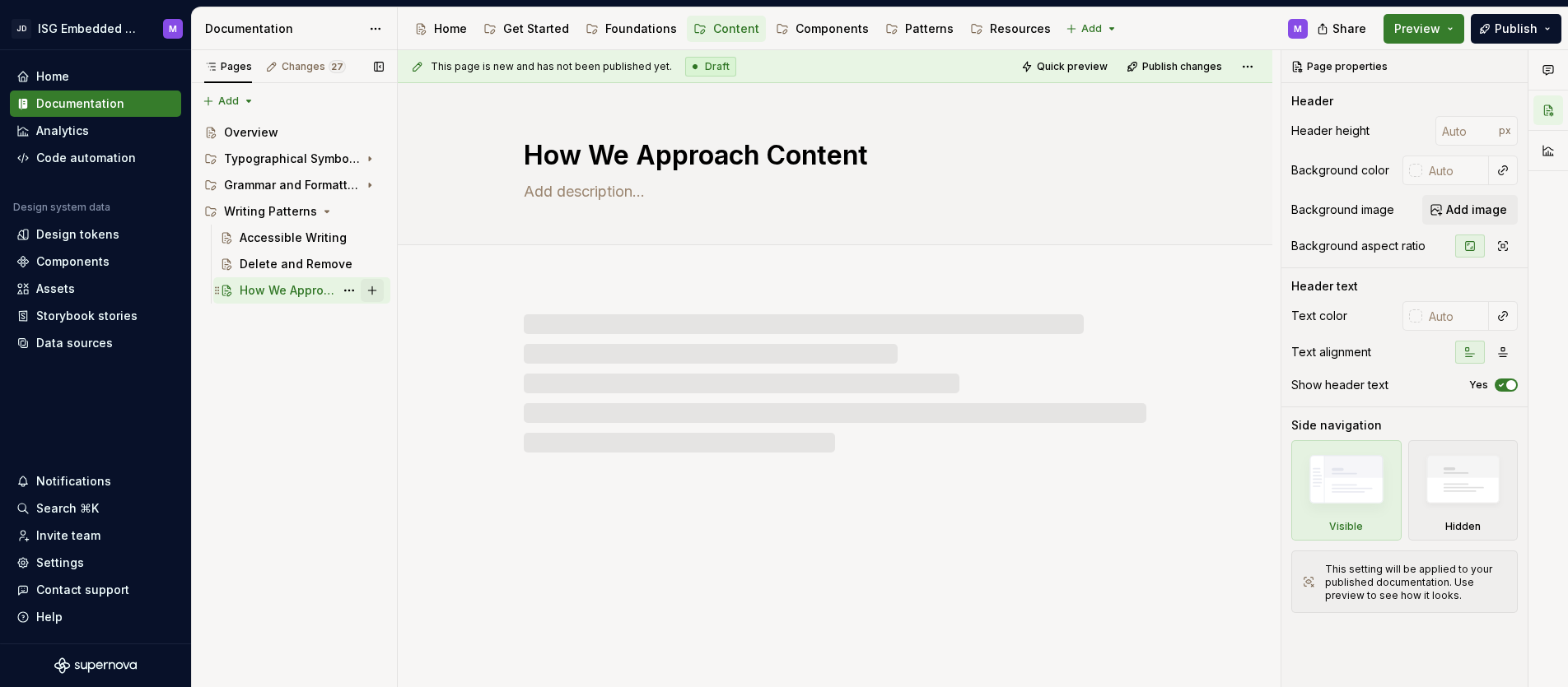
click at [375, 290] on button "Page tree" at bounding box center [371, 290] width 23 height 23
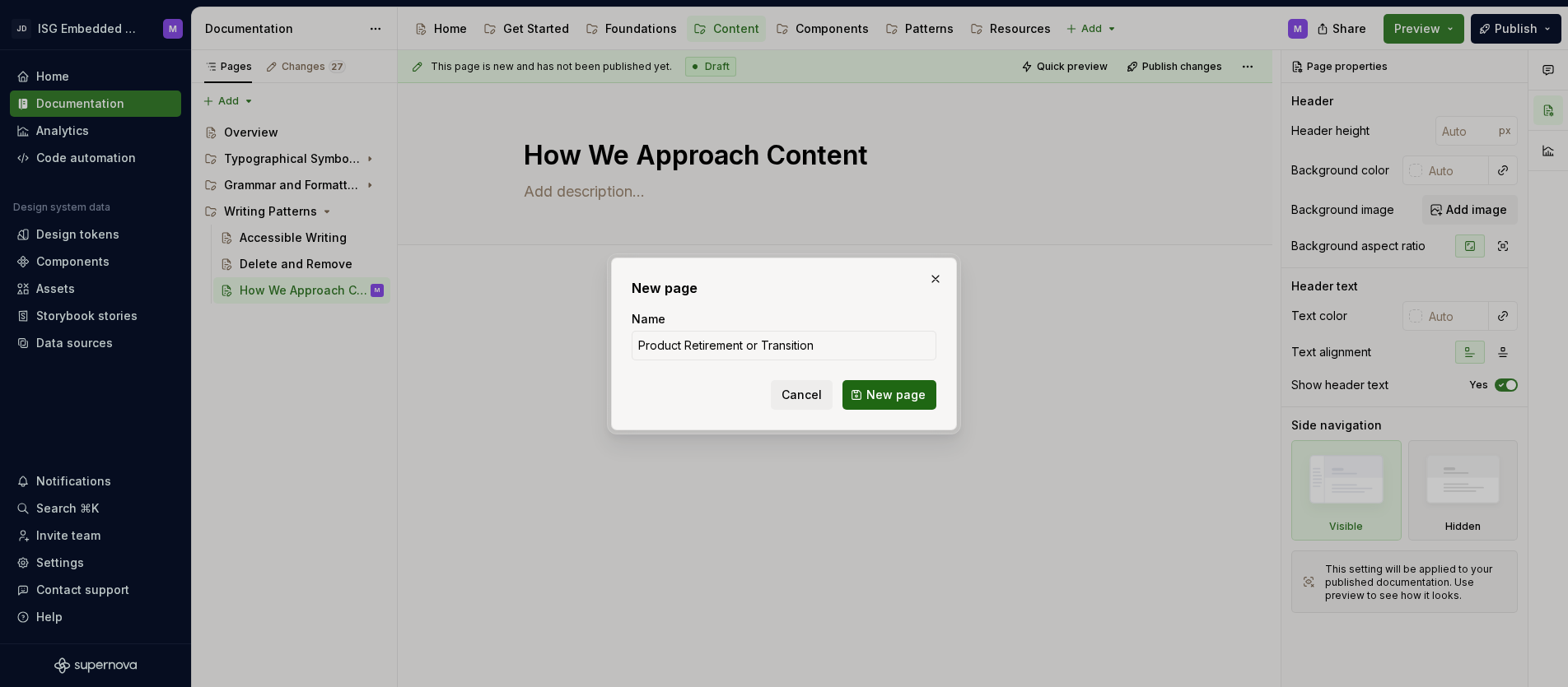
click at [908, 390] on span "New page" at bounding box center [896, 396] width 59 height 17
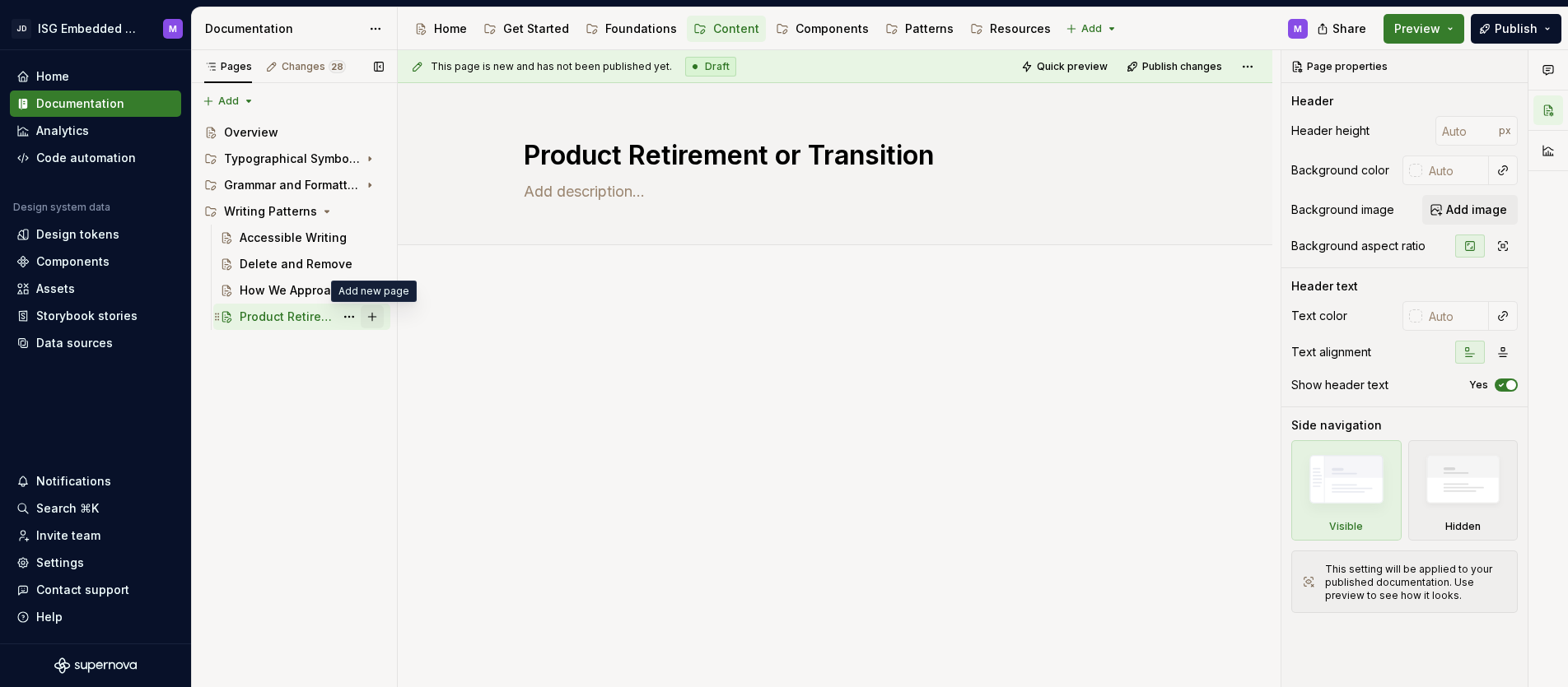
click at [372, 316] on button "Page tree" at bounding box center [371, 317] width 23 height 23
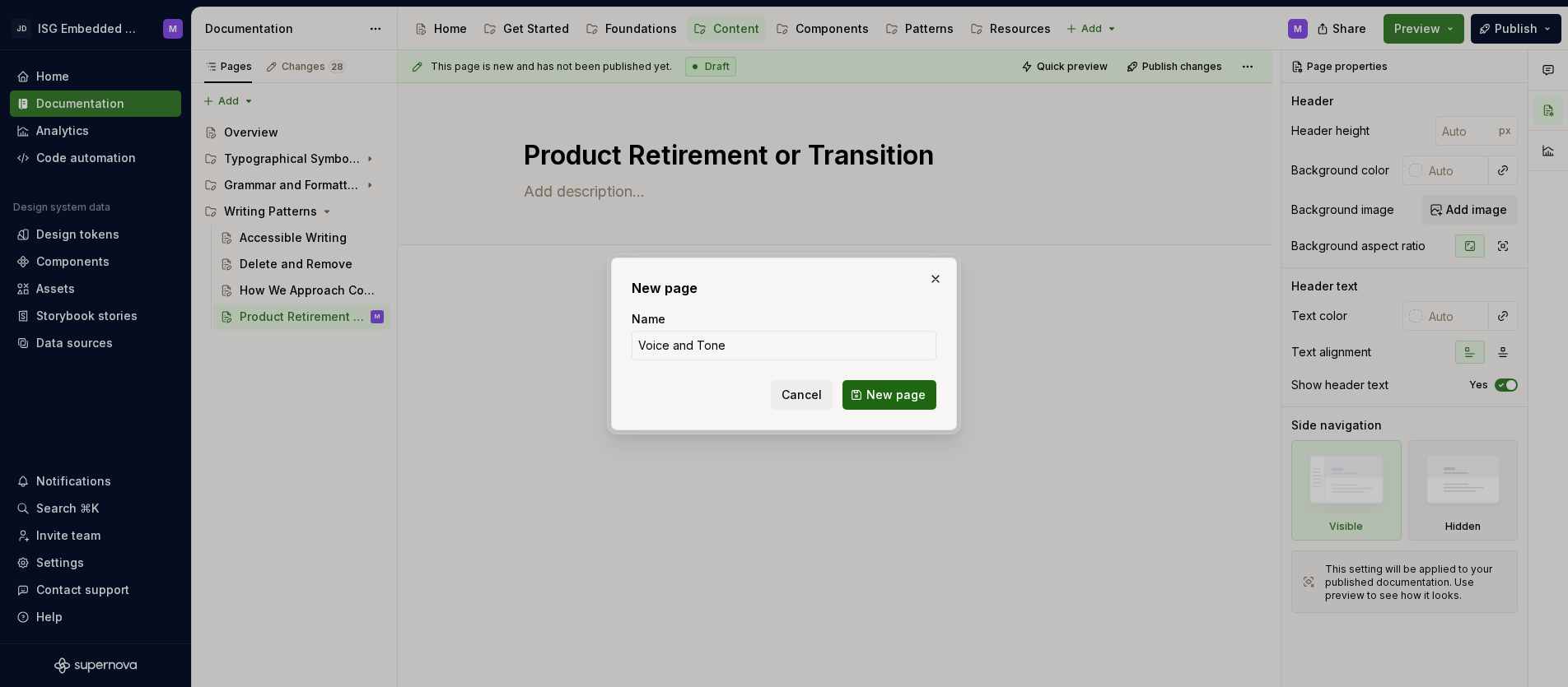
click at [893, 393] on span "New page" at bounding box center [896, 396] width 59 height 17
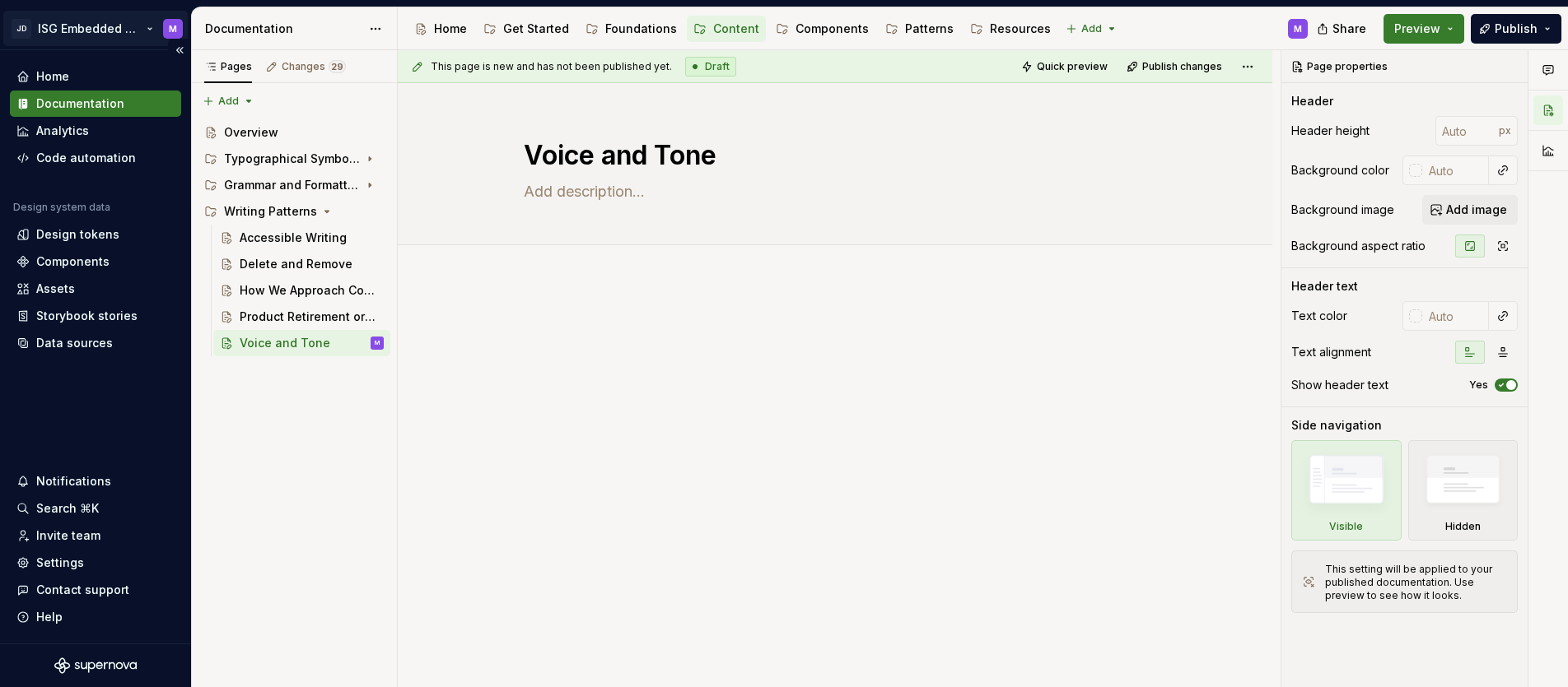
click at [141, 28] on html "JD ISG Embedded Design System M Home Documentation Analytics Code automation De…" at bounding box center [784, 344] width 1568 height 687
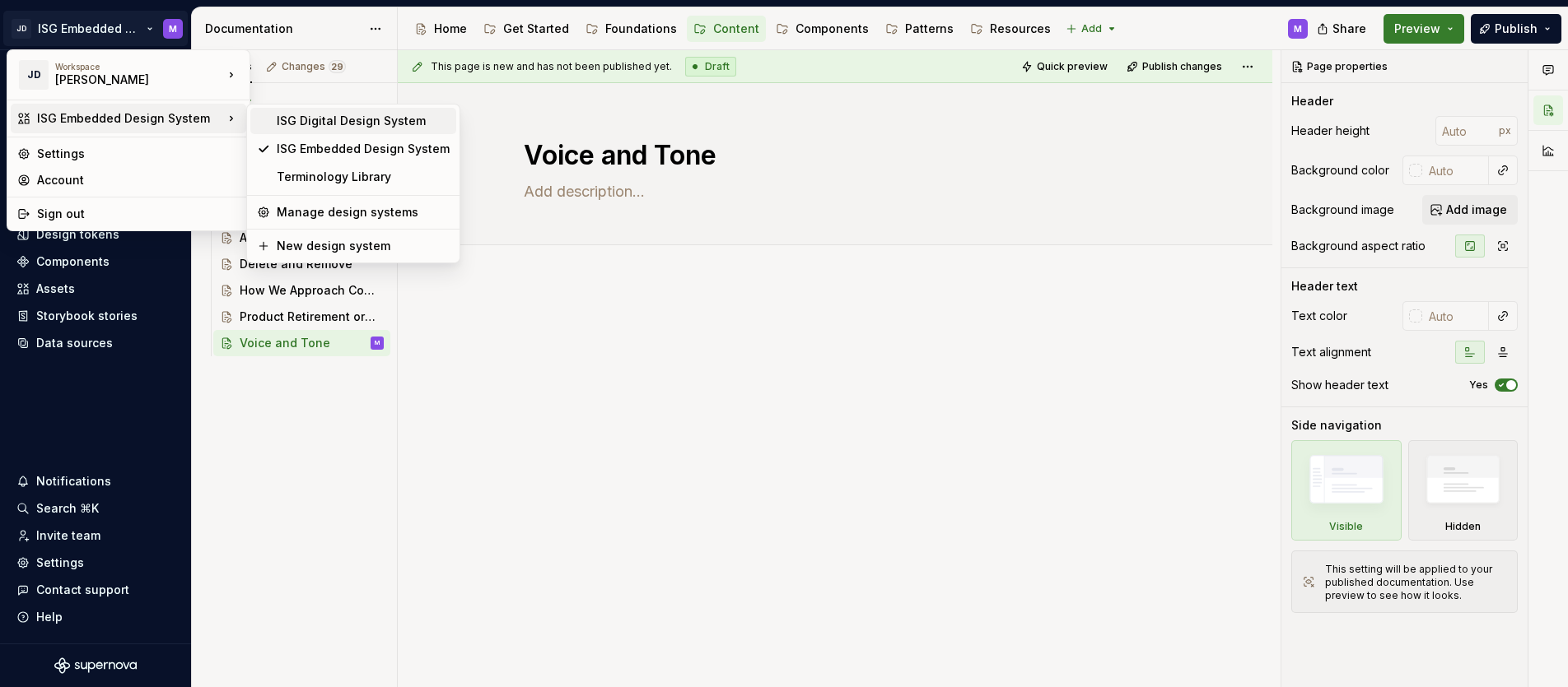
click at [296, 117] on div "ISG Digital Design System" at bounding box center [363, 121] width 173 height 17
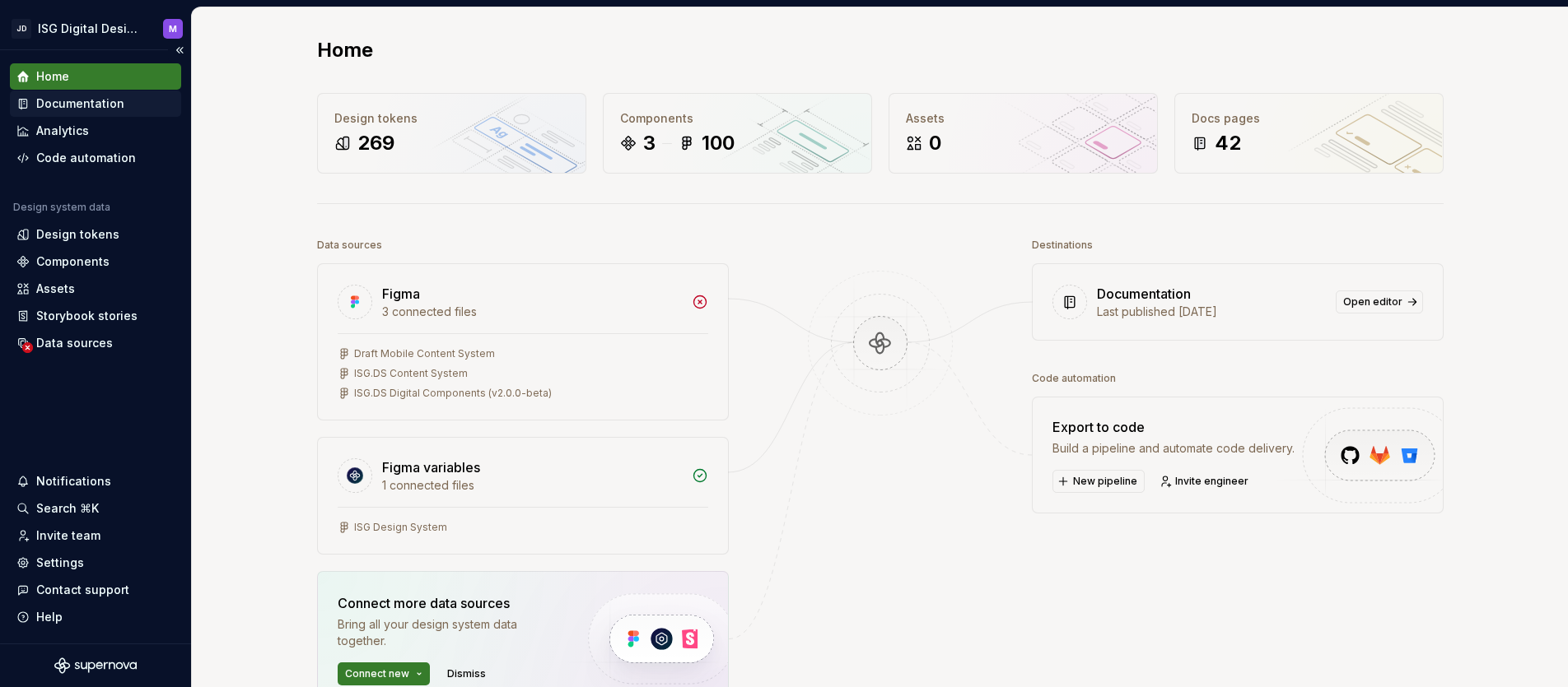
click at [62, 104] on div "Documentation" at bounding box center [80, 104] width 88 height 17
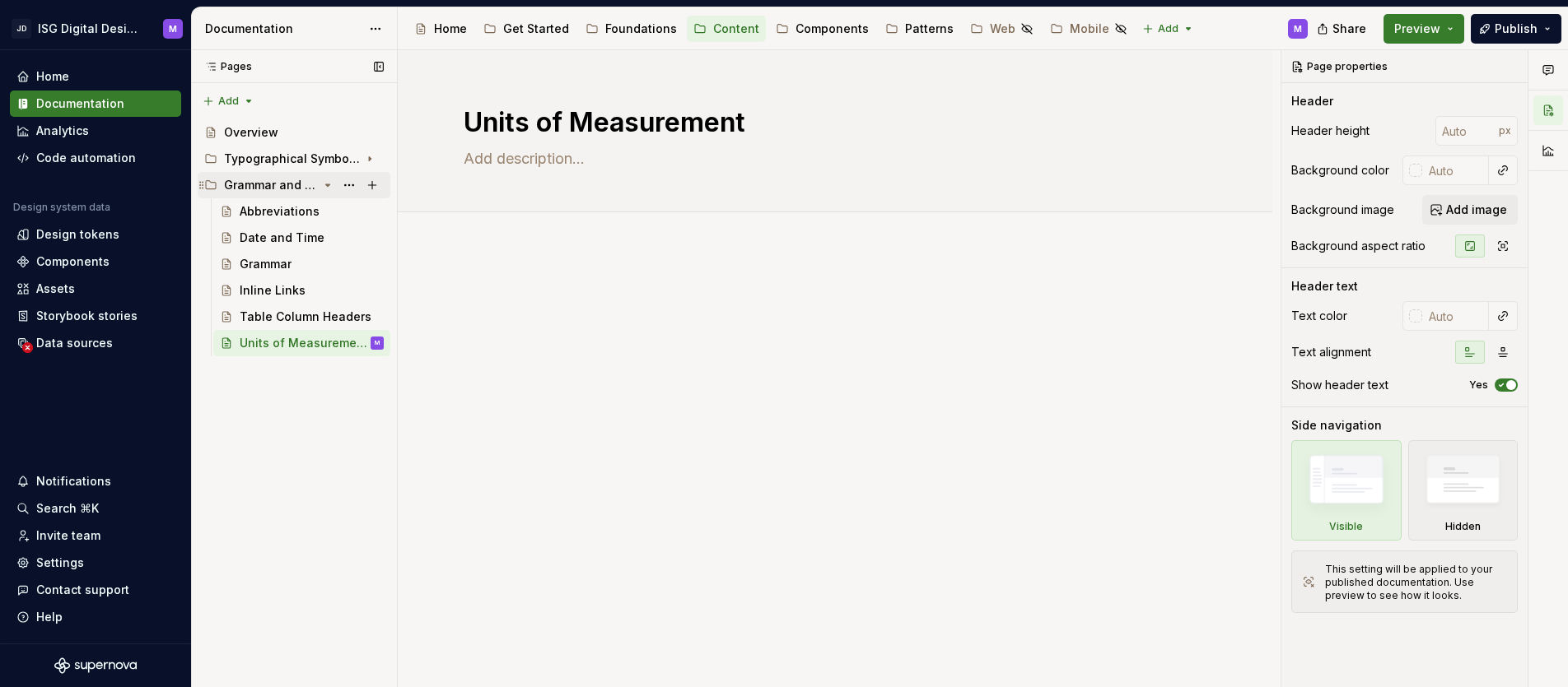
click at [327, 185] on icon "Page tree" at bounding box center [328, 185] width 4 height 2
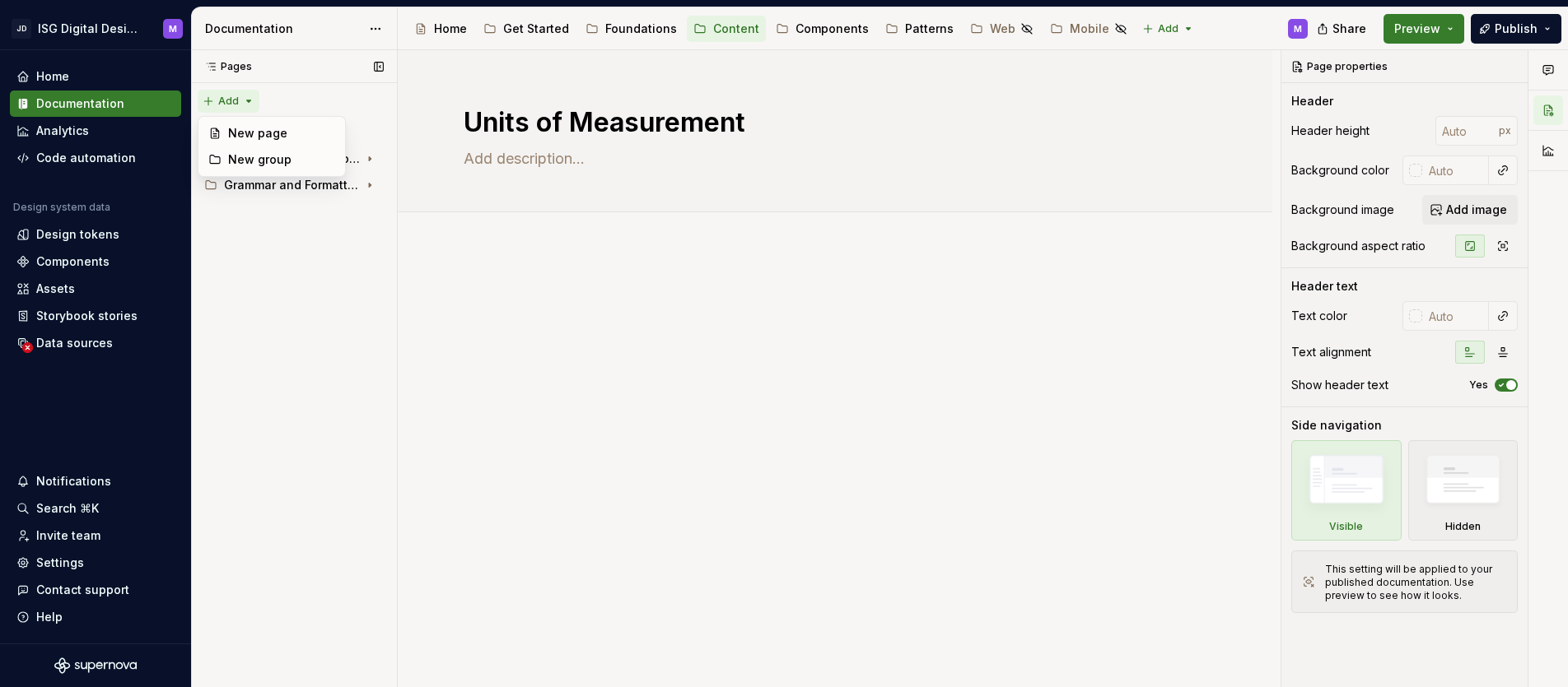
click at [248, 99] on div "Pages Pages Add Accessibility guide for tree Page tree. Navigate the tree with …" at bounding box center [294, 370] width 205 height 638
click at [256, 160] on div "New group" at bounding box center [281, 160] width 107 height 17
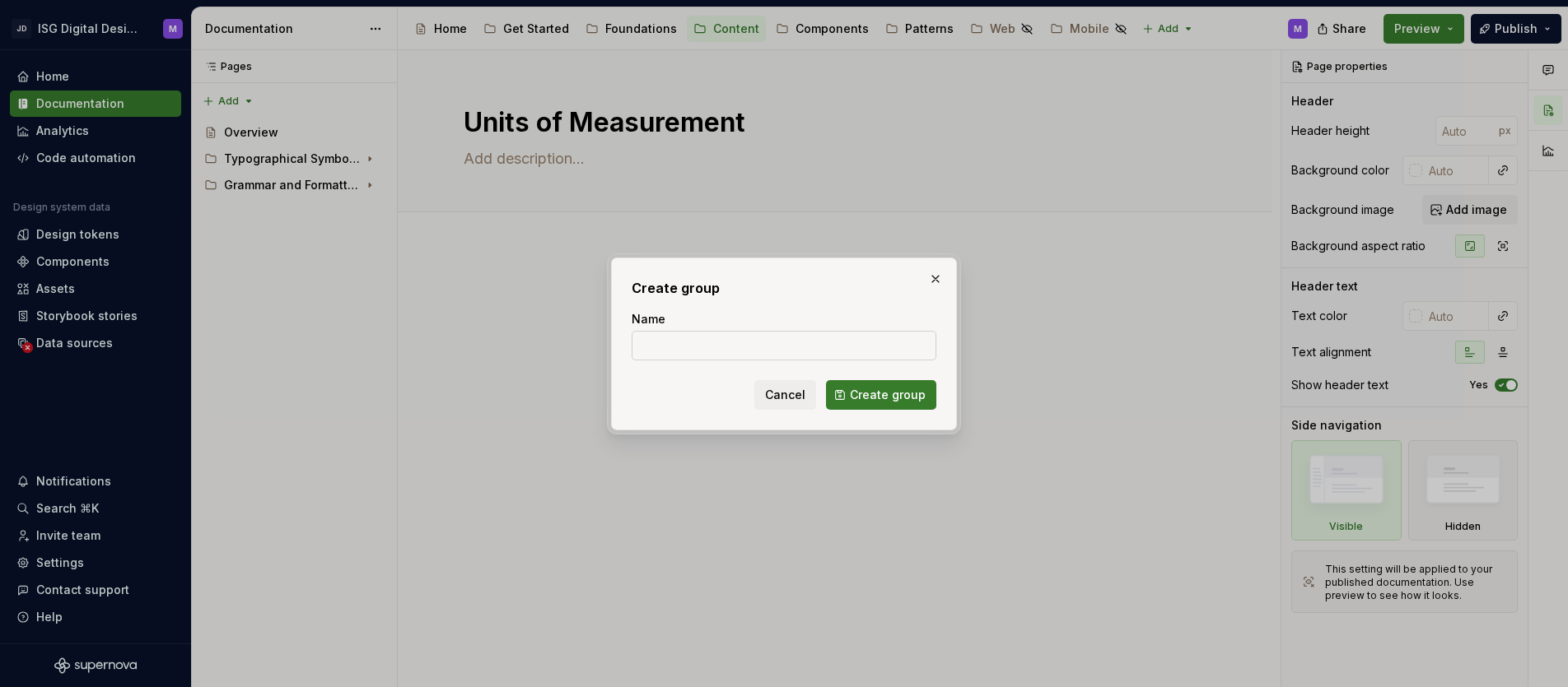
click at [650, 343] on input "Name" at bounding box center [784, 345] width 305 height 29
click at [889, 397] on span "Create group" at bounding box center [888, 396] width 76 height 17
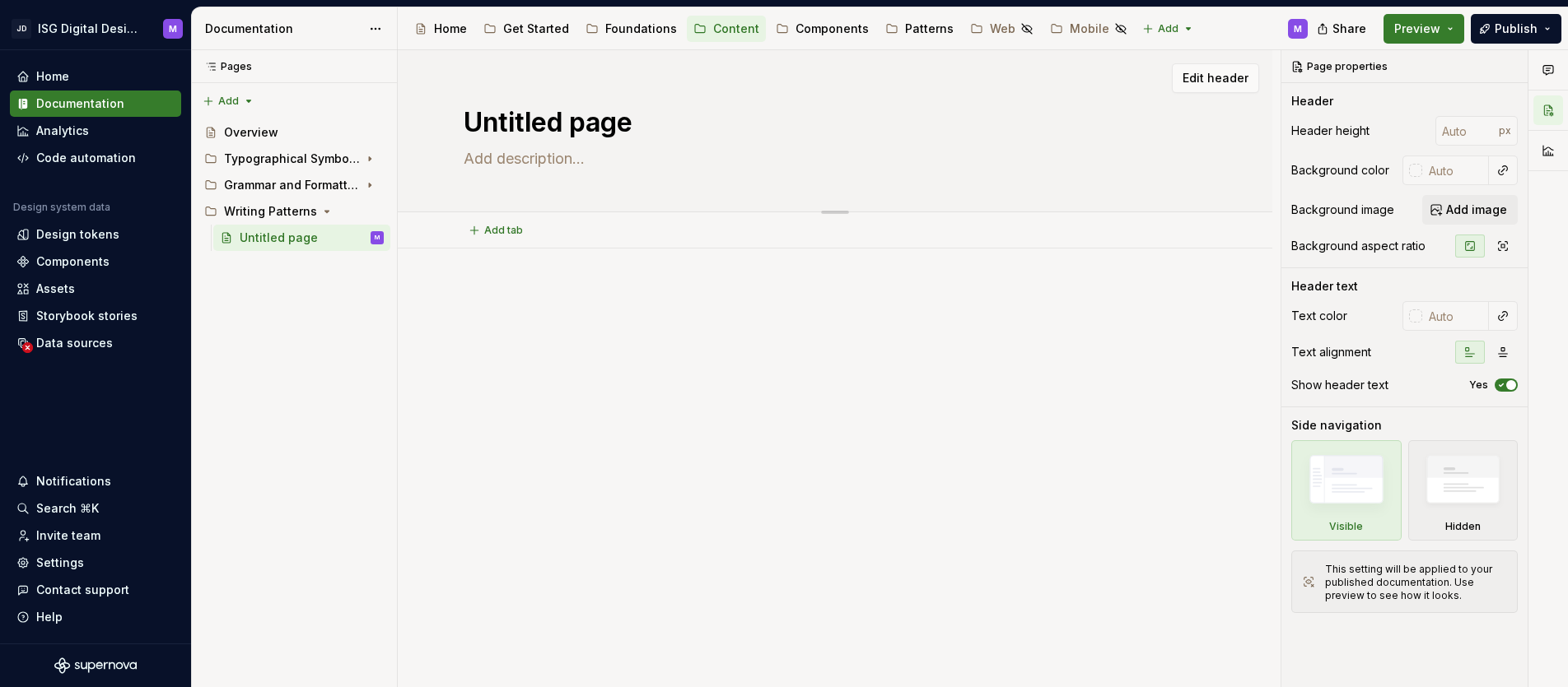
click at [544, 118] on textarea "Untitled page" at bounding box center [832, 122] width 743 height 40
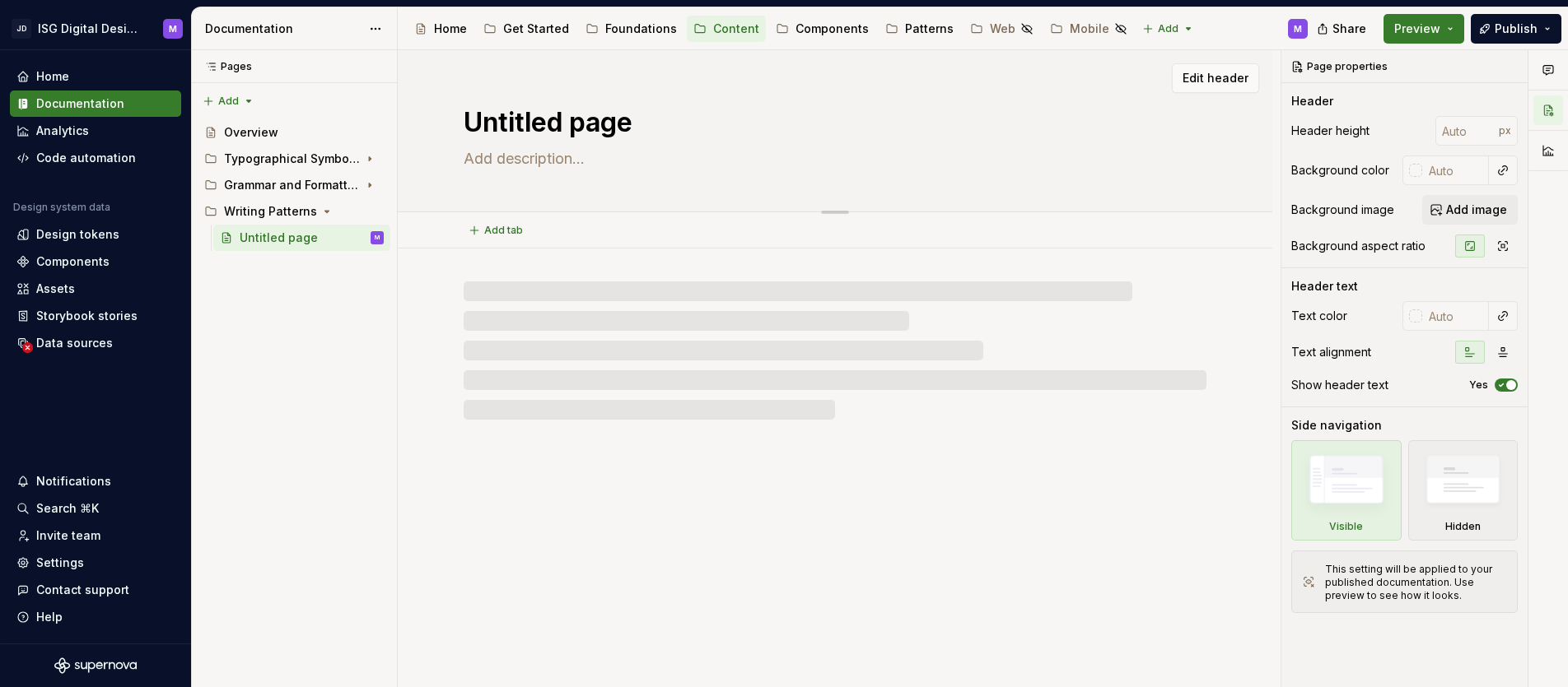
click at [544, 118] on textarea "Untitled page" at bounding box center [832, 122] width 743 height 40
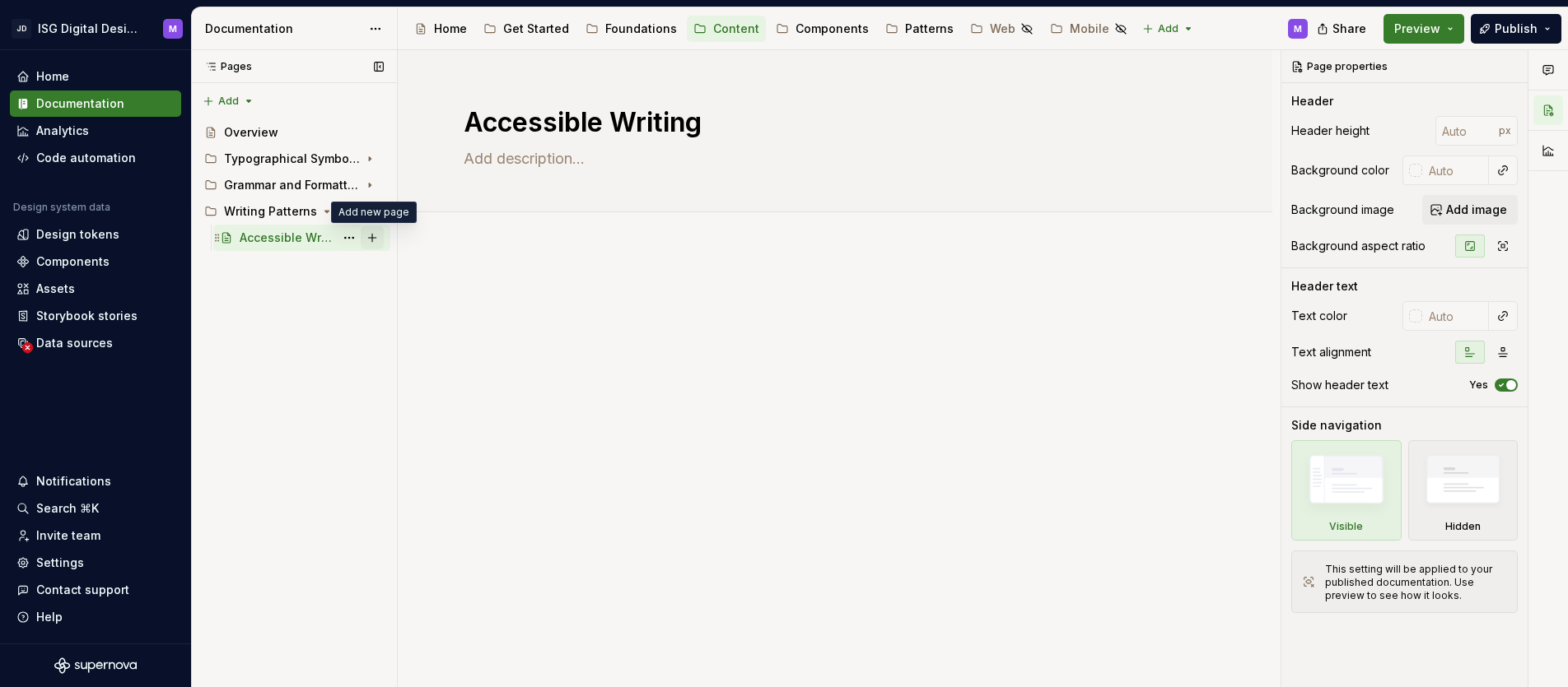
click at [375, 241] on button "Page tree" at bounding box center [371, 237] width 23 height 23
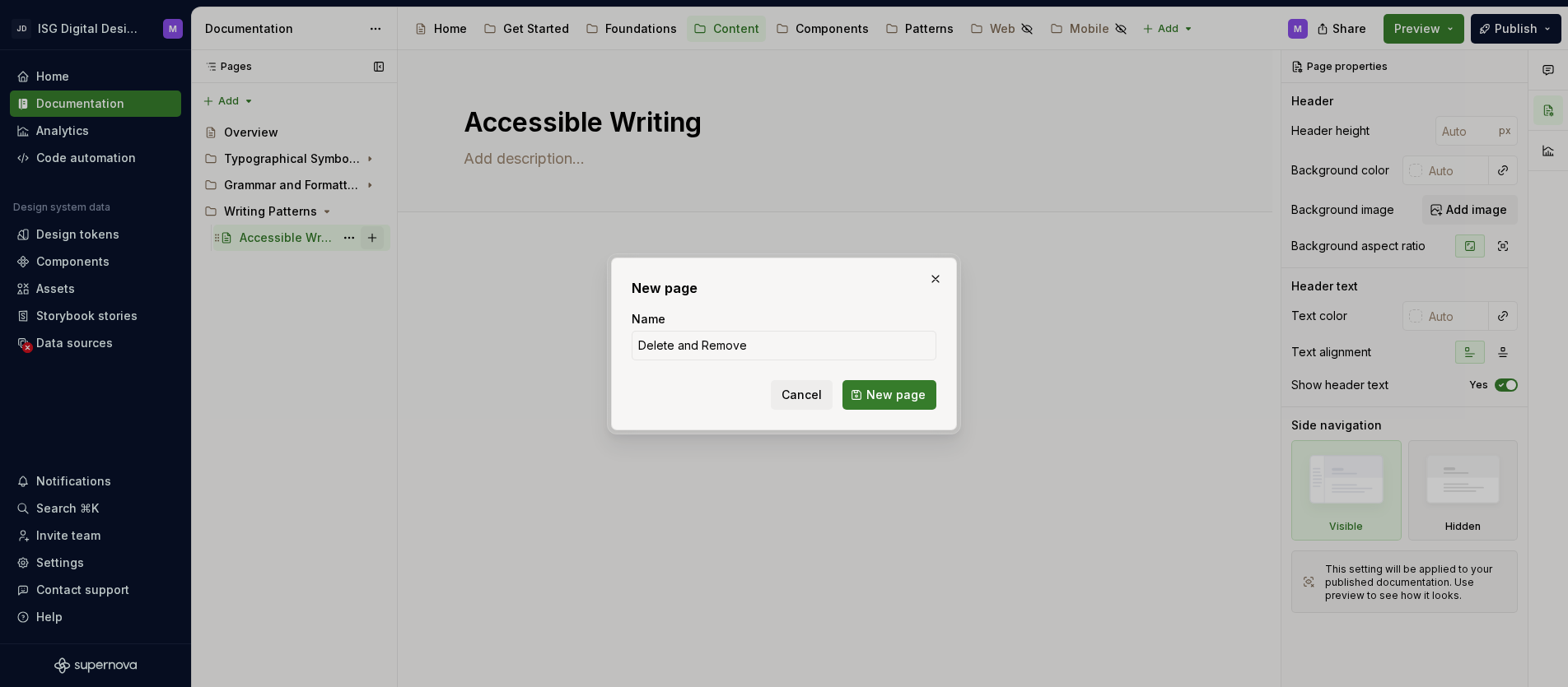
click button "New page" at bounding box center [888, 395] width 93 height 29
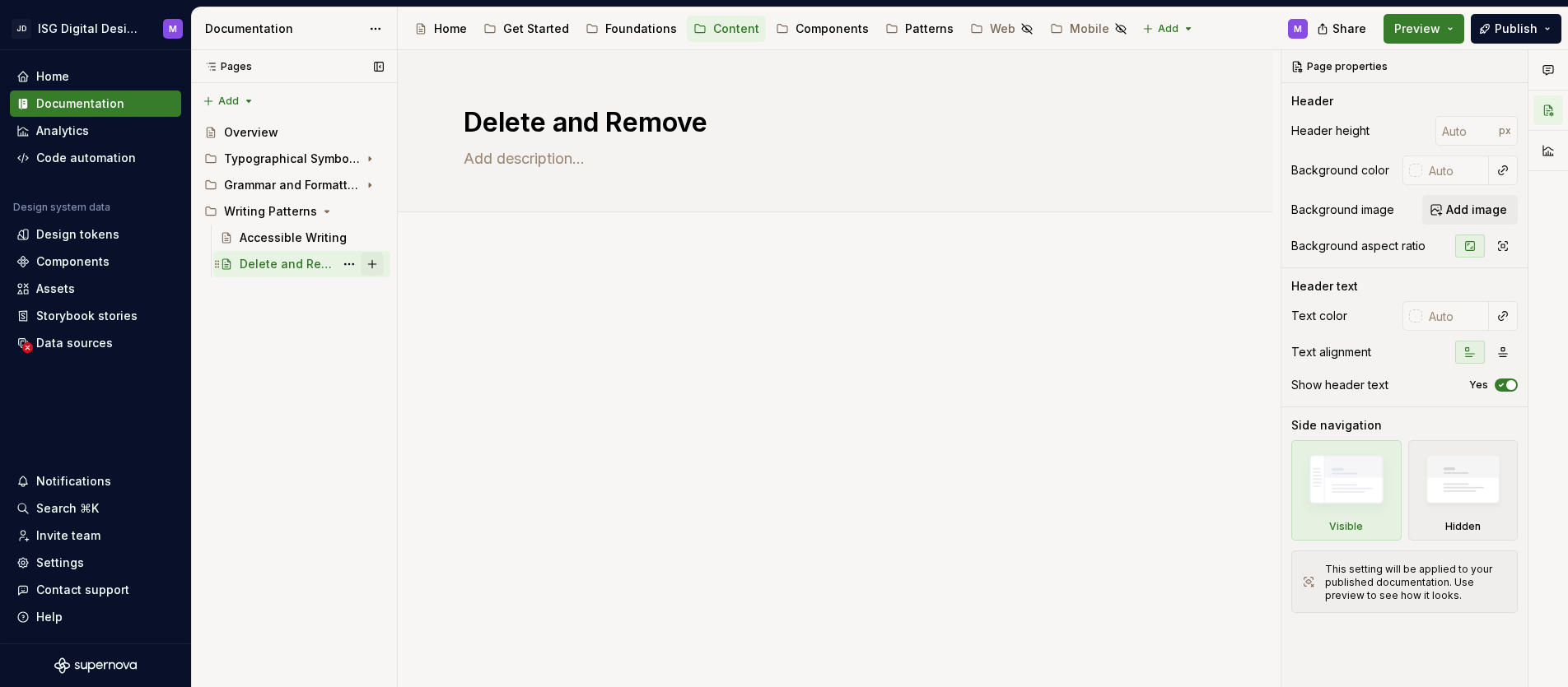
click at [374, 263] on button "Page tree" at bounding box center [371, 264] width 23 height 23
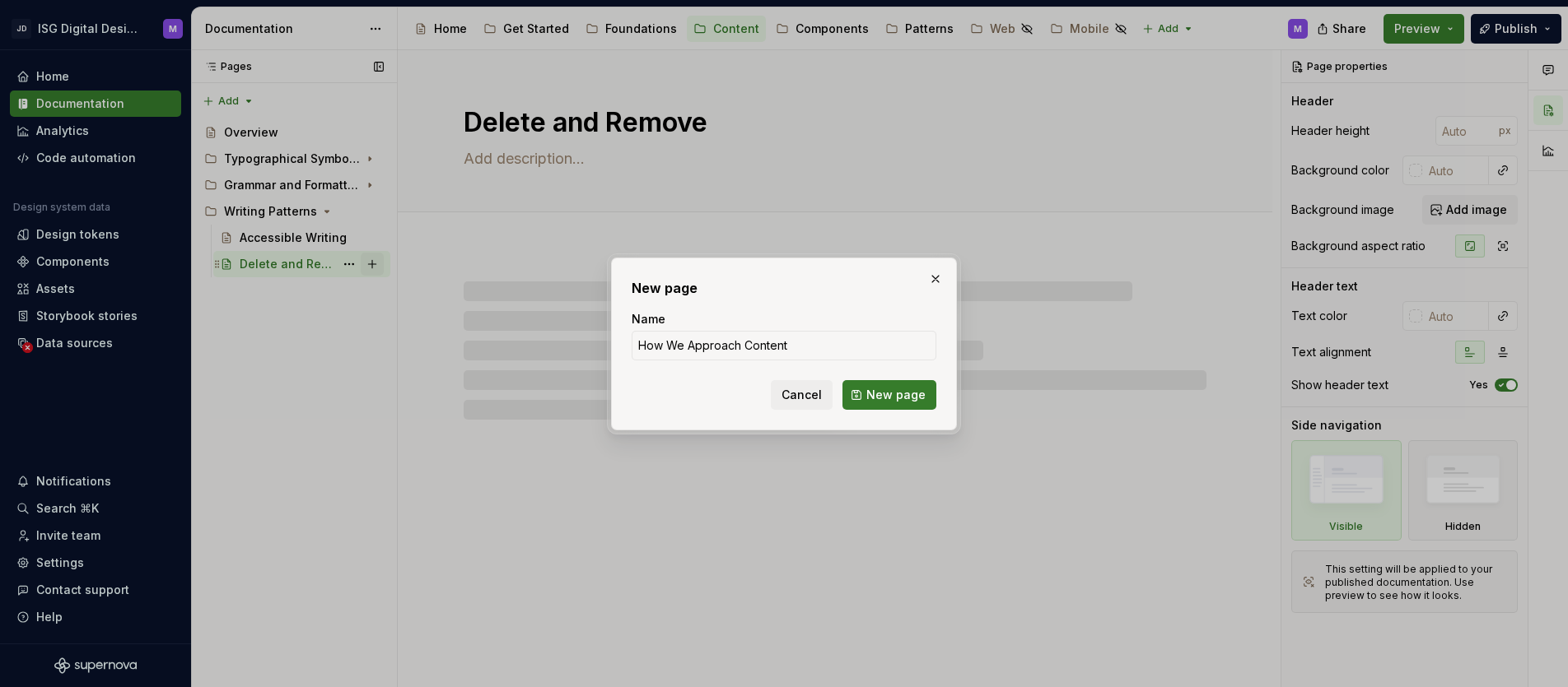
click button "New page" at bounding box center [888, 395] width 93 height 29
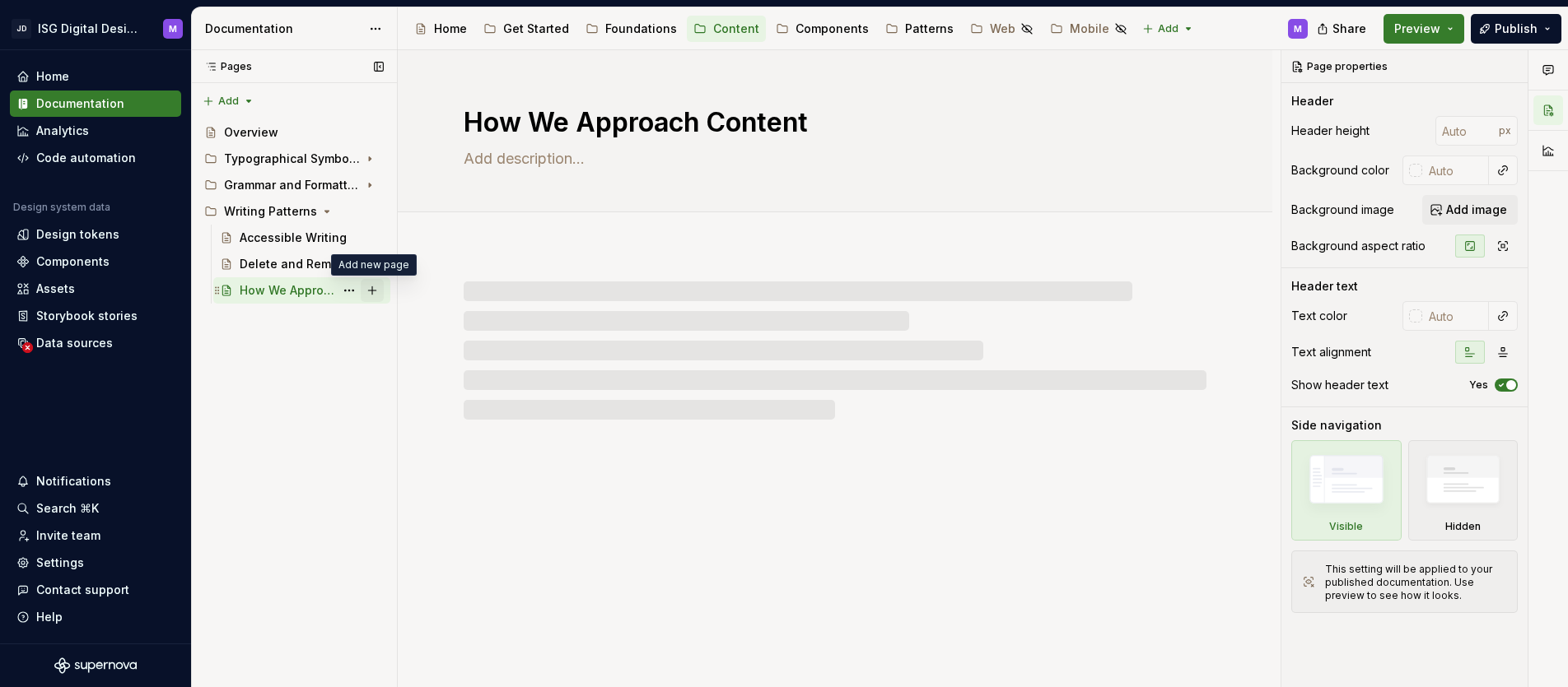
click at [374, 294] on button "Page tree" at bounding box center [371, 290] width 23 height 23
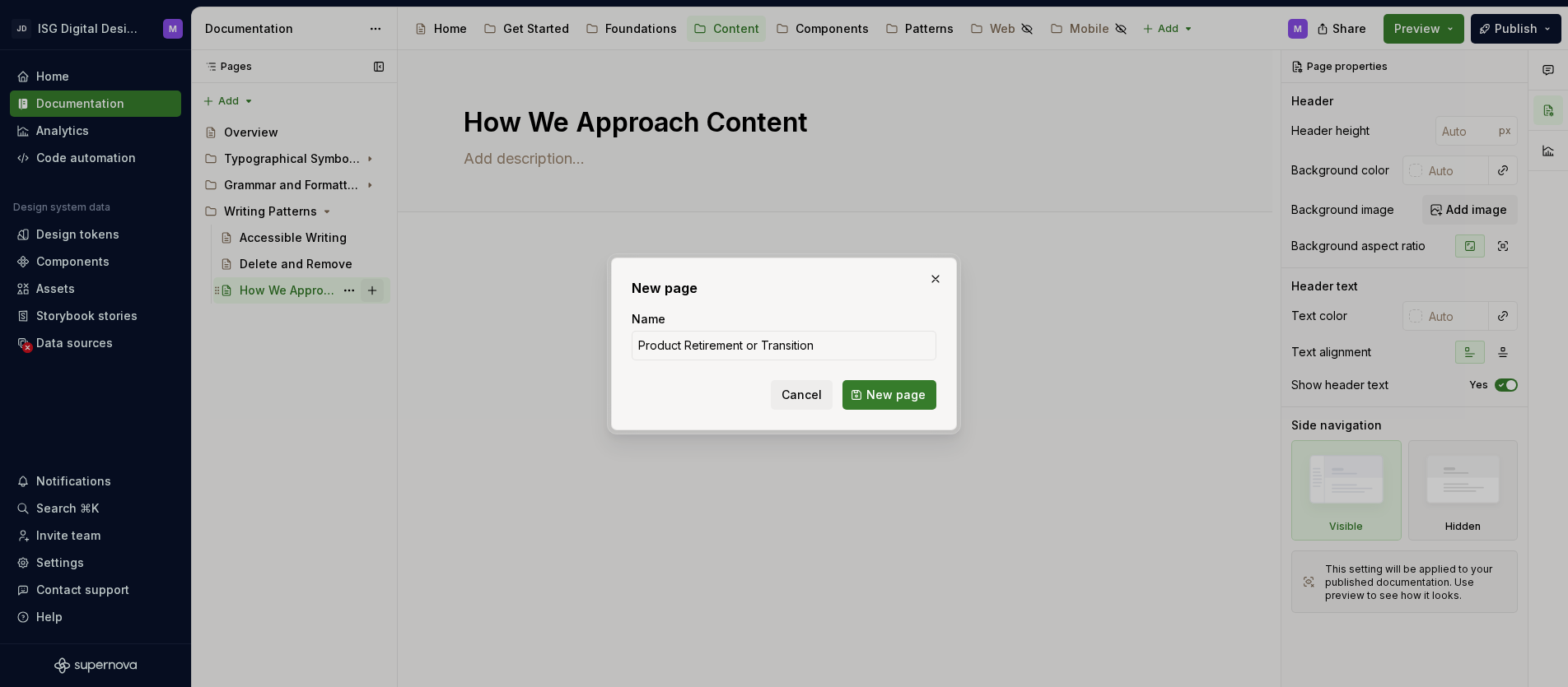
click button "New page" at bounding box center [888, 395] width 93 height 29
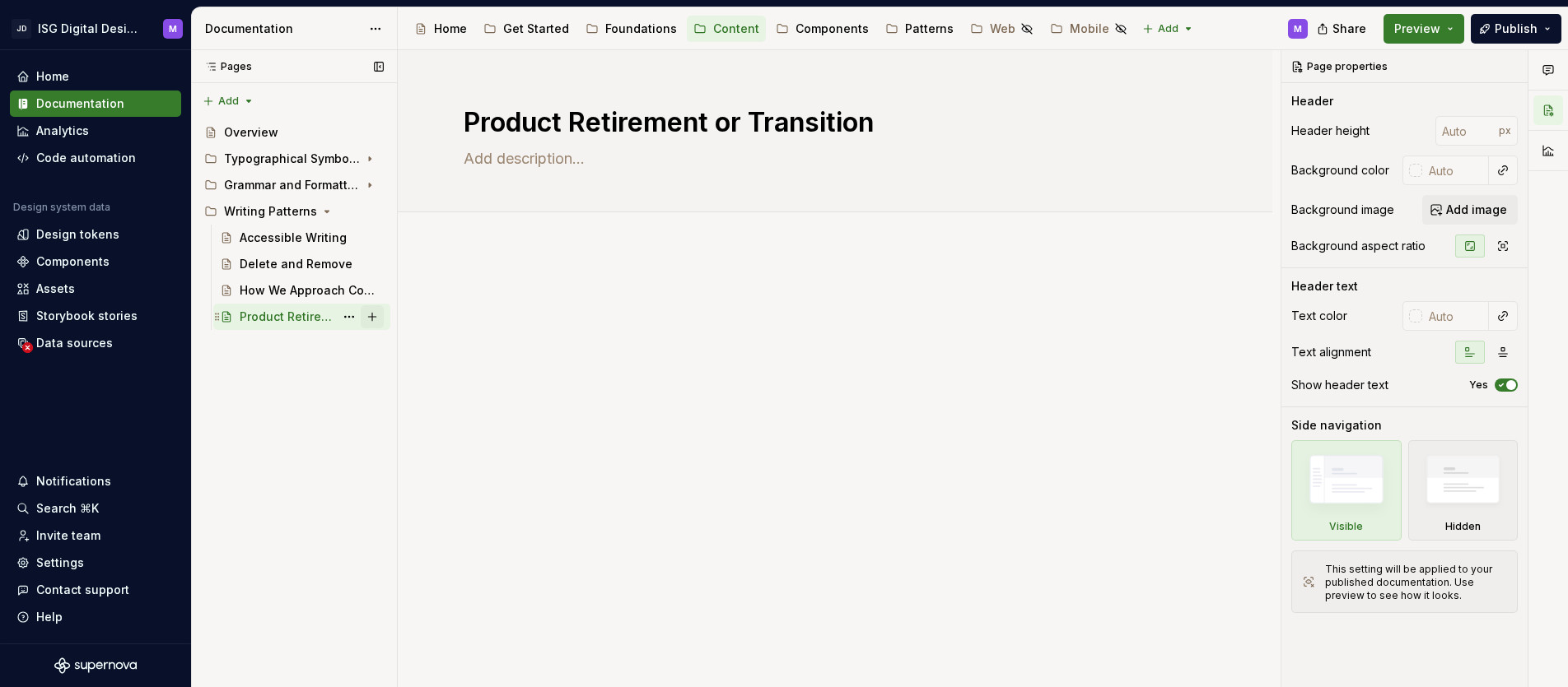
click at [376, 316] on button "Page tree" at bounding box center [371, 317] width 23 height 23
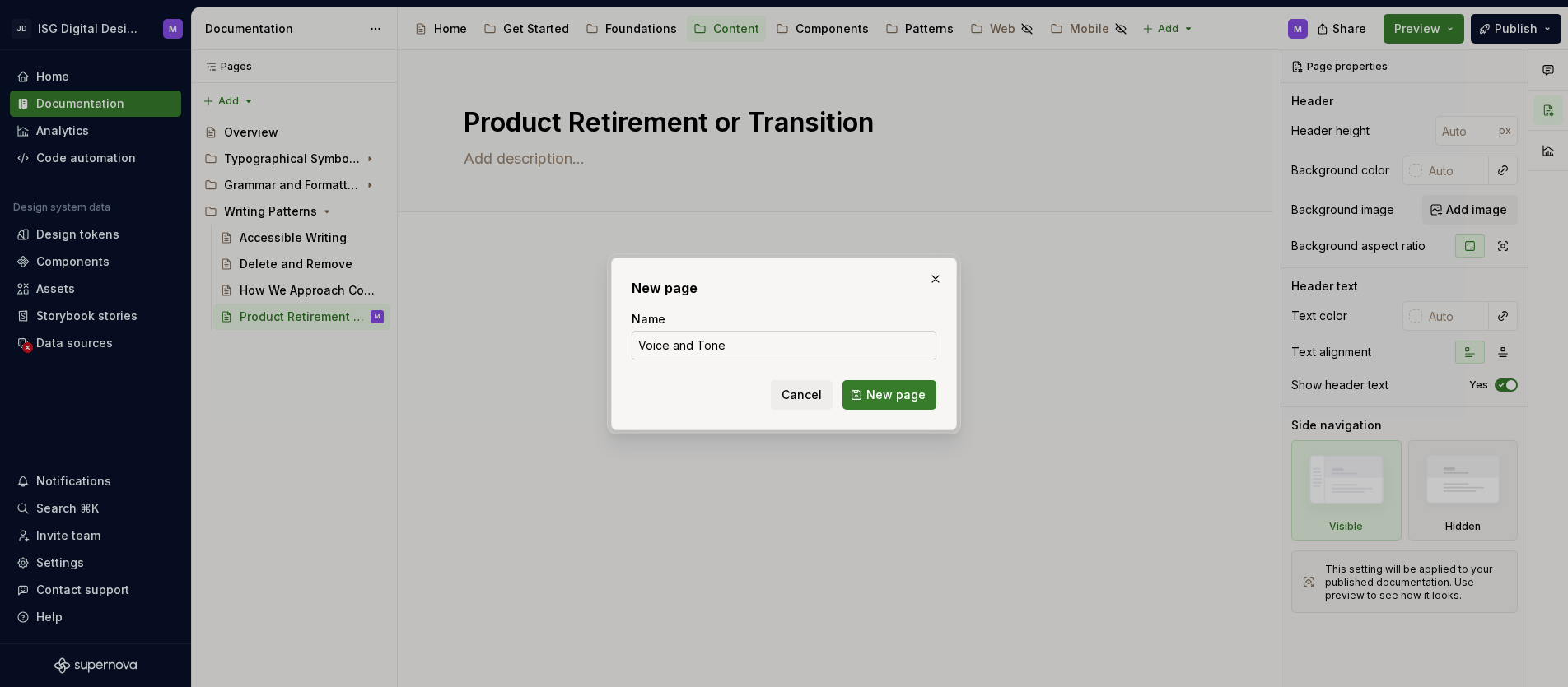
click button "New page" at bounding box center [888, 395] width 93 height 29
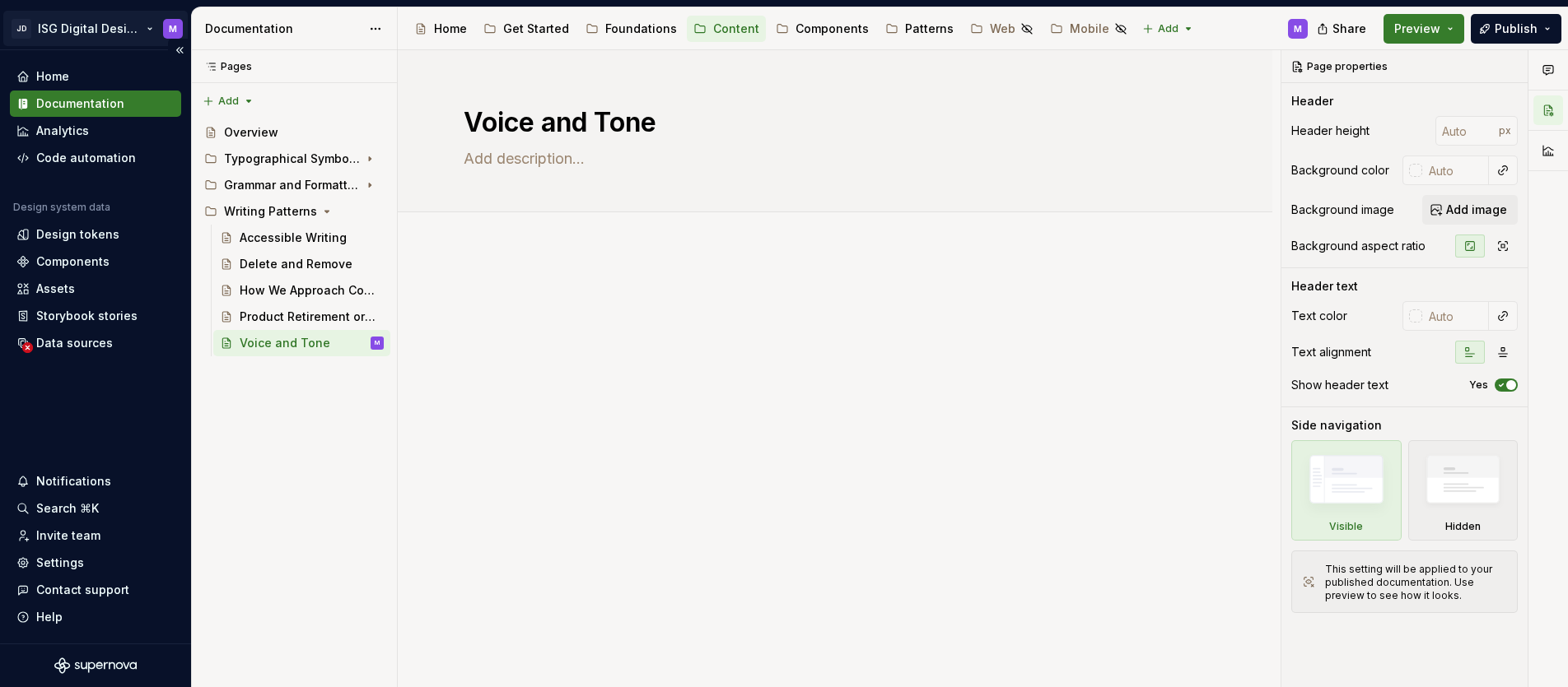
click at [147, 28] on html "JD ISG Digital Design System M Home Documentation Analytics Code automation Des…" at bounding box center [784, 344] width 1568 height 687
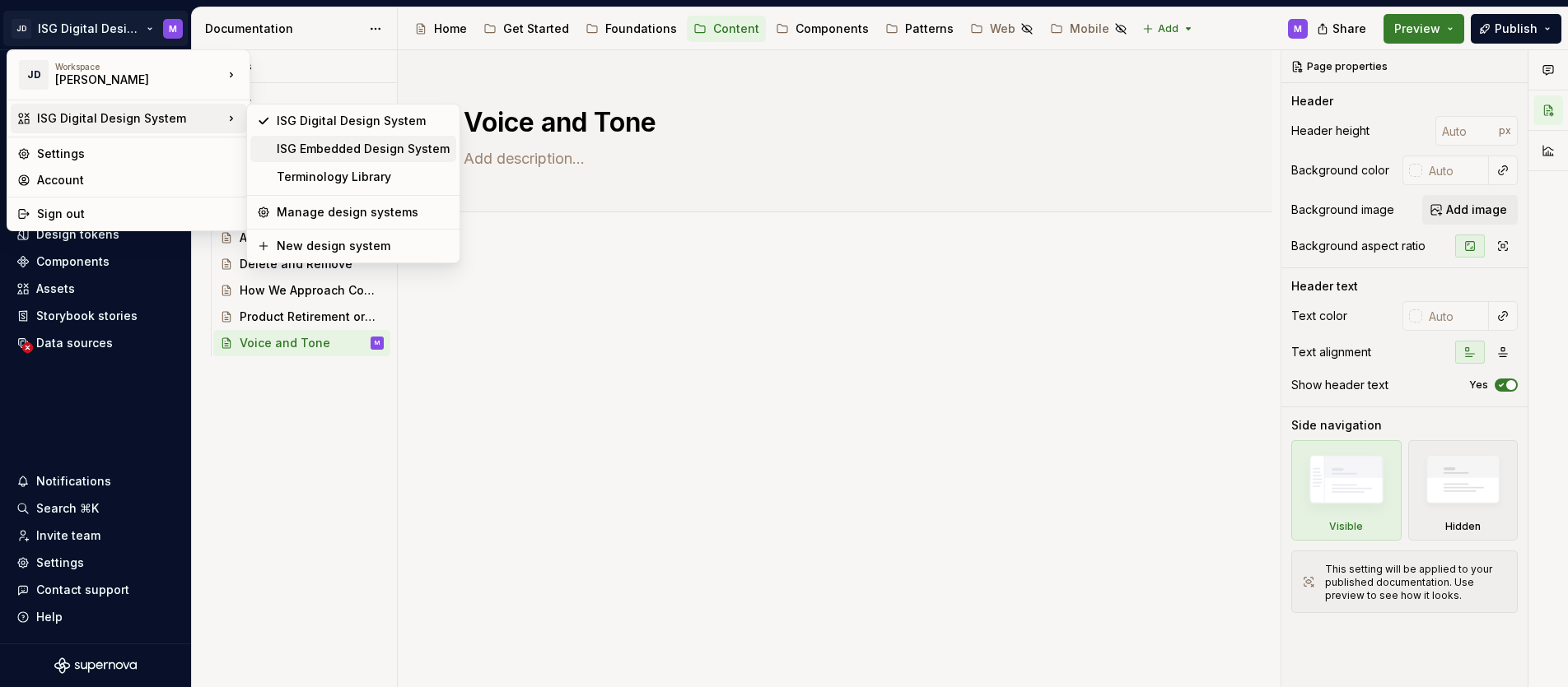
click at [311, 147] on div "ISG Embedded Design System" at bounding box center [363, 149] width 173 height 17
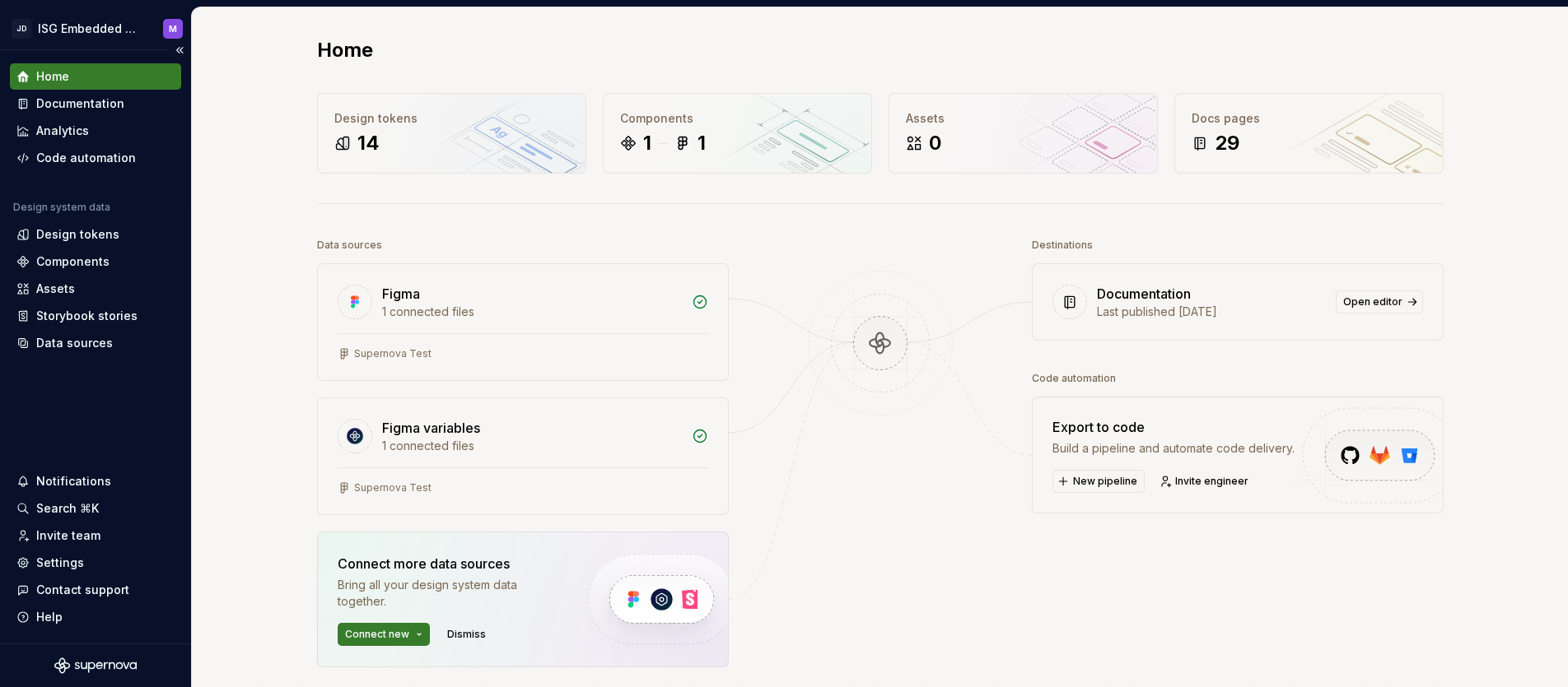
click at [61, 76] on div "Home" at bounding box center [52, 77] width 33 height 17
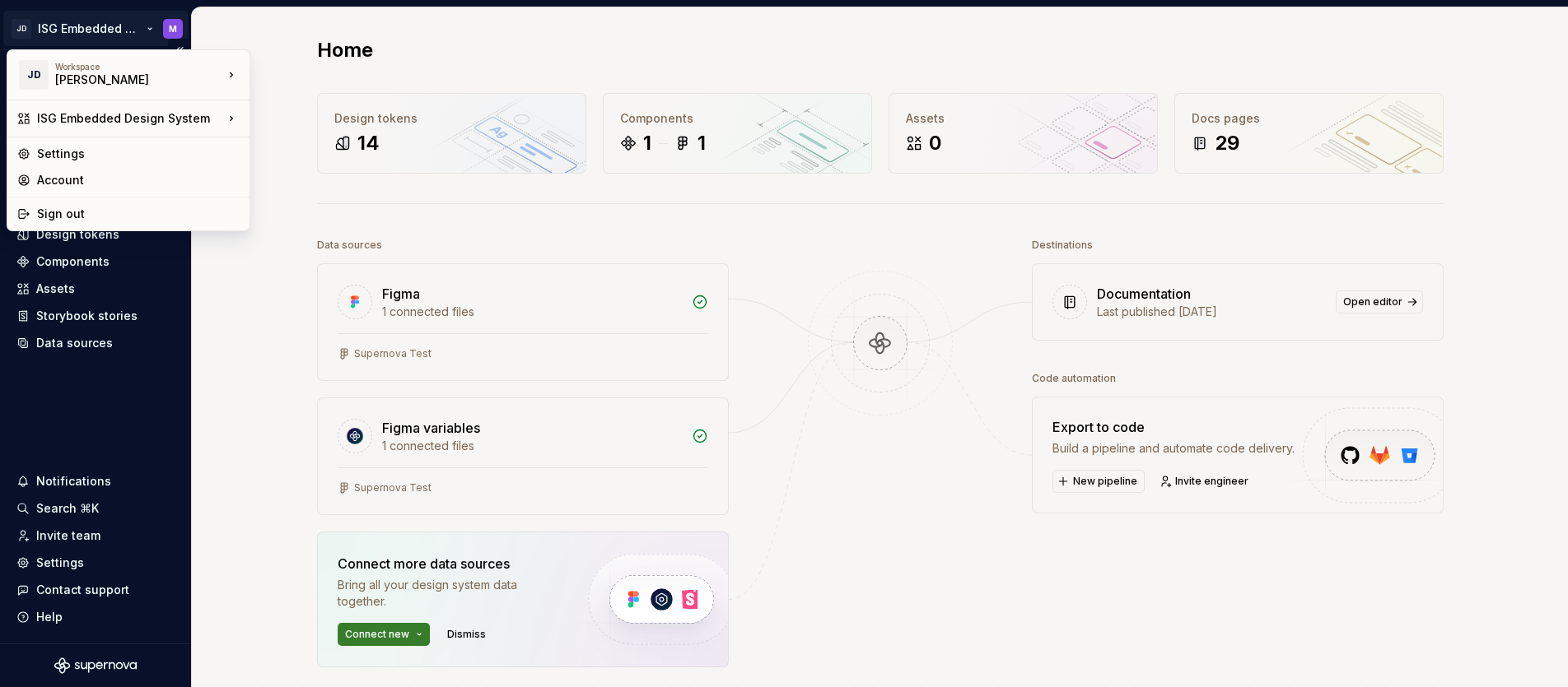
click at [148, 27] on html "JD ISG Embedded Design System M Home Documentation Analytics Code automation De…" at bounding box center [784, 344] width 1568 height 687
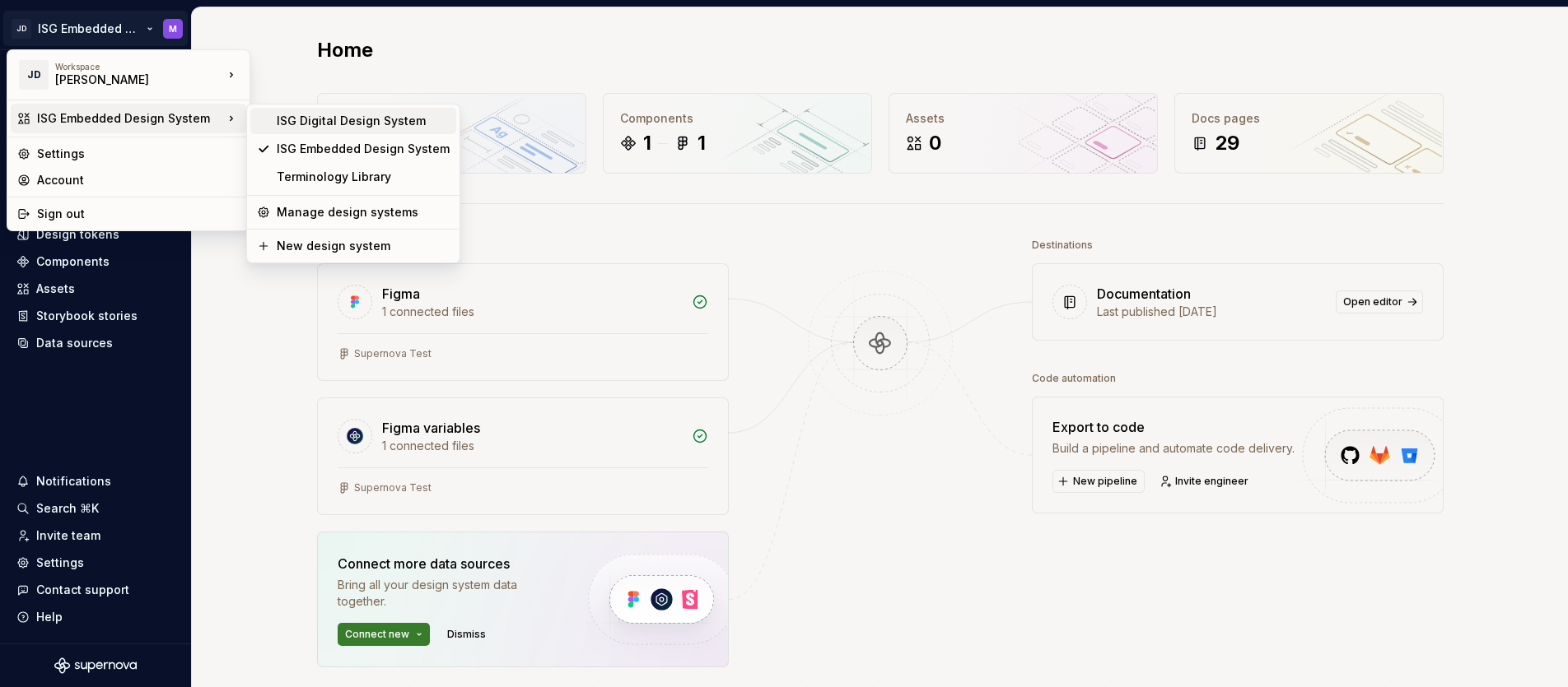
click at [284, 118] on div "ISG Digital Design System" at bounding box center [363, 121] width 173 height 17
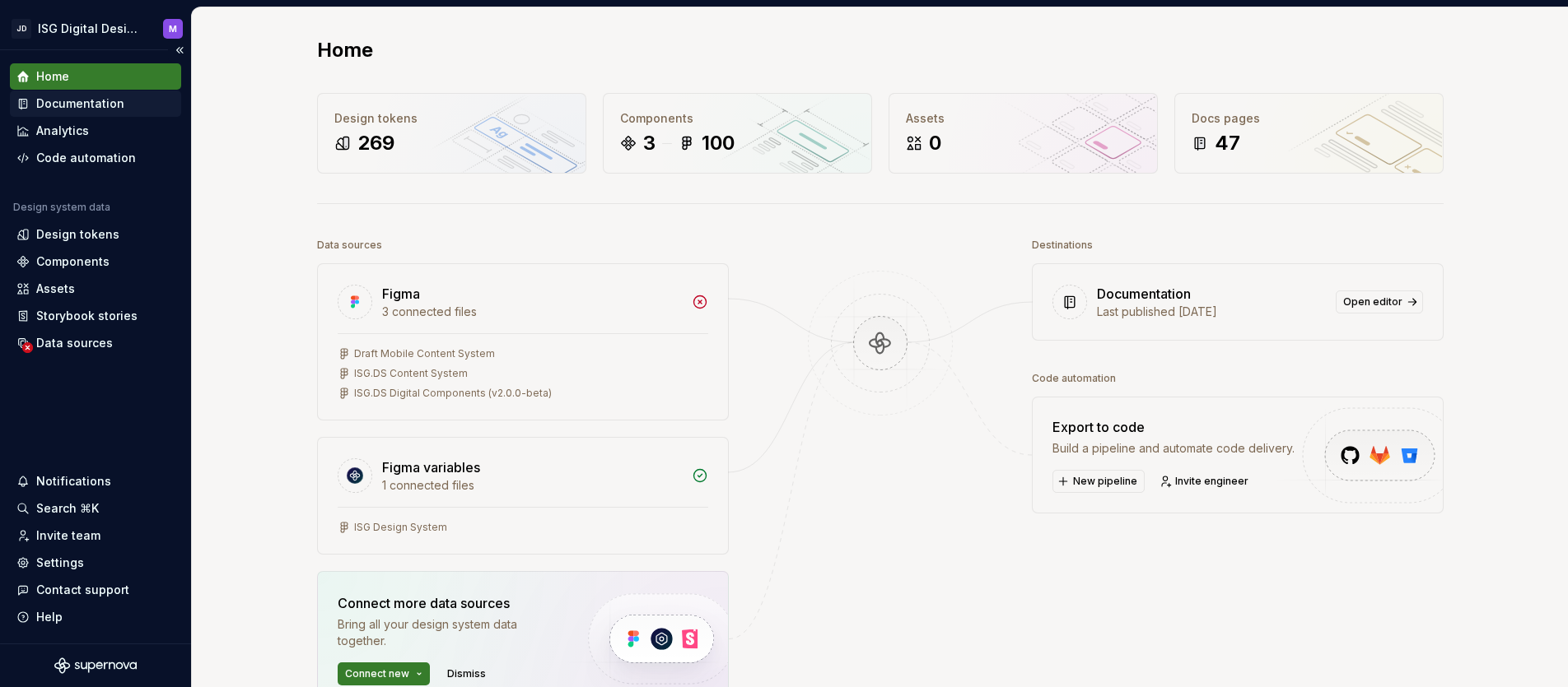
click at [90, 110] on div "Documentation" at bounding box center [80, 104] width 88 height 17
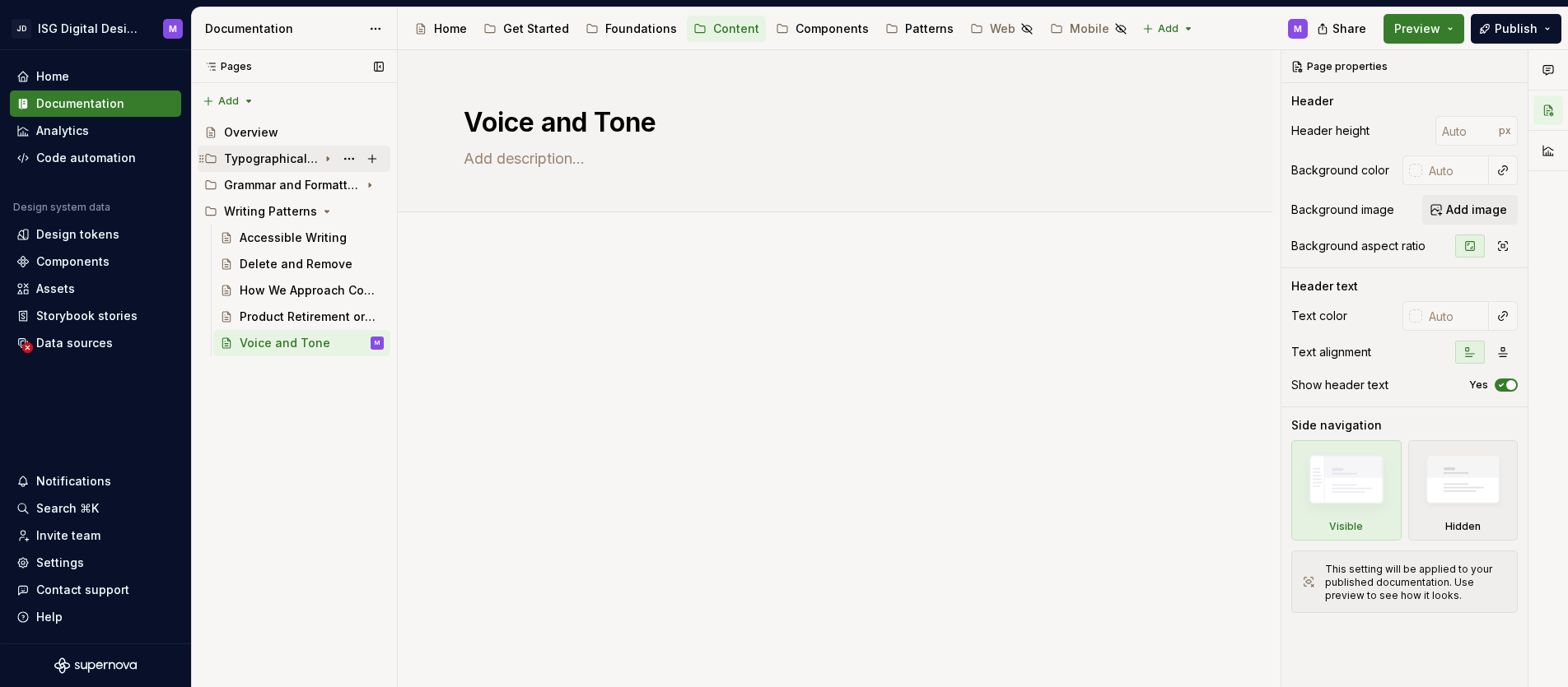
click at [269, 161] on div "Typographical Symbols and Punctuation" at bounding box center [270, 159] width 93 height 17
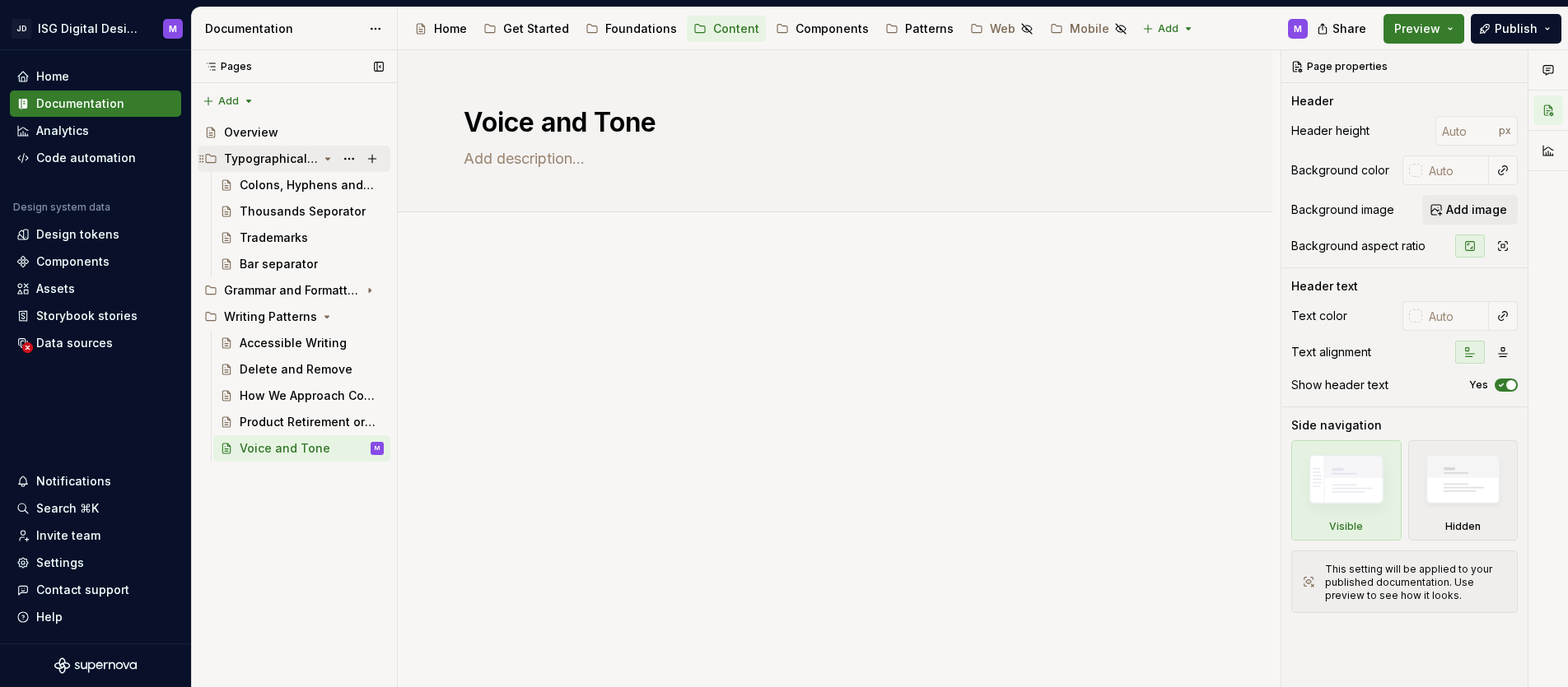
click at [269, 161] on div "Typographical Symbols and Punctuation" at bounding box center [270, 159] width 93 height 17
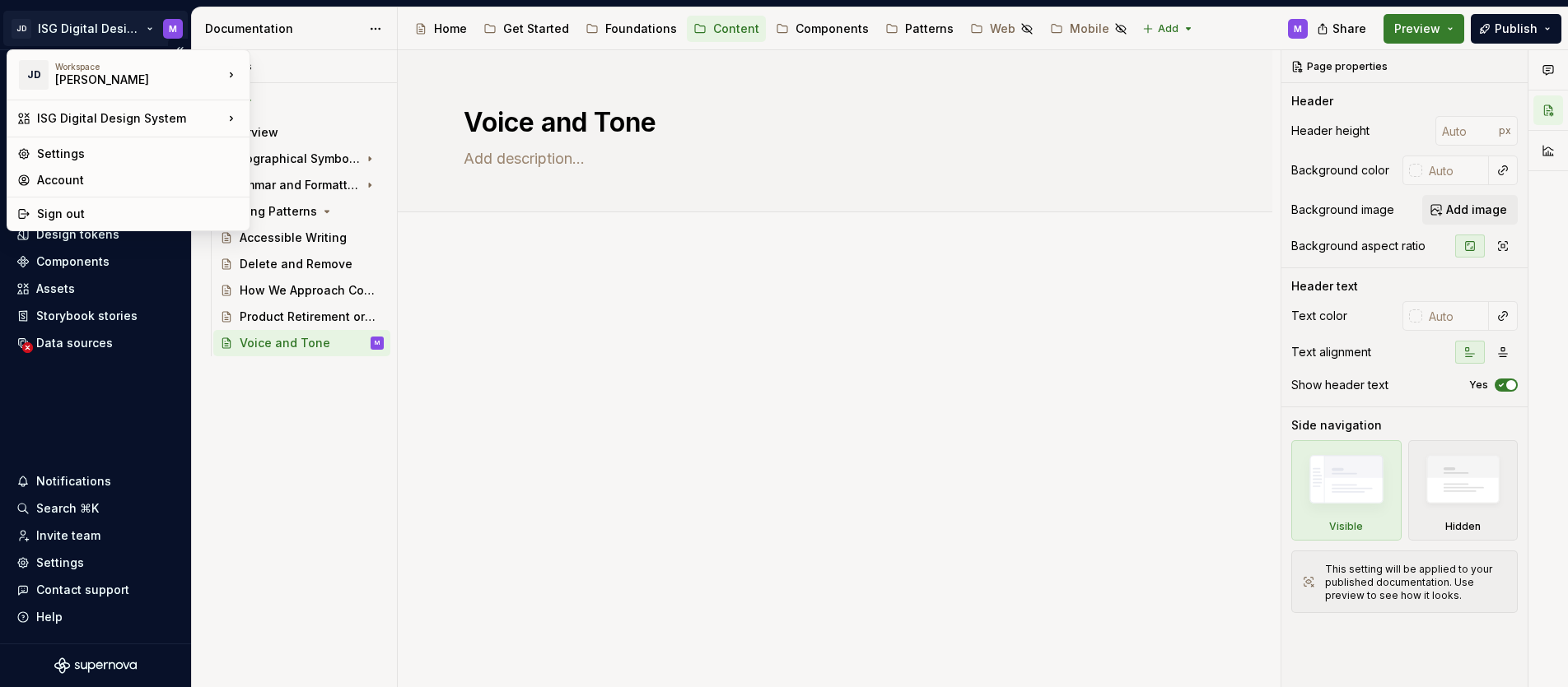
click at [115, 28] on html "JD ISG Digital Design System M Home Documentation Analytics Code automation Des…" at bounding box center [784, 344] width 1568 height 687
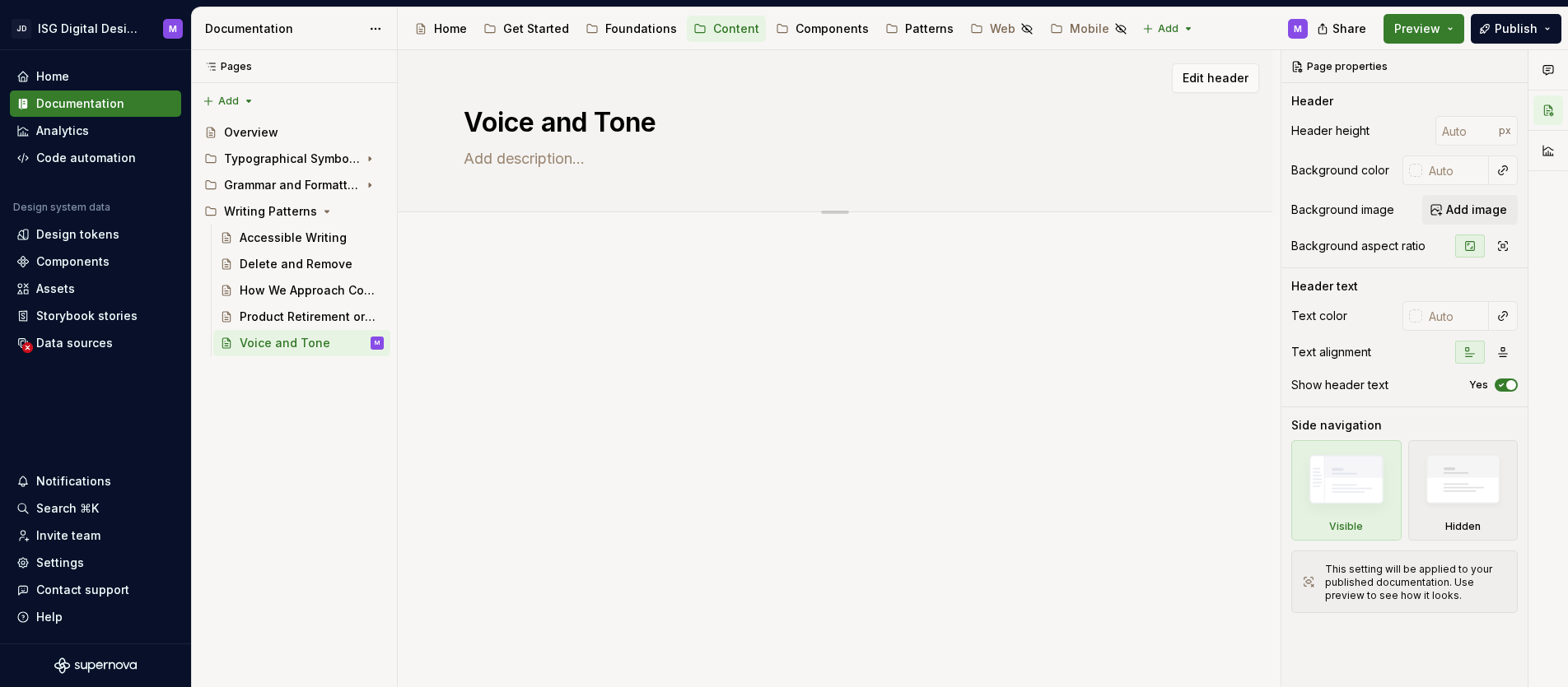
drag, startPoint x: 812, startPoint y: 389, endPoint x: 611, endPoint y: 97, distance: 354.5
click at [816, 383] on html "JD ISG Digital Design System M Home Documentation Analytics Code automation Des…" at bounding box center [784, 344] width 1568 height 687
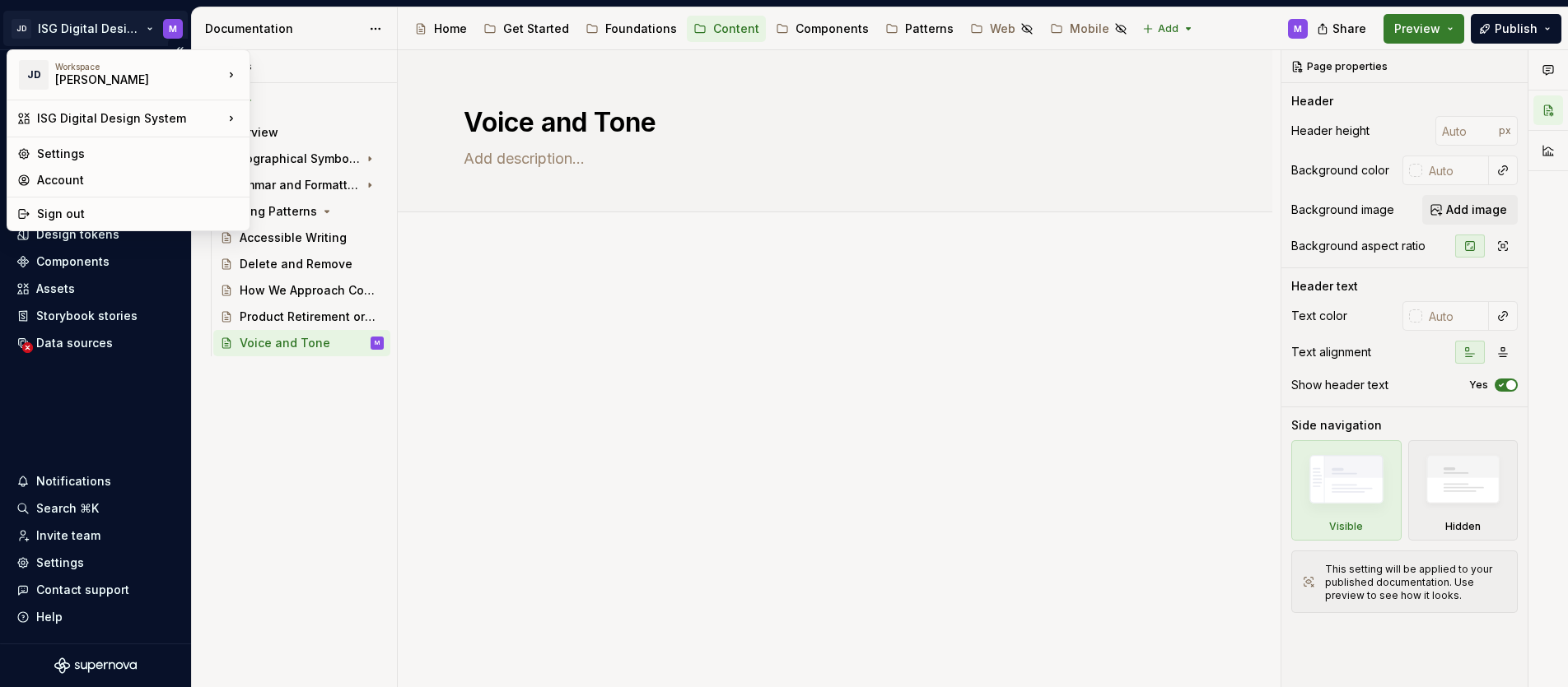
click at [117, 28] on html "JD ISG Digital Design System M Home Documentation Analytics Code automation Des…" at bounding box center [784, 344] width 1568 height 687
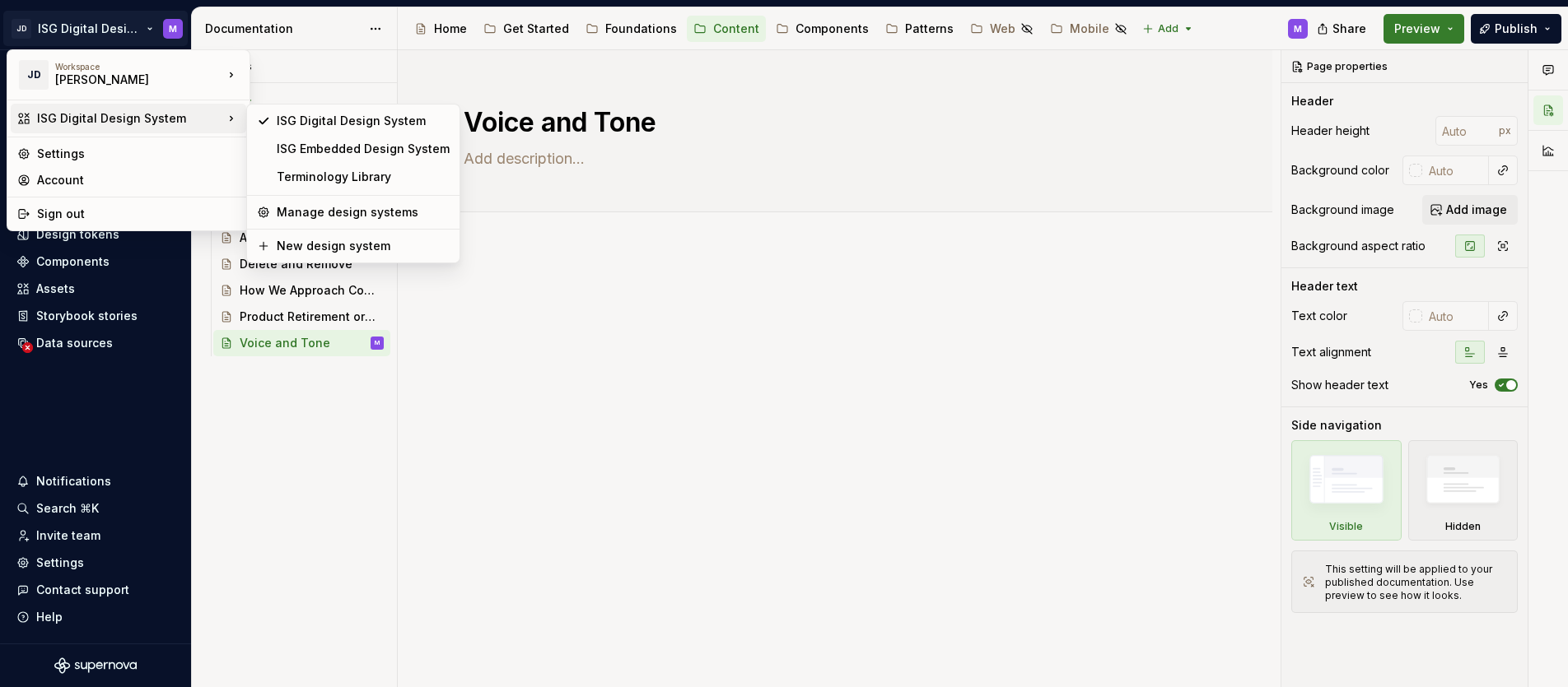
click at [140, 114] on div "ISG Digital Design System" at bounding box center [130, 119] width 186 height 17
click at [285, 145] on div "ISG Embedded Design System" at bounding box center [363, 149] width 173 height 17
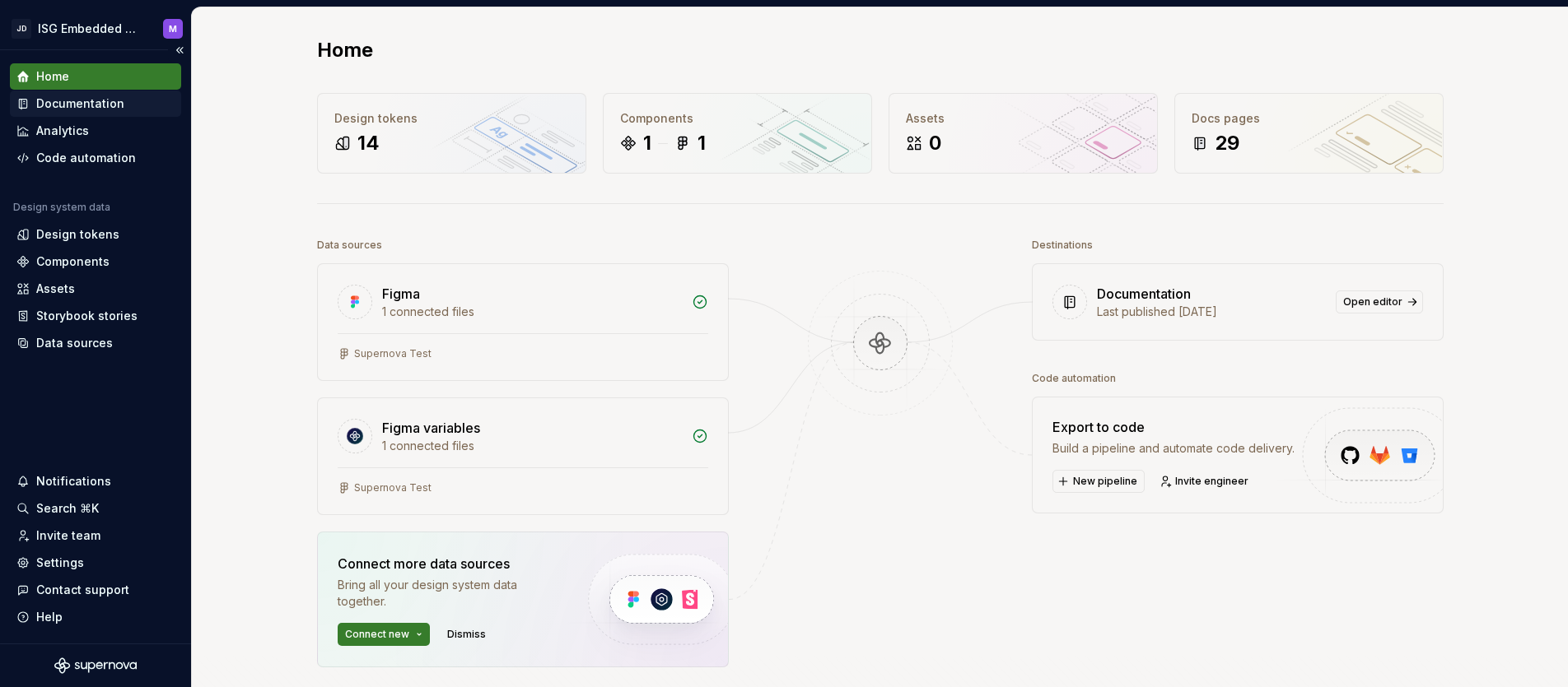
click at [81, 102] on div "Documentation" at bounding box center [80, 104] width 88 height 17
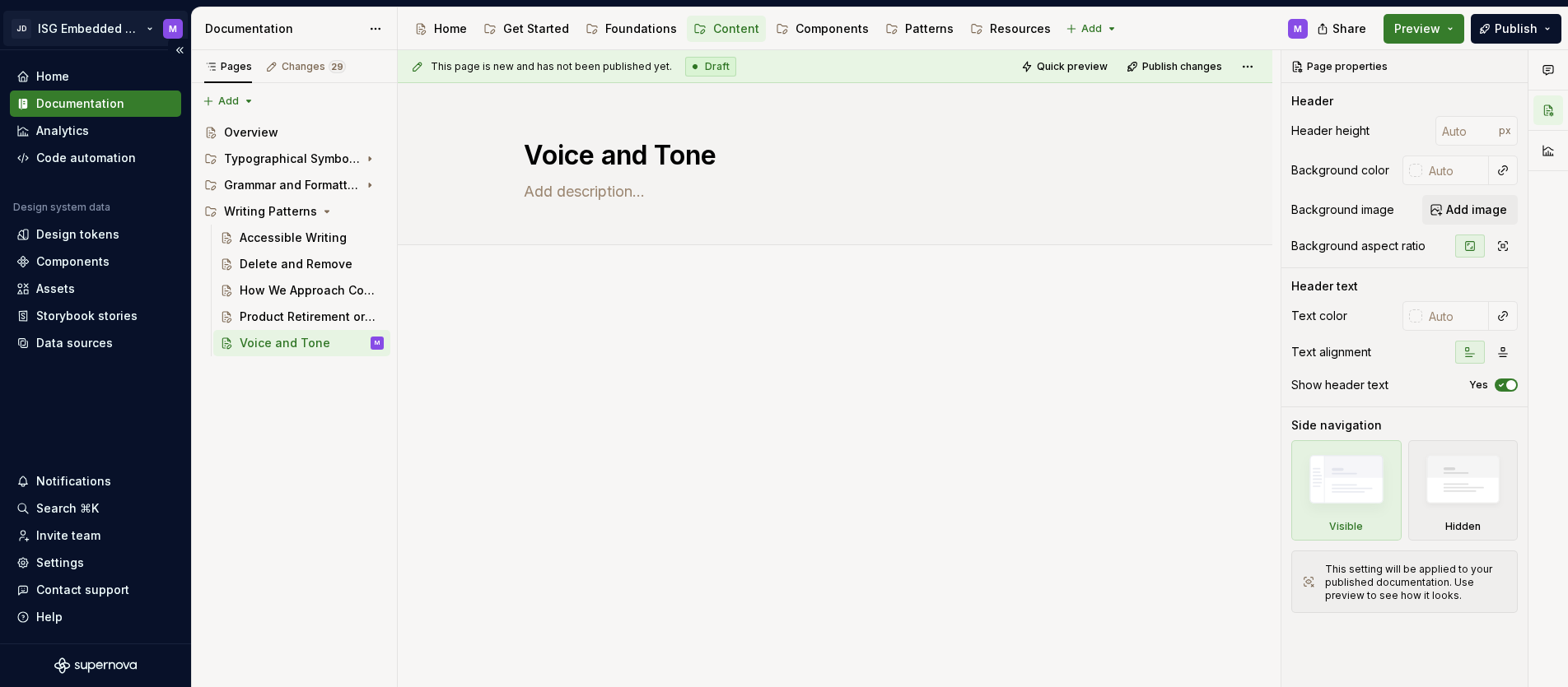
click at [101, 25] on html "JD ISG Embedded Design System M Home Documentation Analytics Code automation De…" at bounding box center [784, 344] width 1568 height 687
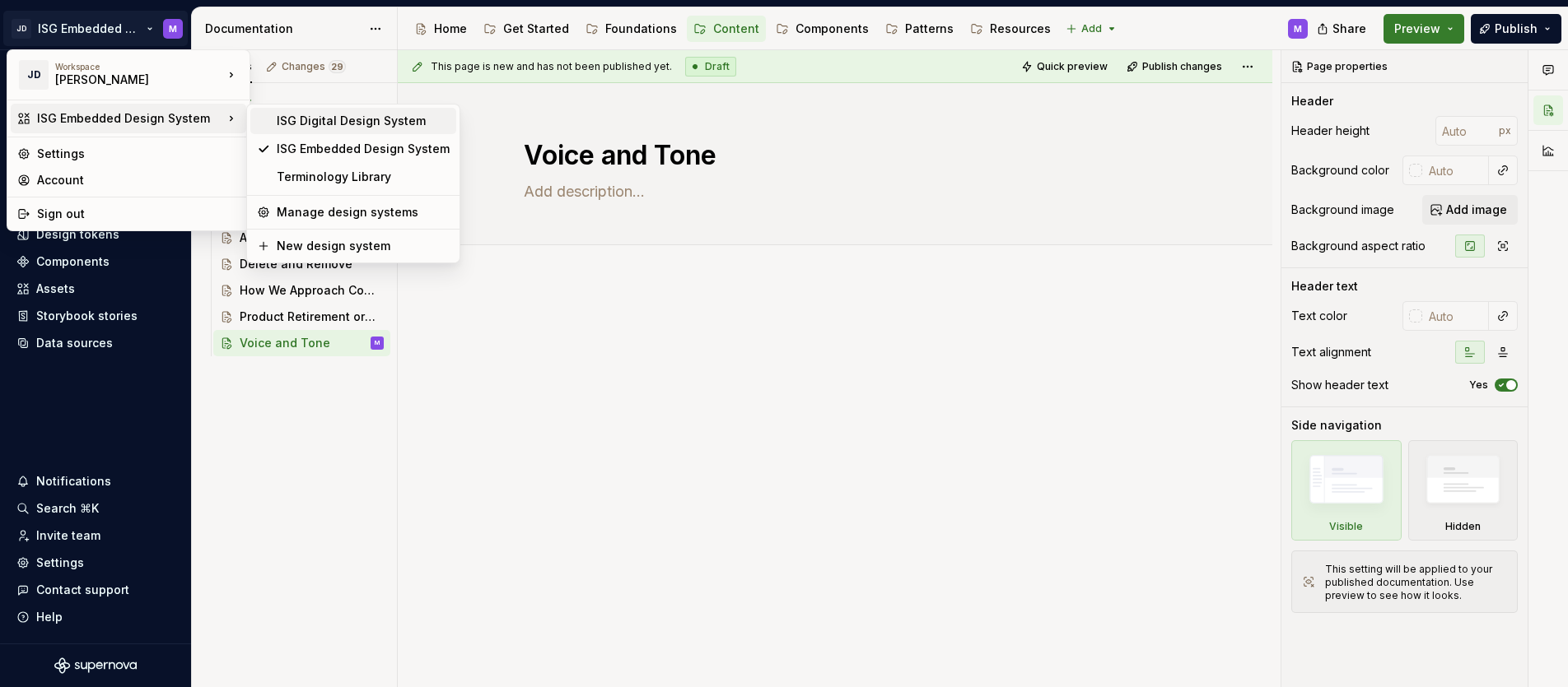
click at [312, 123] on div "ISG Digital Design System" at bounding box center [363, 121] width 173 height 17
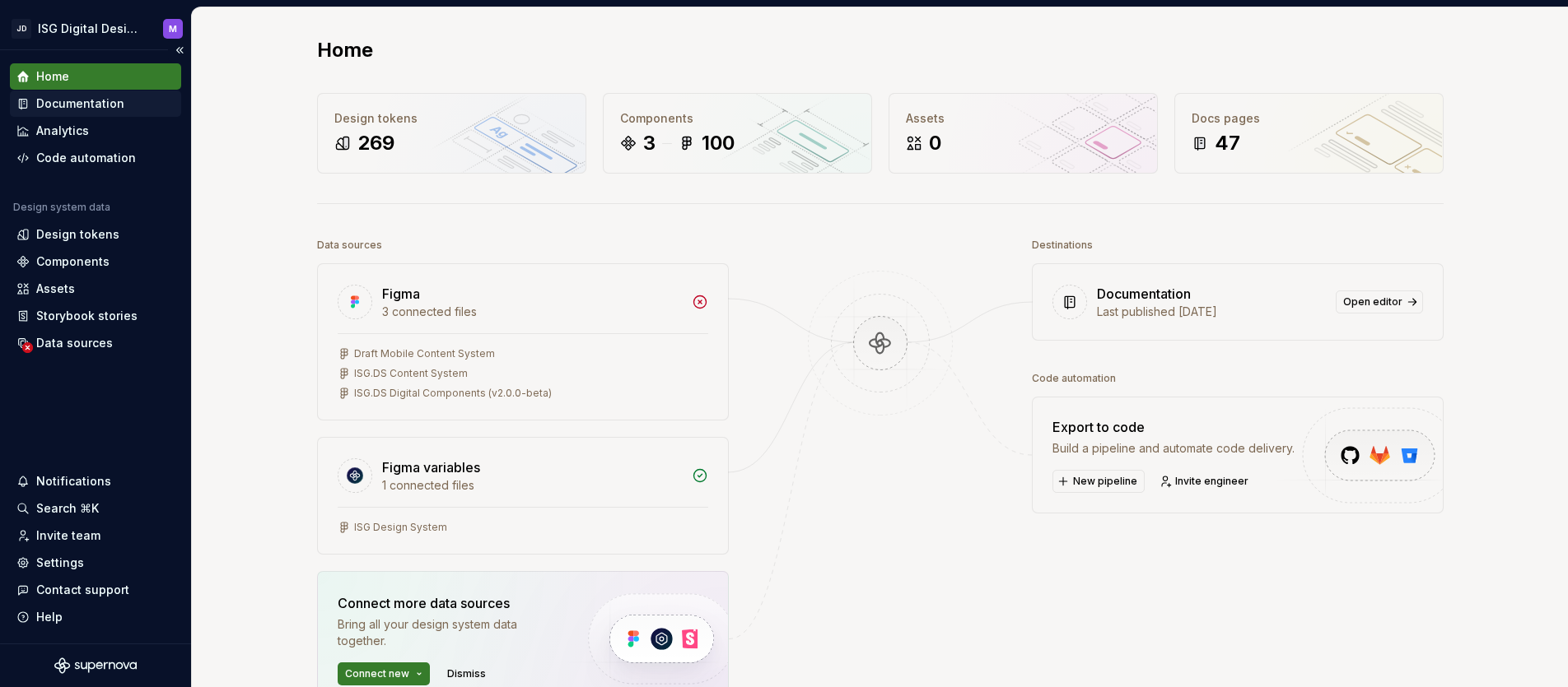
click at [99, 109] on div "Documentation" at bounding box center [80, 104] width 88 height 17
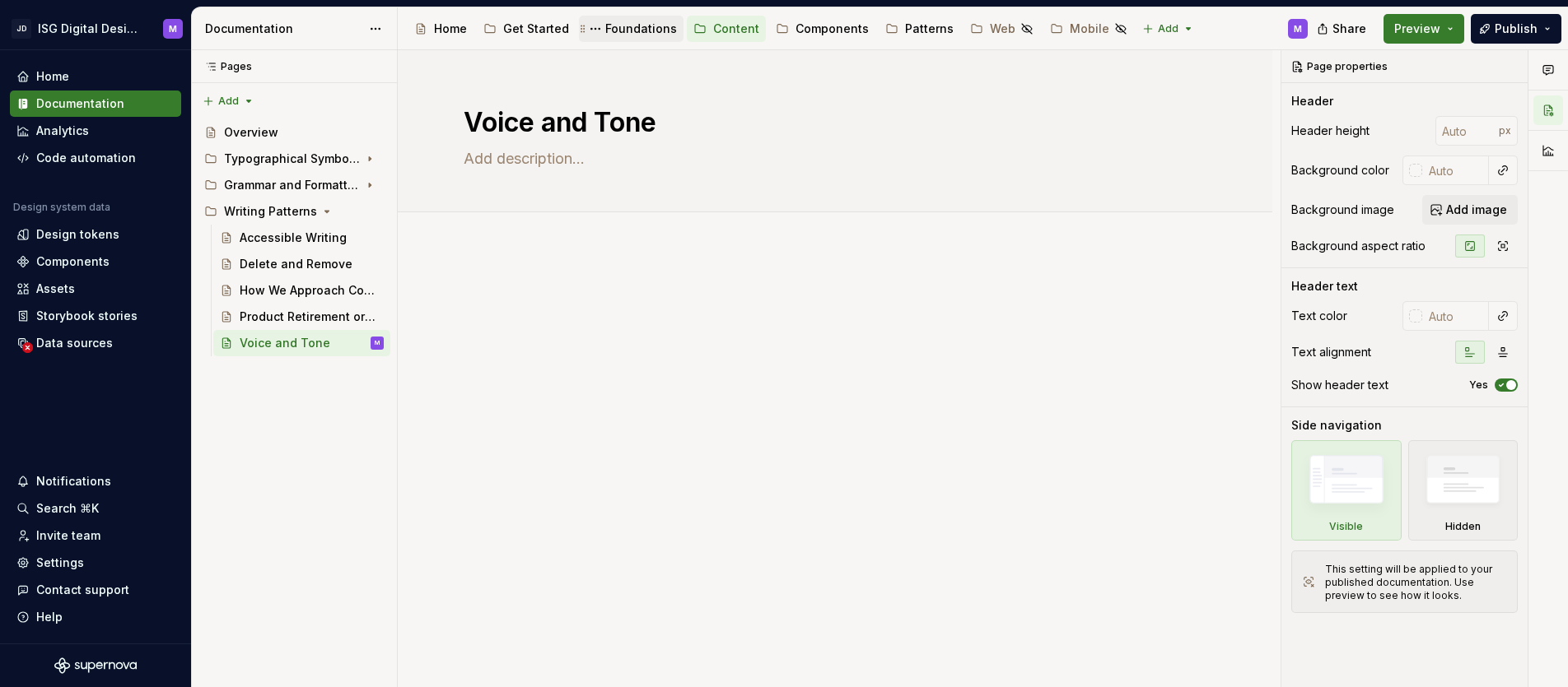
click at [633, 31] on div "Foundations" at bounding box center [641, 29] width 72 height 17
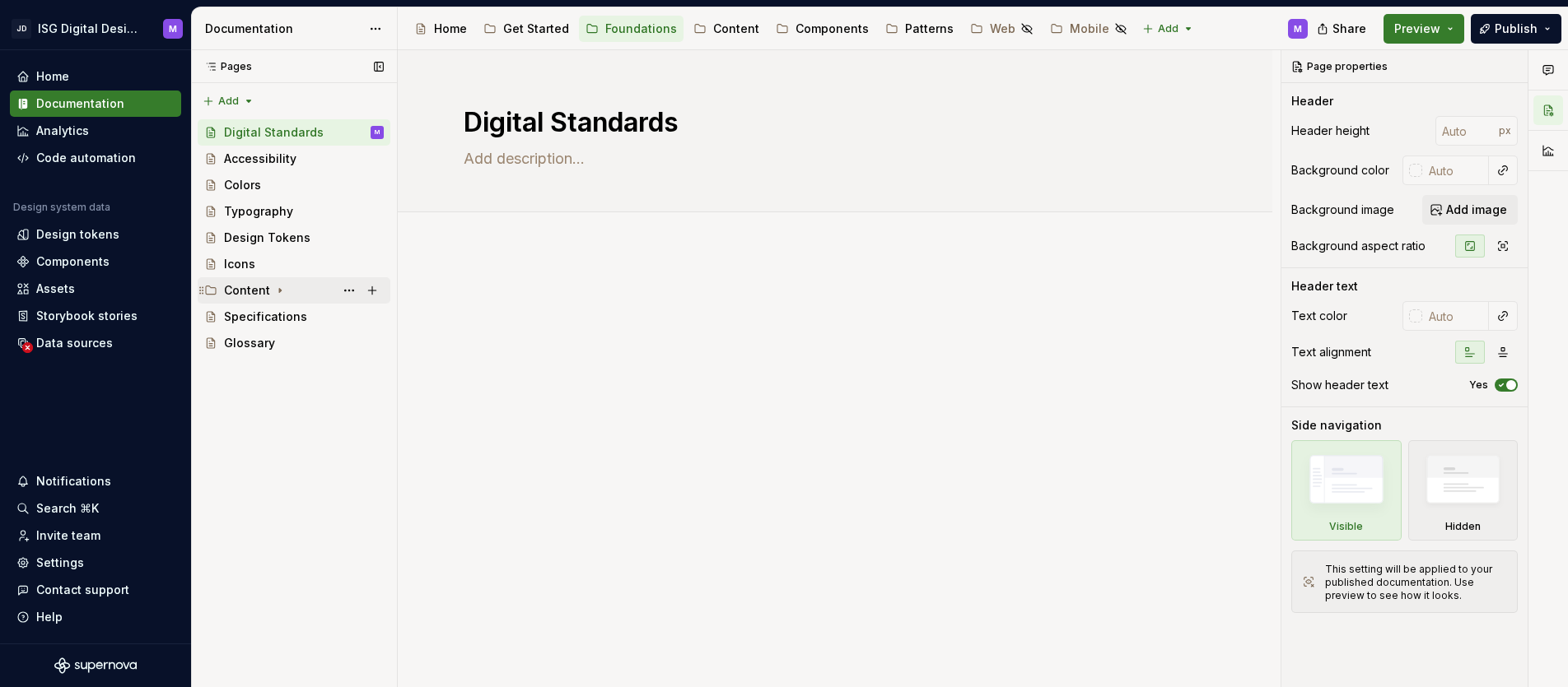
click at [248, 289] on div "Content" at bounding box center [247, 290] width 46 height 17
